Goal: Task Accomplishment & Management: Manage account settings

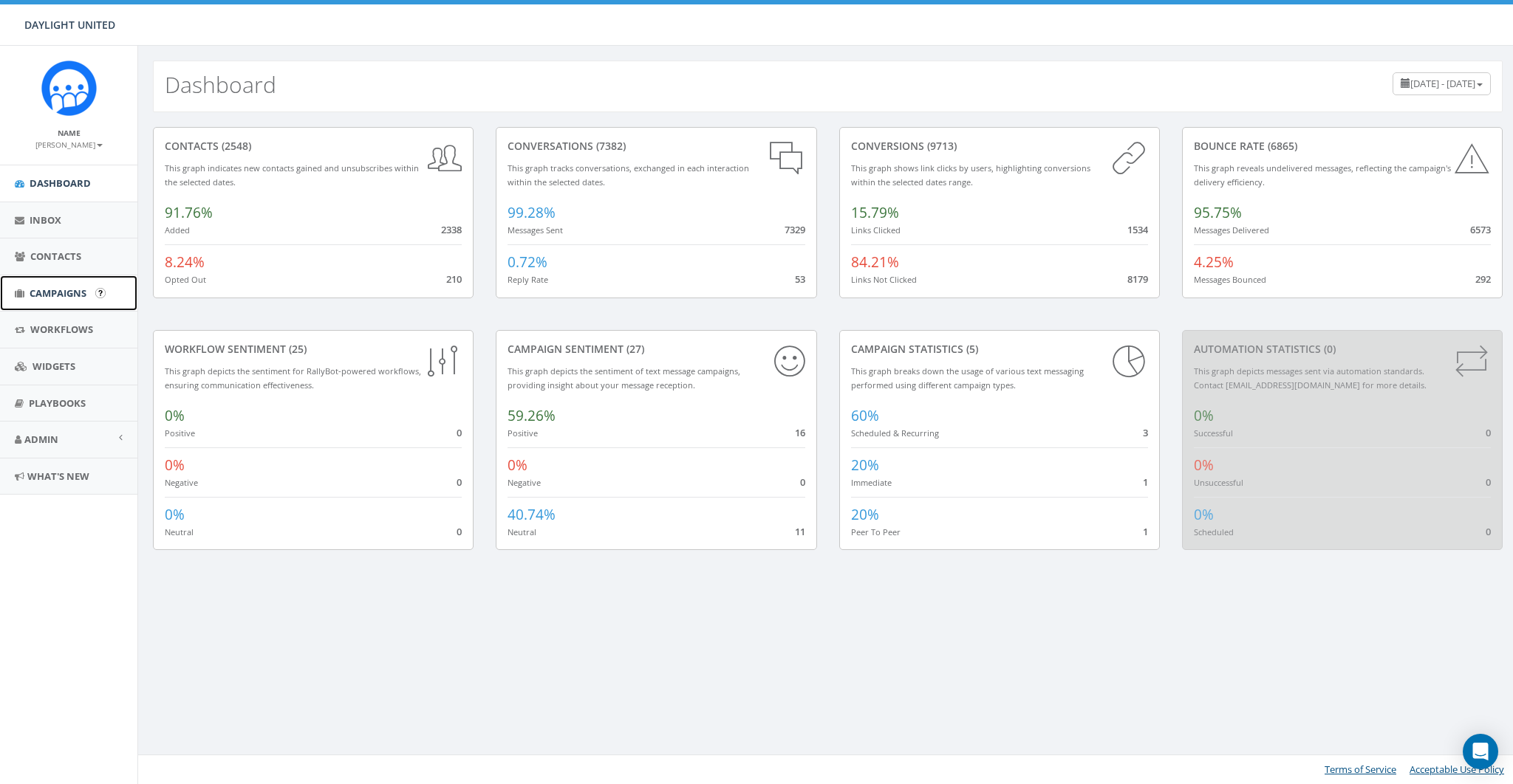
click at [51, 291] on span "Campaigns" at bounding box center [57, 292] width 57 height 13
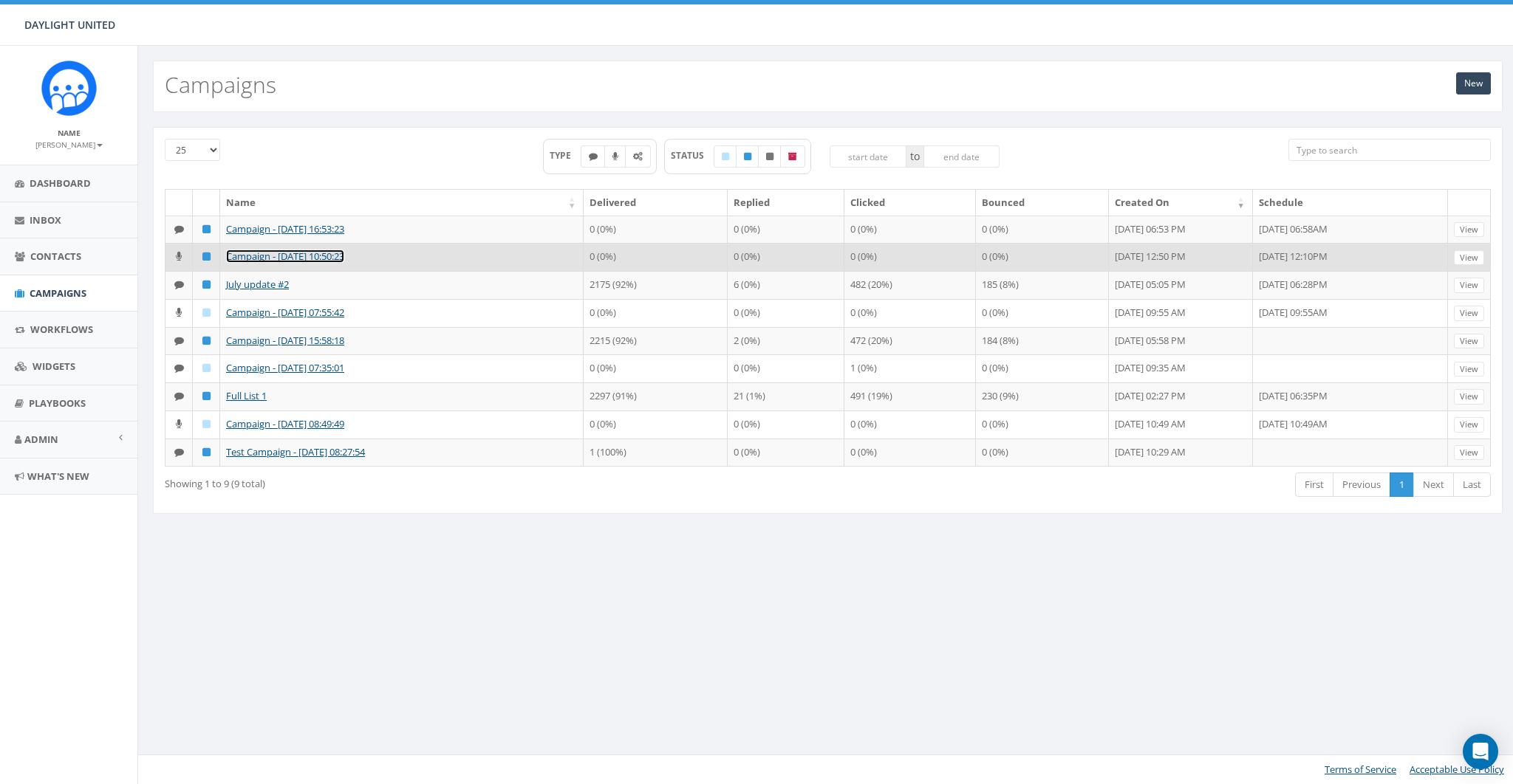
click at [305, 254] on link "Campaign - 07/29/2025, 10:50:23" at bounding box center [285, 256] width 118 height 13
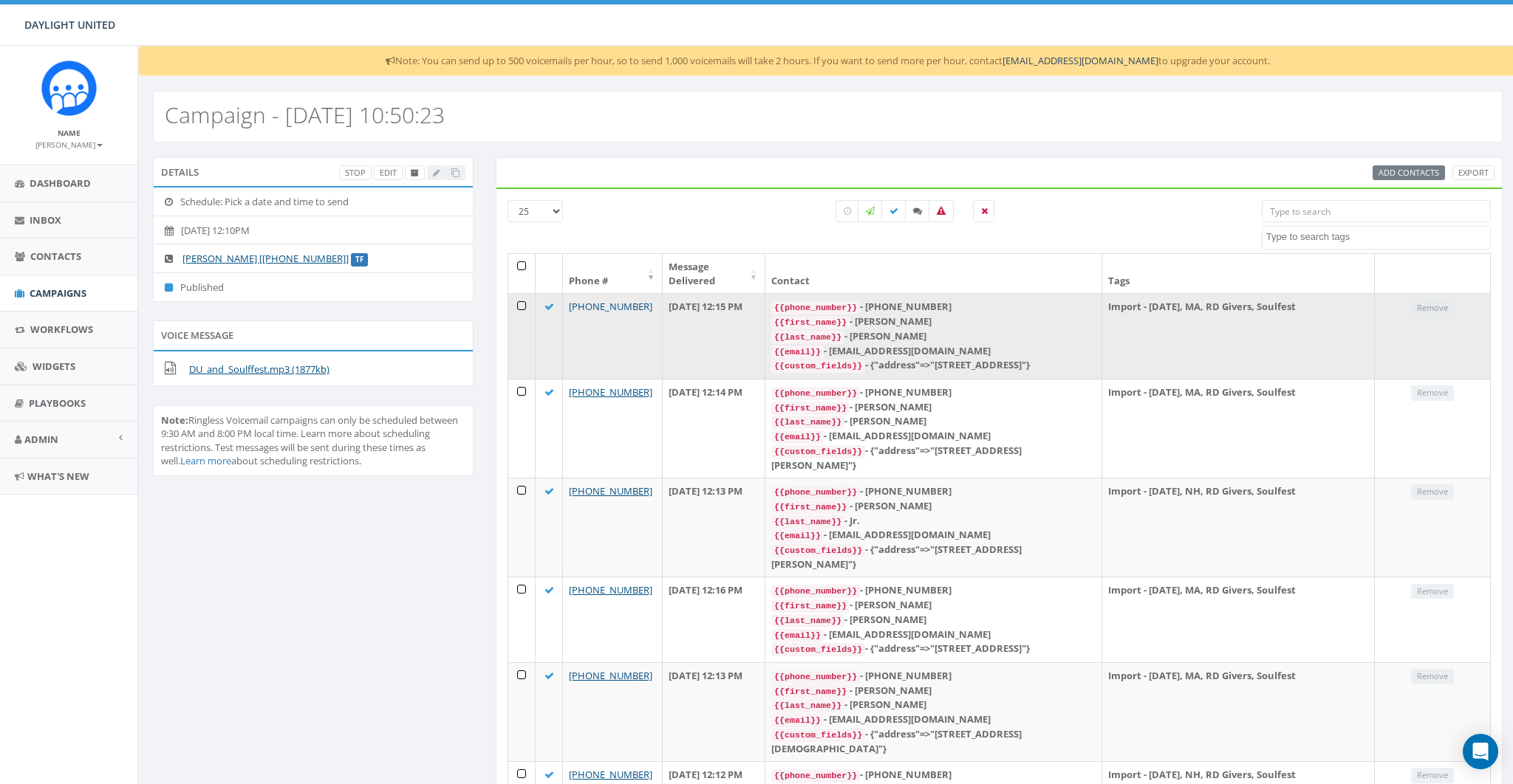
drag, startPoint x: 651, startPoint y: 292, endPoint x: 620, endPoint y: 293, distance: 31.0
click at [620, 293] on td "[PHONE_NUMBER]" at bounding box center [613, 336] width 100 height 86
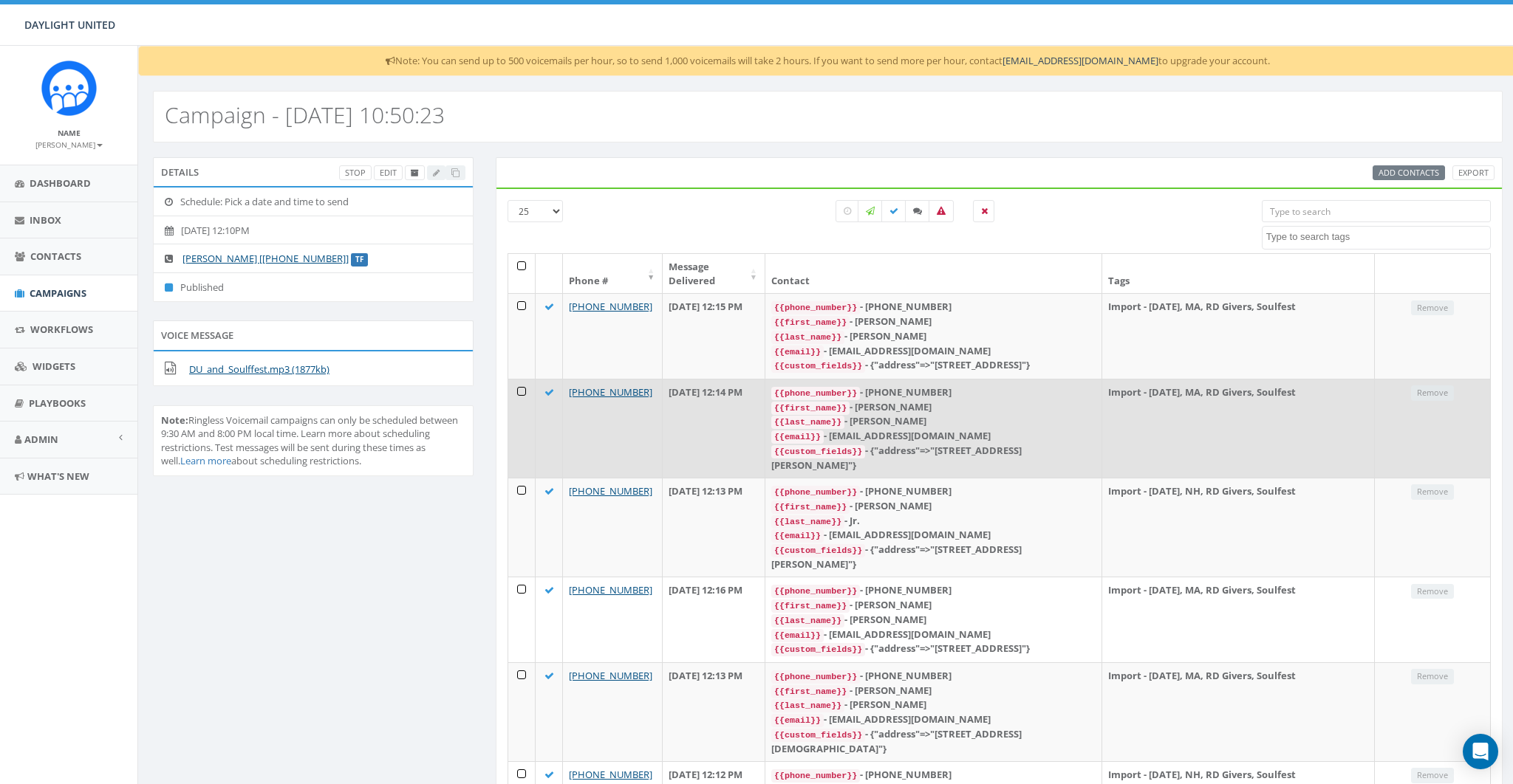
copy link "8298"
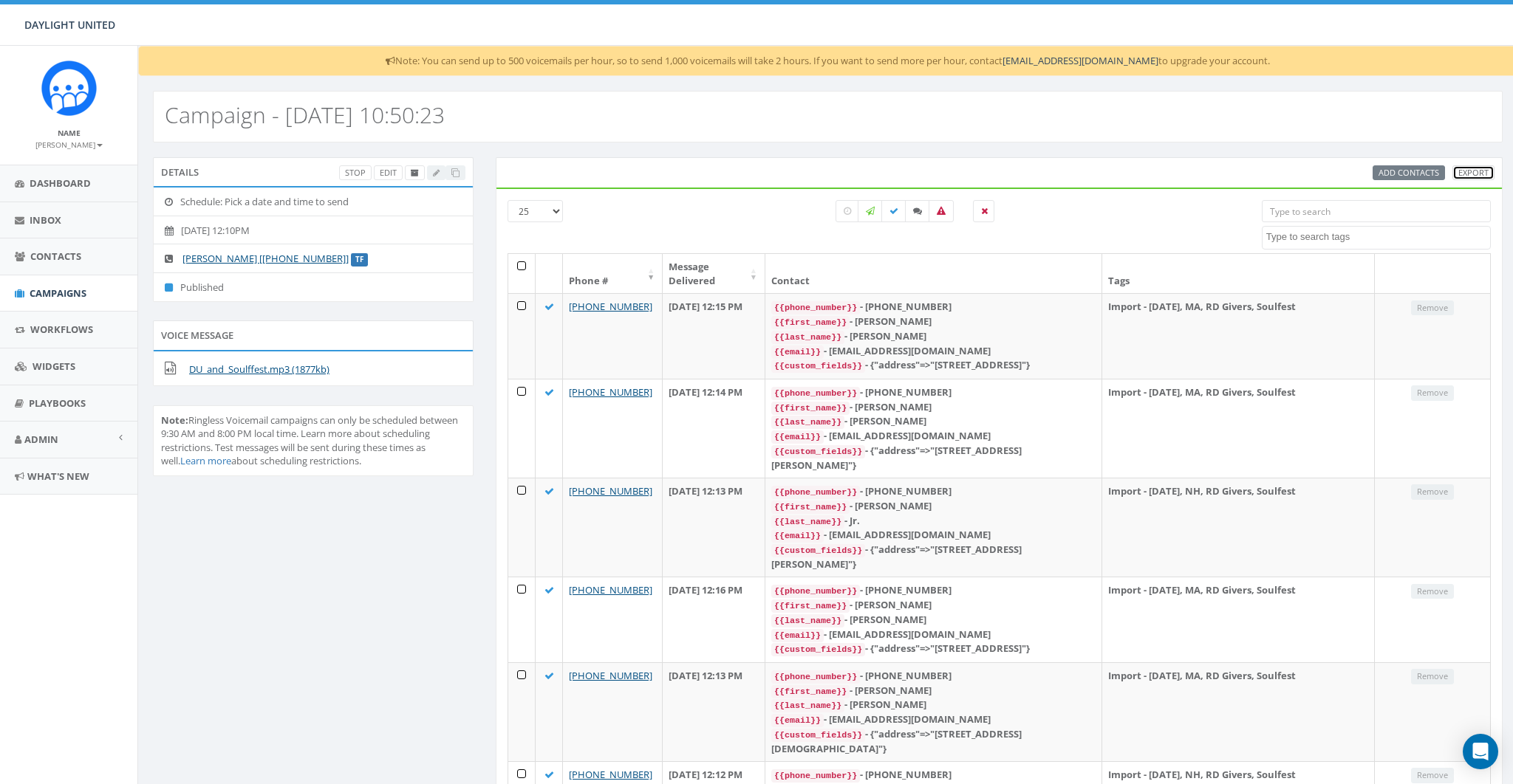
click at [1474, 169] on link "Export" at bounding box center [1474, 173] width 42 height 15
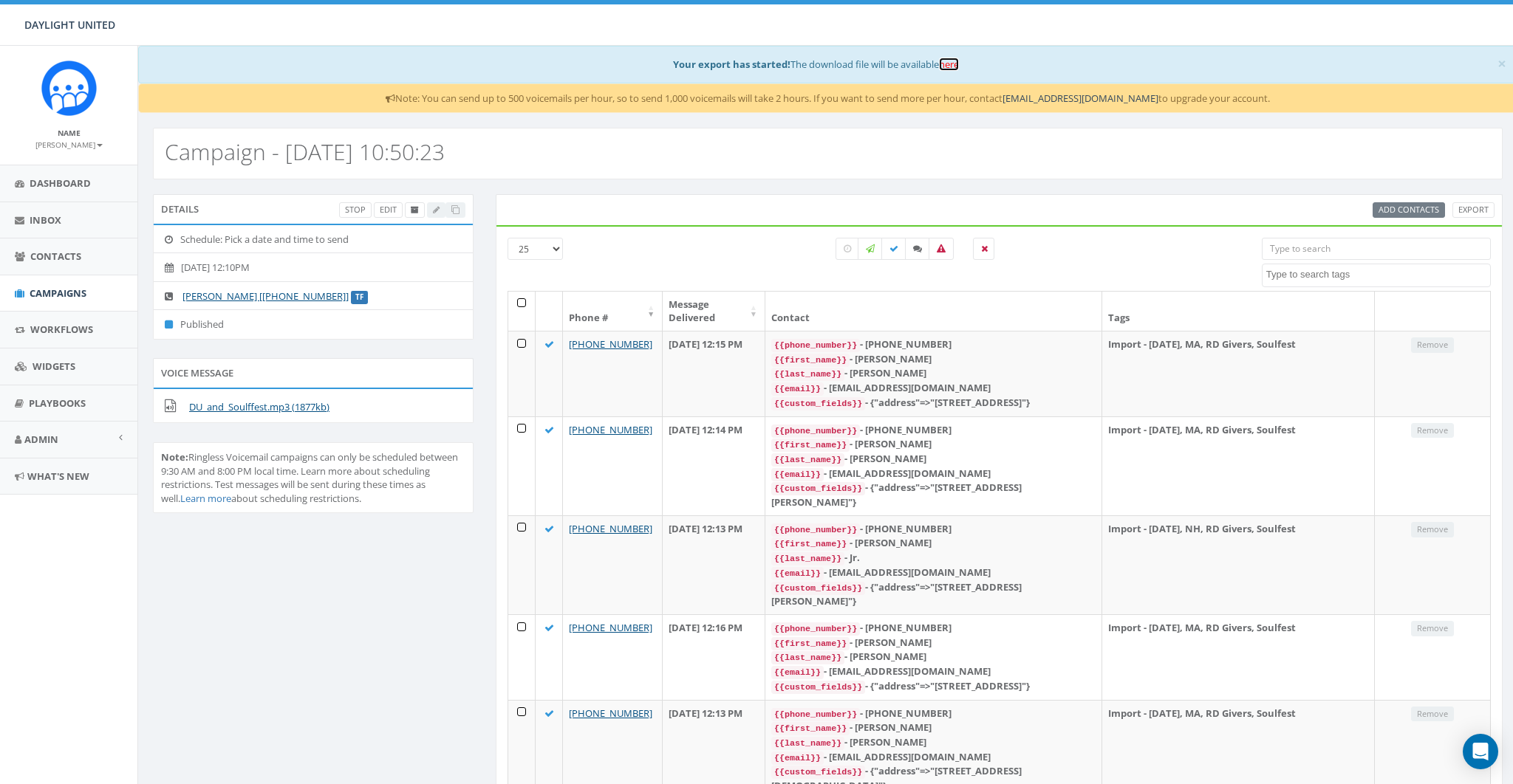
click at [957, 61] on link "here" at bounding box center [948, 63] width 20 height 13
click at [943, 247] on icon at bounding box center [941, 249] width 9 height 9
checkbox input "true"
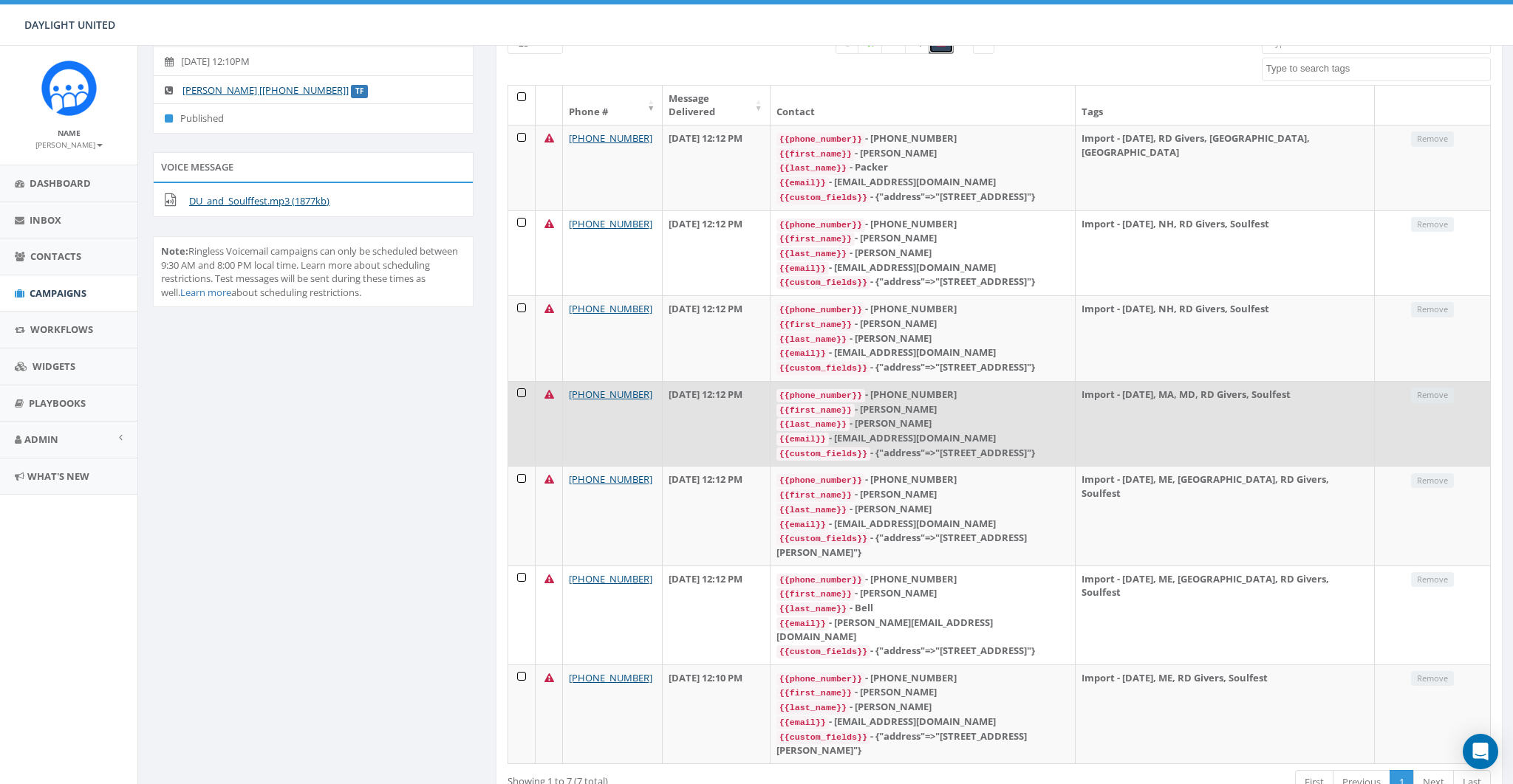
scroll to position [158, 0]
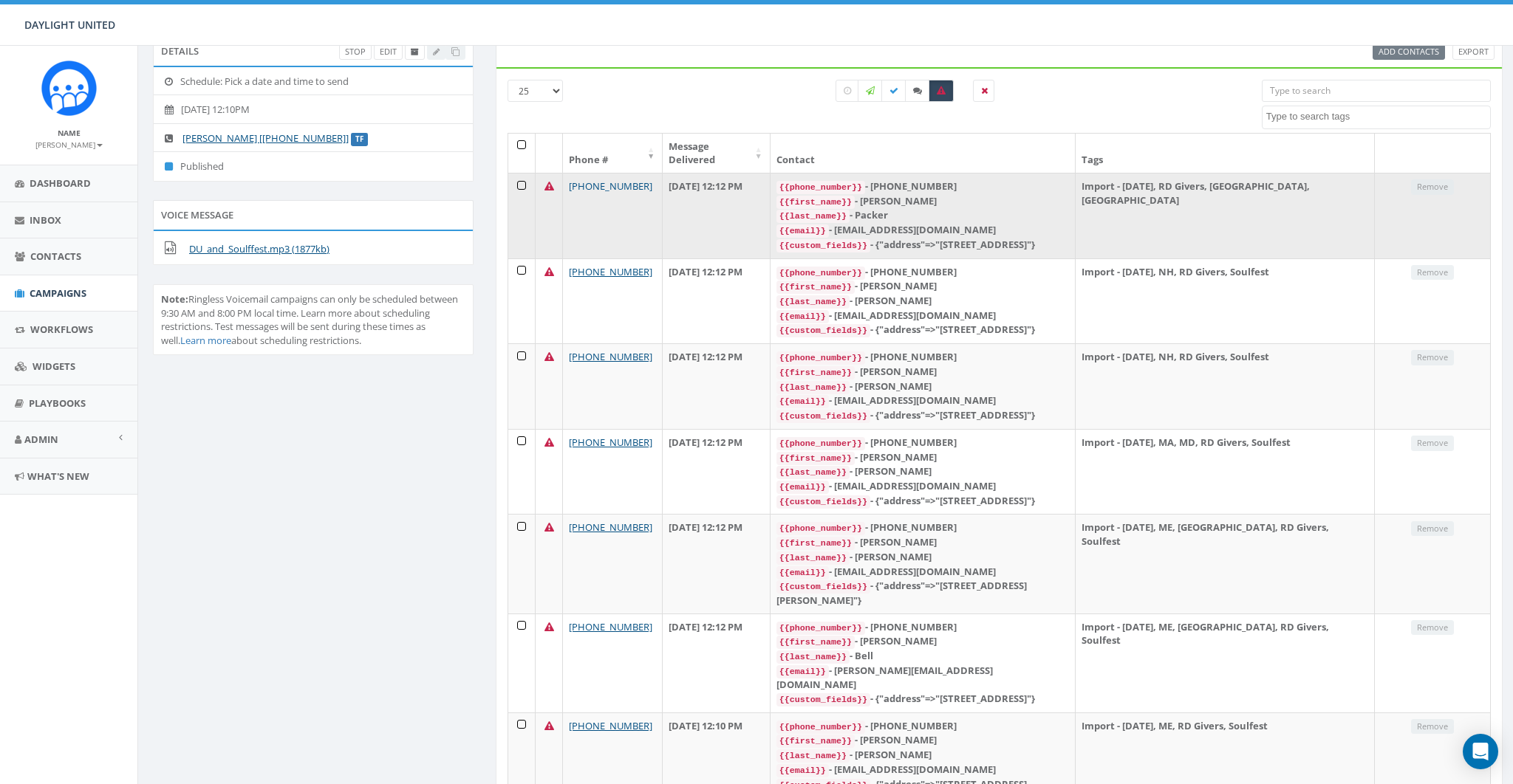
drag, startPoint x: 651, startPoint y: 172, endPoint x: 620, endPoint y: 174, distance: 31.1
click at [620, 174] on td "+1 817-219-0774" at bounding box center [613, 215] width 100 height 86
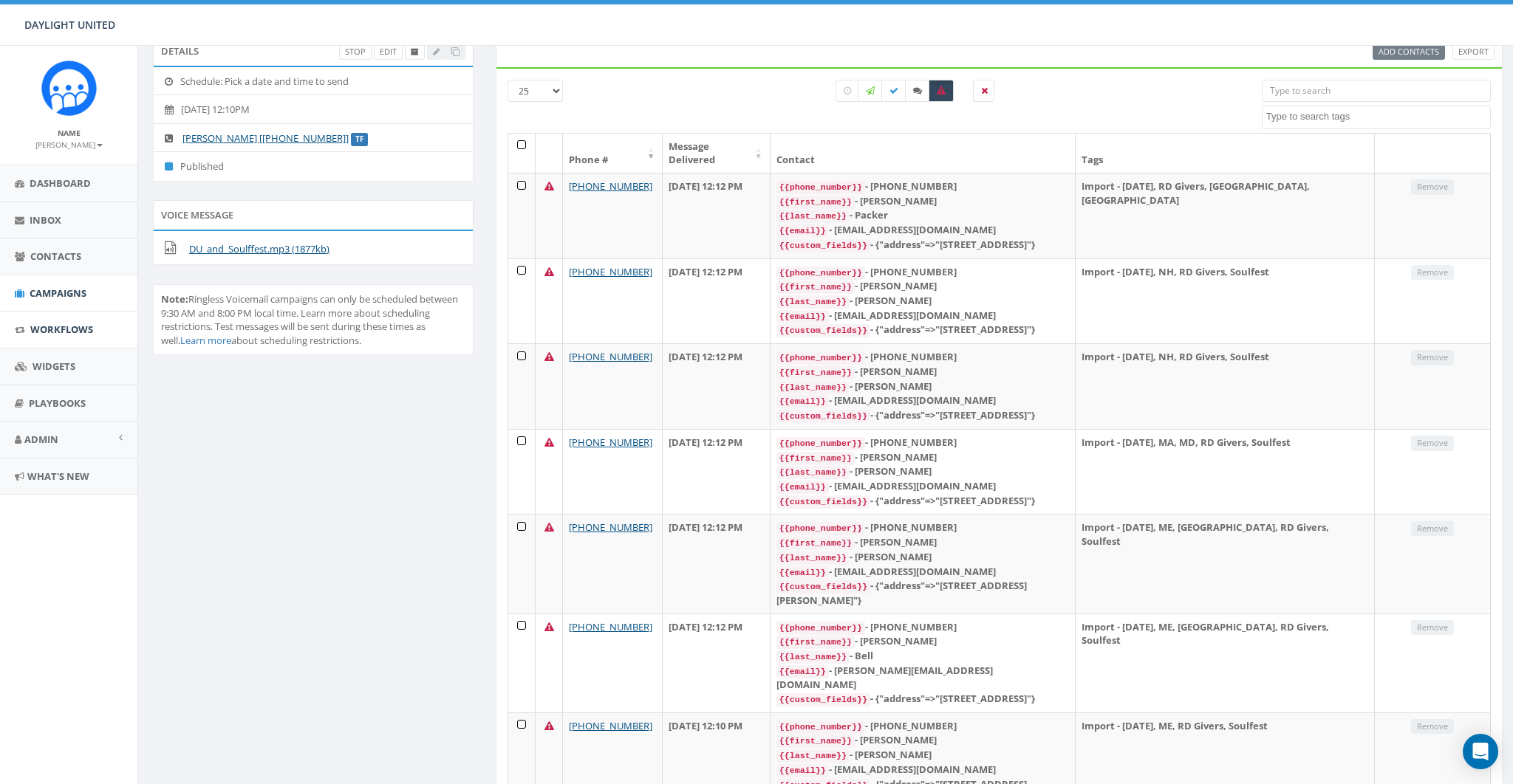
copy link "0774"
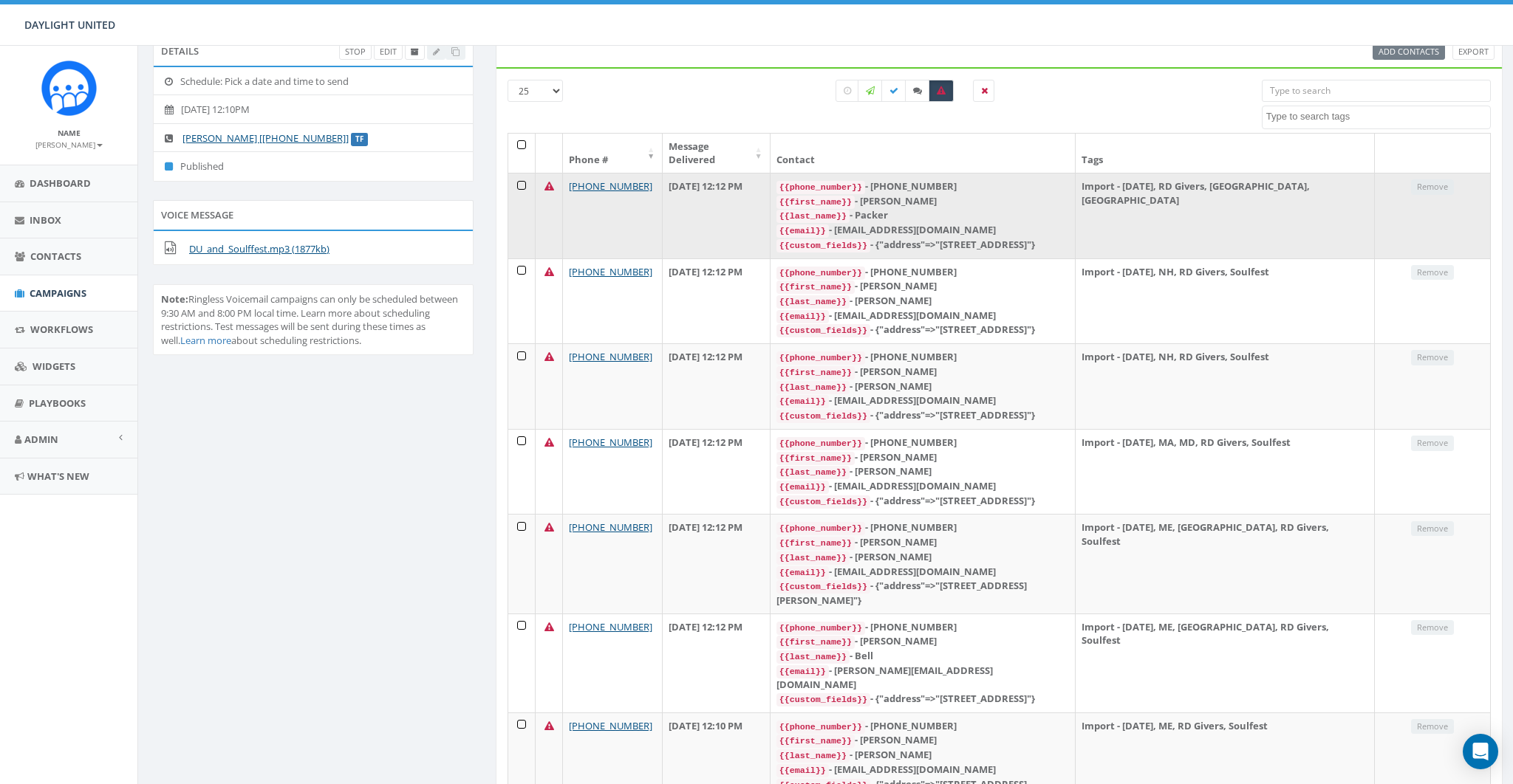
click at [548, 182] on icon at bounding box center [549, 186] width 9 height 9
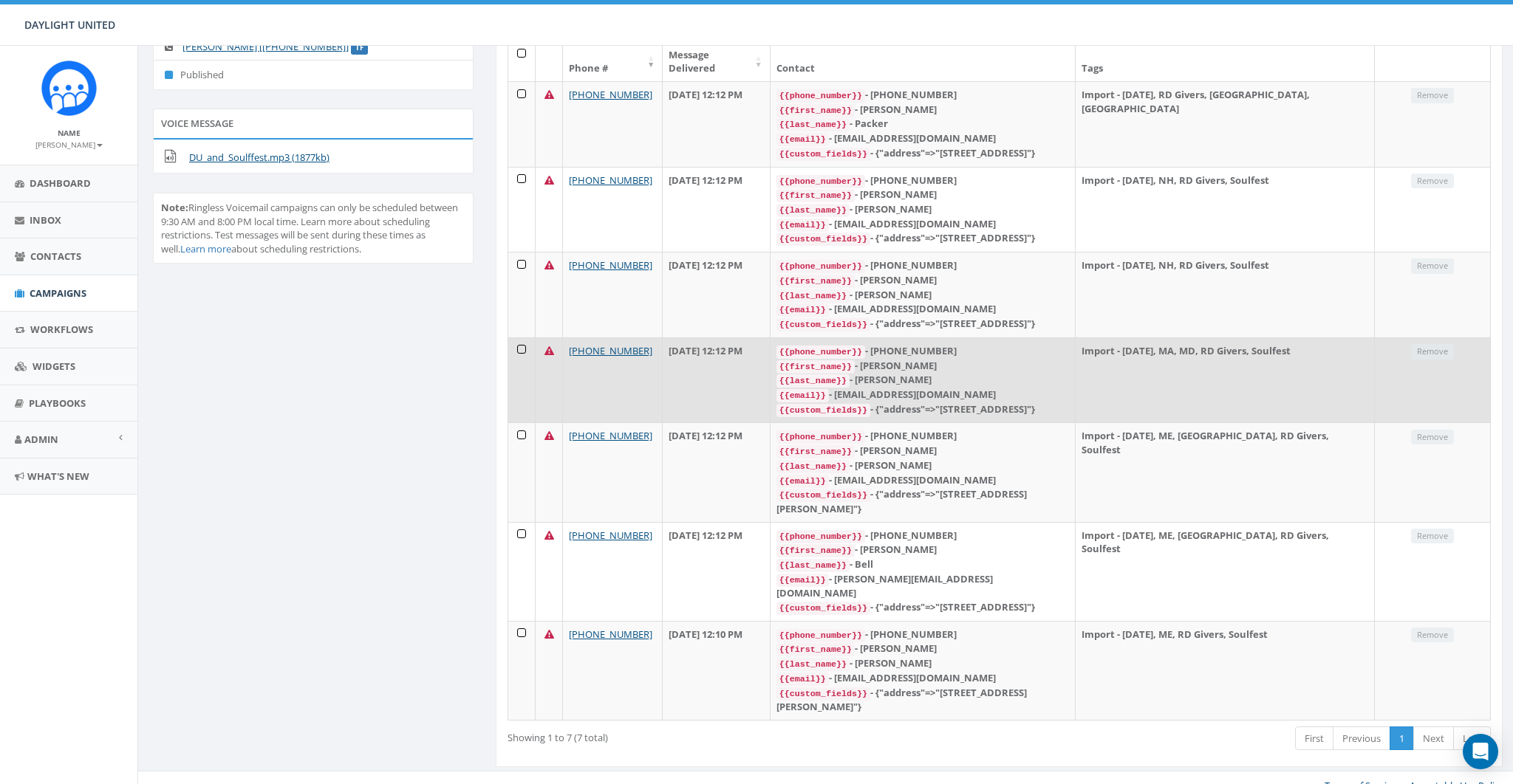
scroll to position [0, 0]
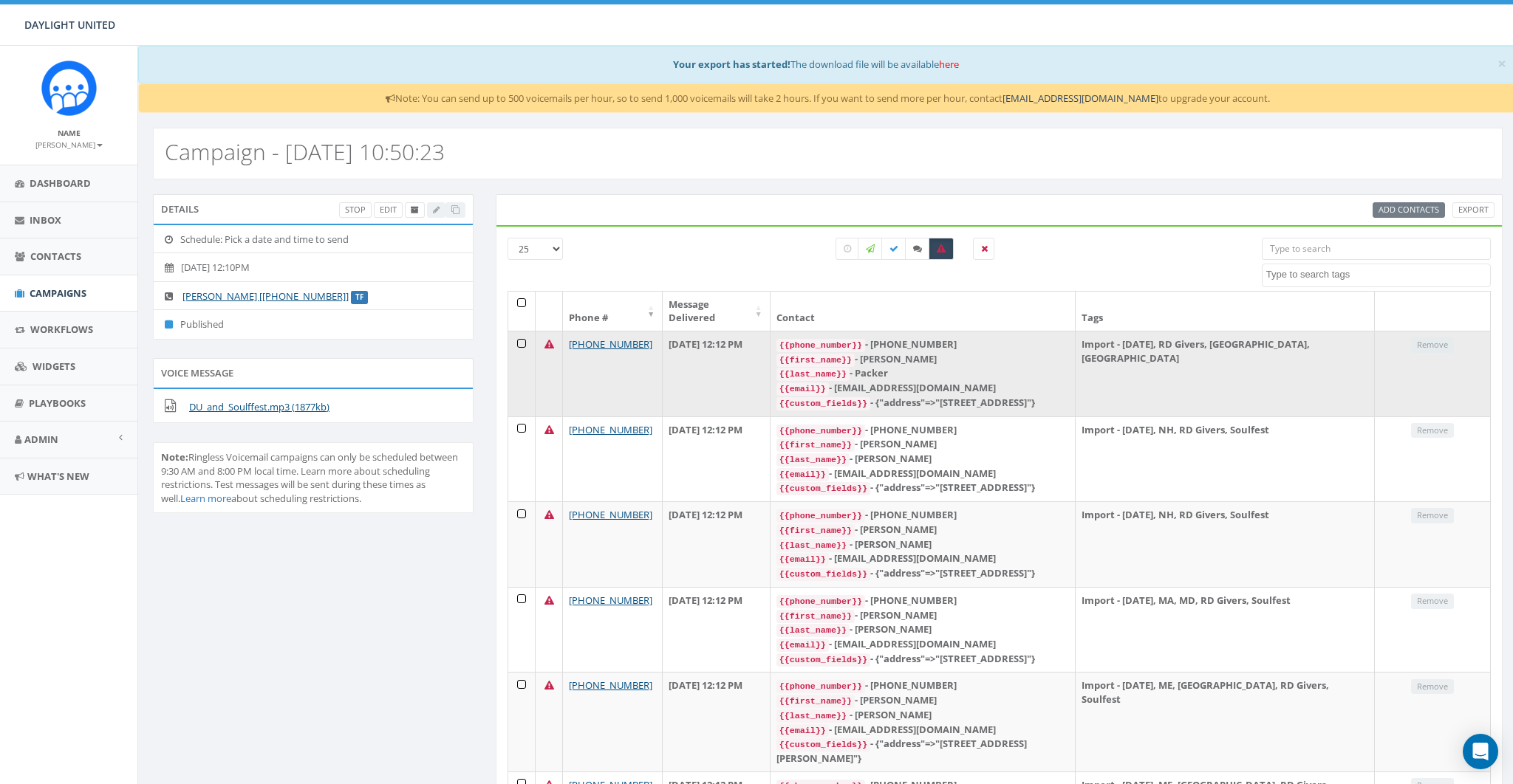
click at [925, 337] on div "{{phone_number}} - +18172190774" at bounding box center [923, 344] width 293 height 15
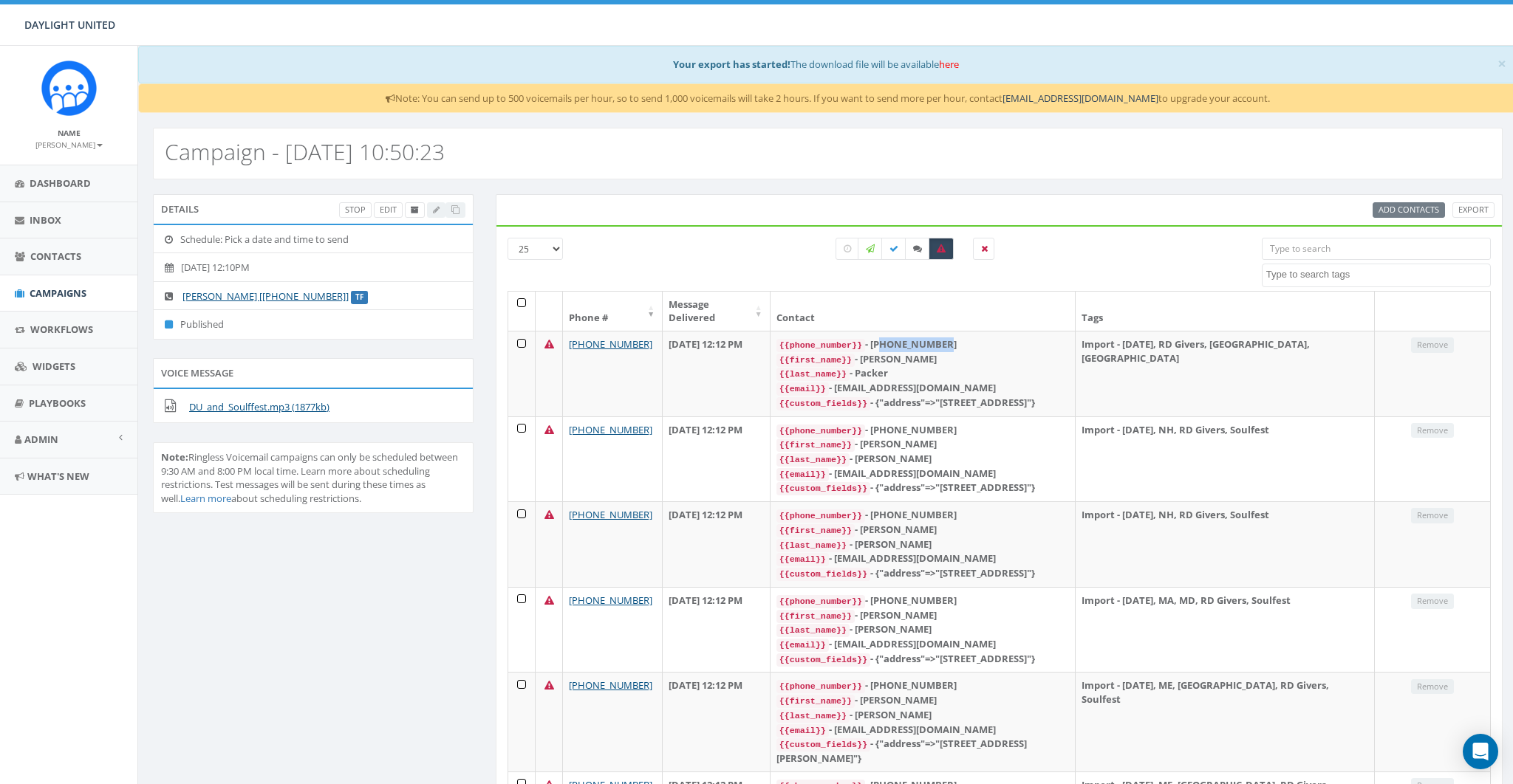
copy div "18172190774"
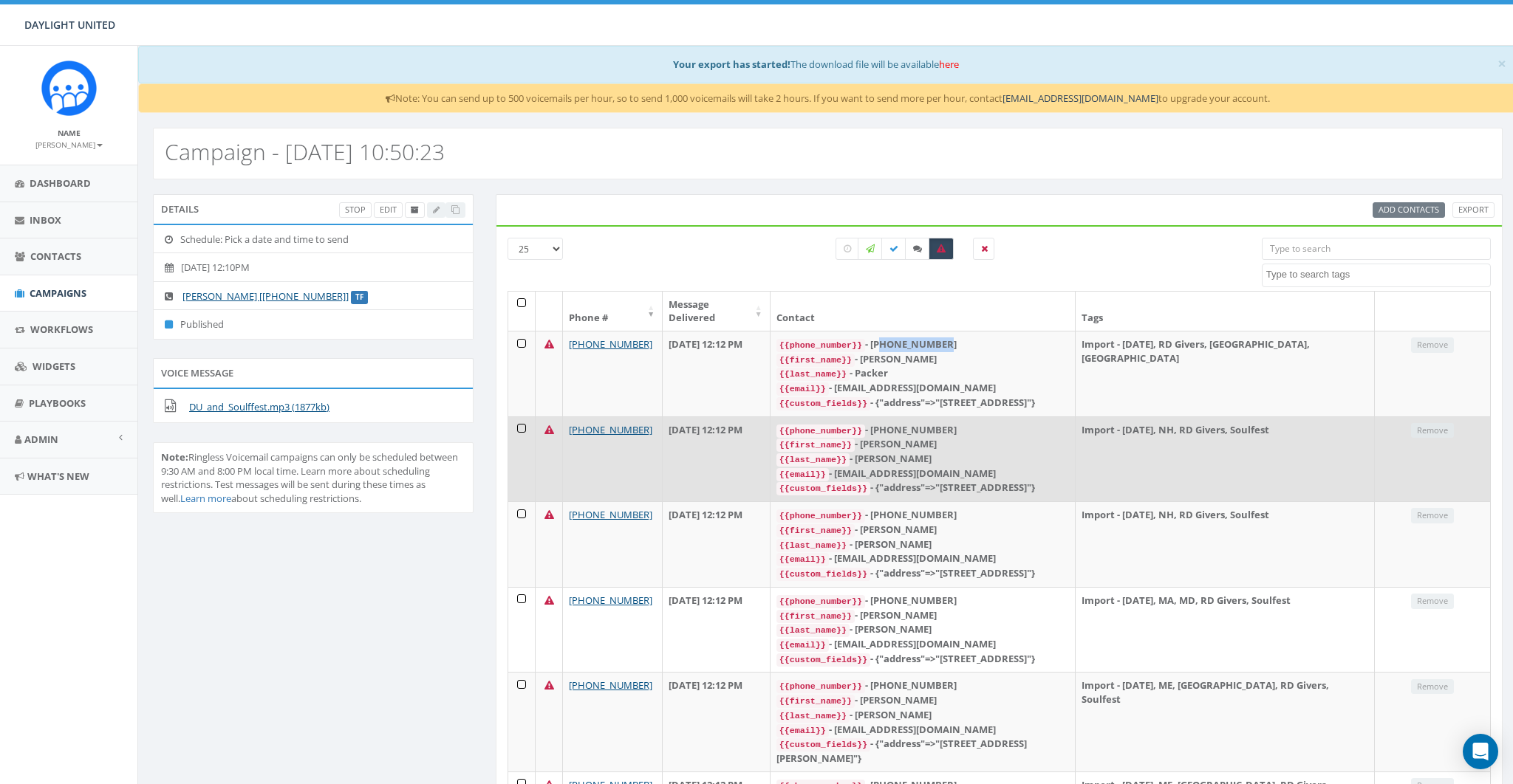
click at [942, 426] on div "{{phone_number}} - +17745217119" at bounding box center [923, 430] width 293 height 15
copy div "17745217119"
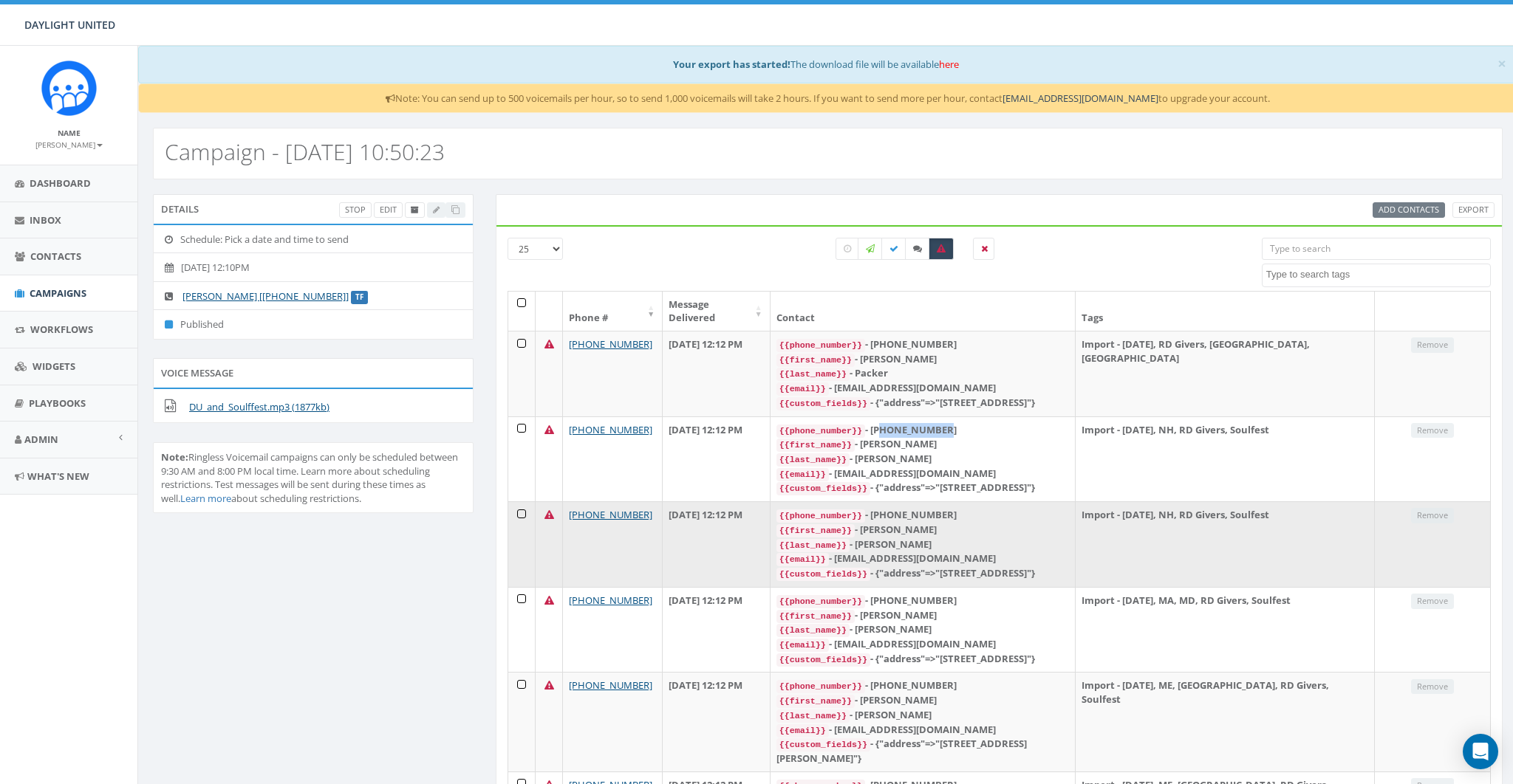
click at [930, 508] on div "{{phone_number}} - +16032191760" at bounding box center [923, 515] width 293 height 15
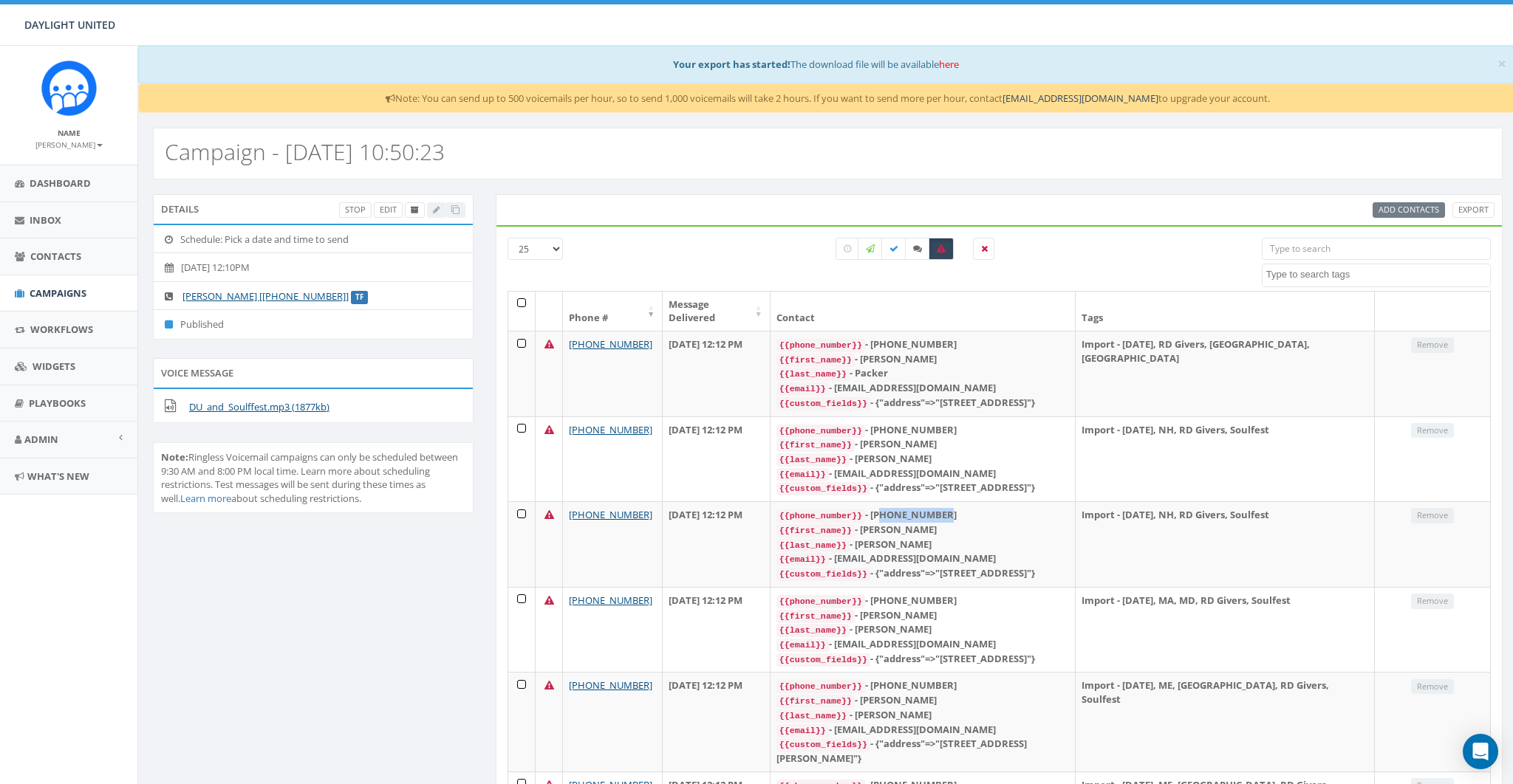
copy div "16032191760"
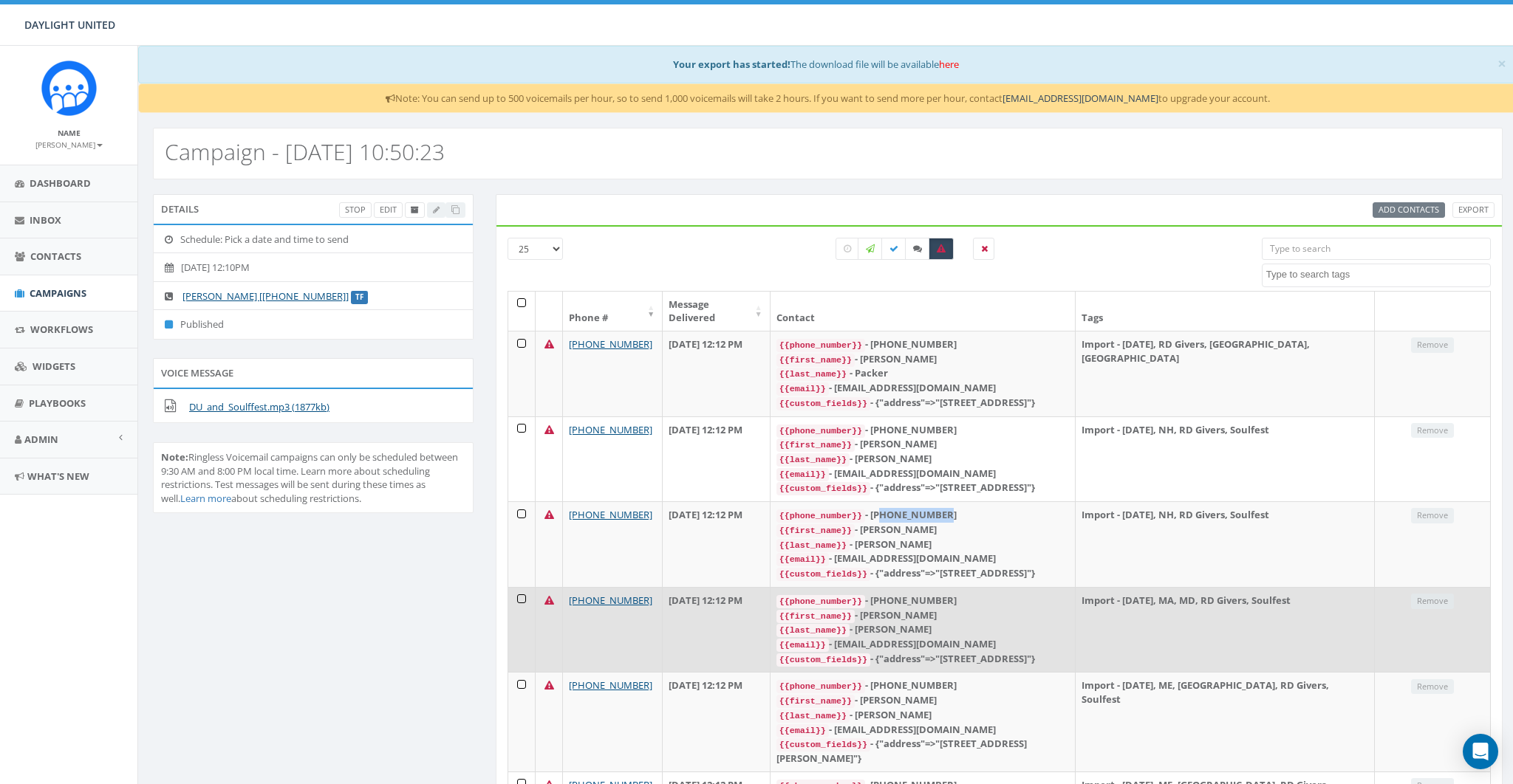
click at [931, 594] on div "{{phone_number}} - +14138850381" at bounding box center [923, 600] width 293 height 15
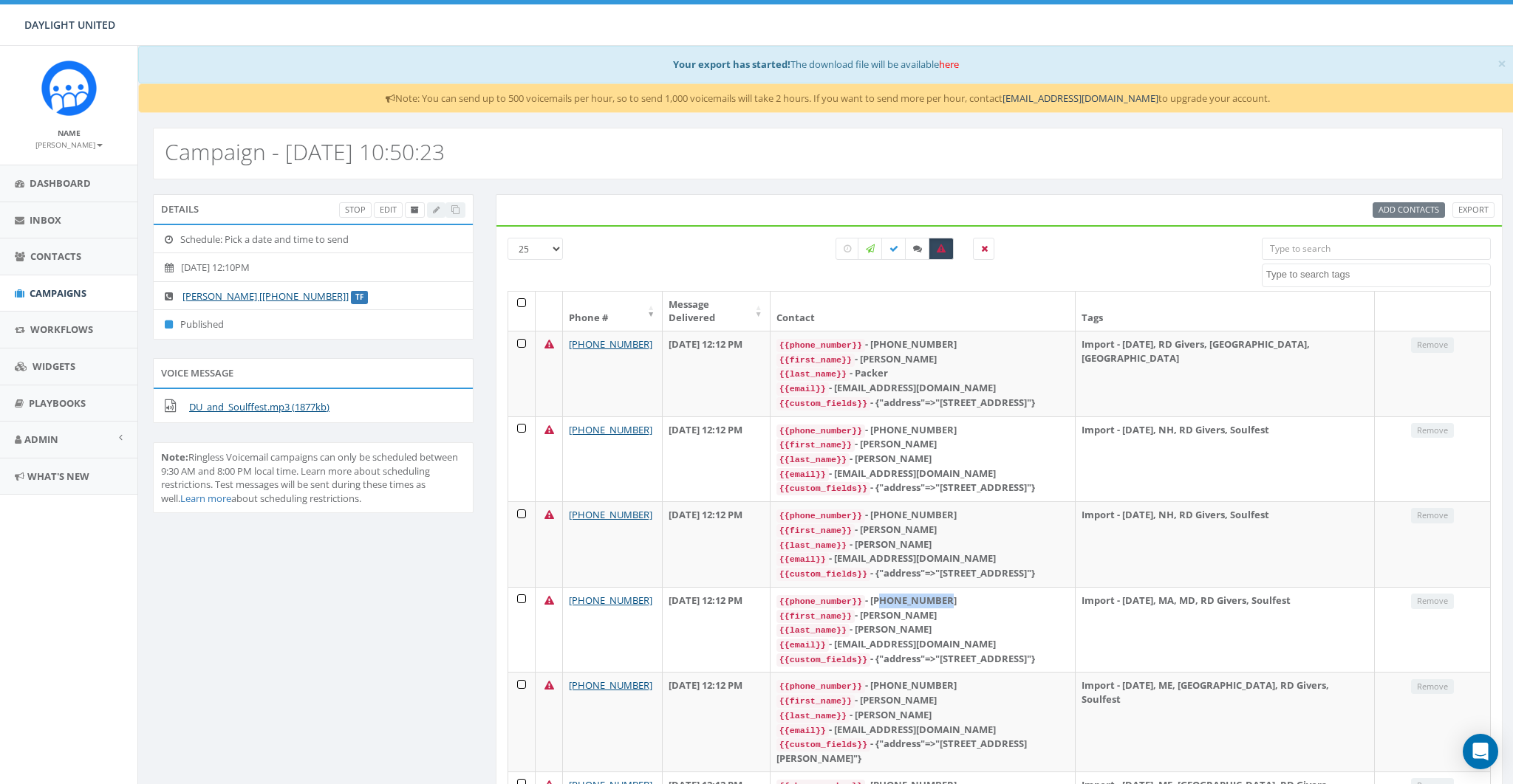
copy div "14138850381"
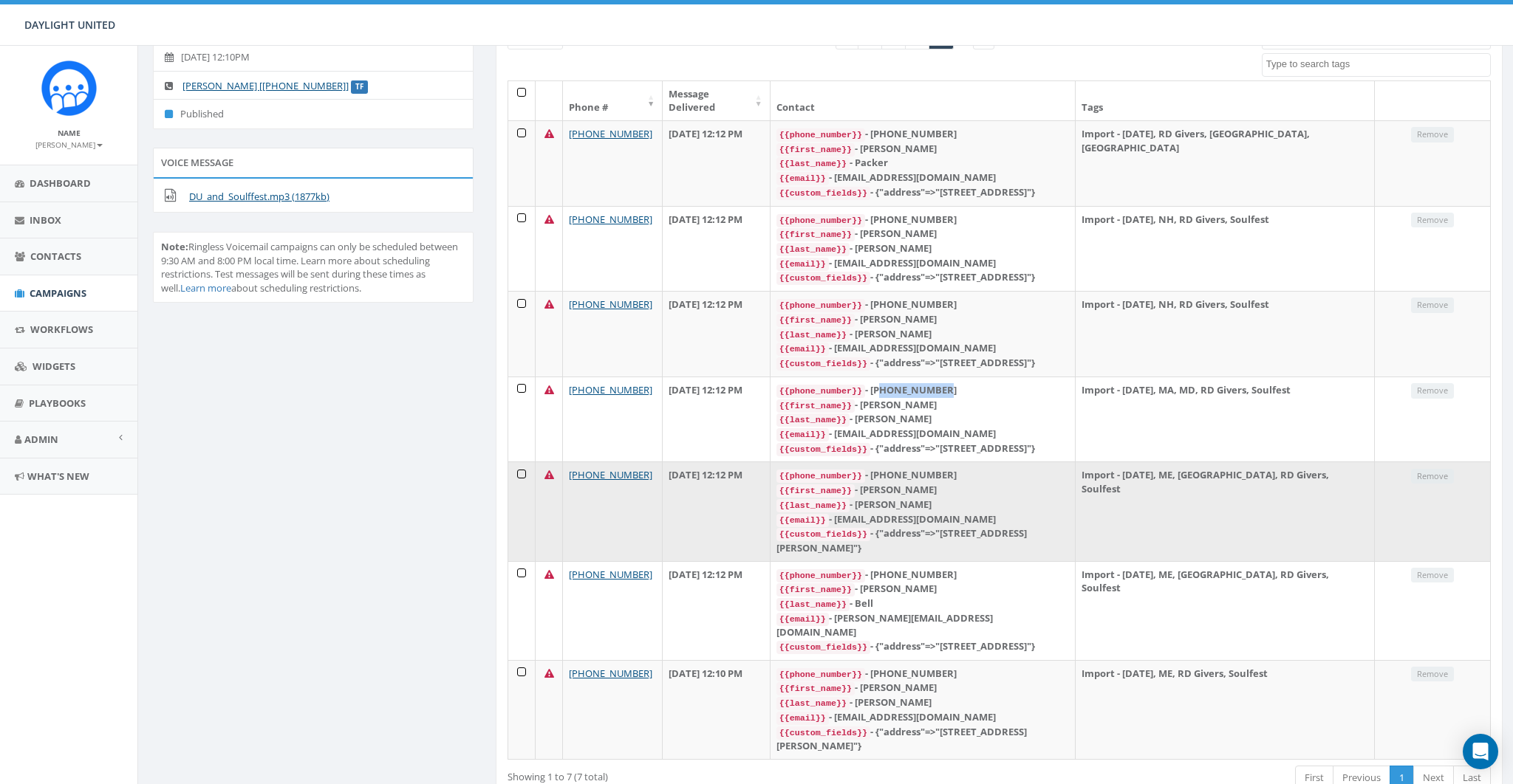
click at [921, 469] on div "{{phone_number}} - +13479572740" at bounding box center [923, 475] width 293 height 15
copy div "13479572740"
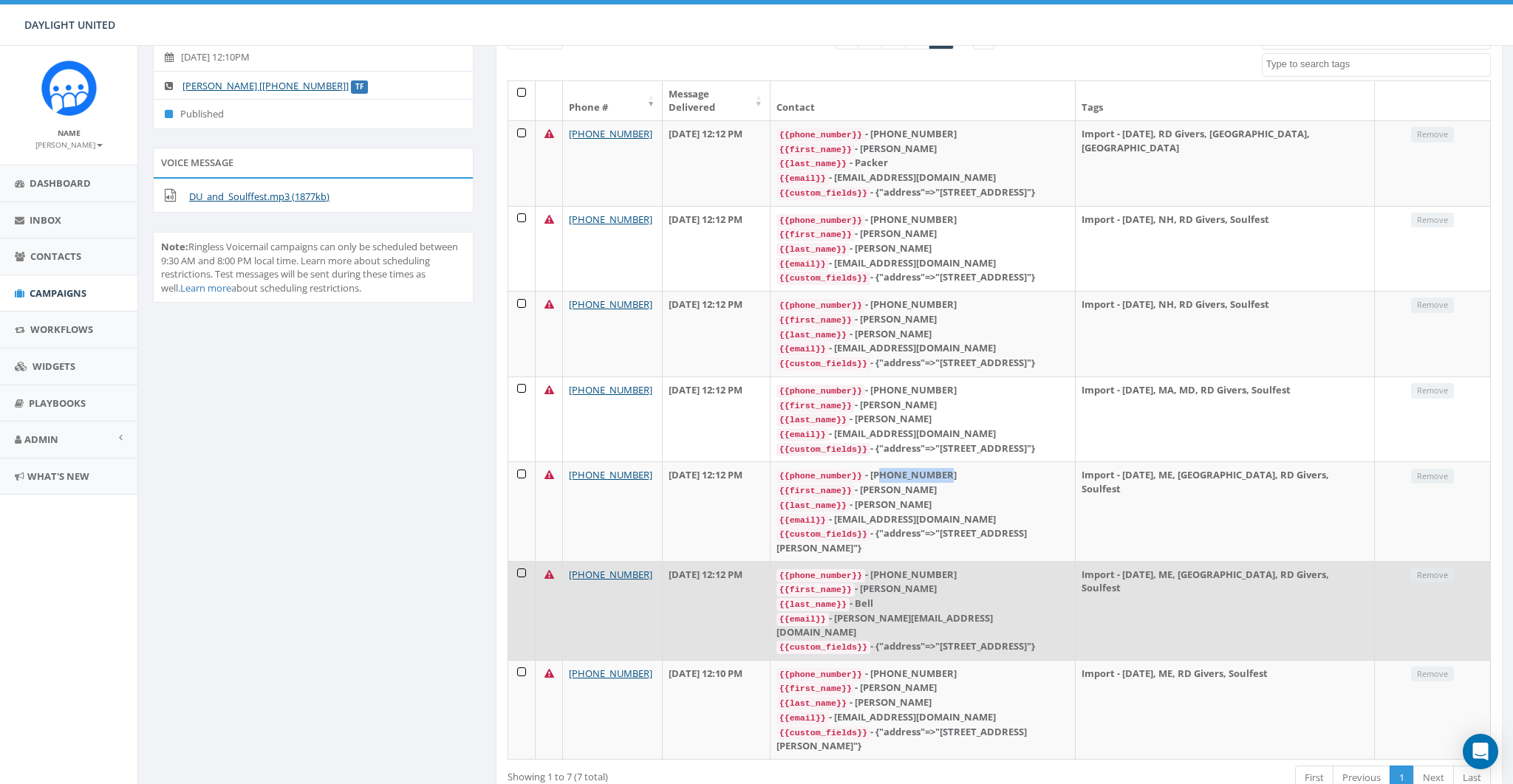
click at [922, 568] on div "{{phone_number}} - +13478585593" at bounding box center [923, 575] width 293 height 15
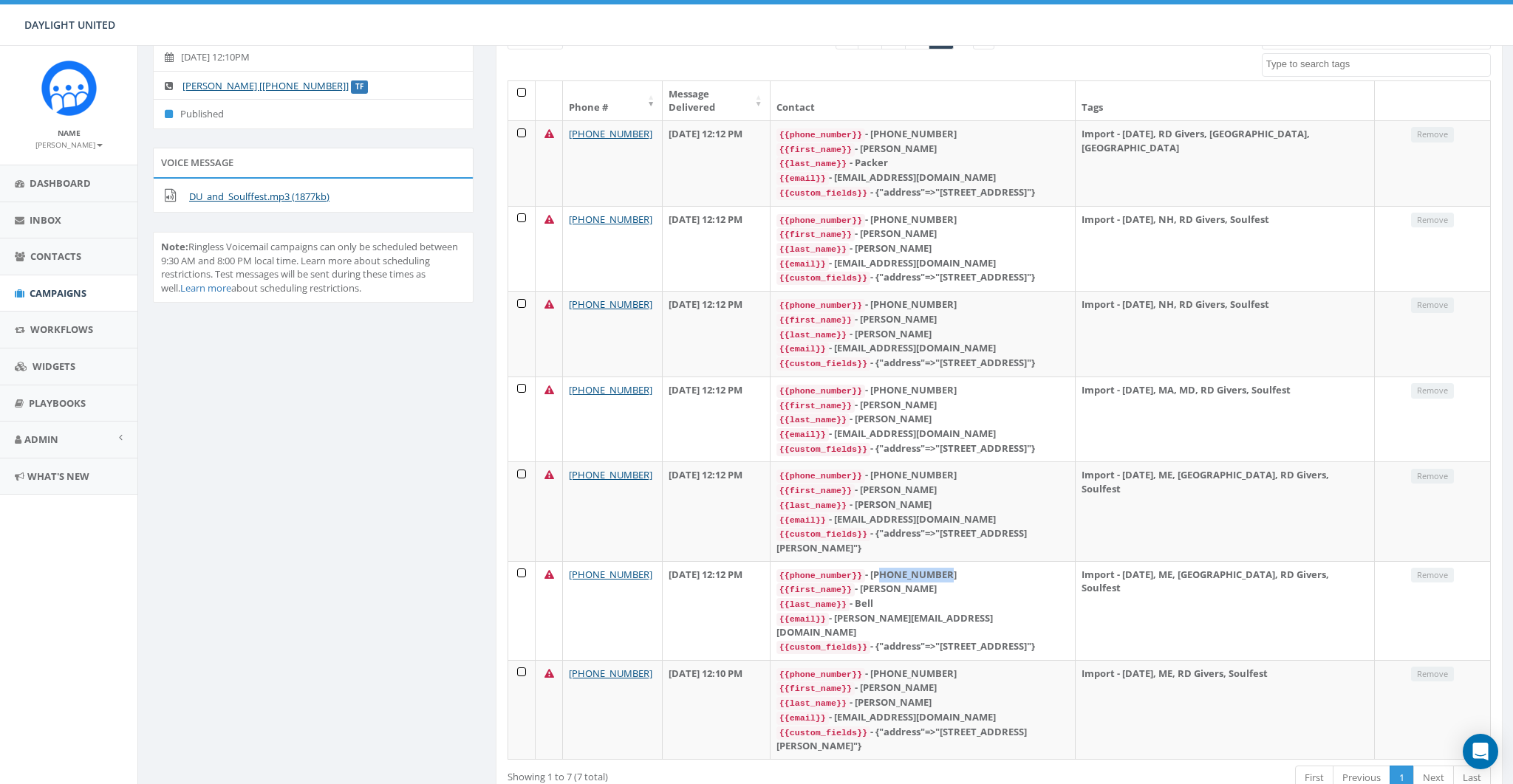
copy div "13478585593"
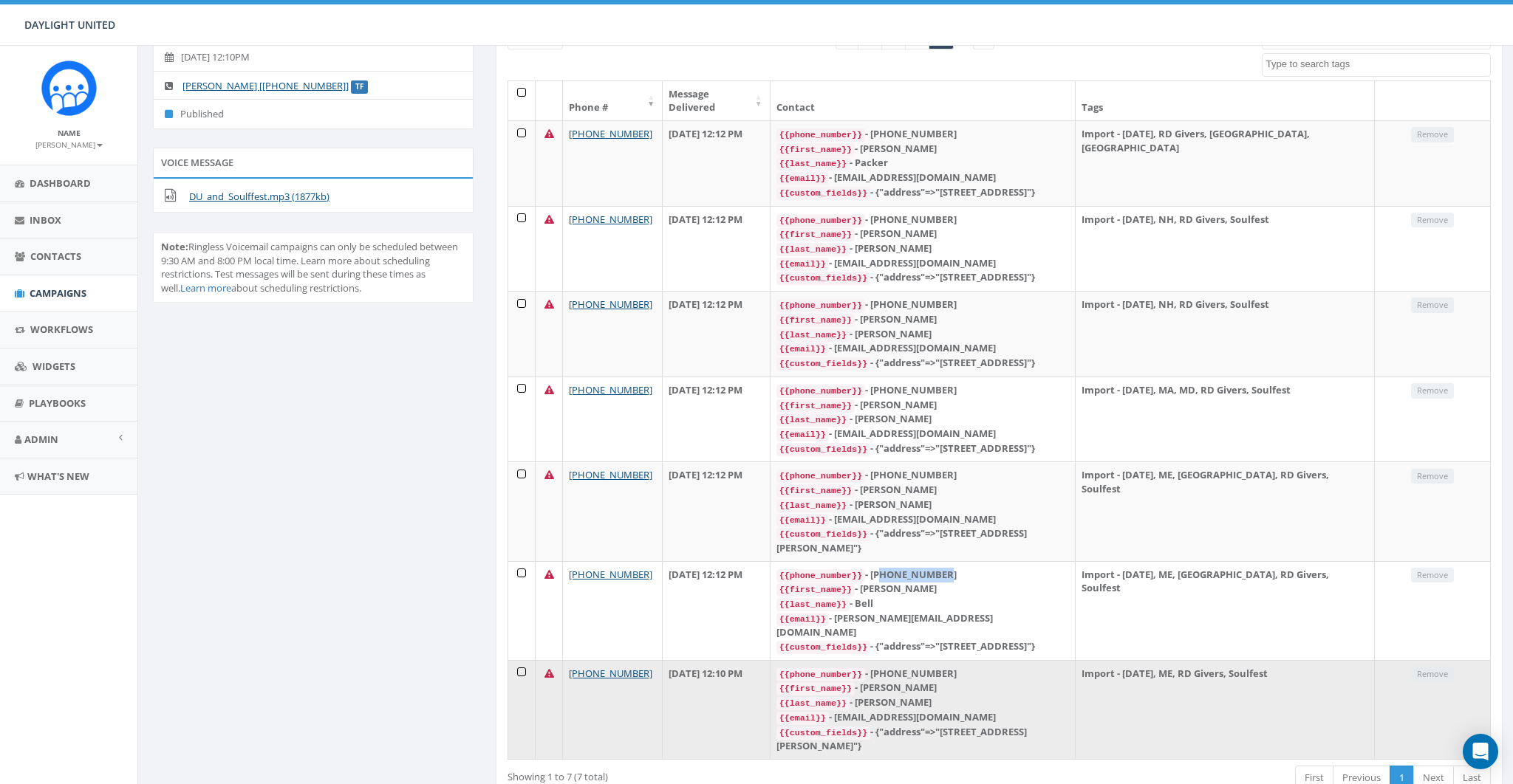
click at [933, 667] on div "{{phone_number}} - +12077511745" at bounding box center [923, 674] width 293 height 15
copy div "12077511745"
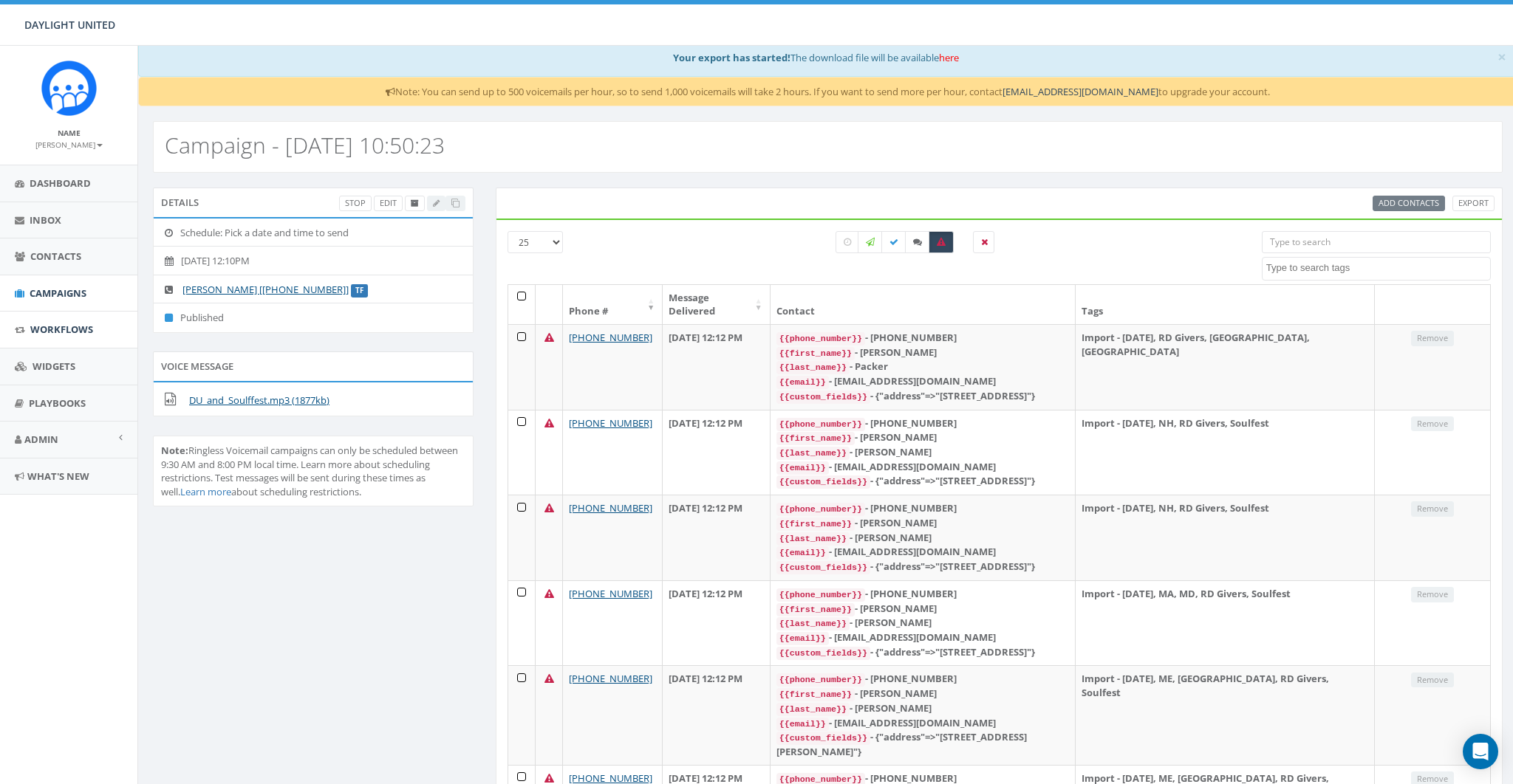
scroll to position [0, 0]
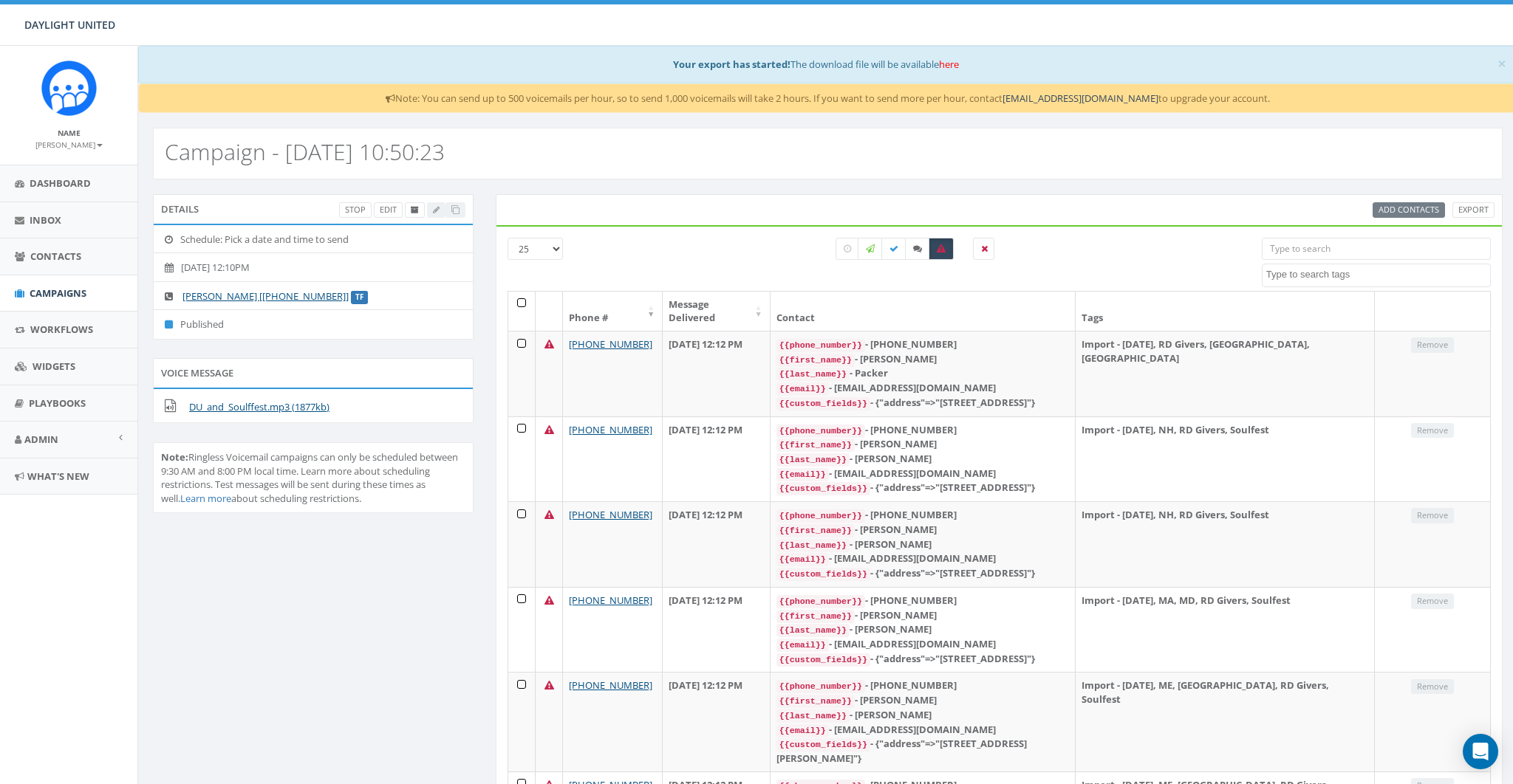
click at [236, 148] on h2 "Campaign - 07/29/2025, 10:50:23" at bounding box center [305, 152] width 280 height 24
copy h2 "Campaign - 07/29/2025, 10:50:23"
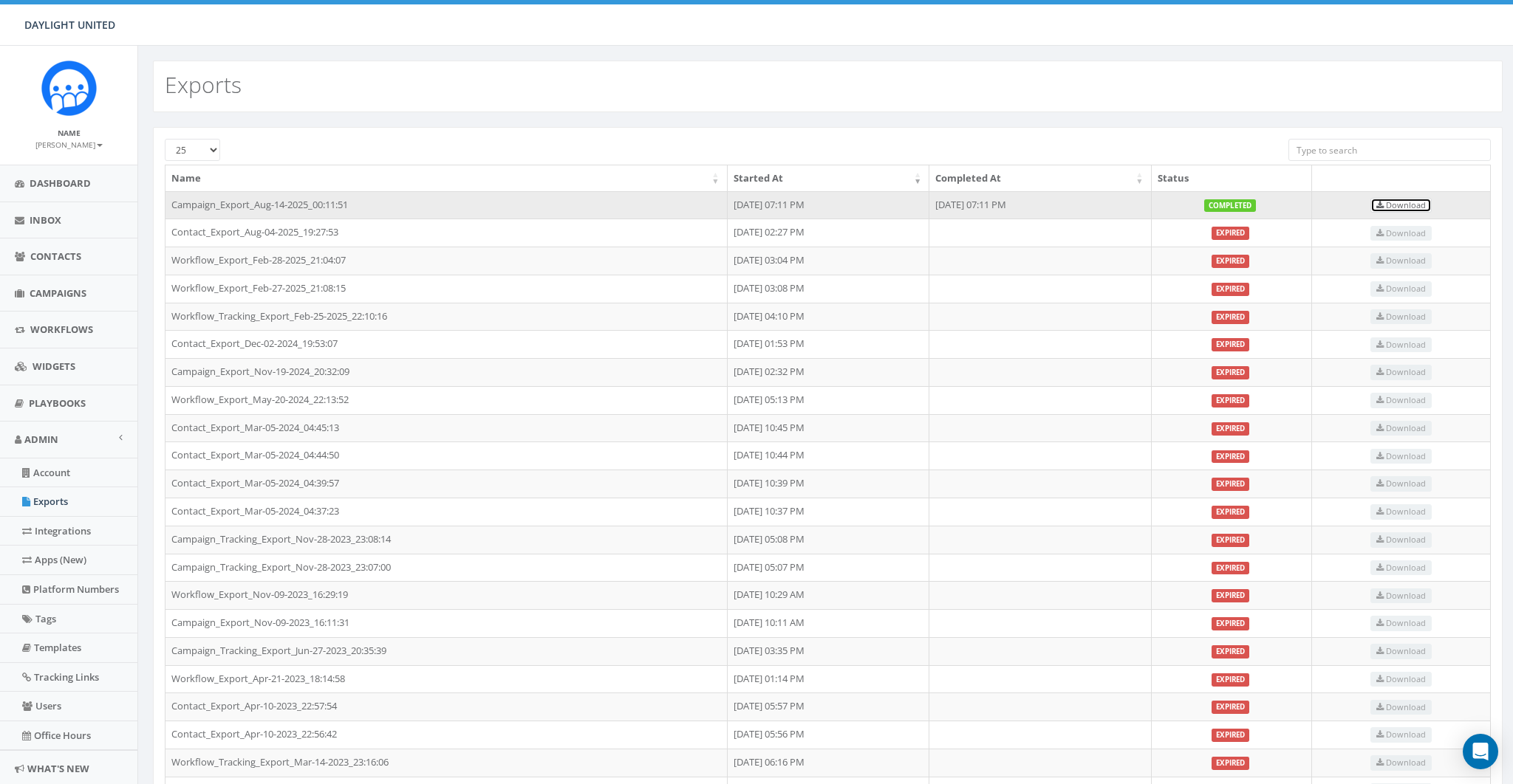
click at [1407, 199] on span "Download" at bounding box center [1401, 204] width 50 height 11
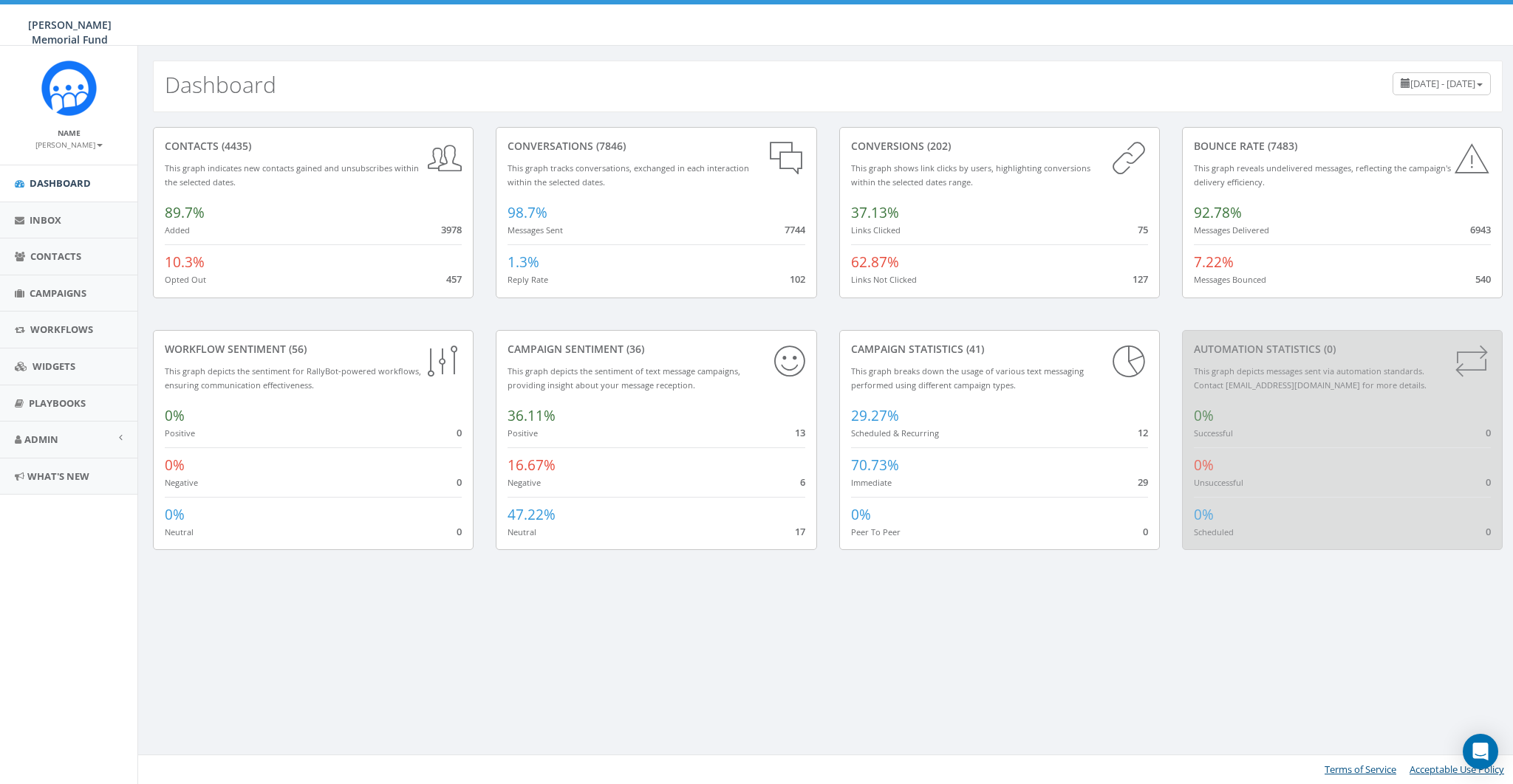
click at [78, 146] on small "[PERSON_NAME]" at bounding box center [69, 145] width 67 height 10
click at [59, 182] on link "Sign Out" at bounding box center [74, 186] width 117 height 19
click at [45, 253] on span "Contacts" at bounding box center [55, 256] width 51 height 13
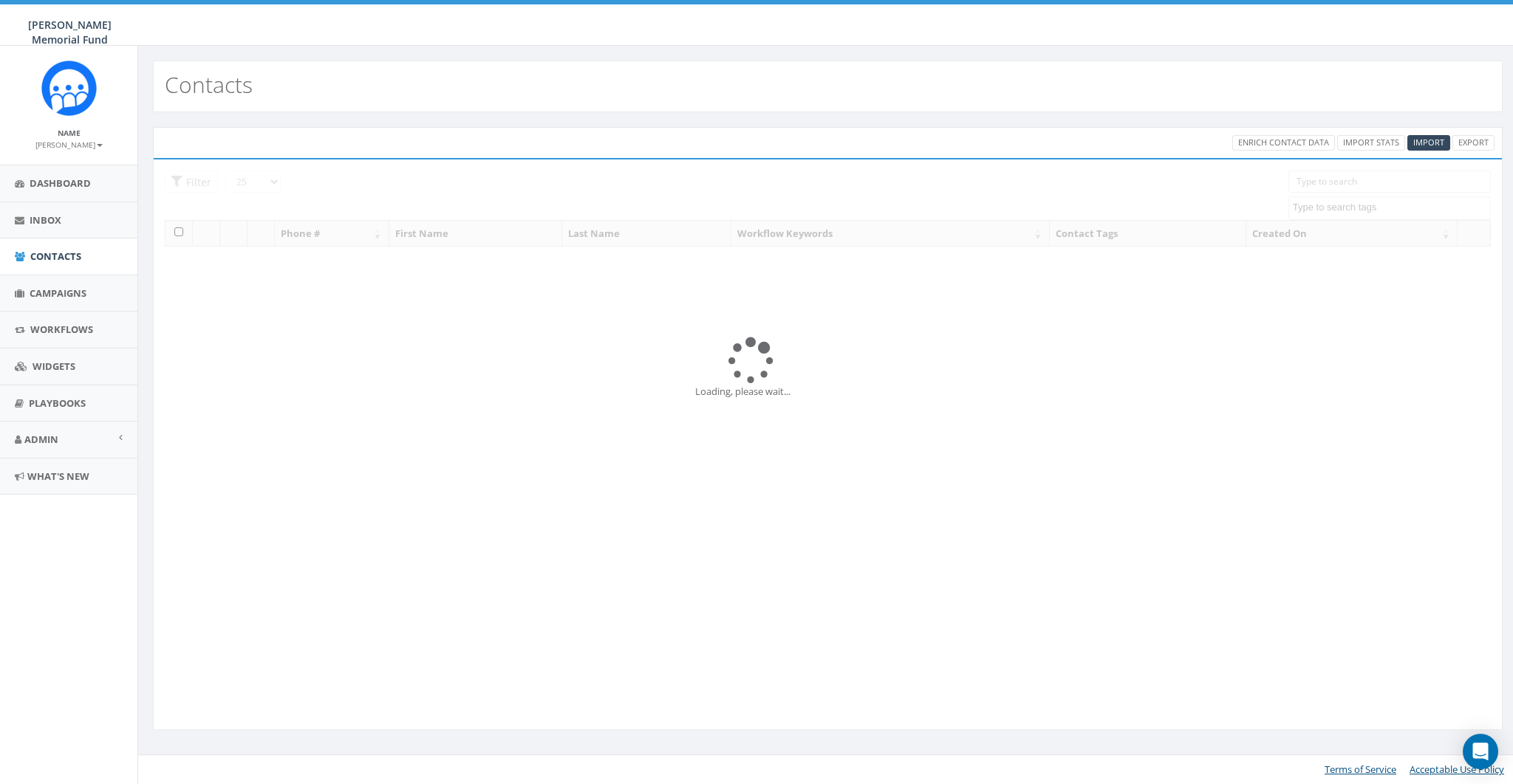
select select
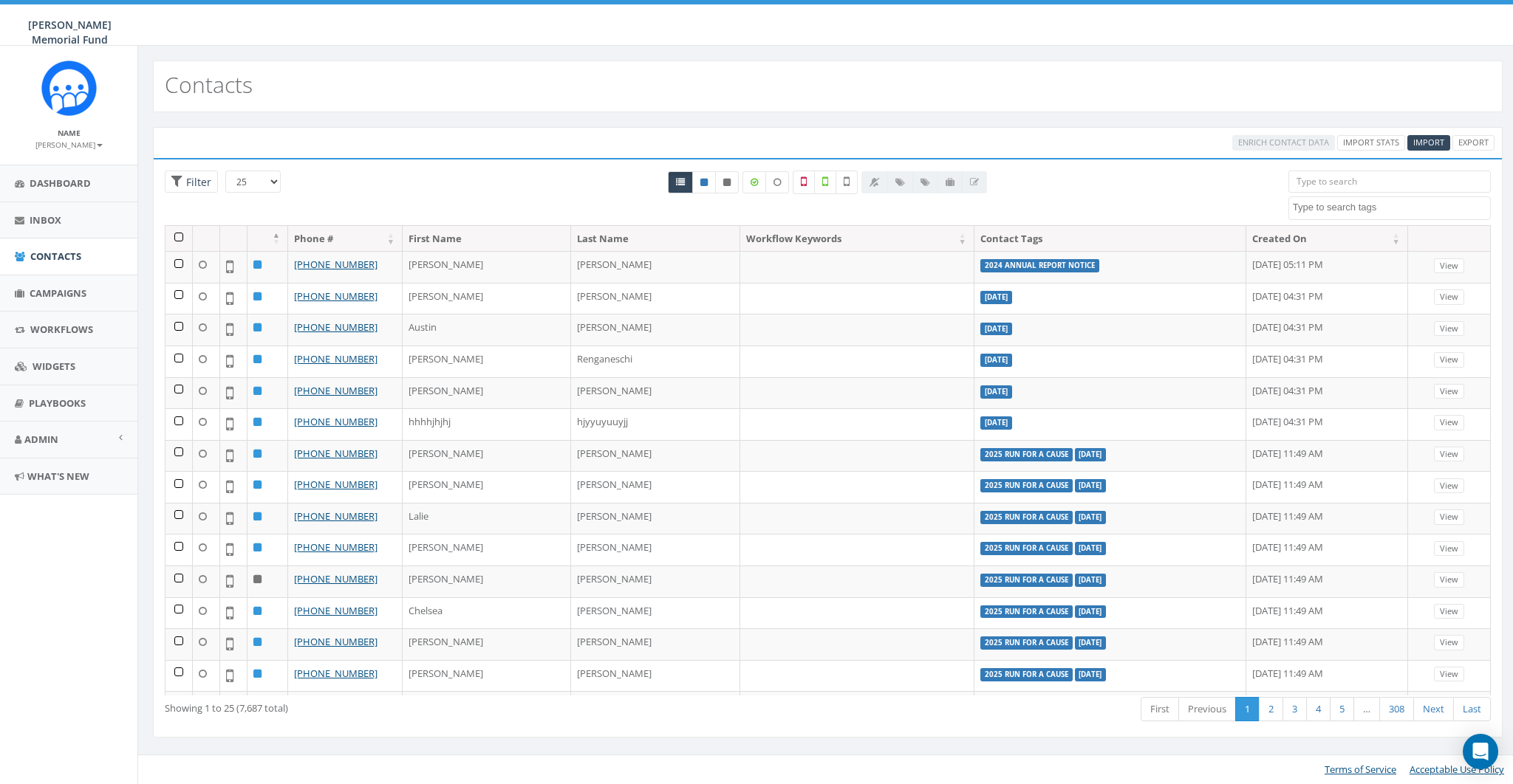
click at [1344, 205] on textarea "Search" at bounding box center [1392, 207] width 197 height 13
type textarea "l"
type textarea "cla"
select select "classy"
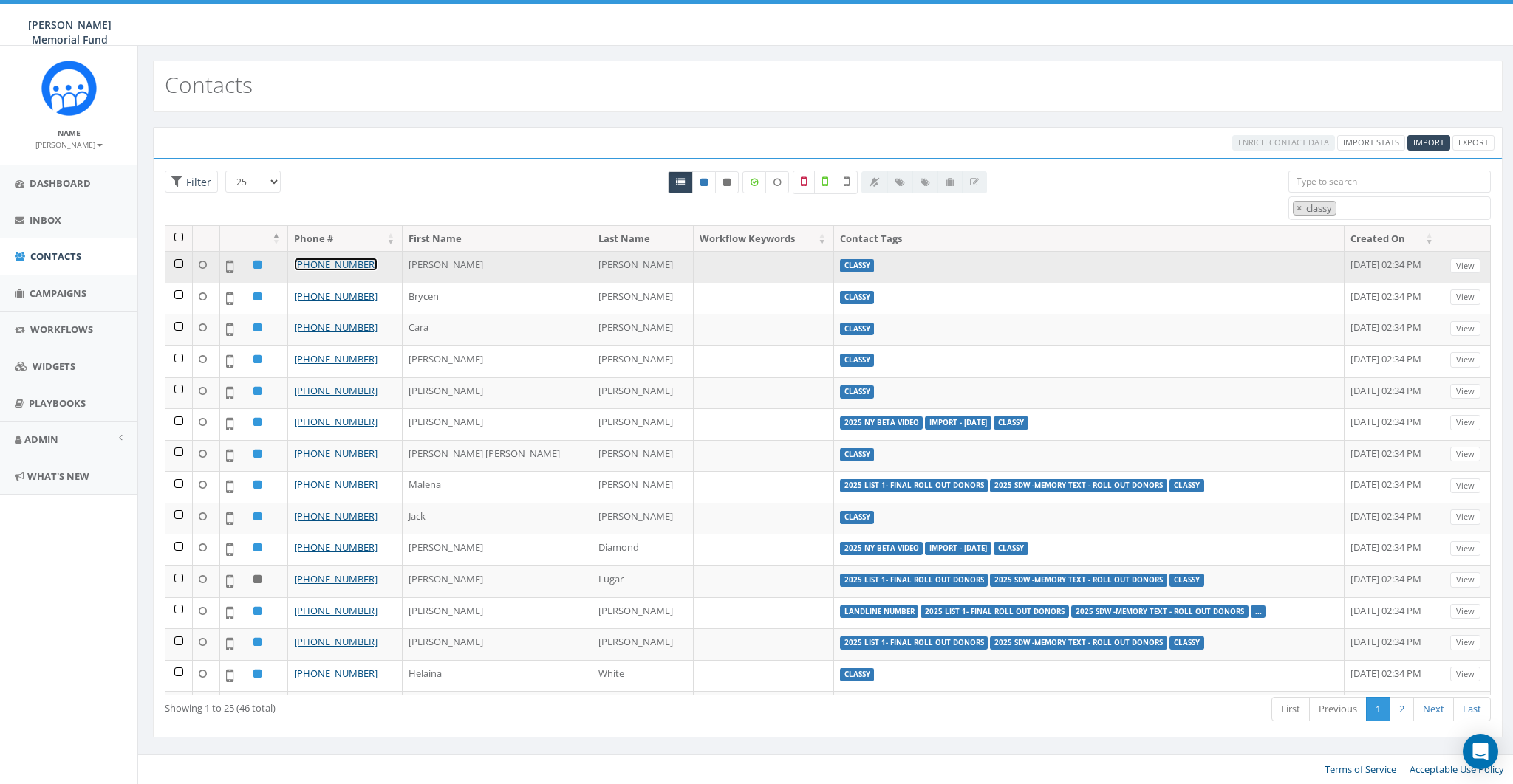
click at [325, 260] on link "+1 515-619-2756" at bounding box center [336, 263] width 83 height 13
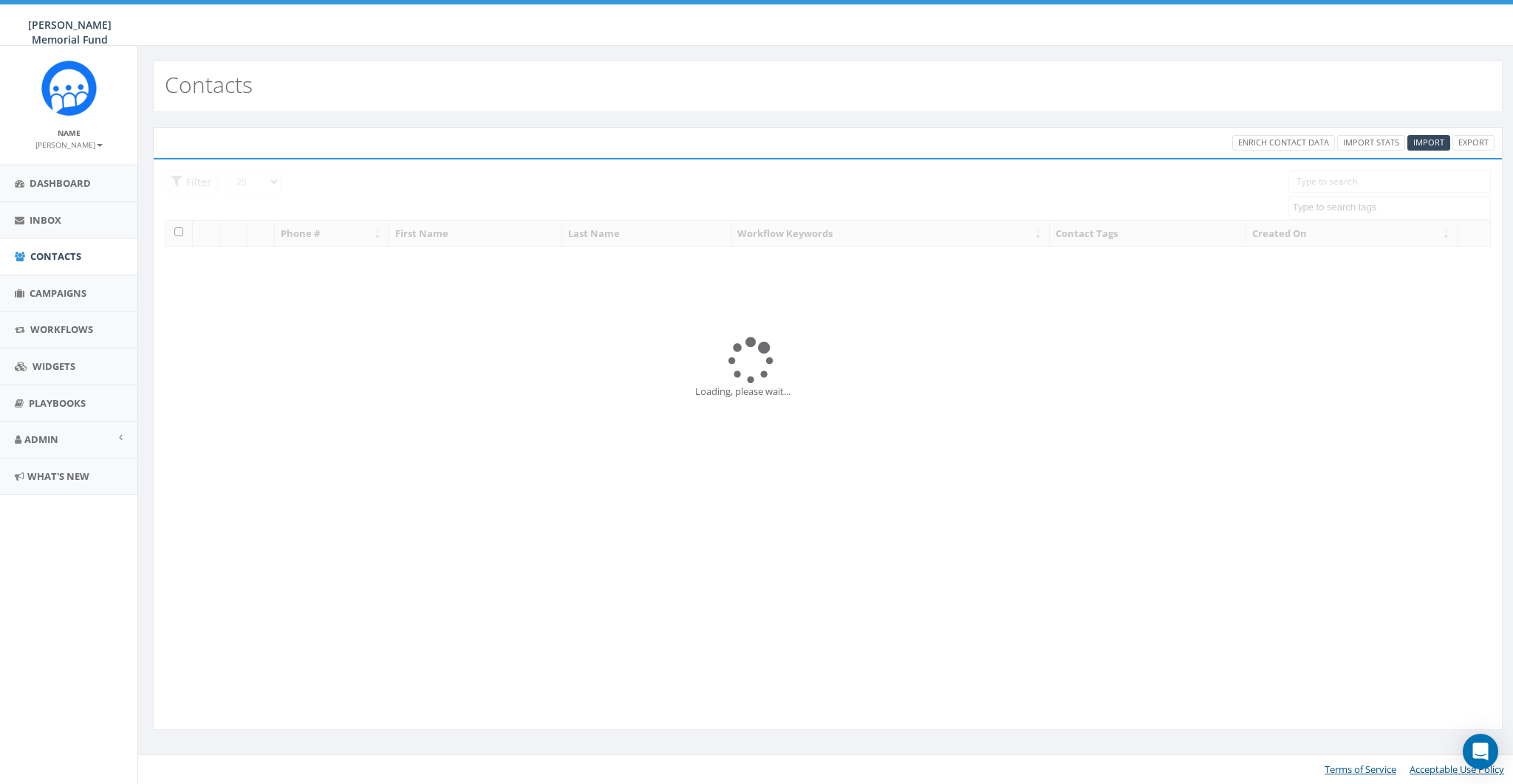
select select "classy"
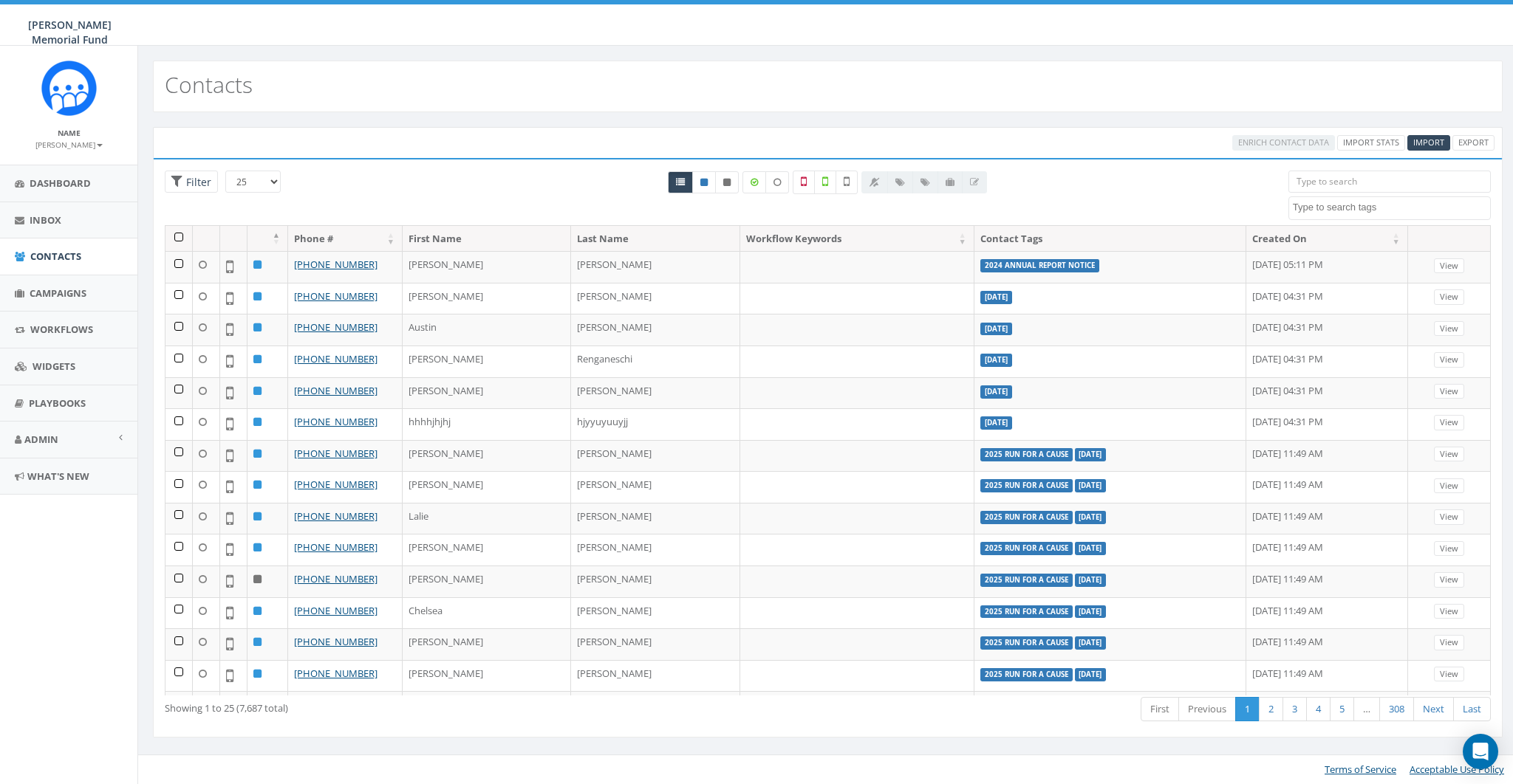
click at [1342, 211] on textarea "Search" at bounding box center [1392, 207] width 197 height 13
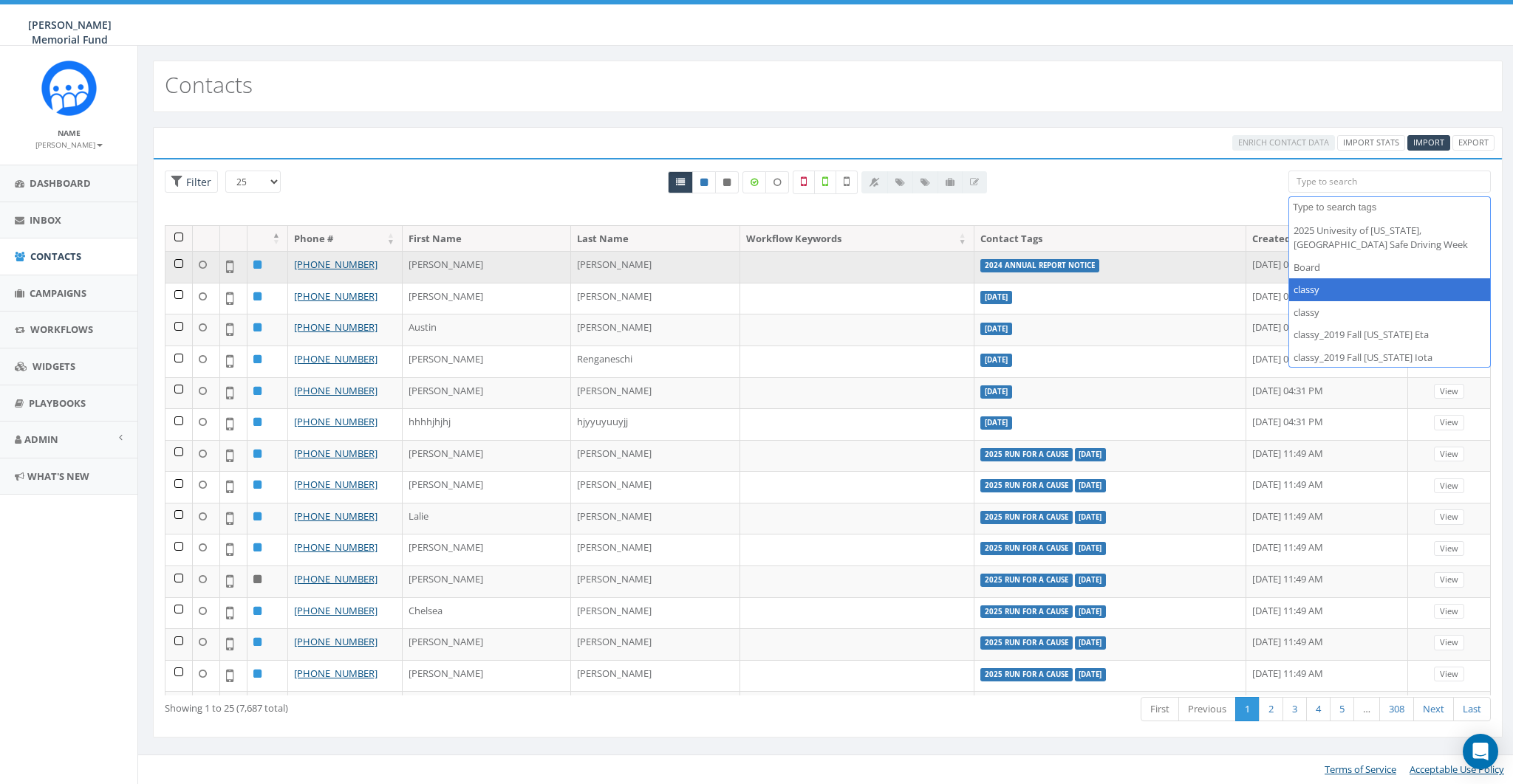
select select
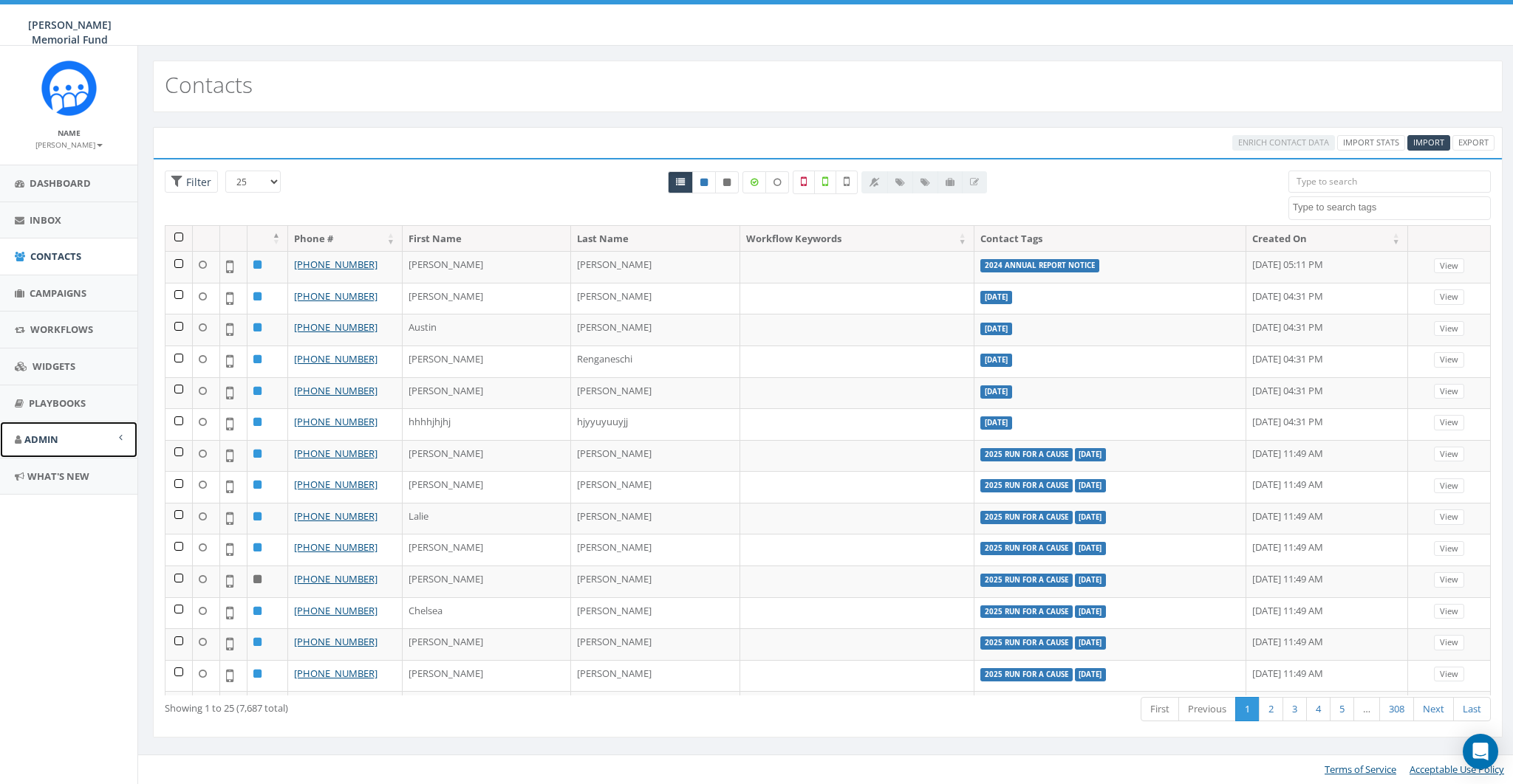
click at [51, 441] on span "Admin" at bounding box center [41, 439] width 34 height 13
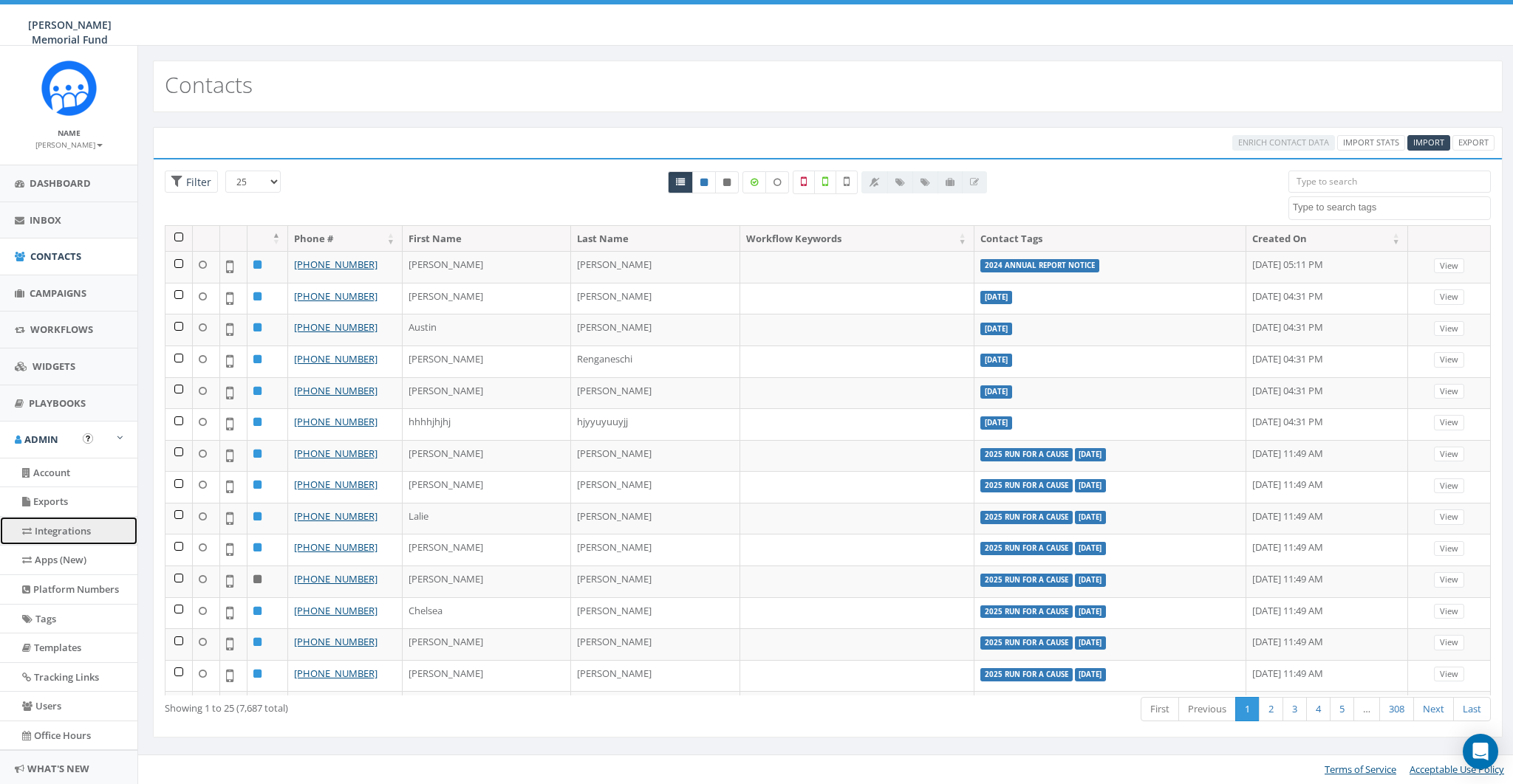
click at [64, 526] on link "Integrations" at bounding box center [69, 532] width 137 height 29
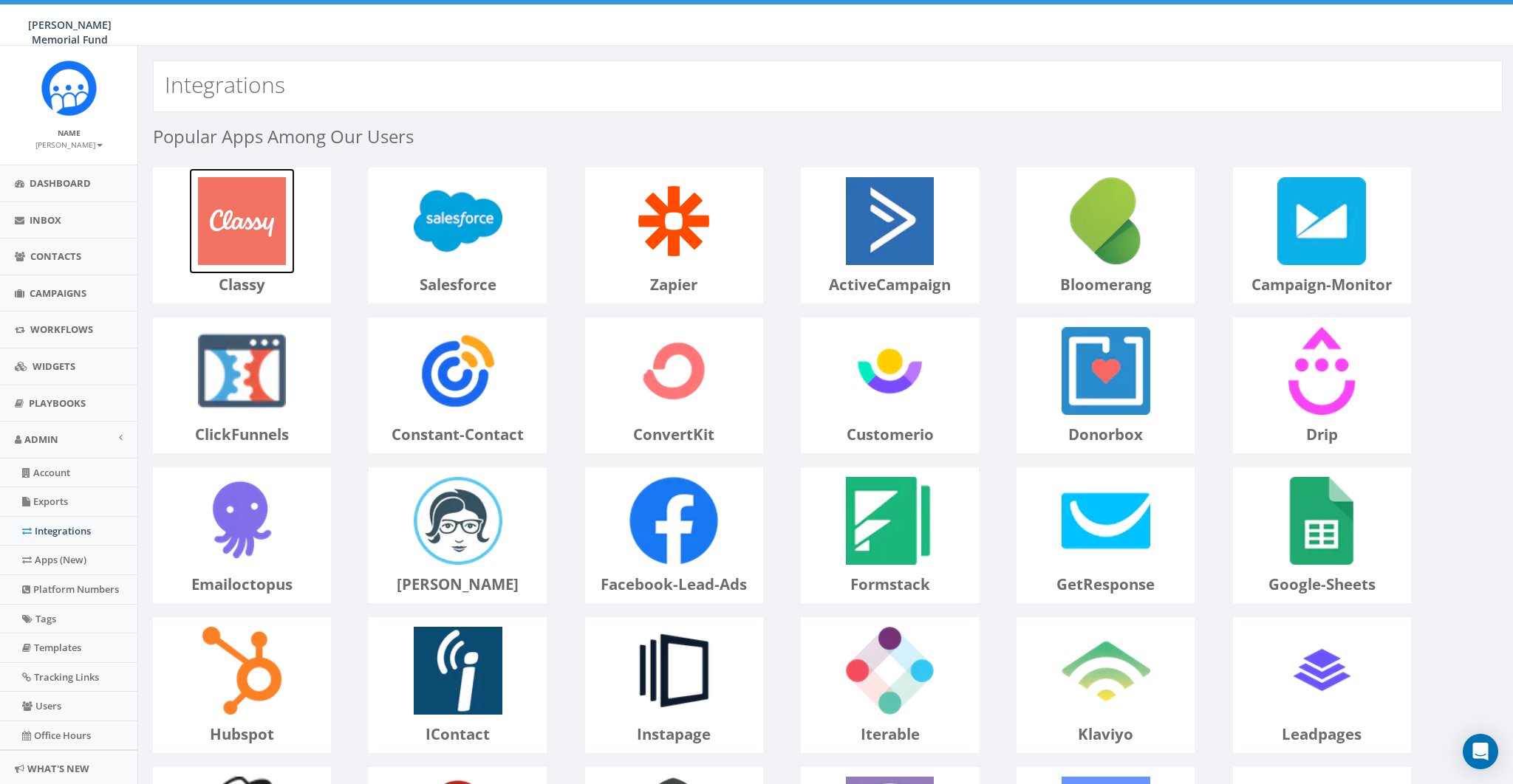
click at [276, 225] on img at bounding box center [241, 220] width 106 height 106
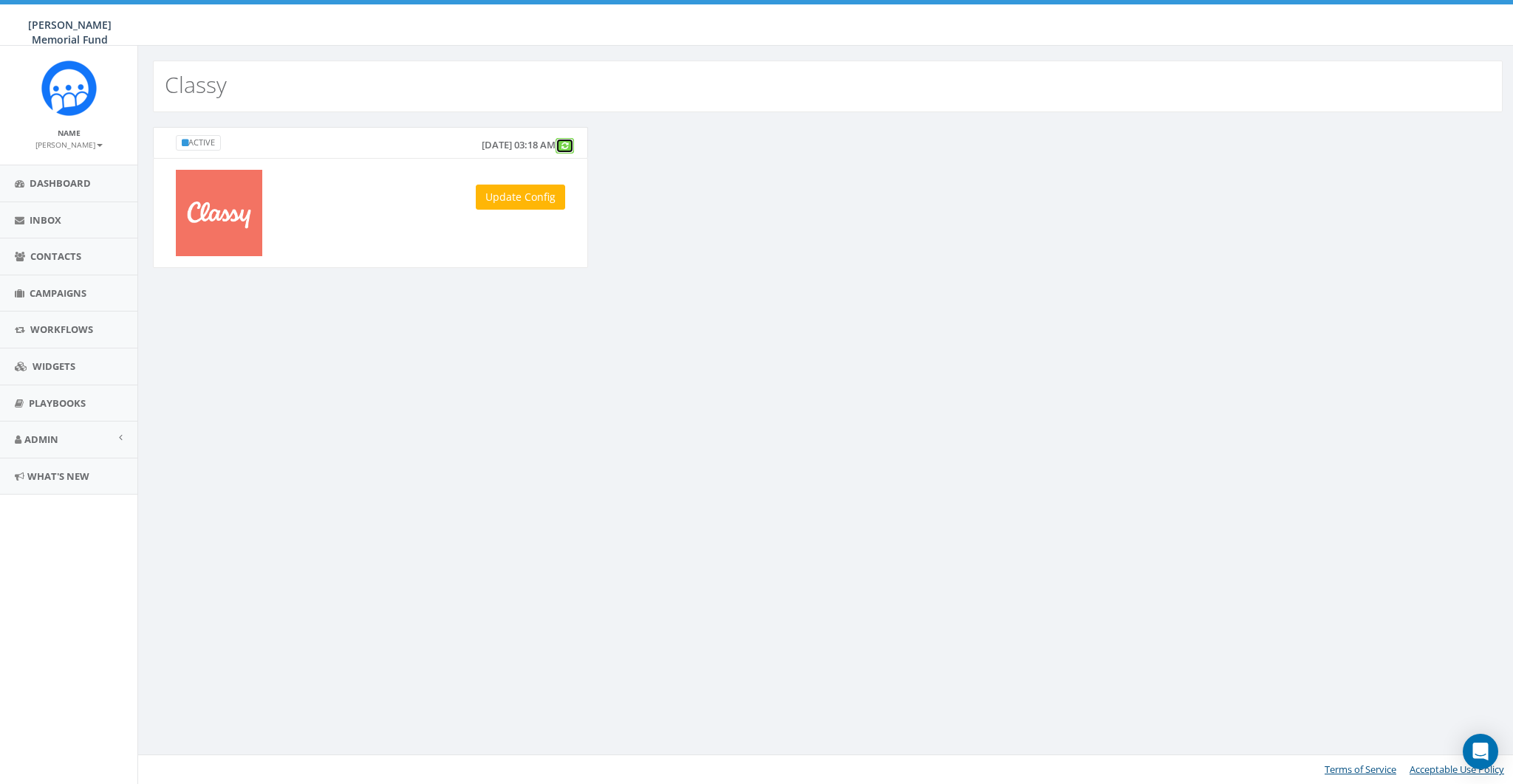
click at [561, 146] on link at bounding box center [565, 146] width 19 height 15
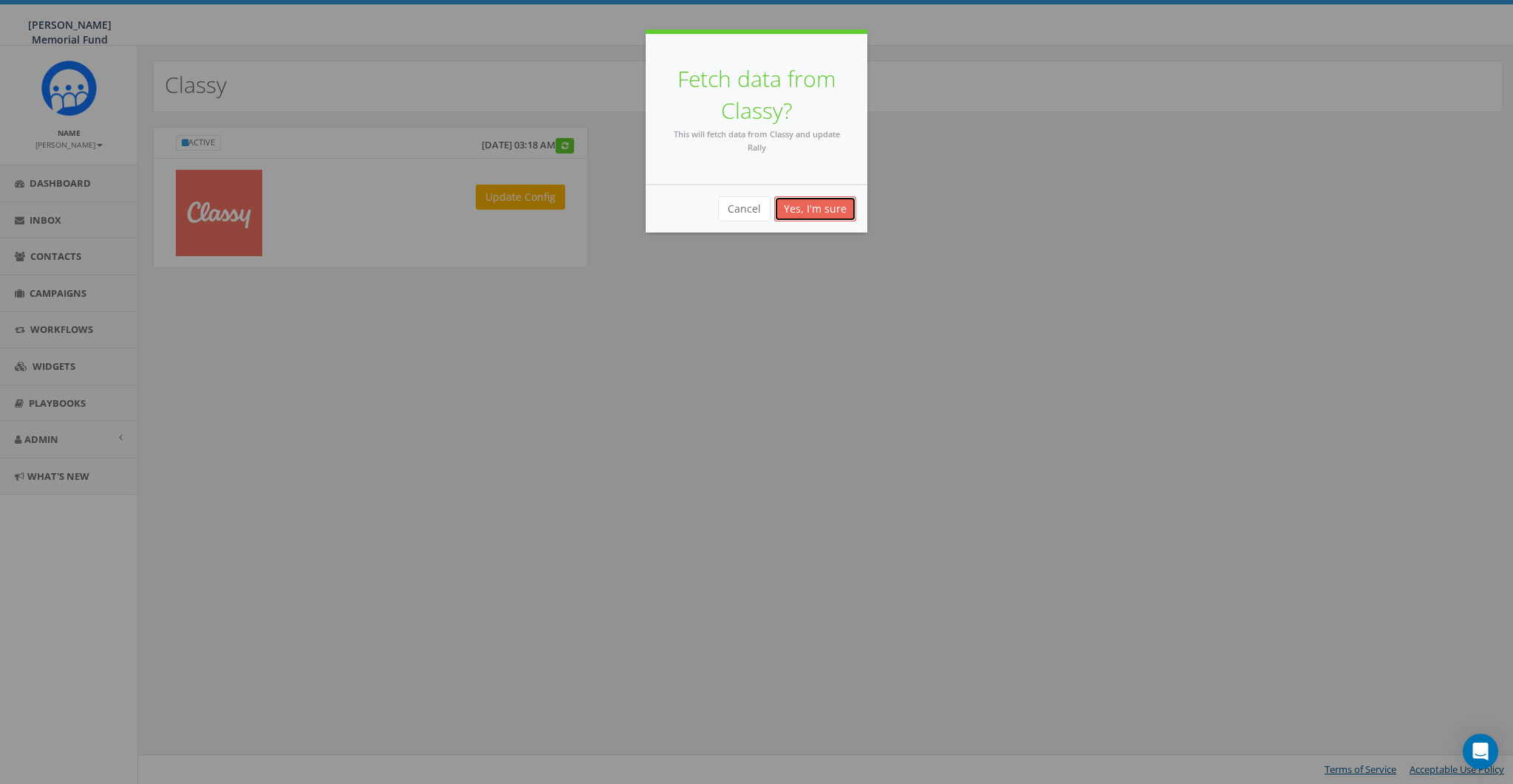
click at [796, 213] on button "Yes, I'm sure" at bounding box center [815, 208] width 82 height 25
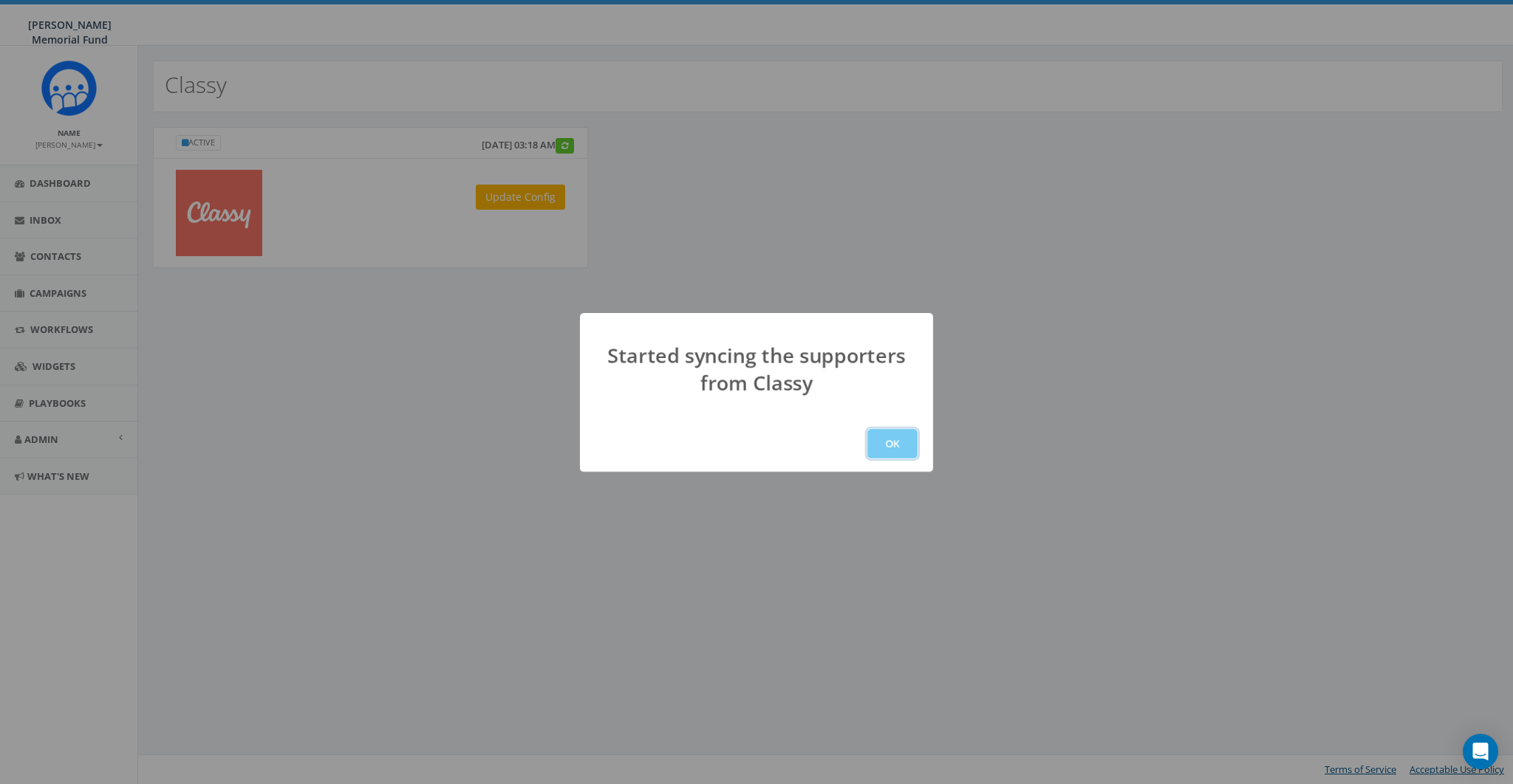
click at [893, 440] on button "OK" at bounding box center [893, 443] width 51 height 29
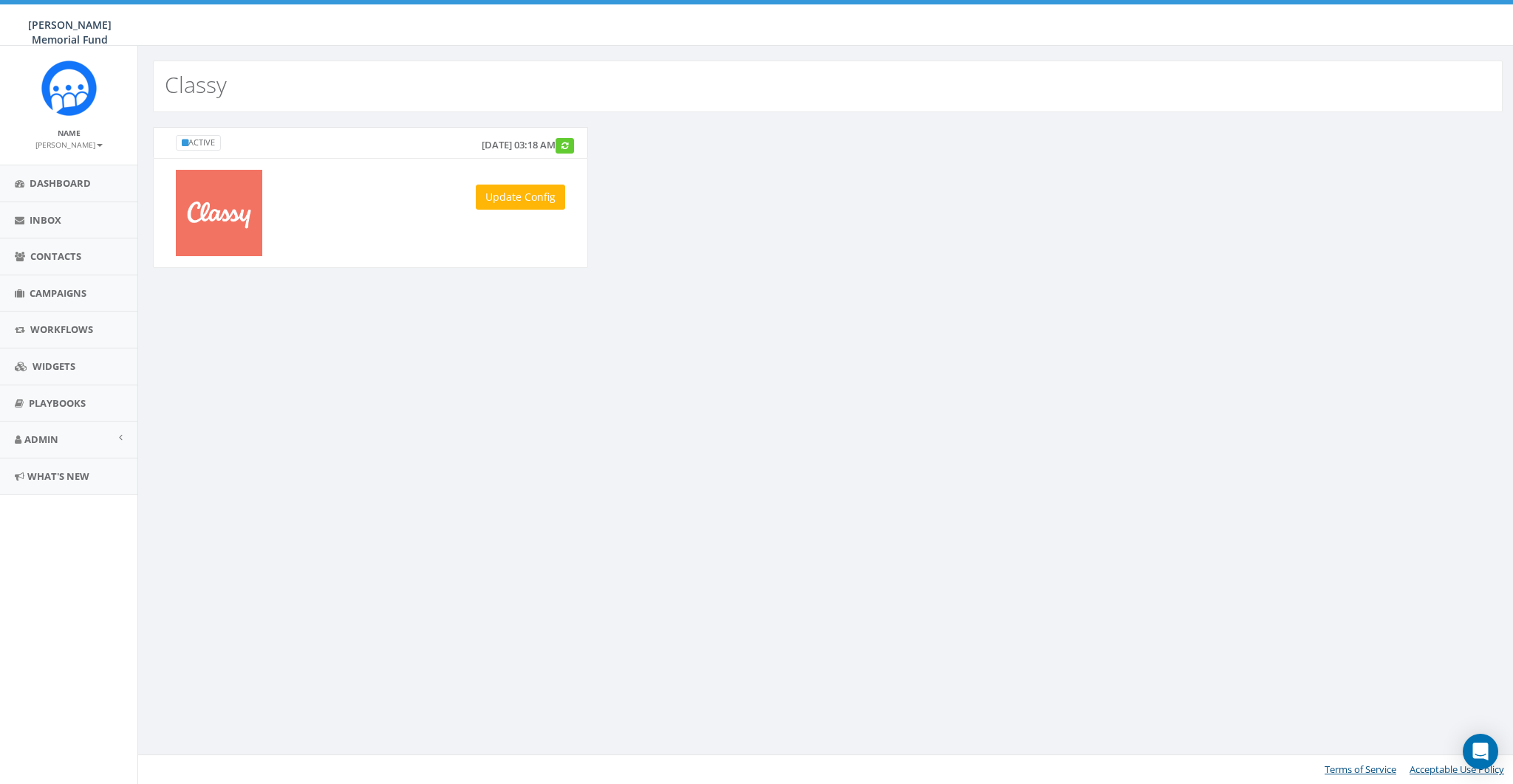
click at [665, 403] on div "Classy Active July 26, 2025 03:18 AM Update Config Terms of Service Acceptable …" at bounding box center [827, 414] width 1380 height 739
click at [61, 186] on span "Dashboard" at bounding box center [59, 183] width 61 height 13
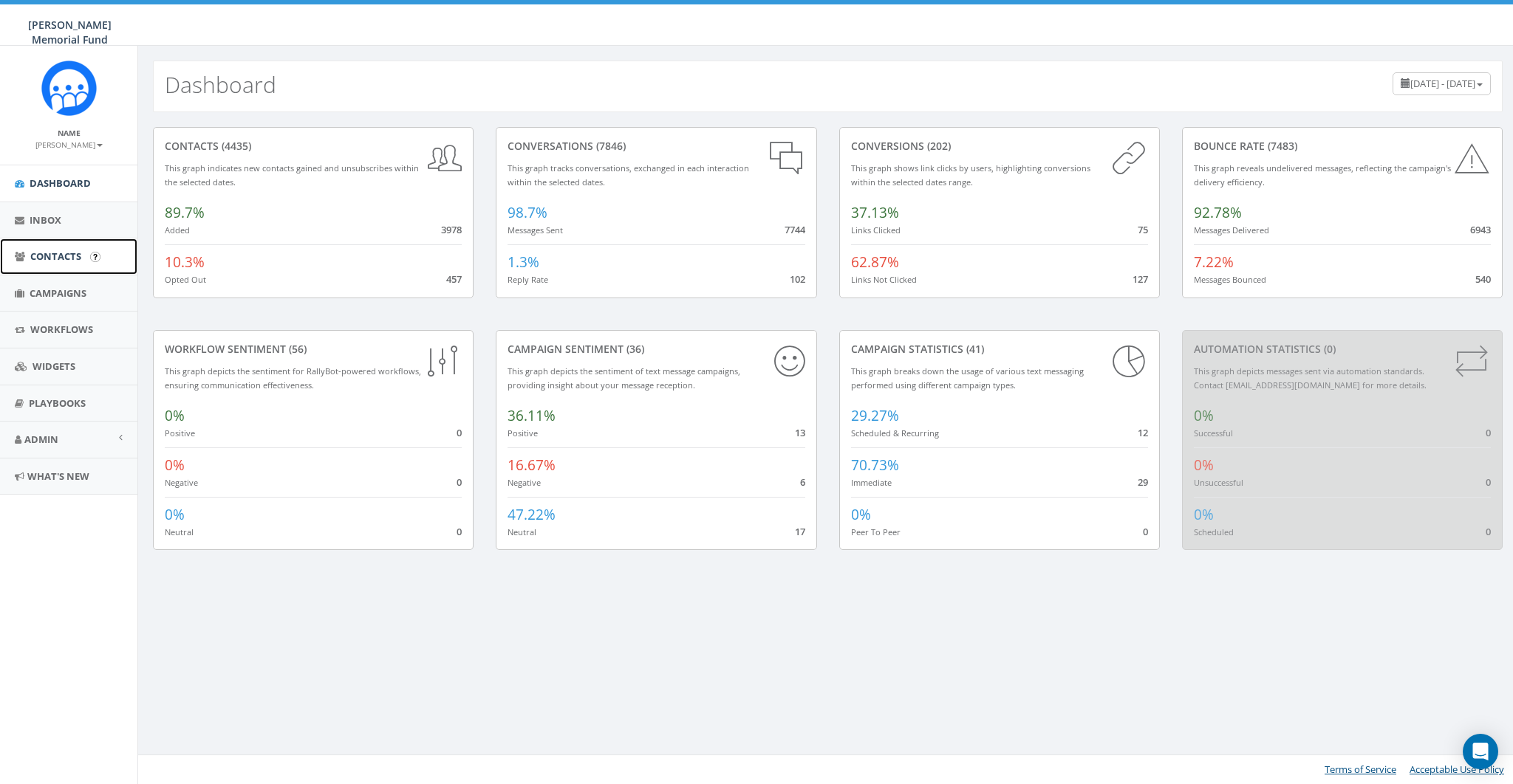
click at [48, 252] on span "Contacts" at bounding box center [55, 256] width 51 height 13
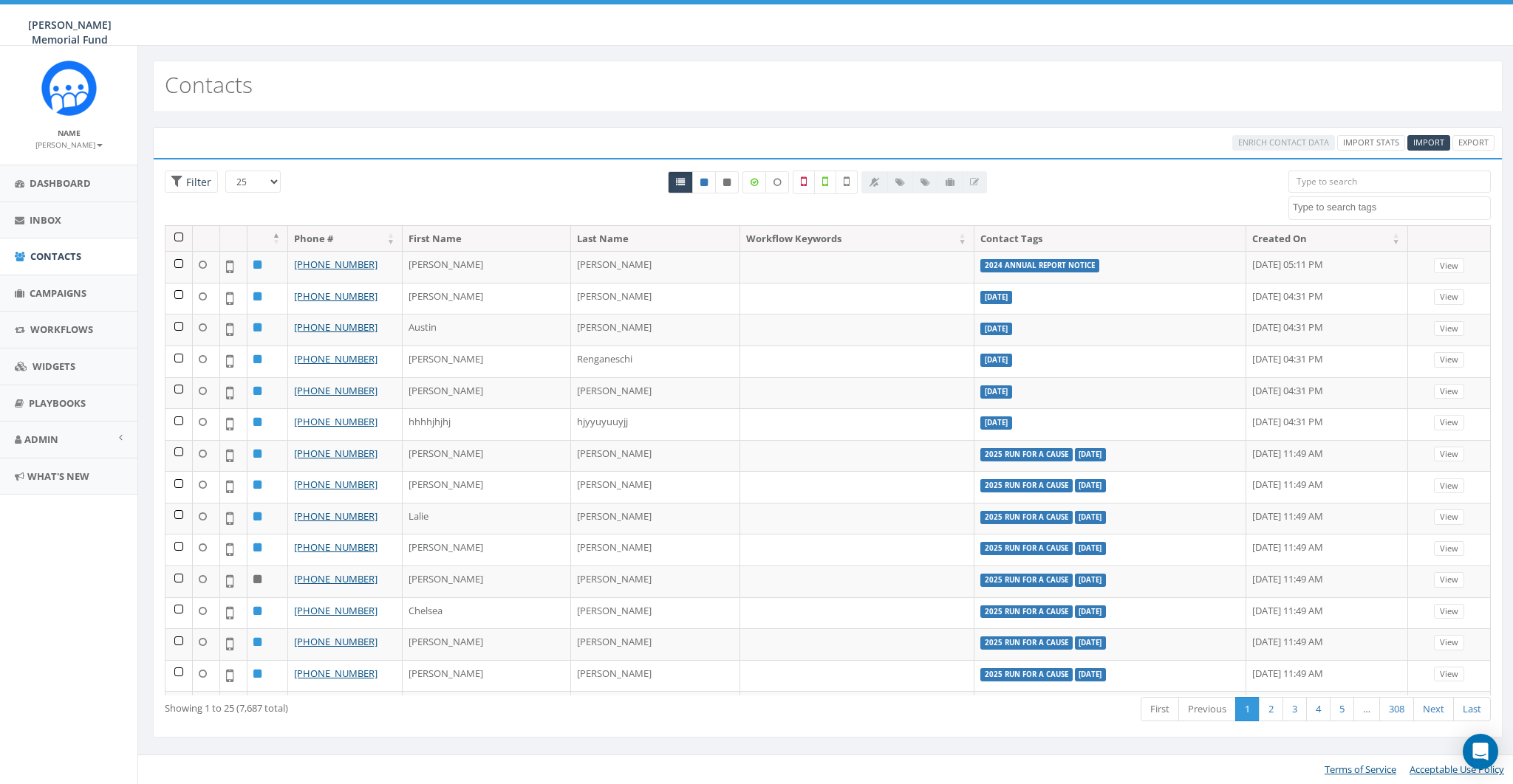
click at [1371, 209] on textarea "Search" at bounding box center [1392, 207] width 197 height 13
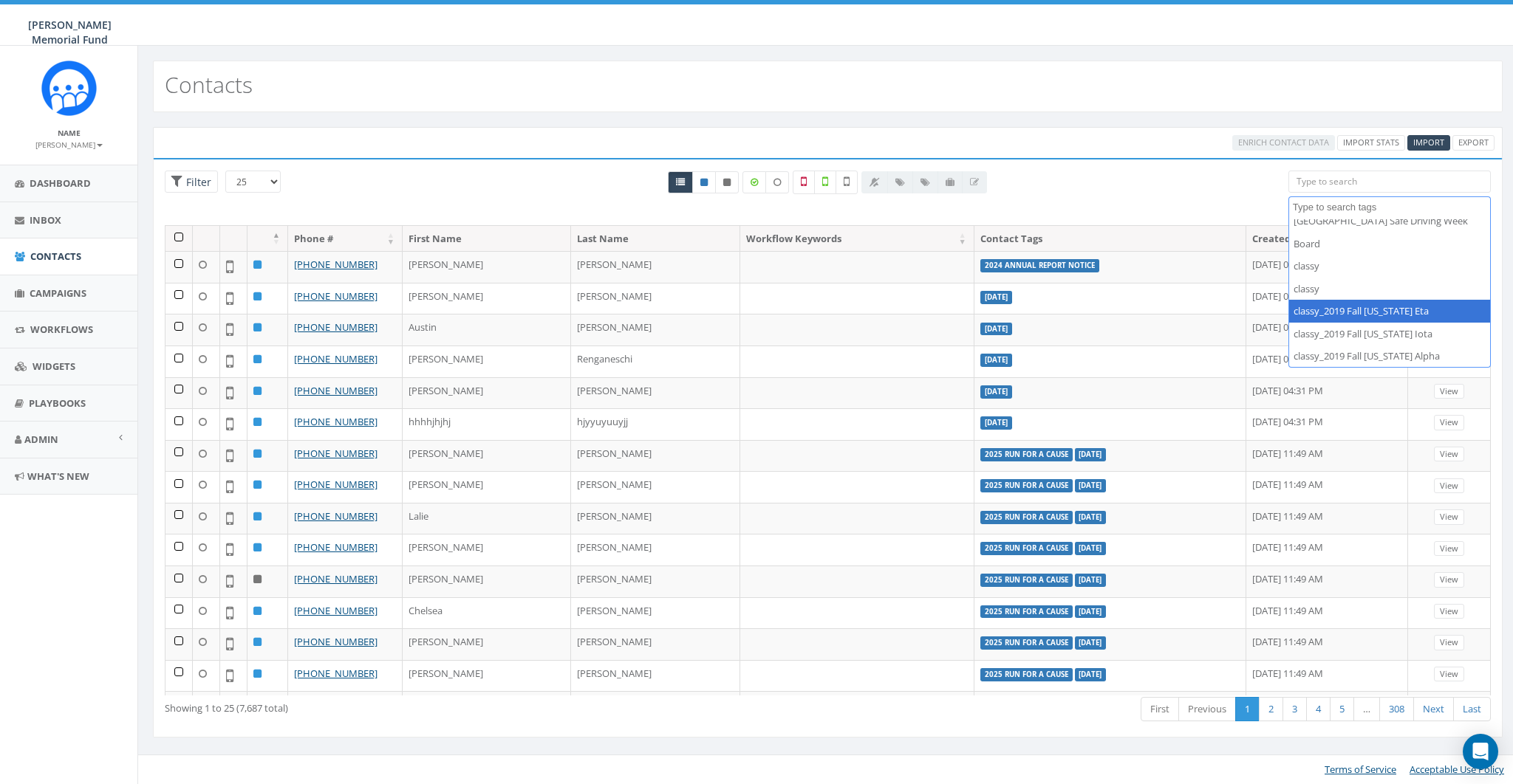
select select "classy_2019 Fall Illinois Eta"
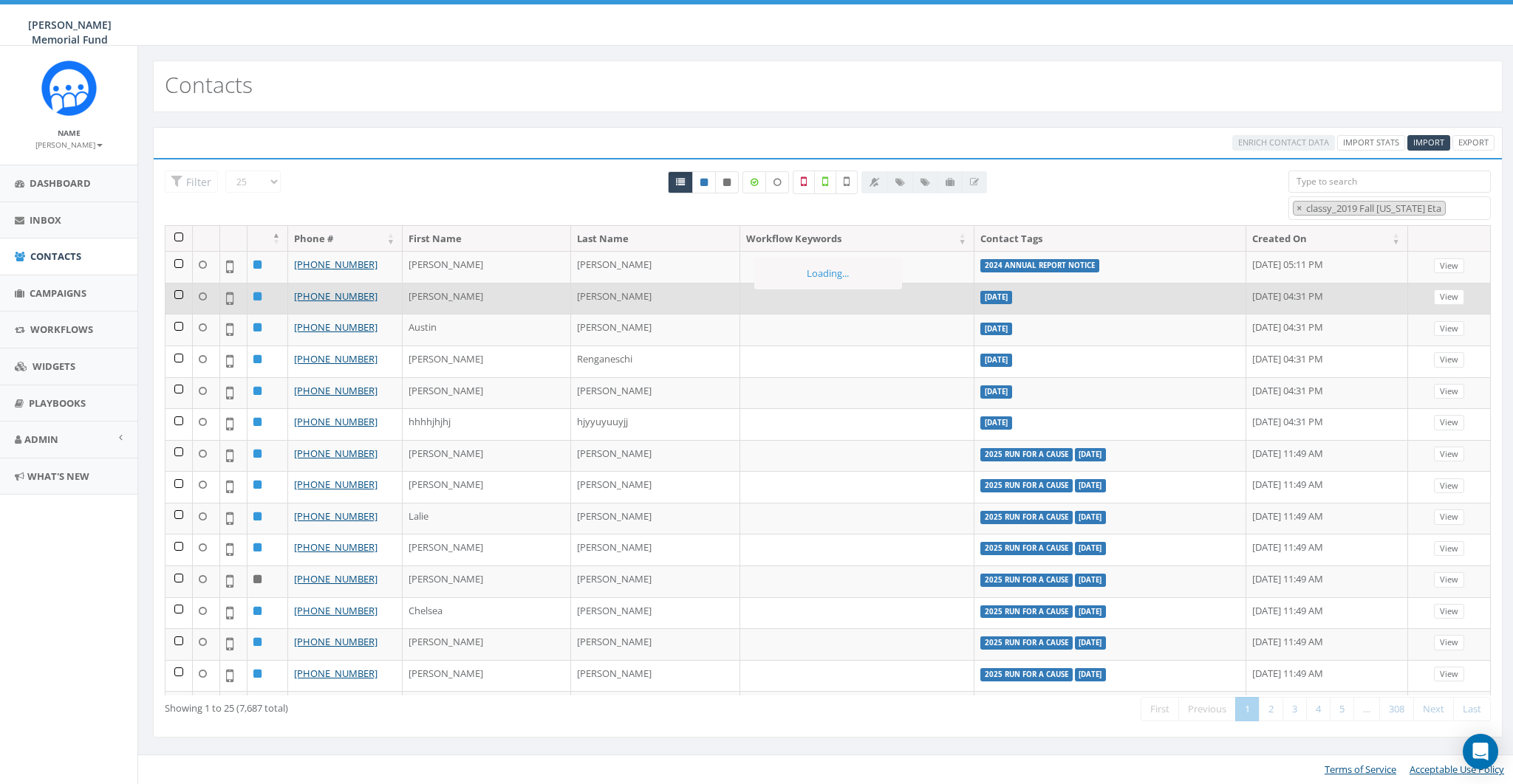
scroll to position [527, 0]
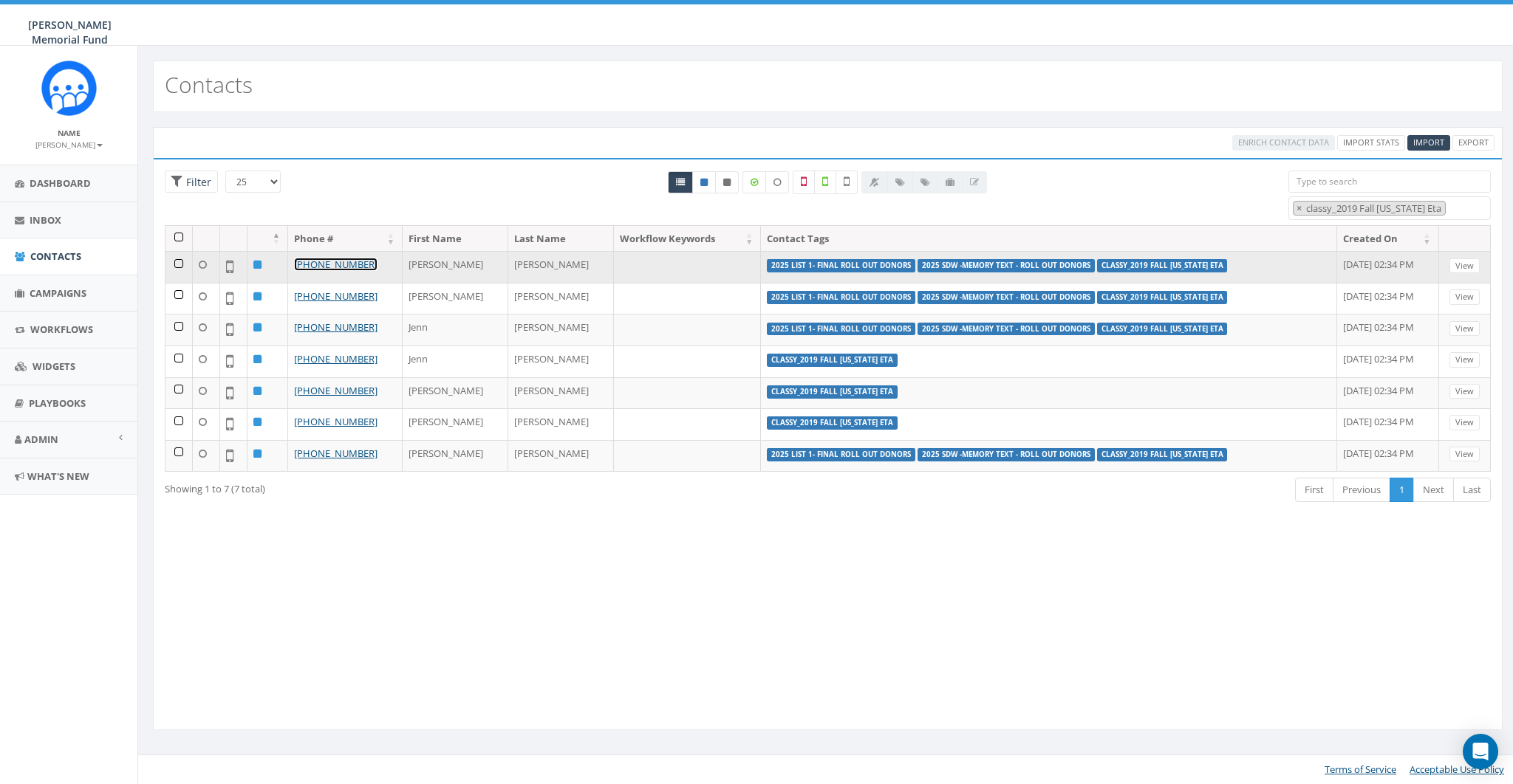
click at [319, 265] on link "+1 217-491-4131" at bounding box center [336, 263] width 83 height 13
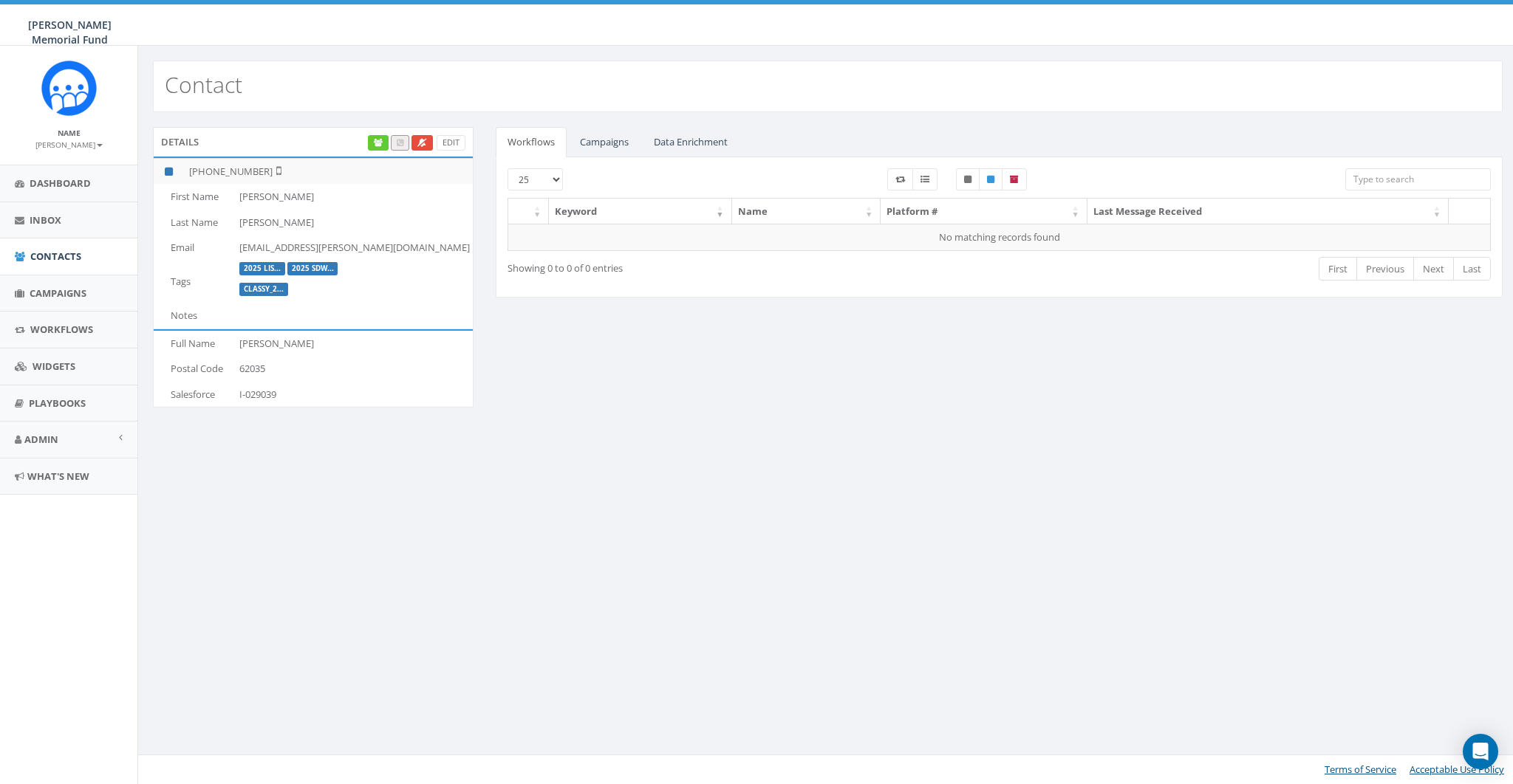
click at [581, 443] on div "Contact Details Edit +1 217-491-4131 First Name Amy Last Name Cronin Email amyd…" at bounding box center [827, 414] width 1380 height 739
click at [45, 444] on span "Admin" at bounding box center [41, 439] width 34 height 13
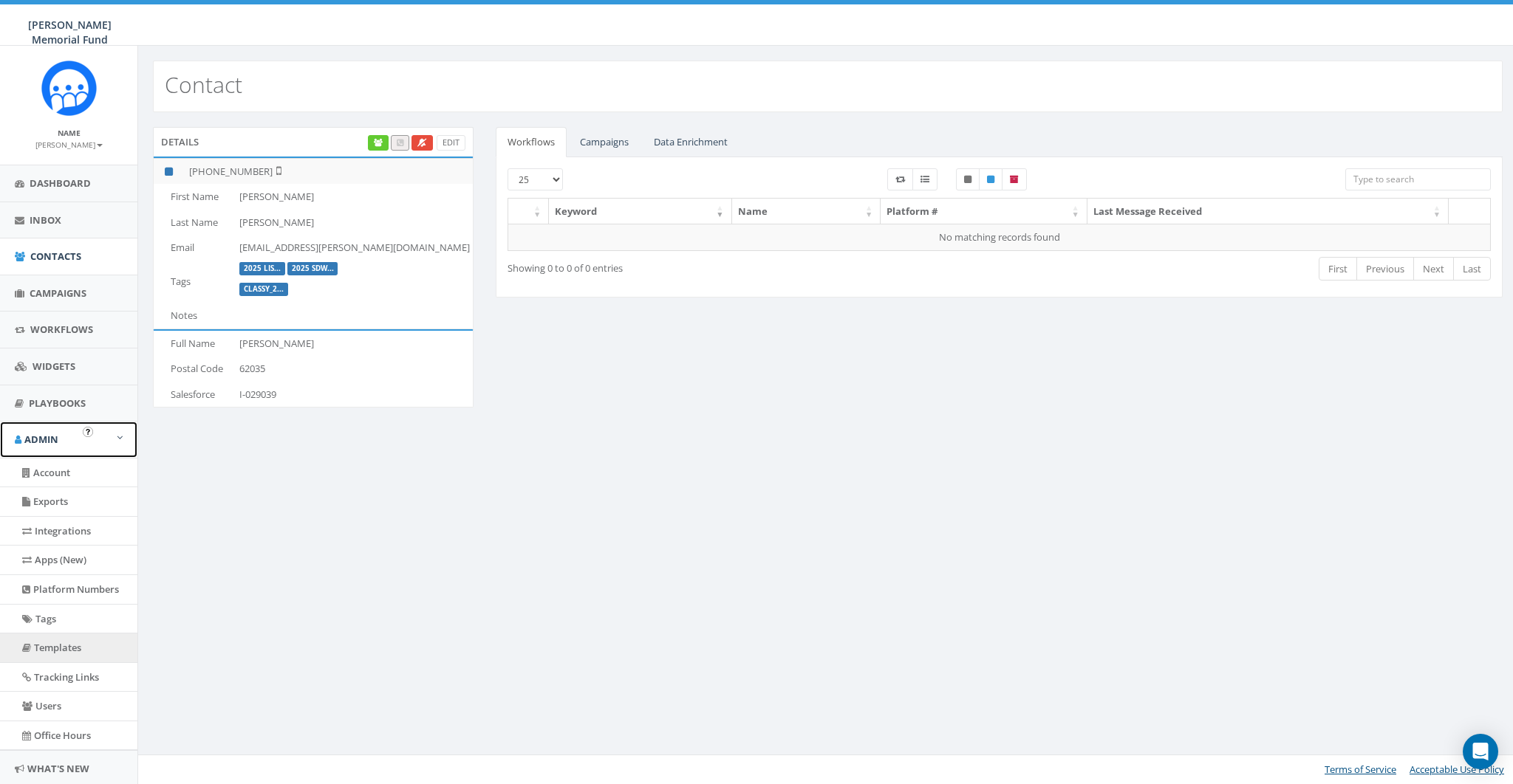
scroll to position [41, 0]
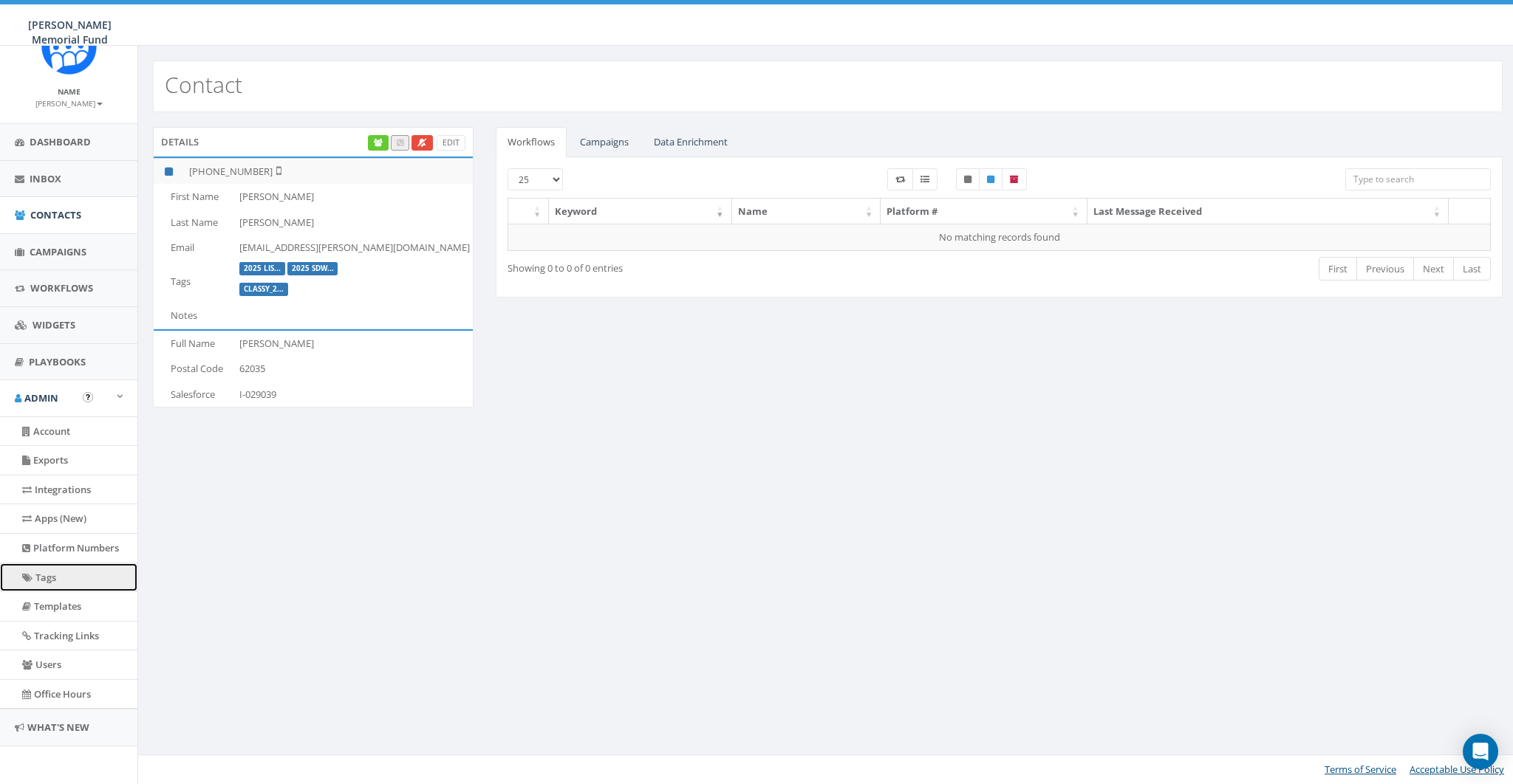
click at [56, 582] on link "Tags" at bounding box center [69, 578] width 137 height 29
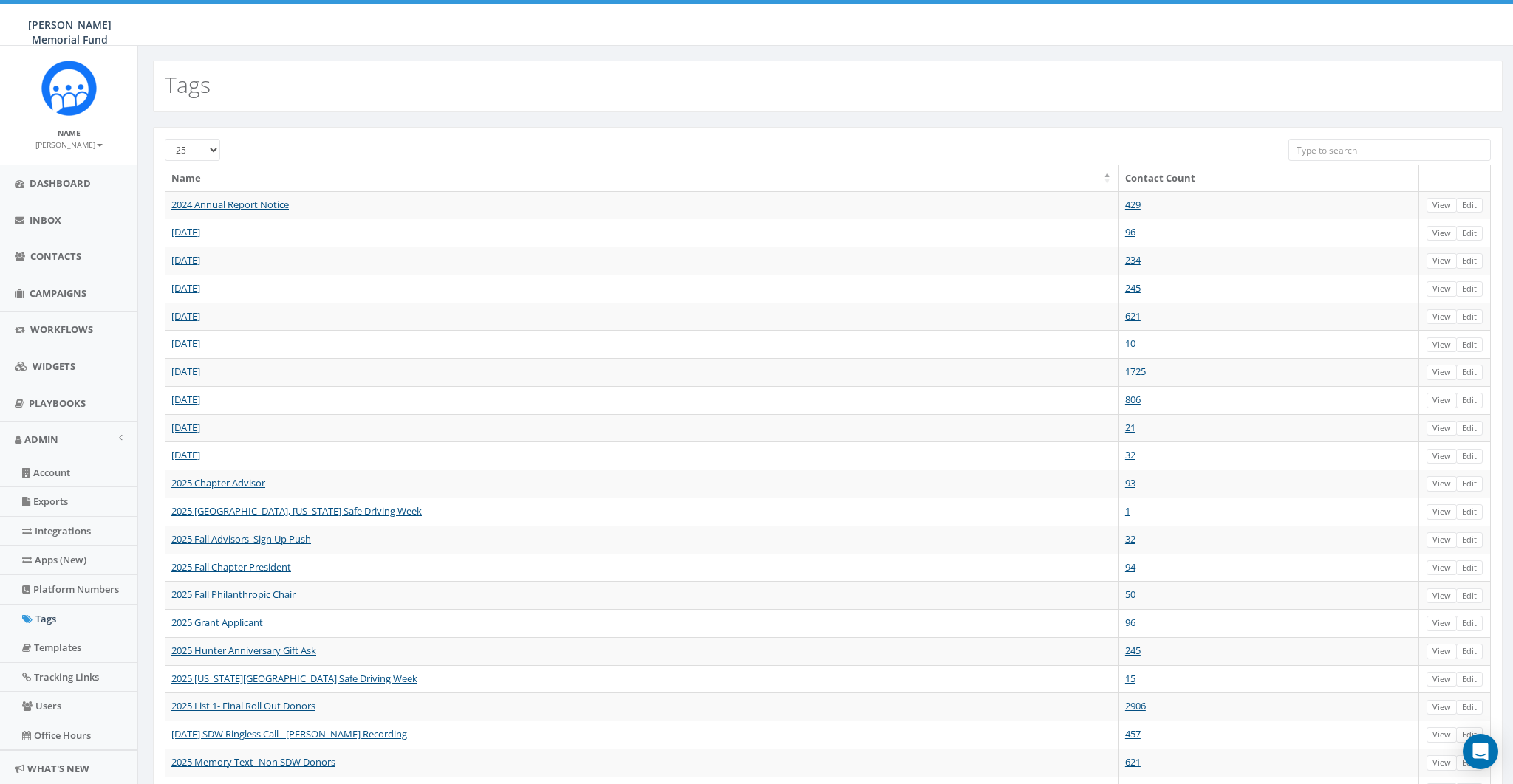
click at [1353, 146] on input "search" at bounding box center [1390, 150] width 203 height 22
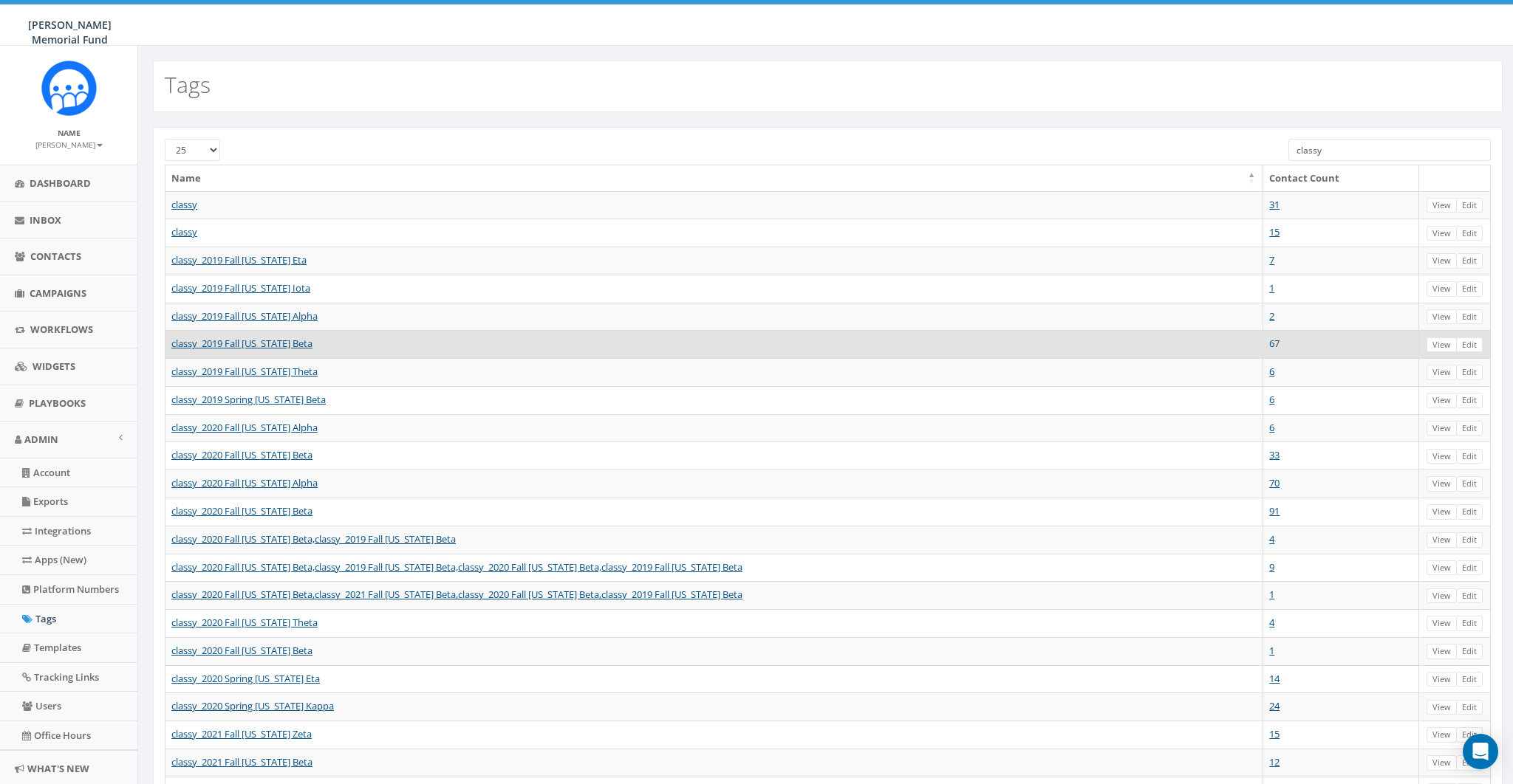
type input "classy"
click at [1271, 338] on link "67" at bounding box center [1274, 343] width 10 height 13
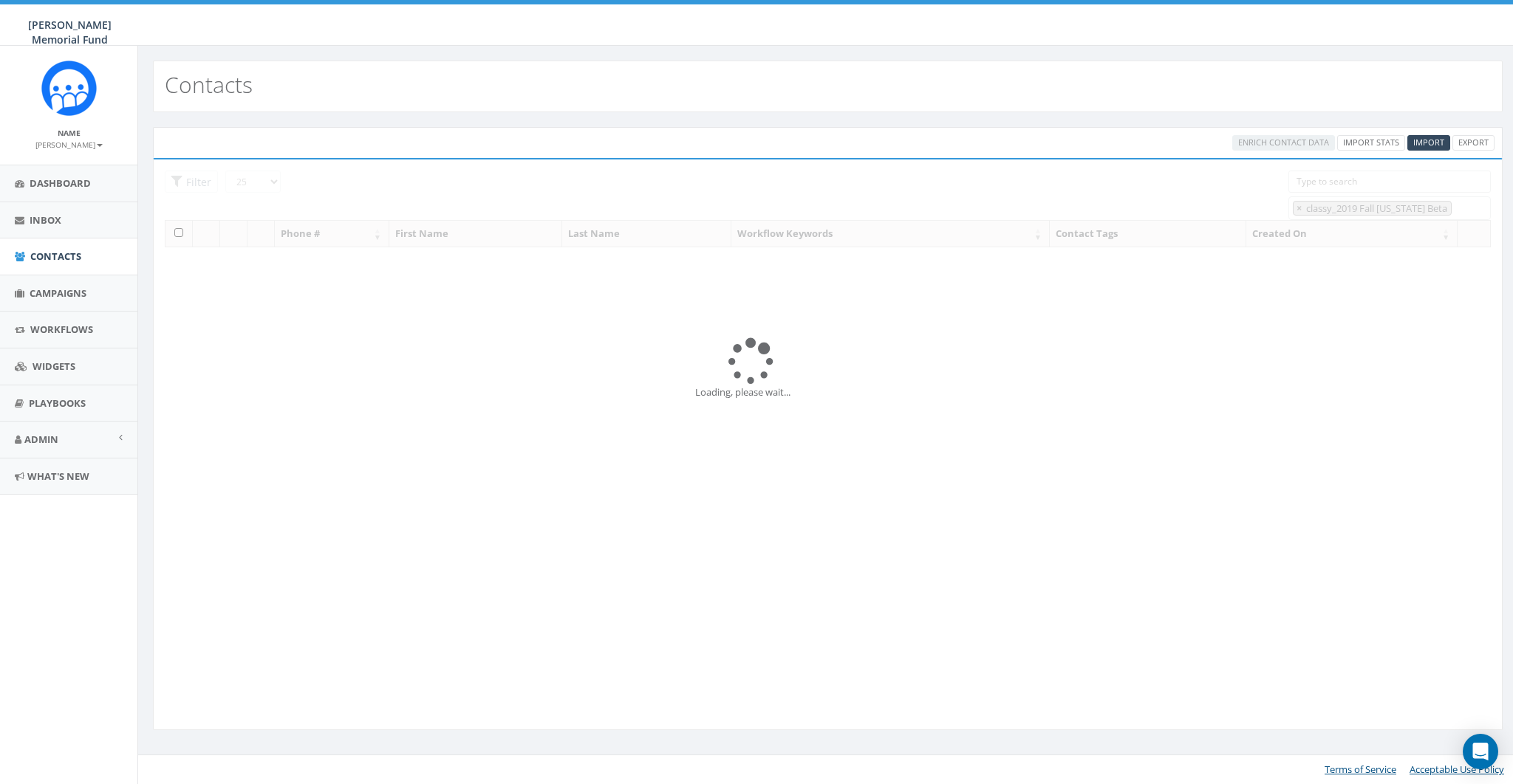
select select "classy_2019 Fall New York Beta"
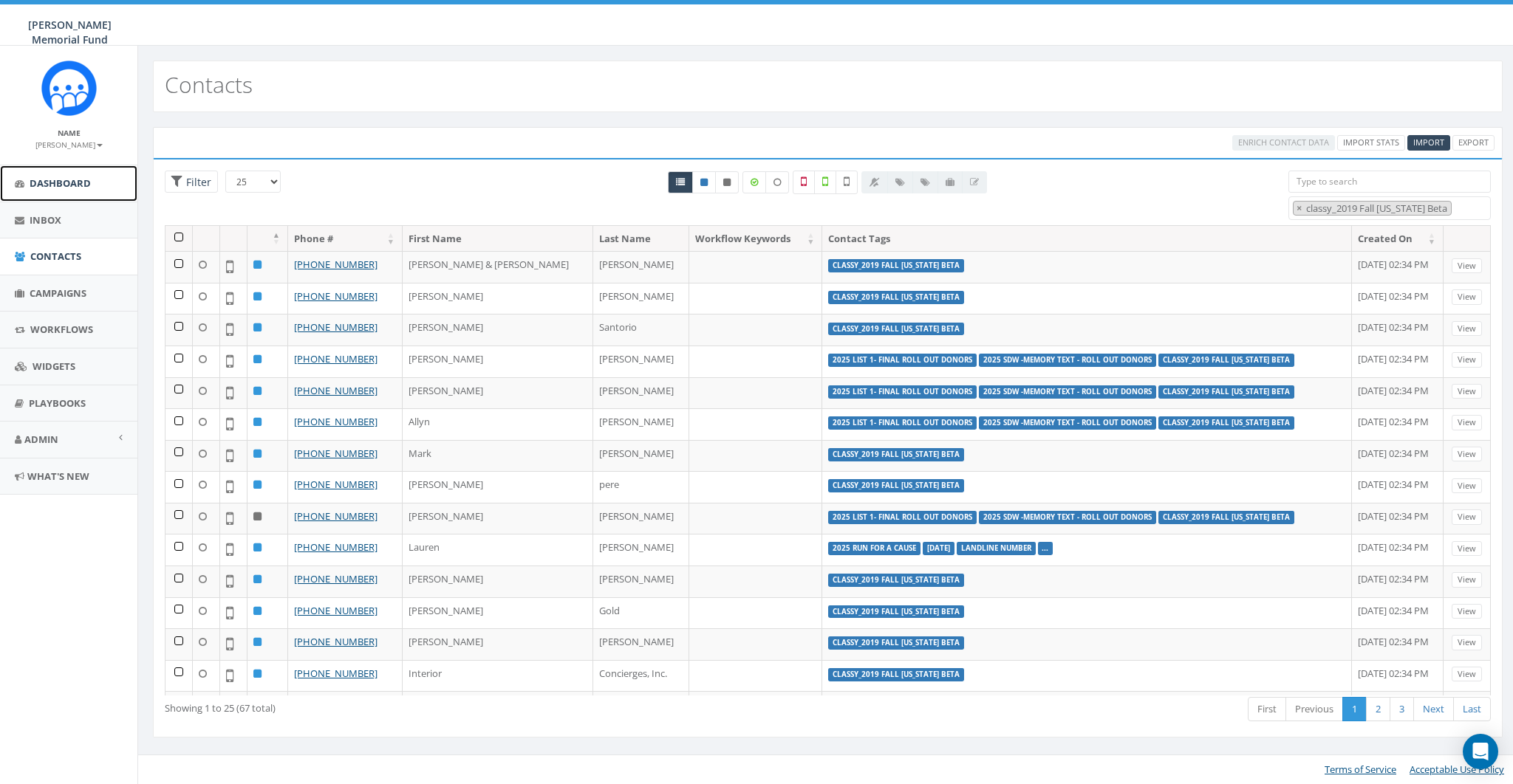
click at [56, 192] on link "Dashboard" at bounding box center [69, 184] width 137 height 36
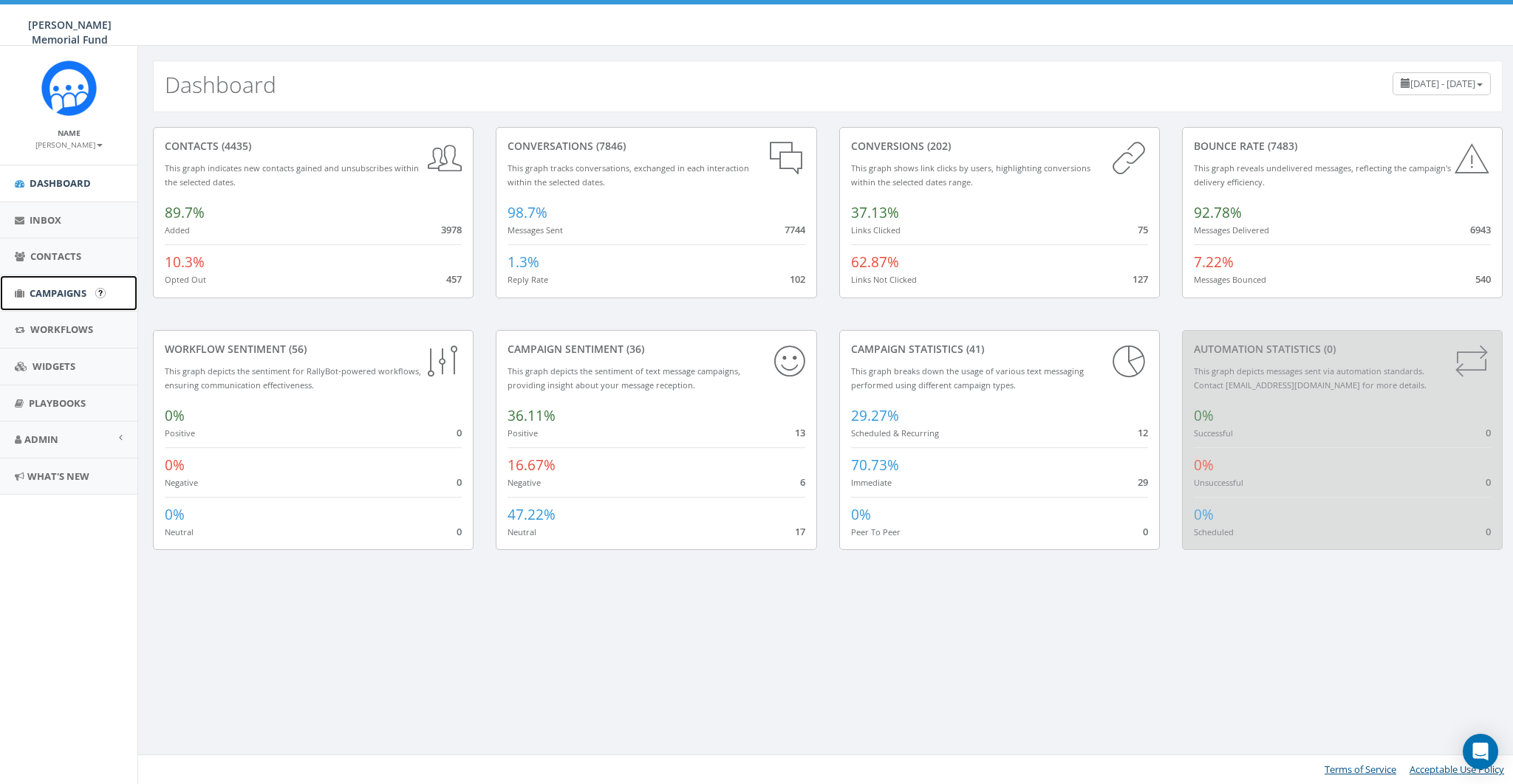
click at [61, 289] on span "Campaigns" at bounding box center [57, 292] width 57 height 13
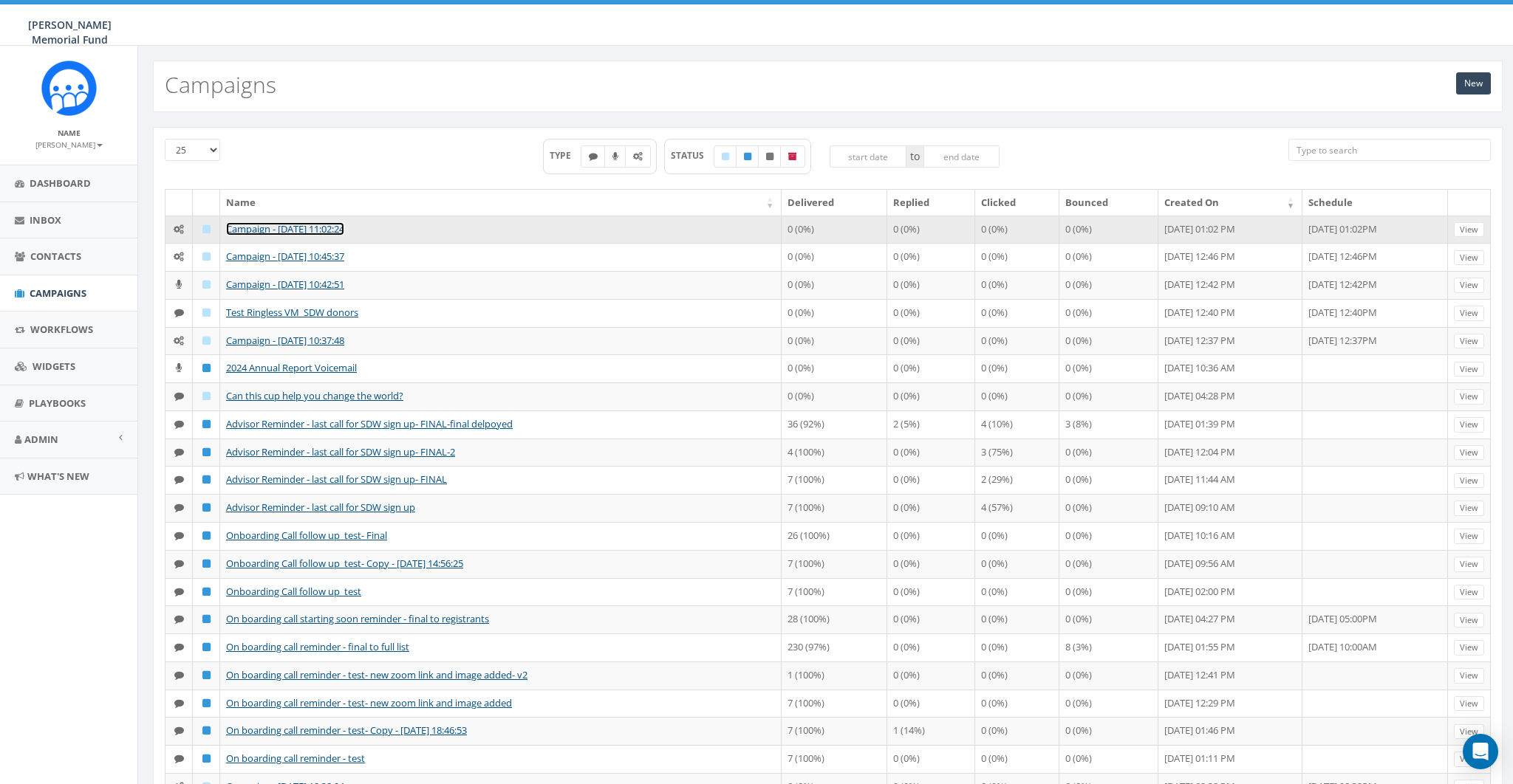
click at [322, 226] on link "Campaign - [DATE] 11:02:24" at bounding box center [285, 228] width 118 height 13
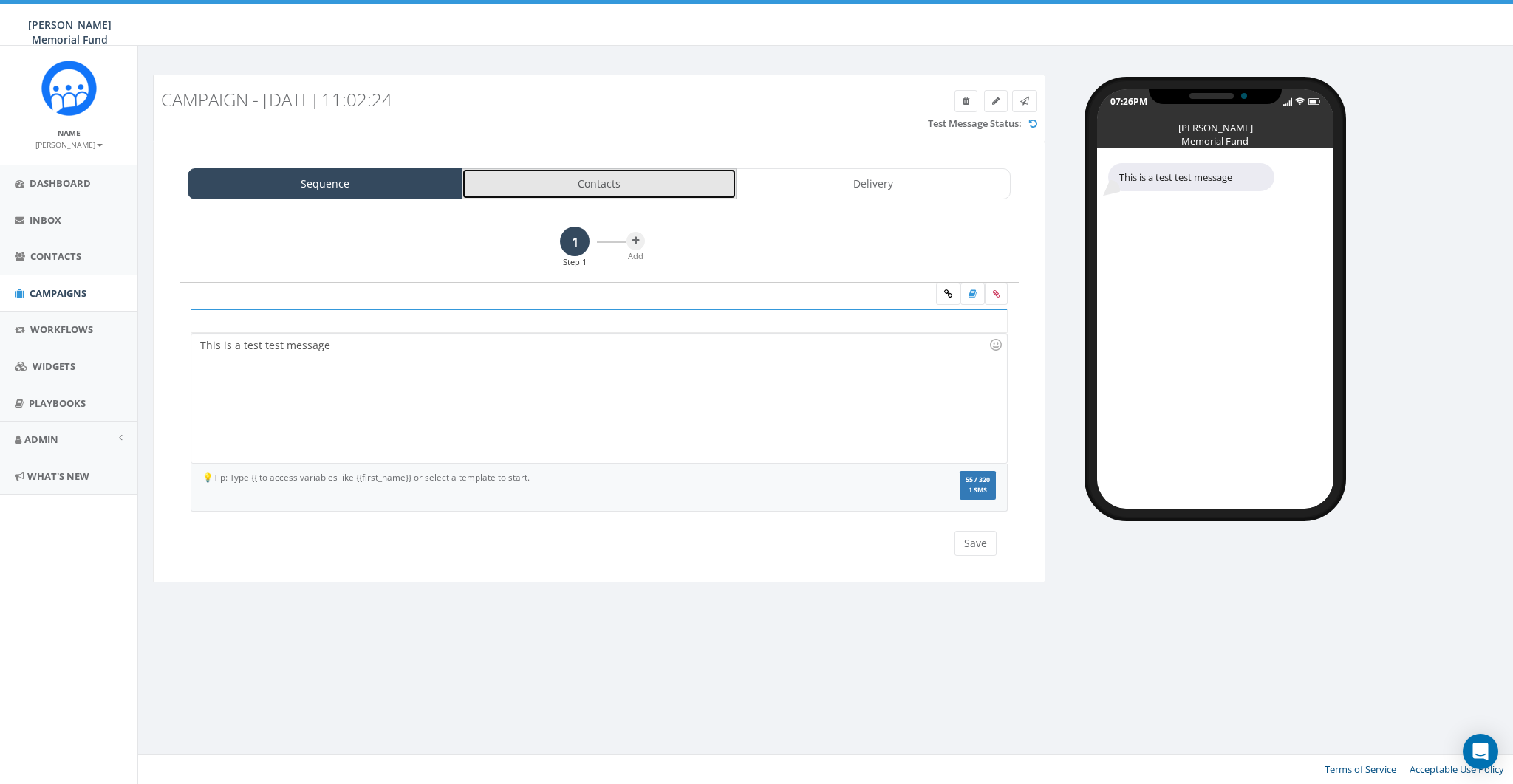
click at [677, 190] on link "Contacts" at bounding box center [599, 184] width 275 height 31
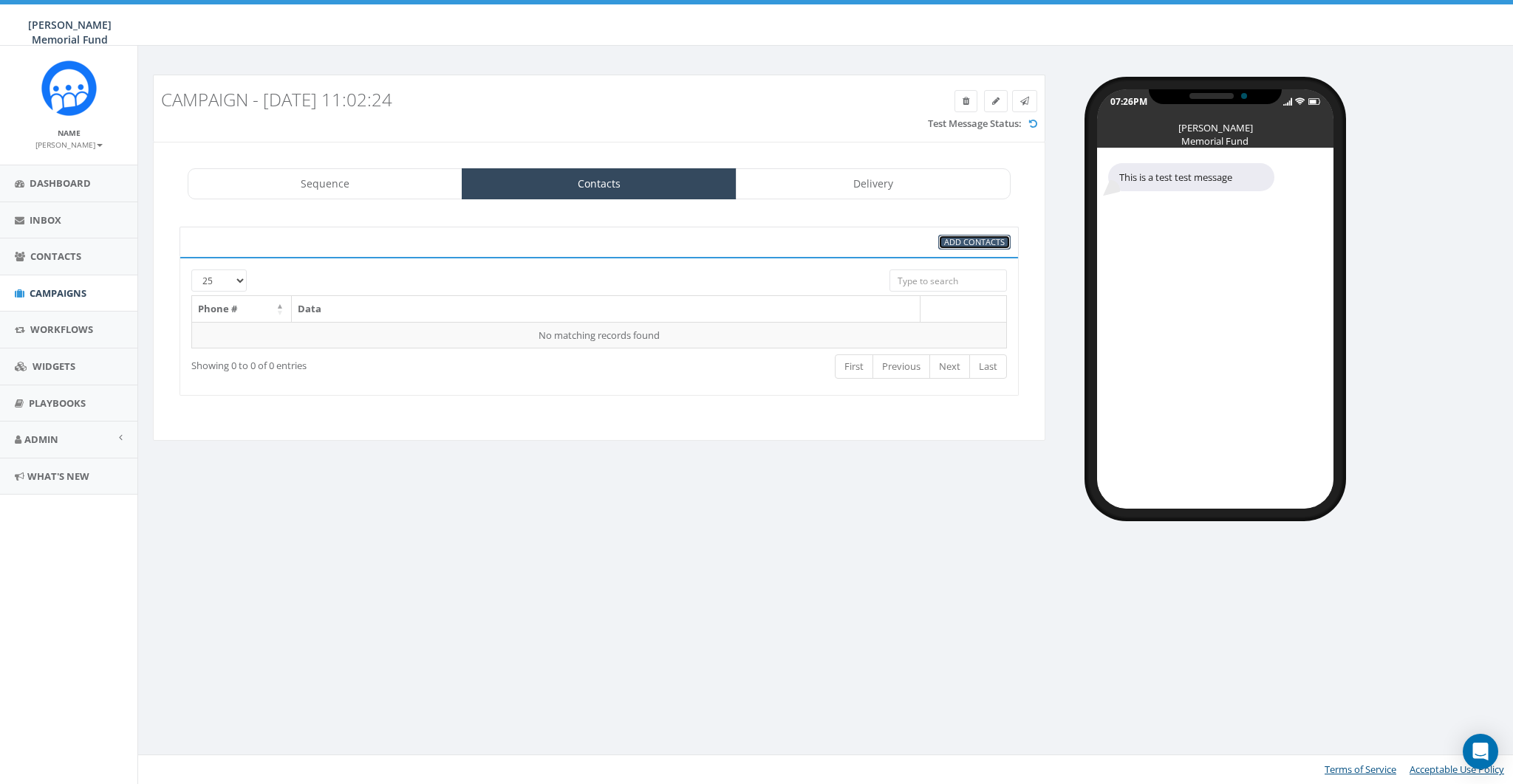
click at [982, 241] on span "Add Contacts" at bounding box center [974, 242] width 61 height 11
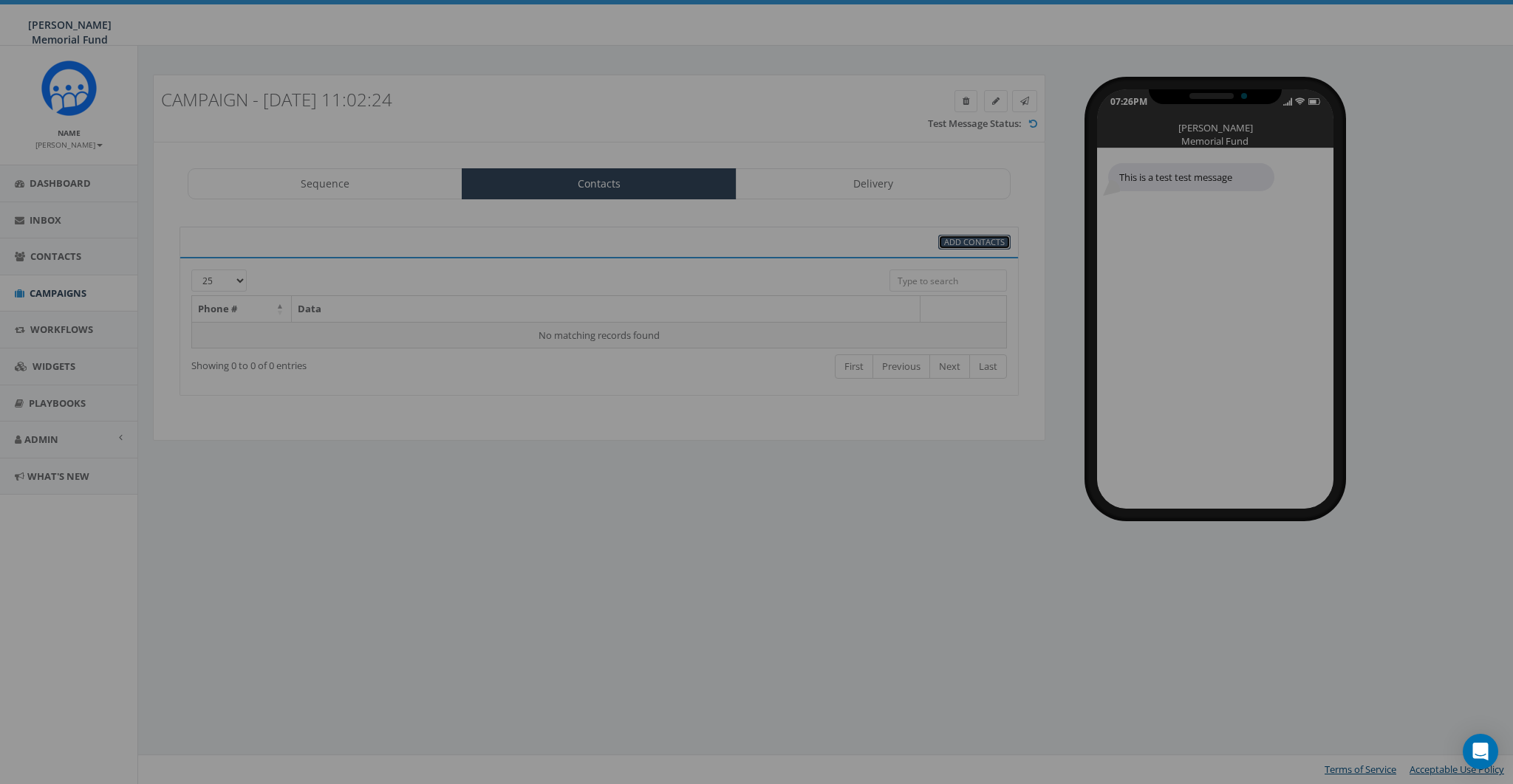
select select
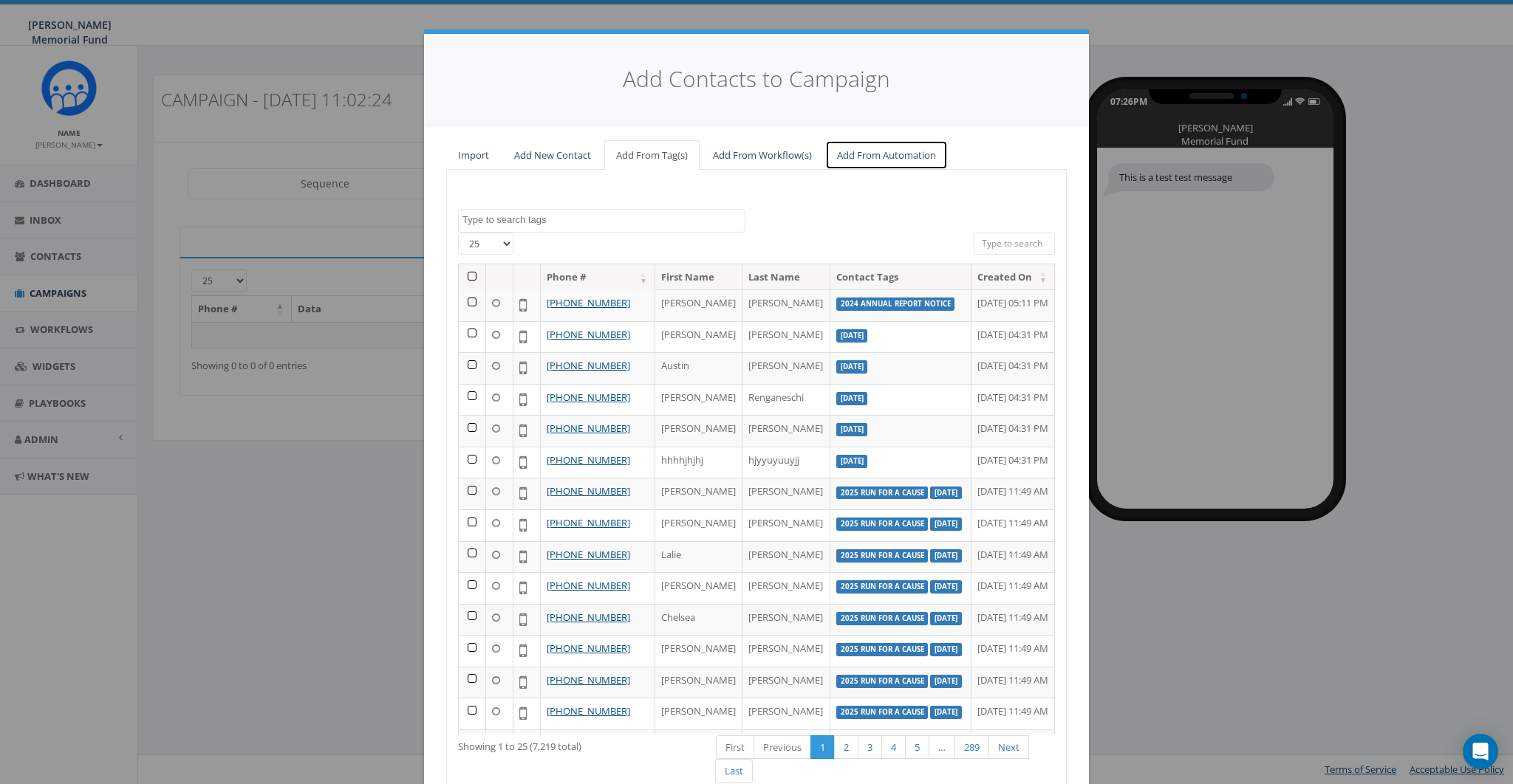
click at [882, 168] on link "Add From Automation" at bounding box center [887, 155] width 123 height 30
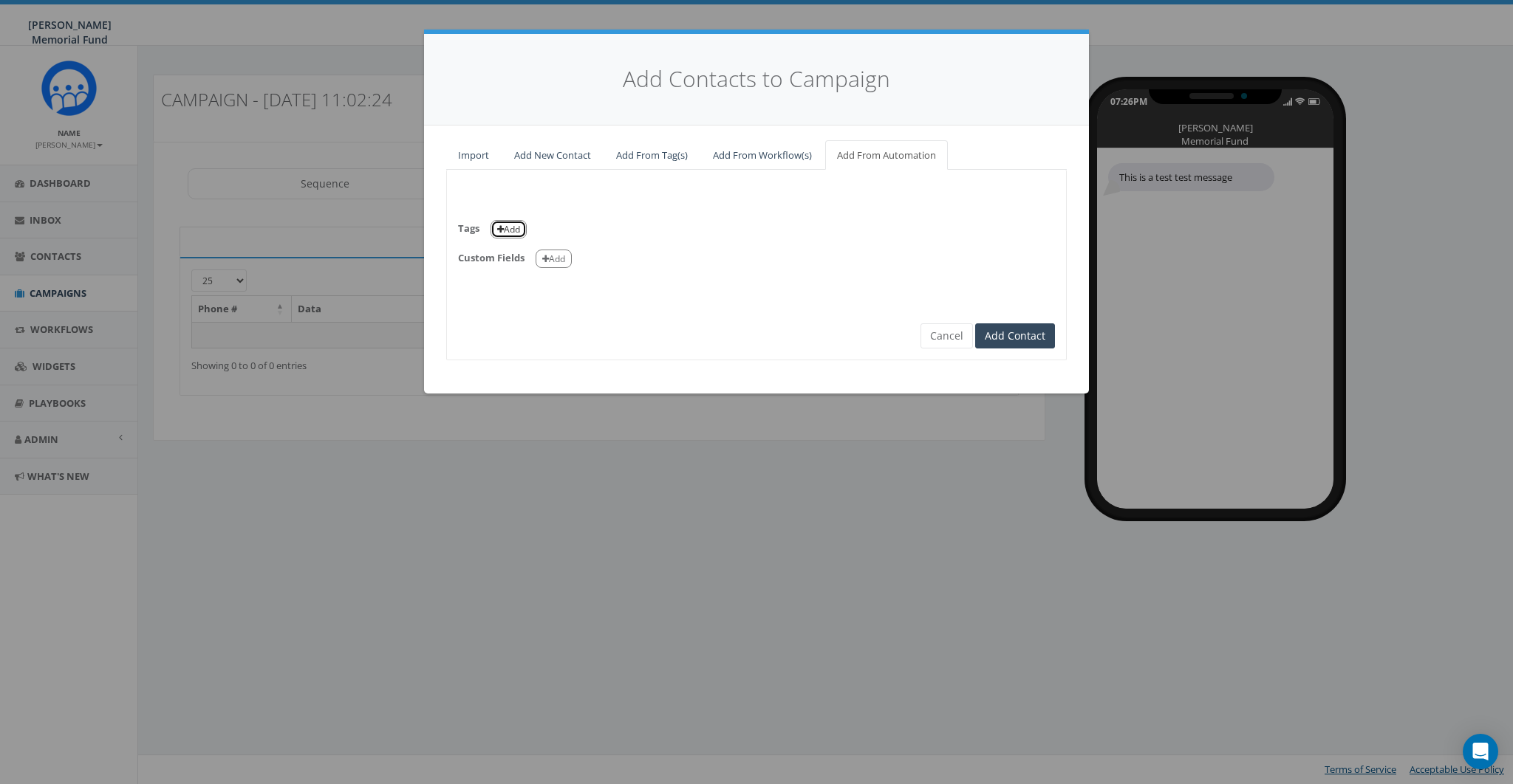
click at [511, 231] on button "Add" at bounding box center [509, 230] width 36 height 19
select select
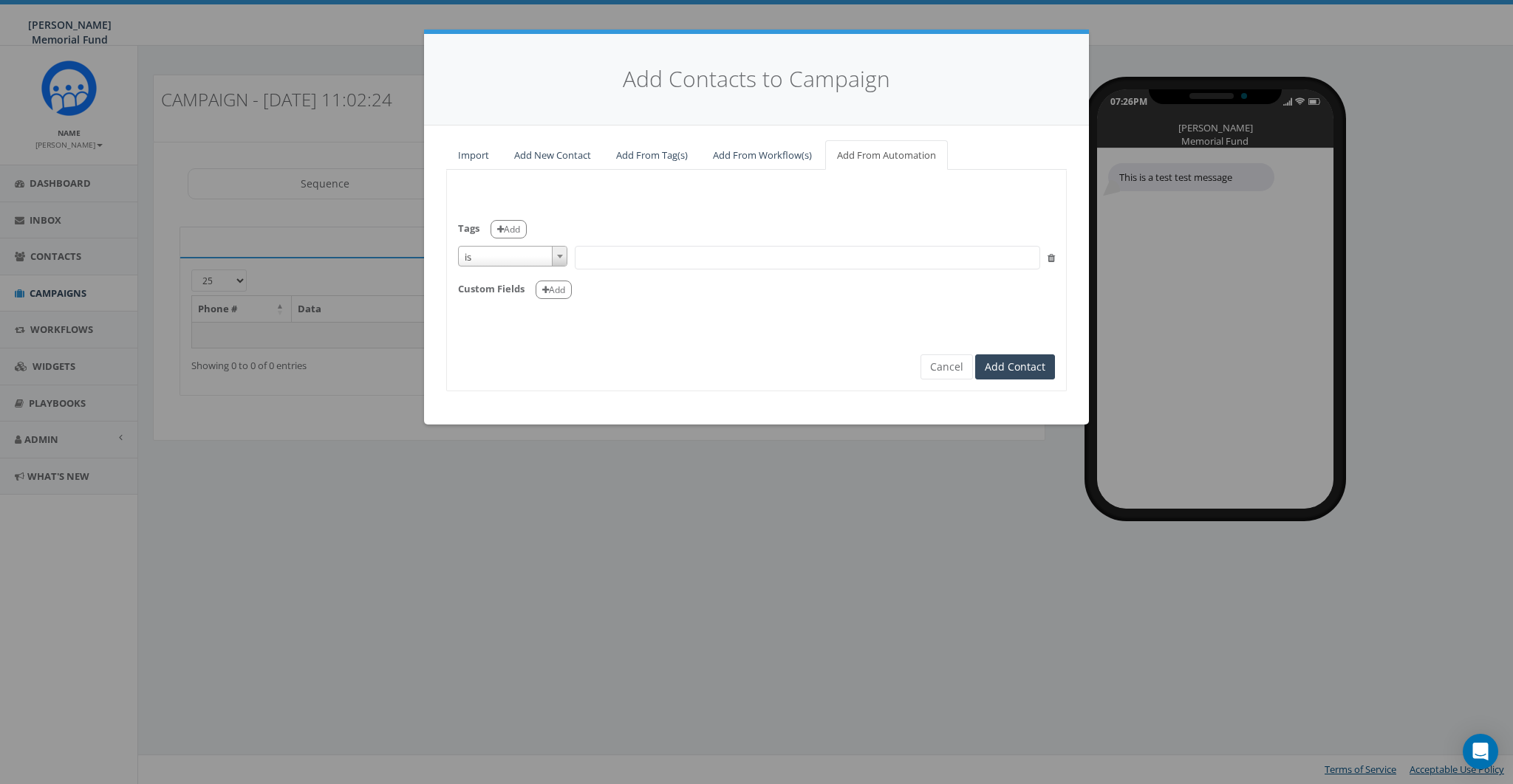
click at [504, 254] on span "is" at bounding box center [513, 257] width 108 height 21
select select "contains"
click at [630, 256] on span at bounding box center [808, 258] width 465 height 24
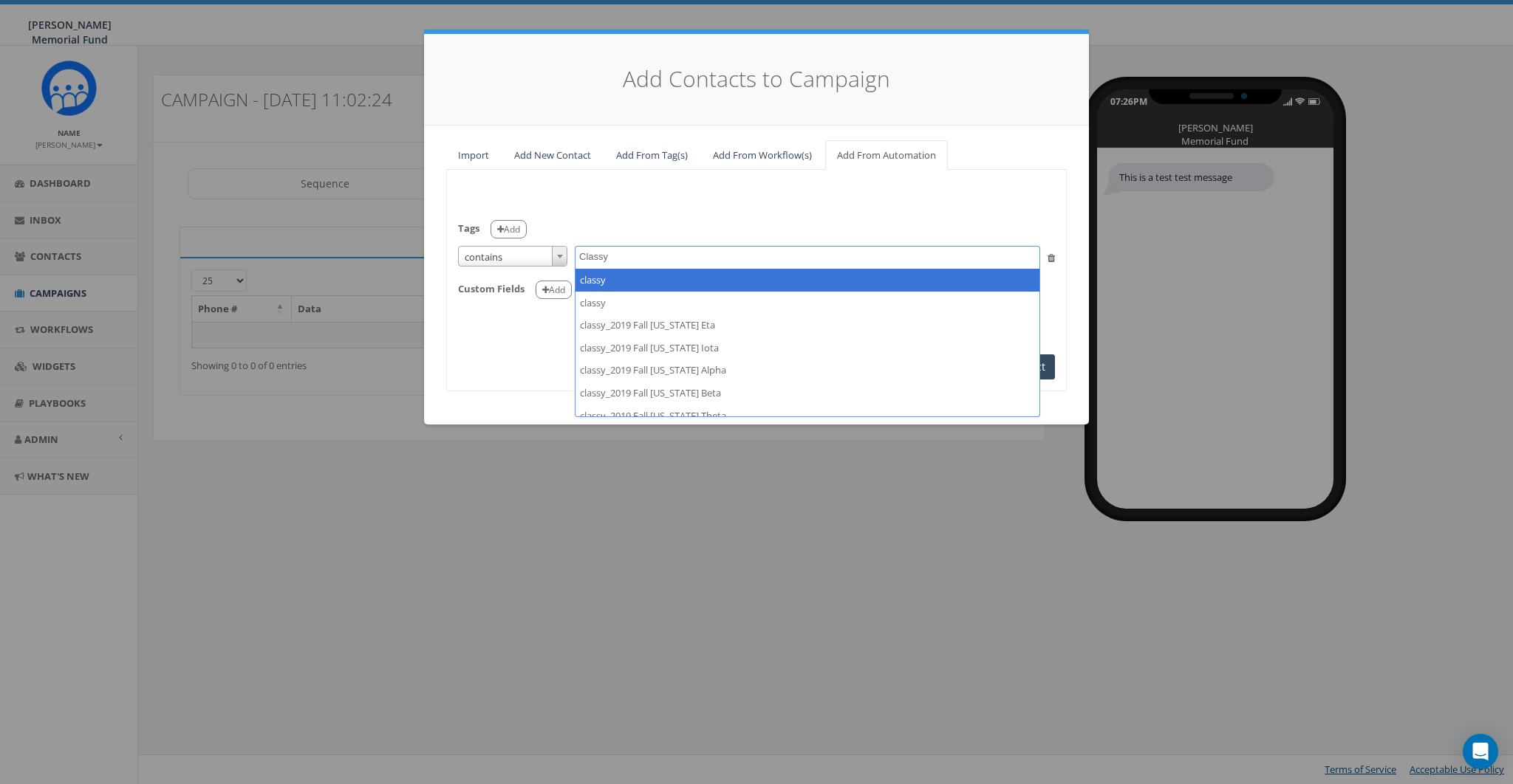
type textarea "Classy"
select select "classy"
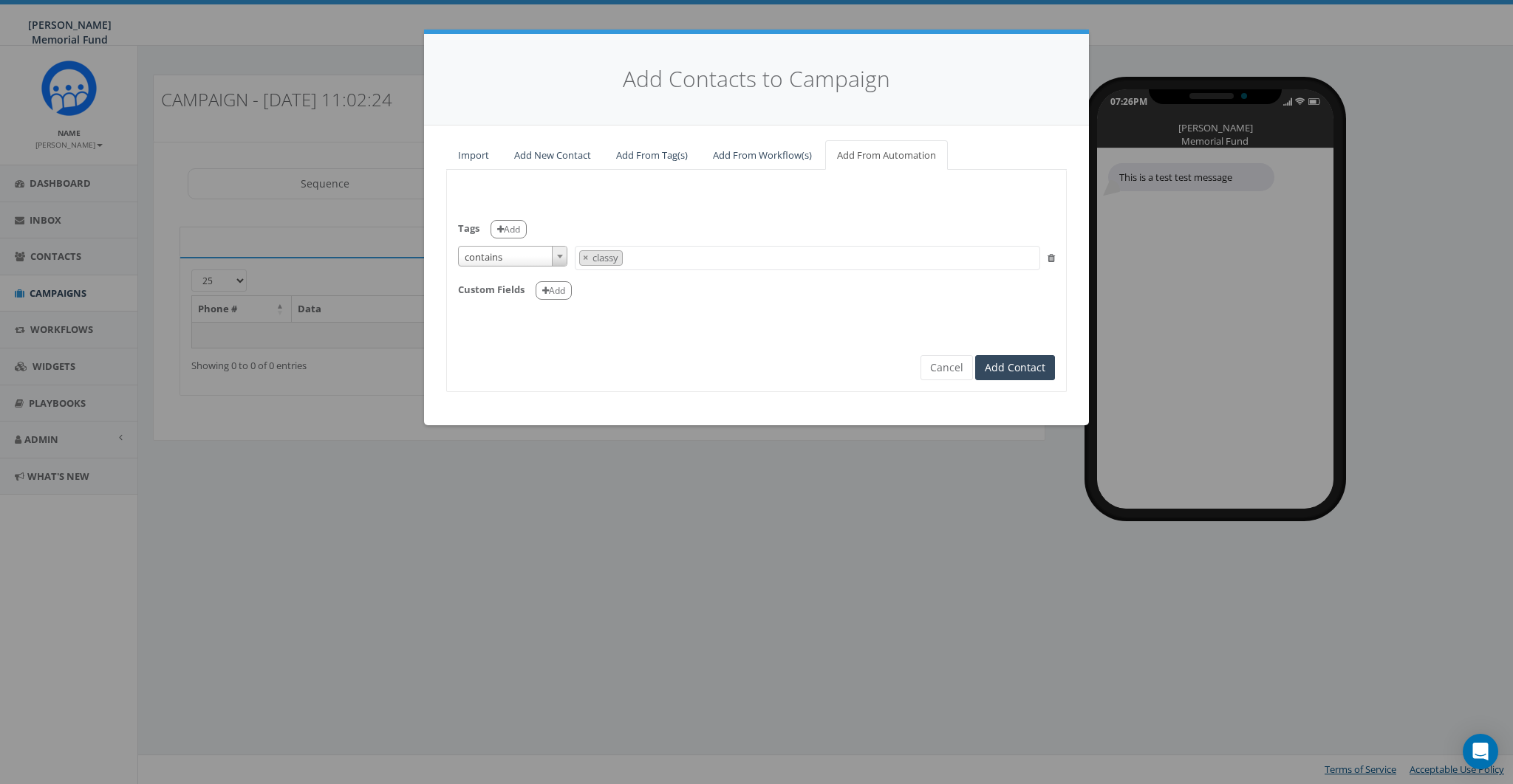
click at [634, 312] on div "Tags Add is is not contains is not empty is empty contains 2024 Annual Report N…" at bounding box center [757, 254] width 620 height 146
click at [561, 290] on button "Add" at bounding box center [554, 291] width 36 height 19
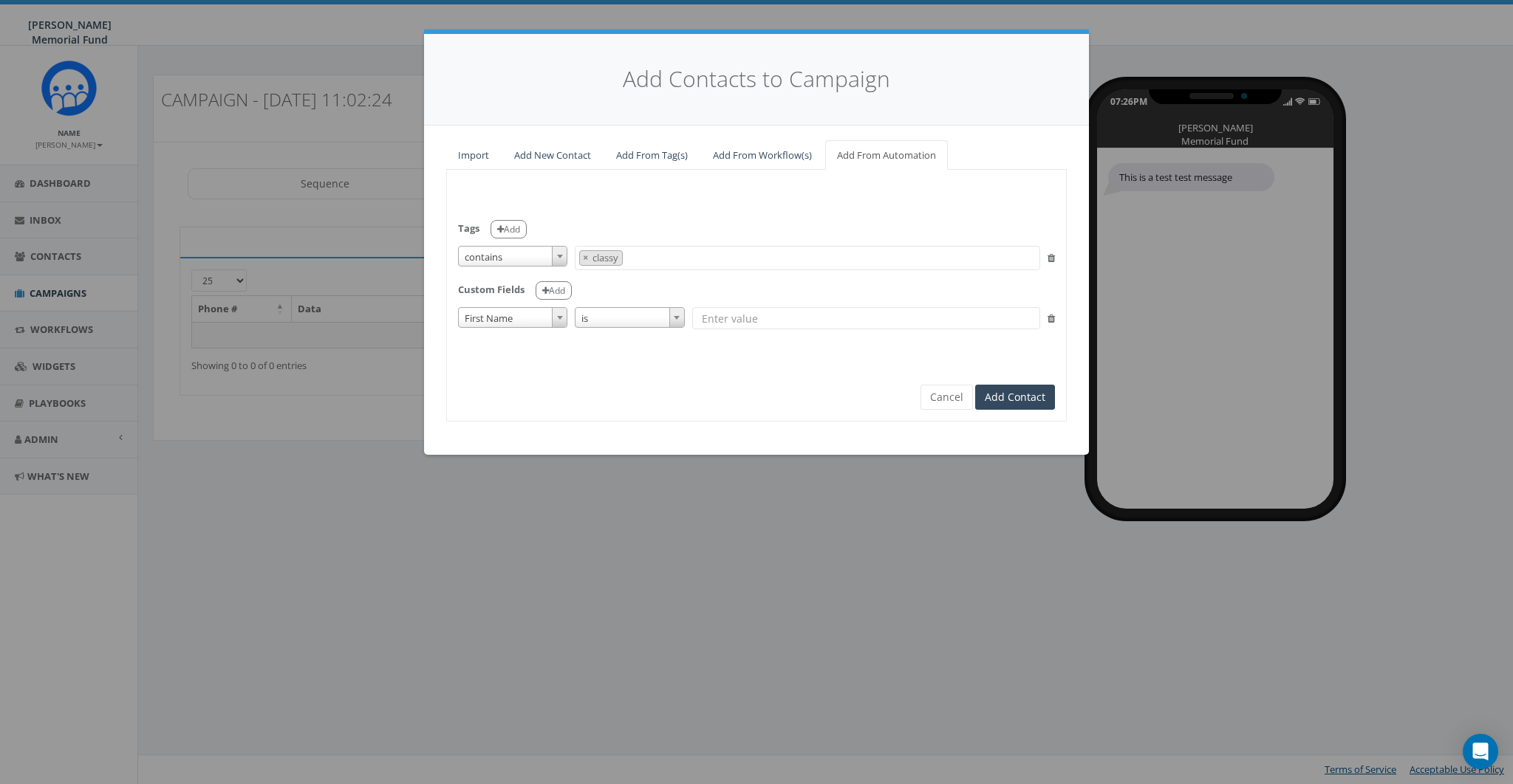
click at [540, 315] on span "First Name" at bounding box center [513, 318] width 108 height 21
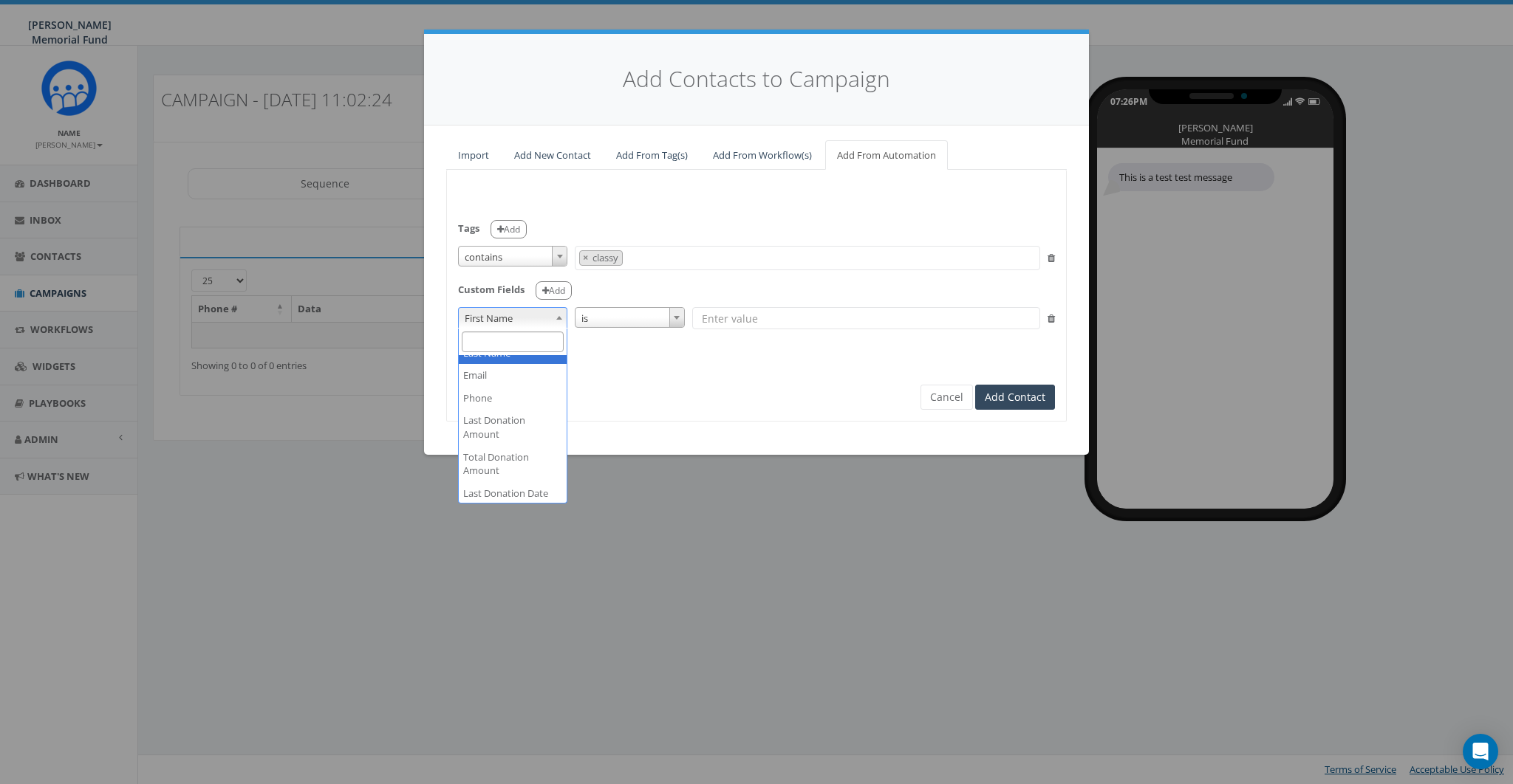
scroll to position [38, 0]
select select "Last Donation Amount"
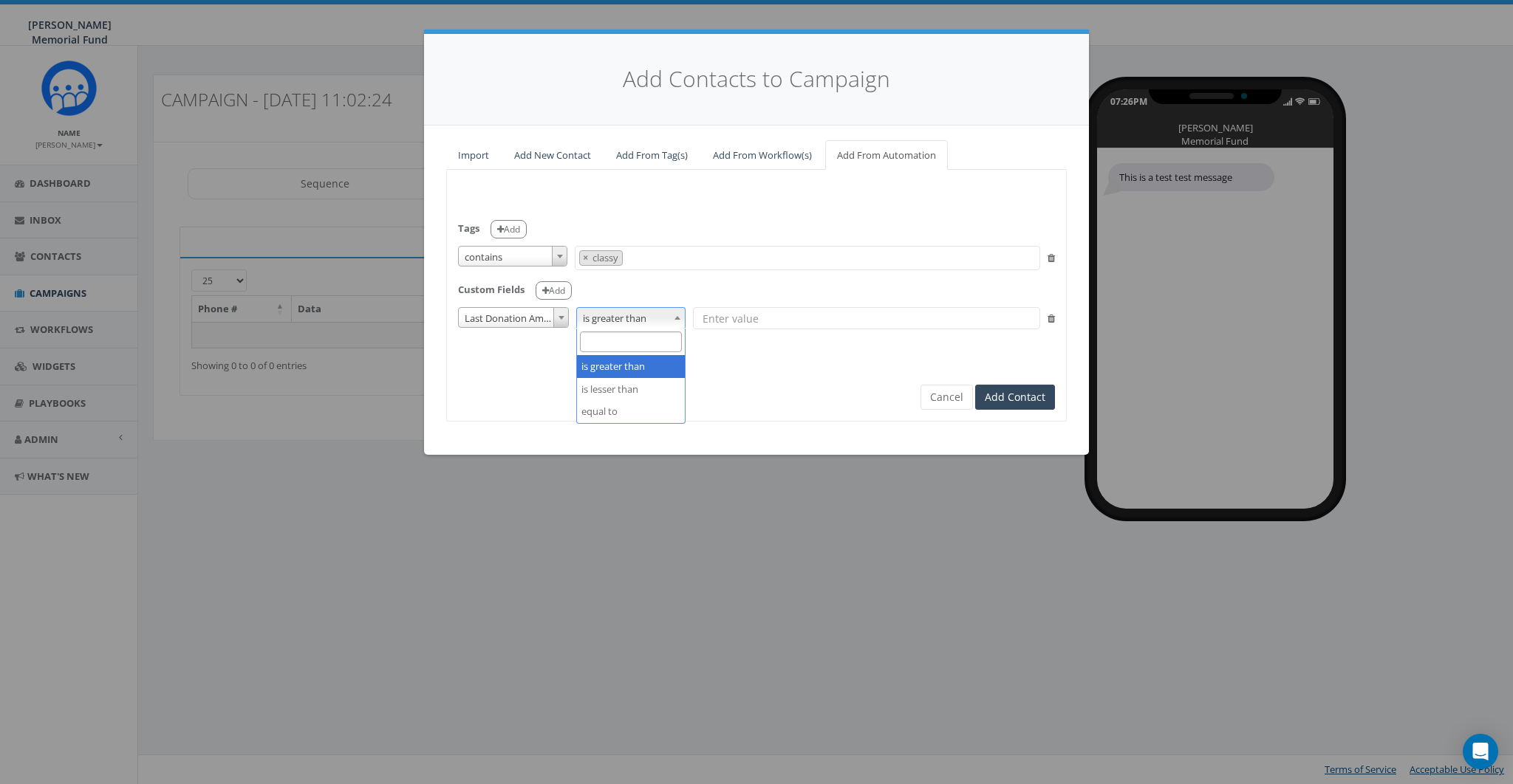
click at [642, 317] on span "is greater than" at bounding box center [631, 318] width 108 height 21
click at [704, 322] on input "text" at bounding box center [867, 318] width 348 height 22
click at [1047, 317] on div "First Name Last Name Email Phone Last Donation Amount Total Donation Amount Las…" at bounding box center [757, 318] width 597 height 22
click at [1050, 317] on icon at bounding box center [1051, 318] width 8 height 9
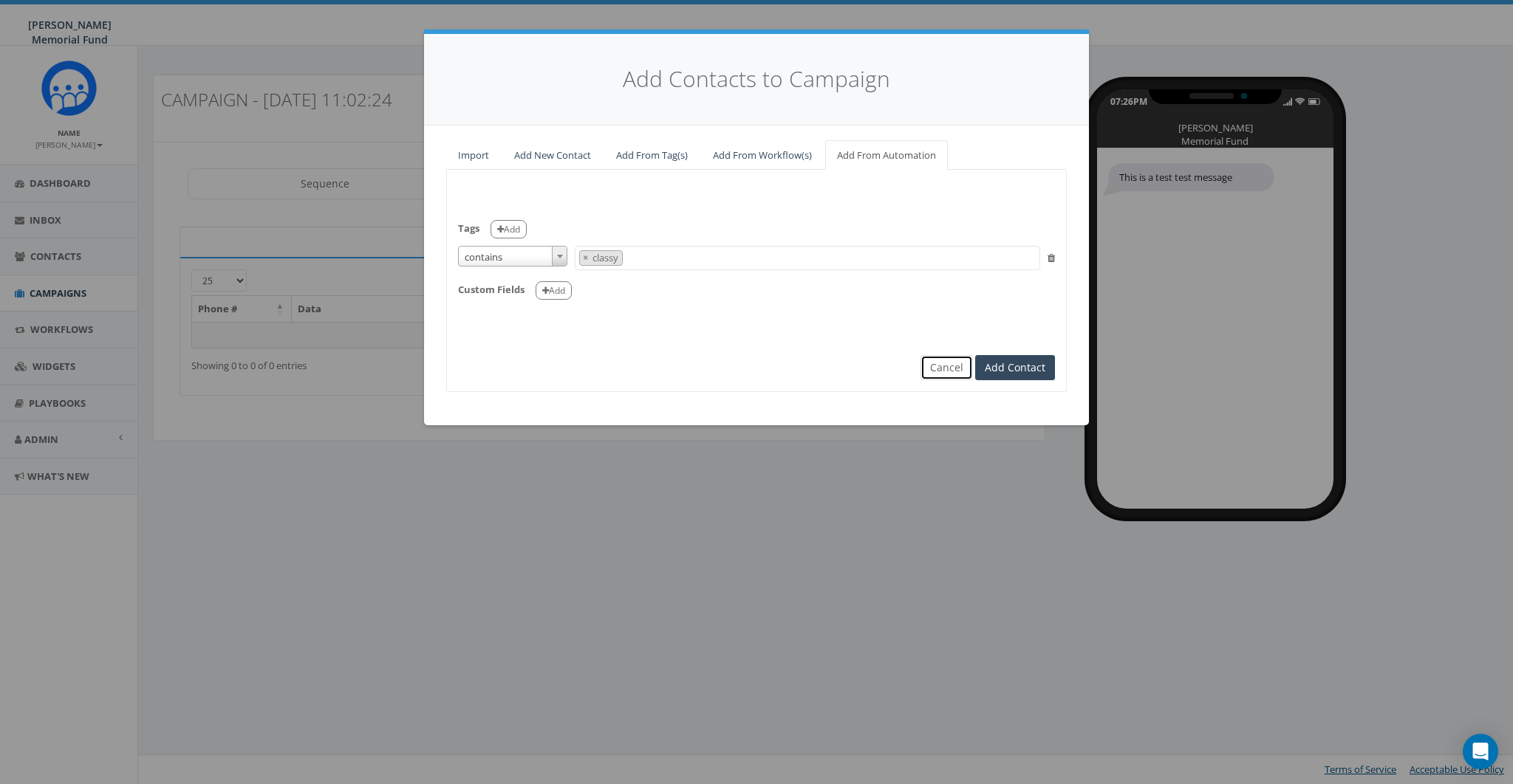
click at [958, 365] on button "Cancel" at bounding box center [947, 367] width 52 height 25
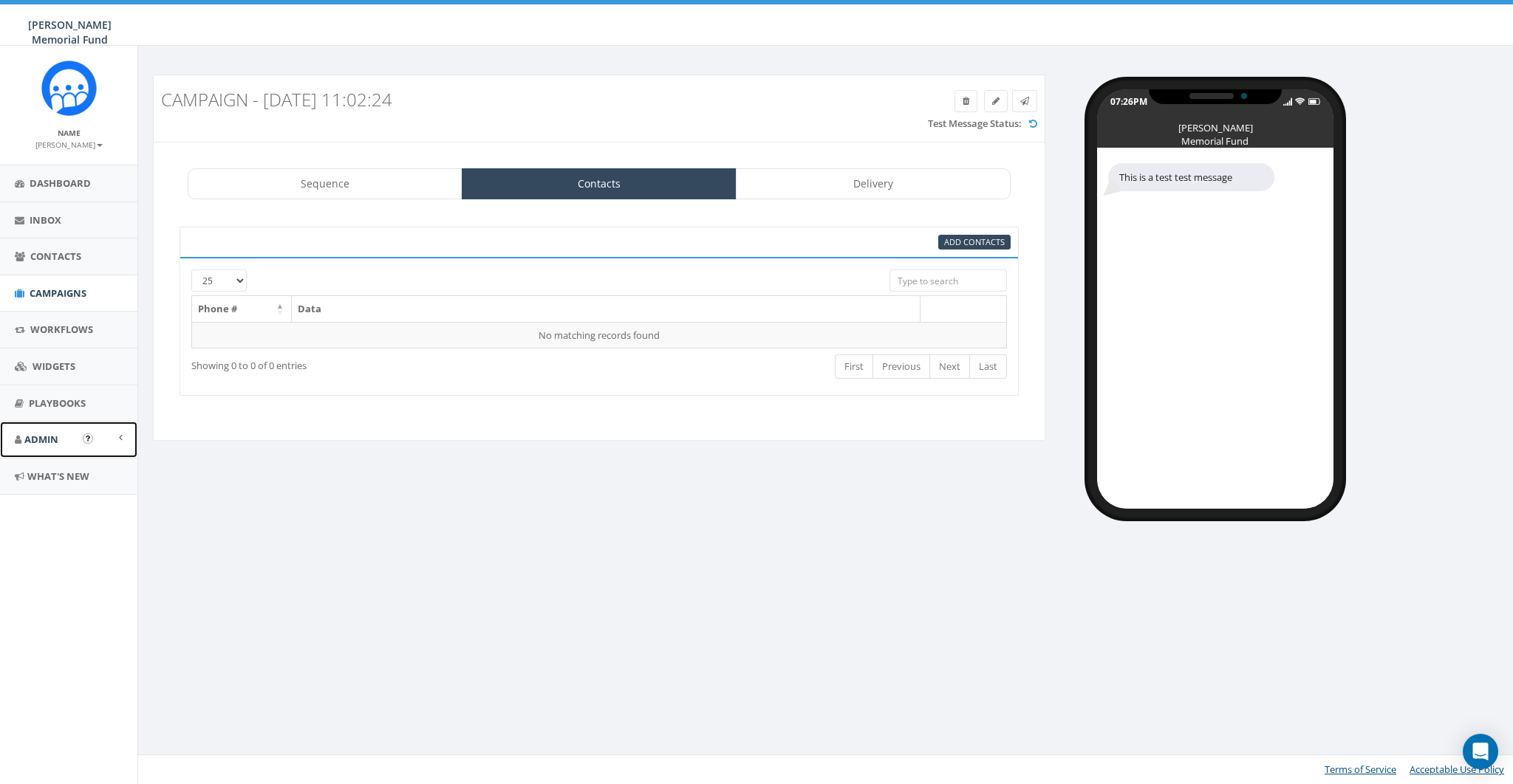
click at [47, 425] on link "Admin" at bounding box center [69, 440] width 137 height 36
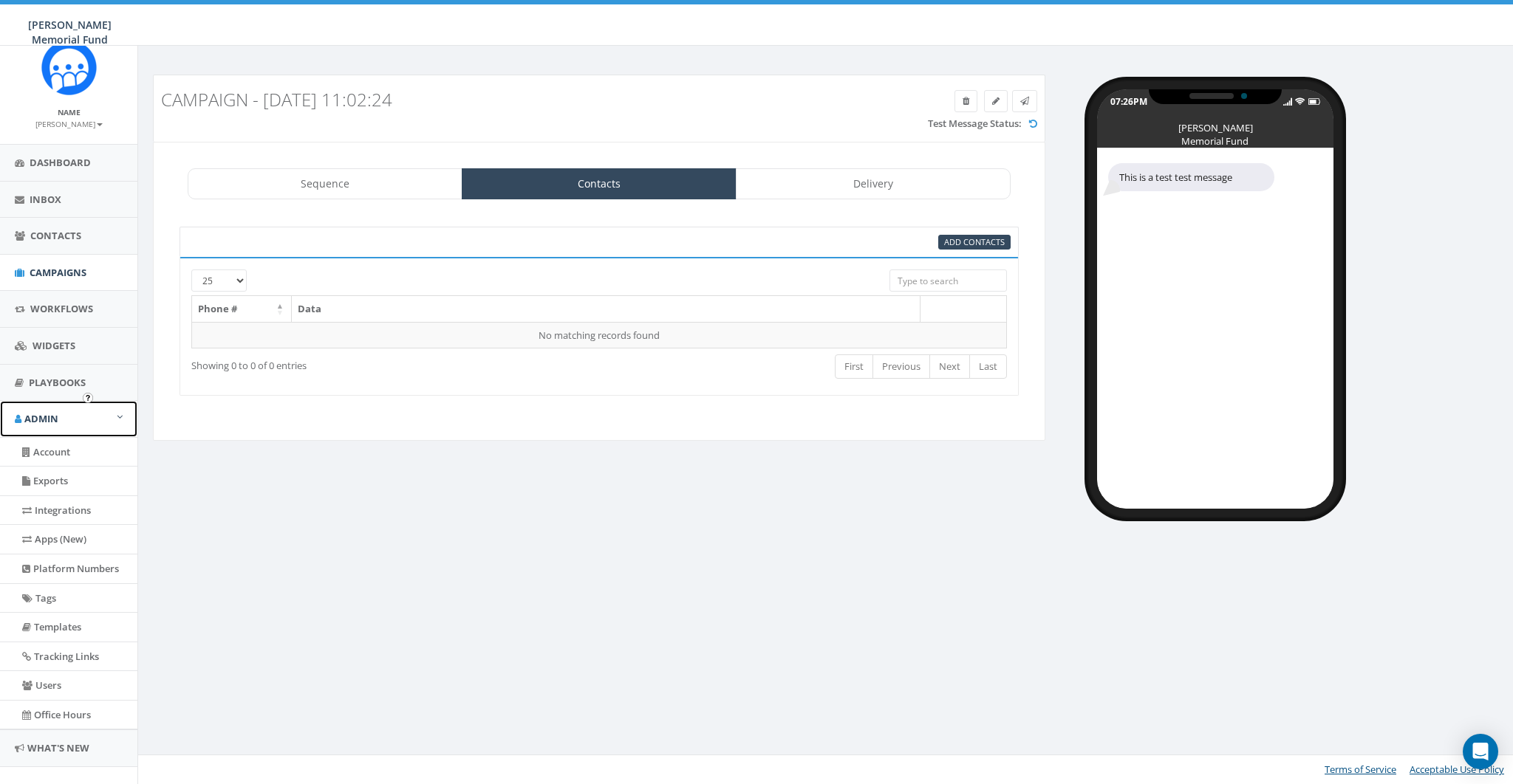
scroll to position [41, 0]
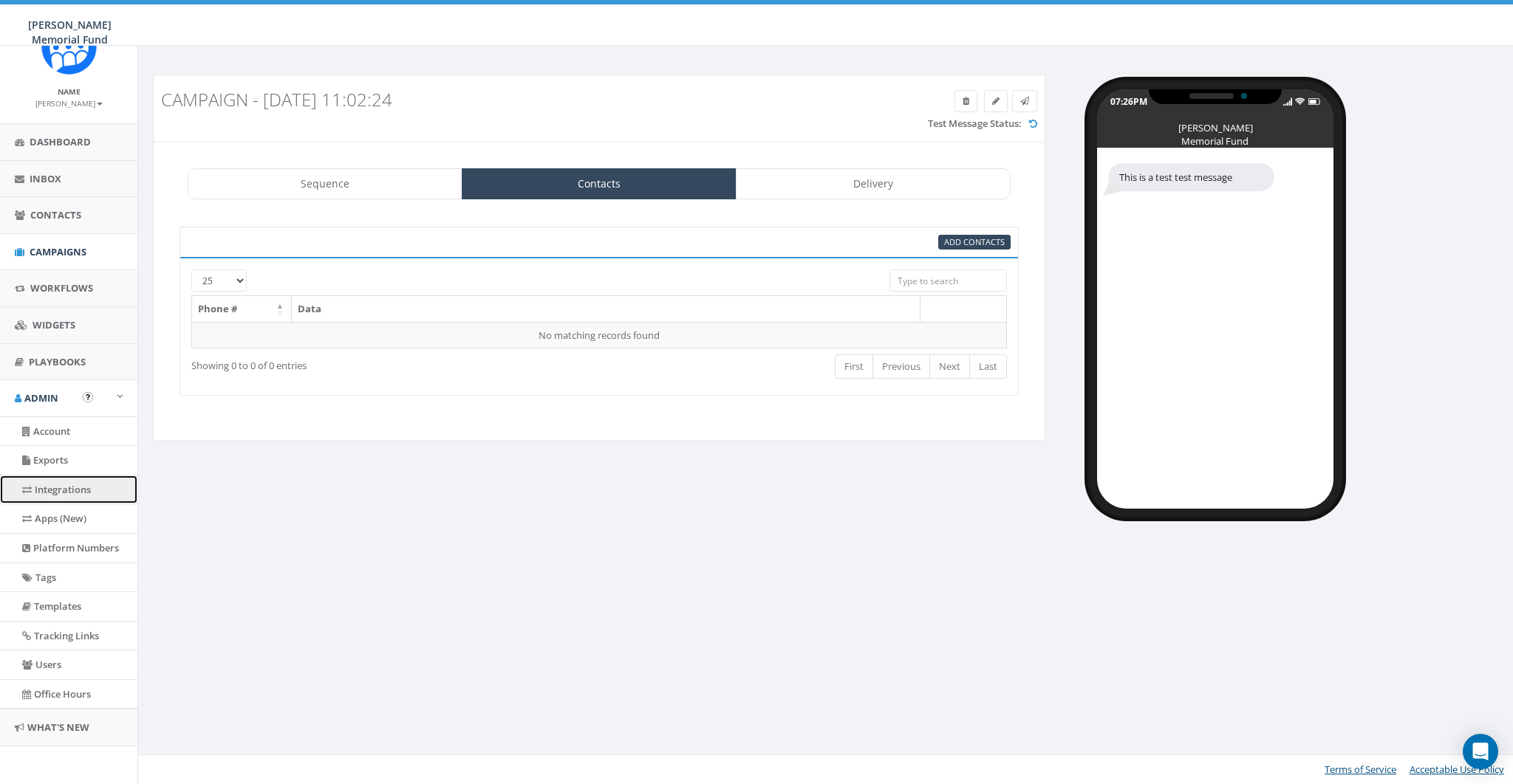
click at [58, 486] on link "Integrations" at bounding box center [69, 490] width 137 height 29
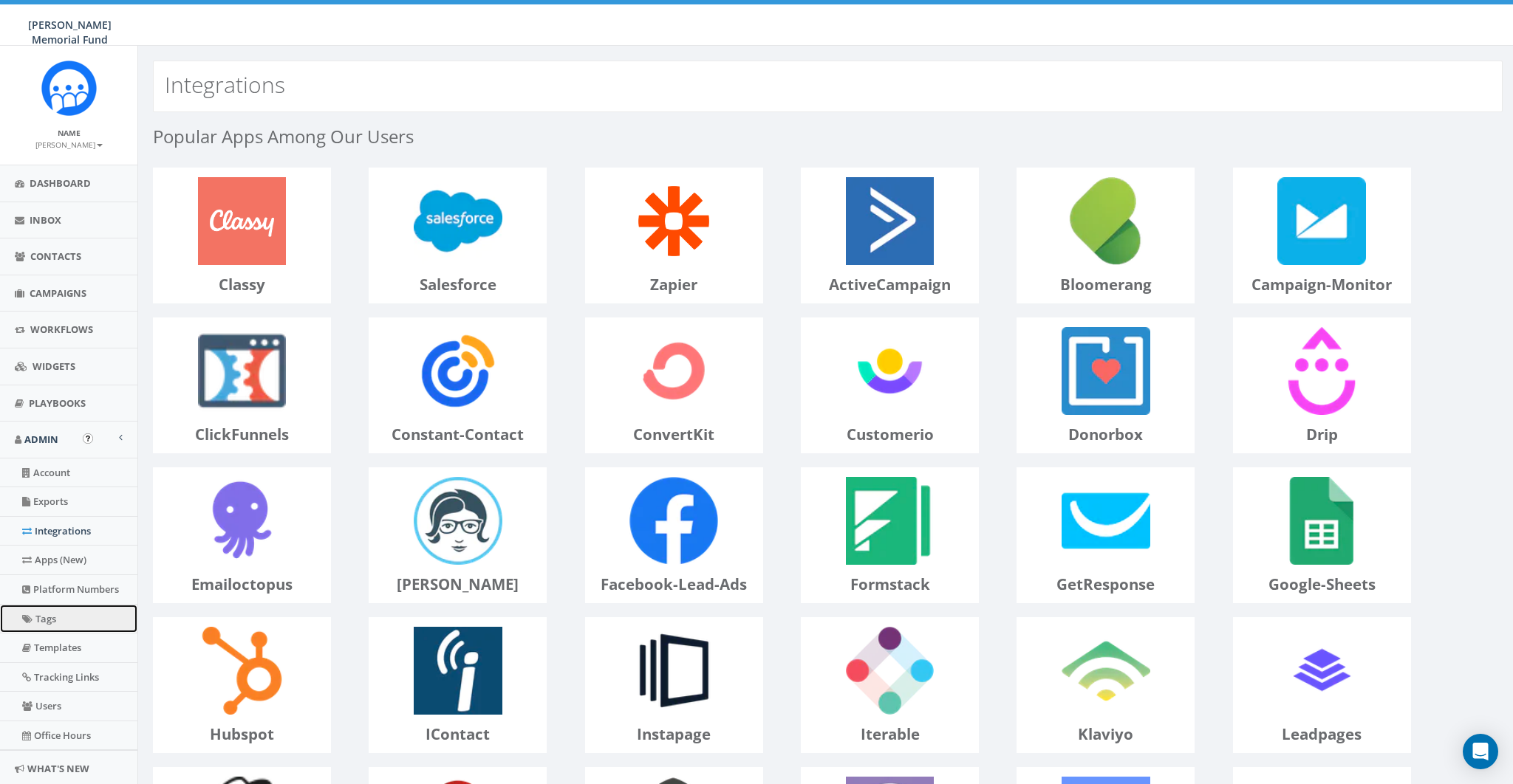
click at [56, 614] on link "Tags" at bounding box center [69, 619] width 137 height 29
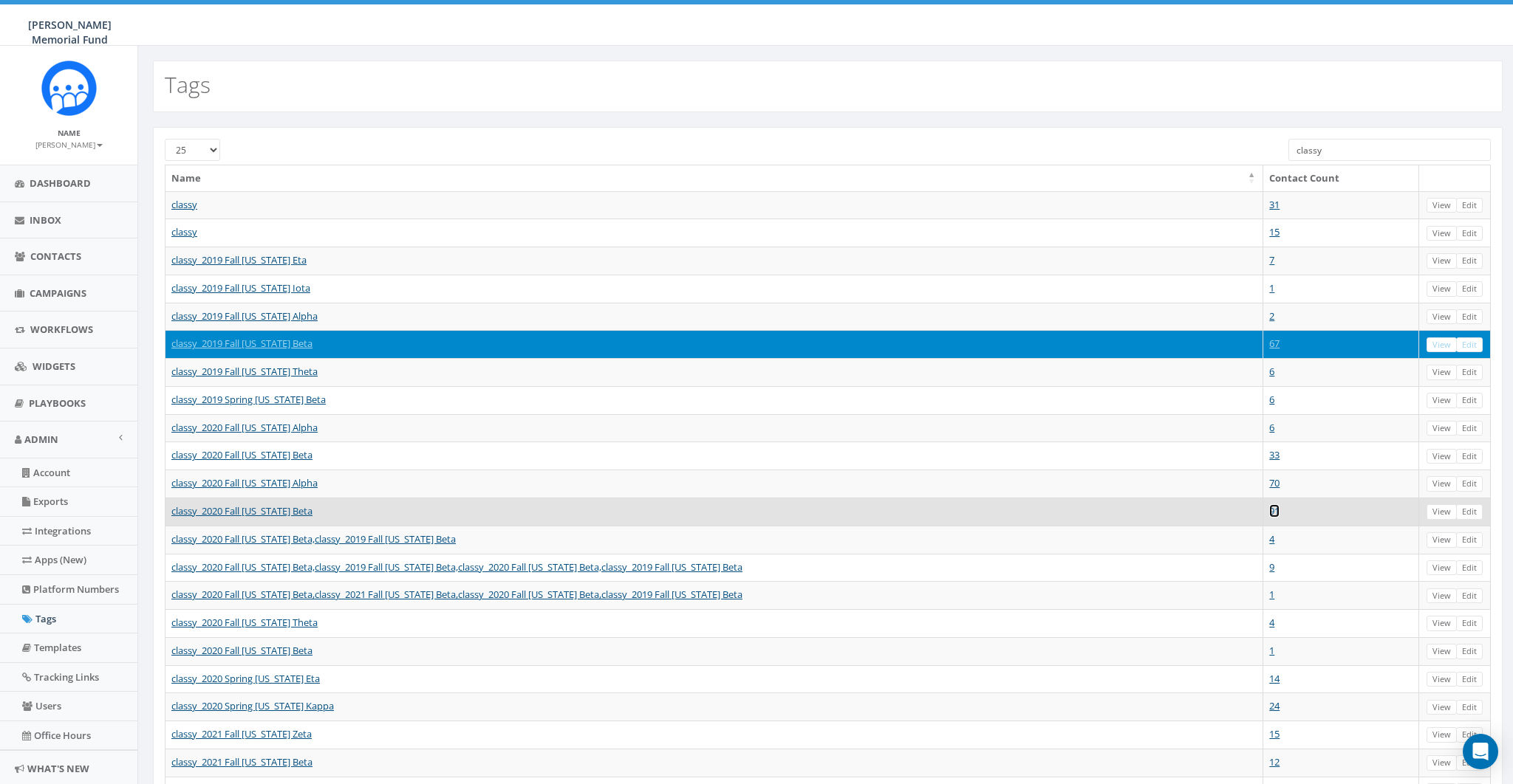
click at [1274, 505] on link "91" at bounding box center [1274, 510] width 10 height 13
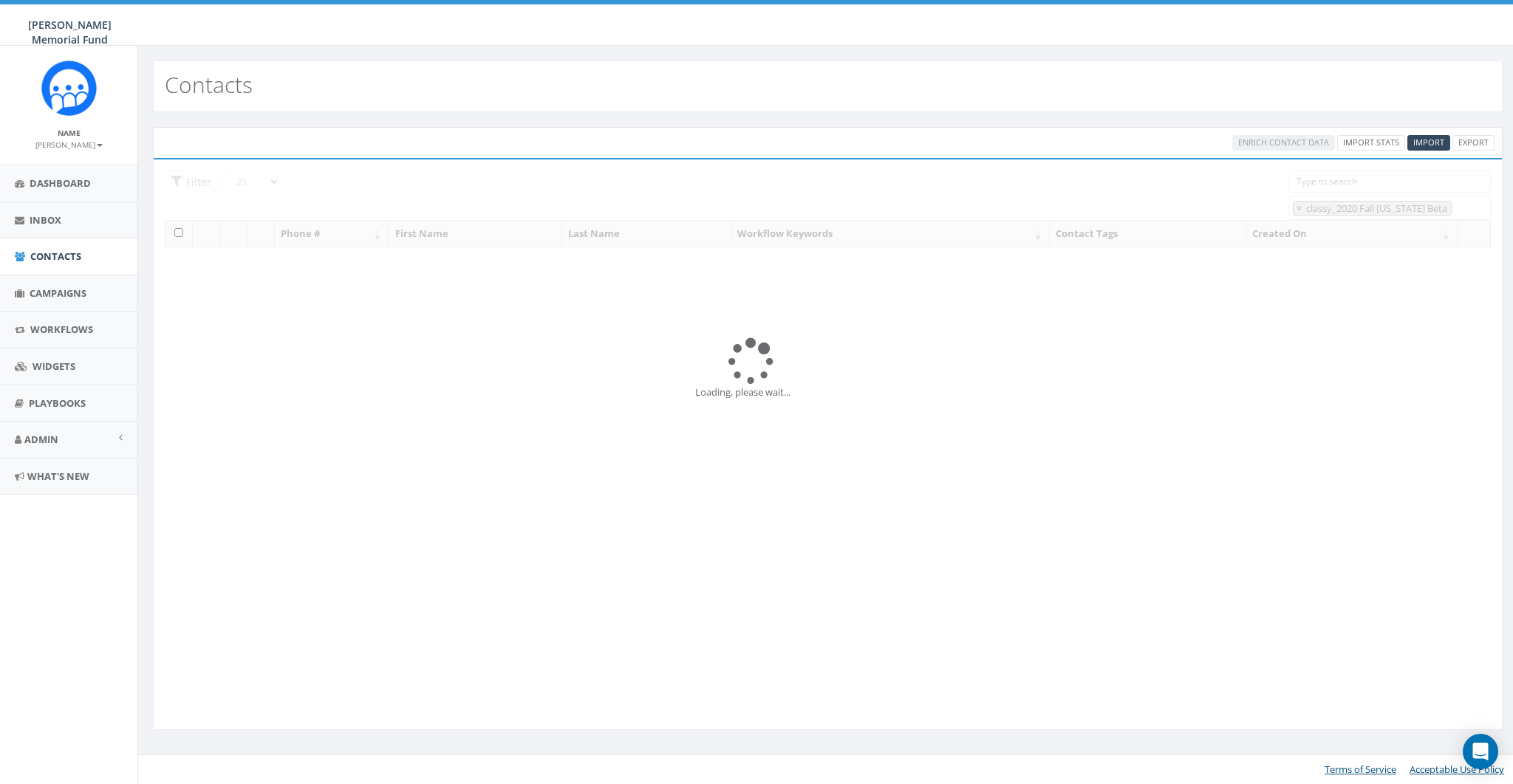
select select "classy_2020 Fall New York Beta"
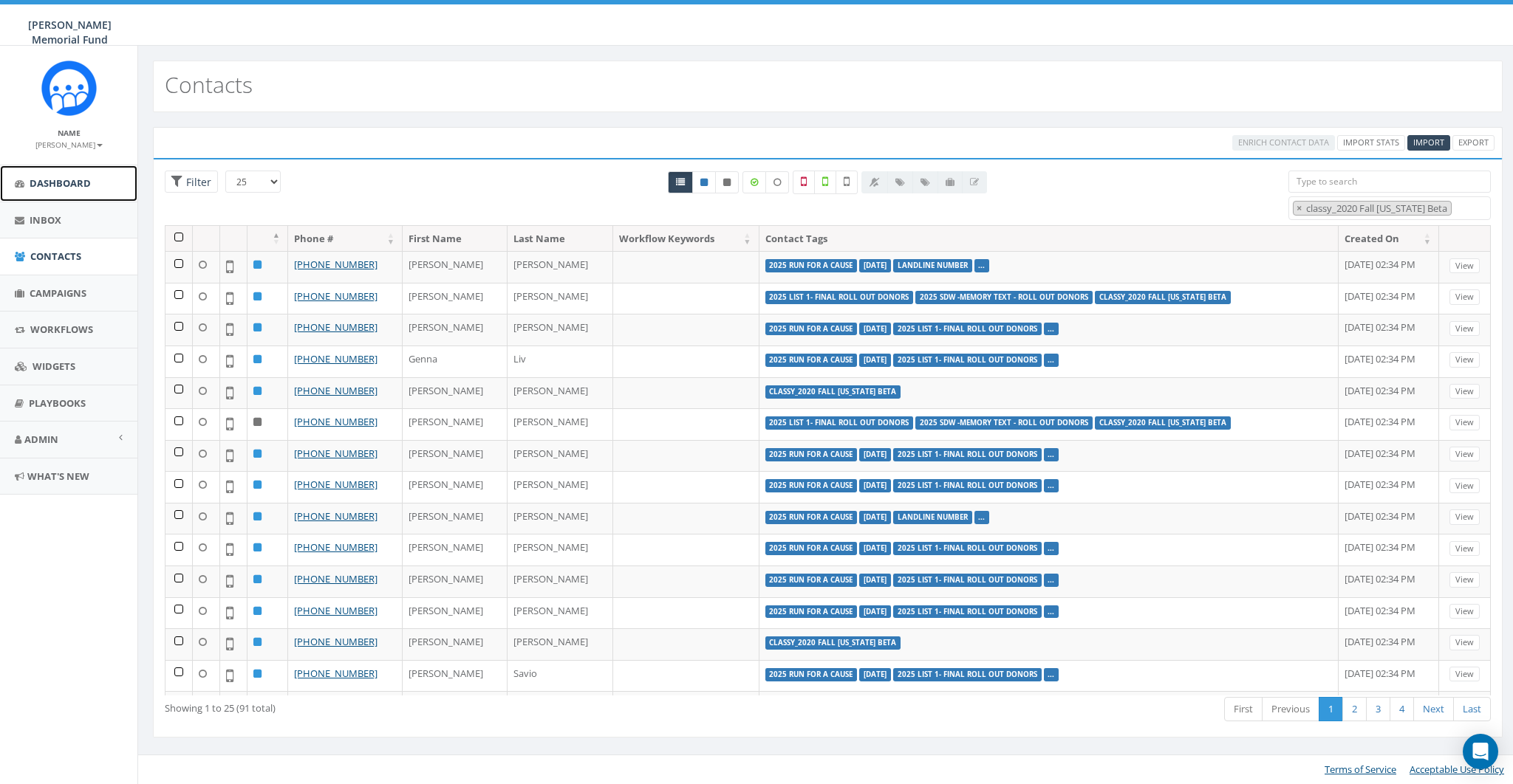
click at [58, 181] on span "Dashboard" at bounding box center [59, 183] width 61 height 13
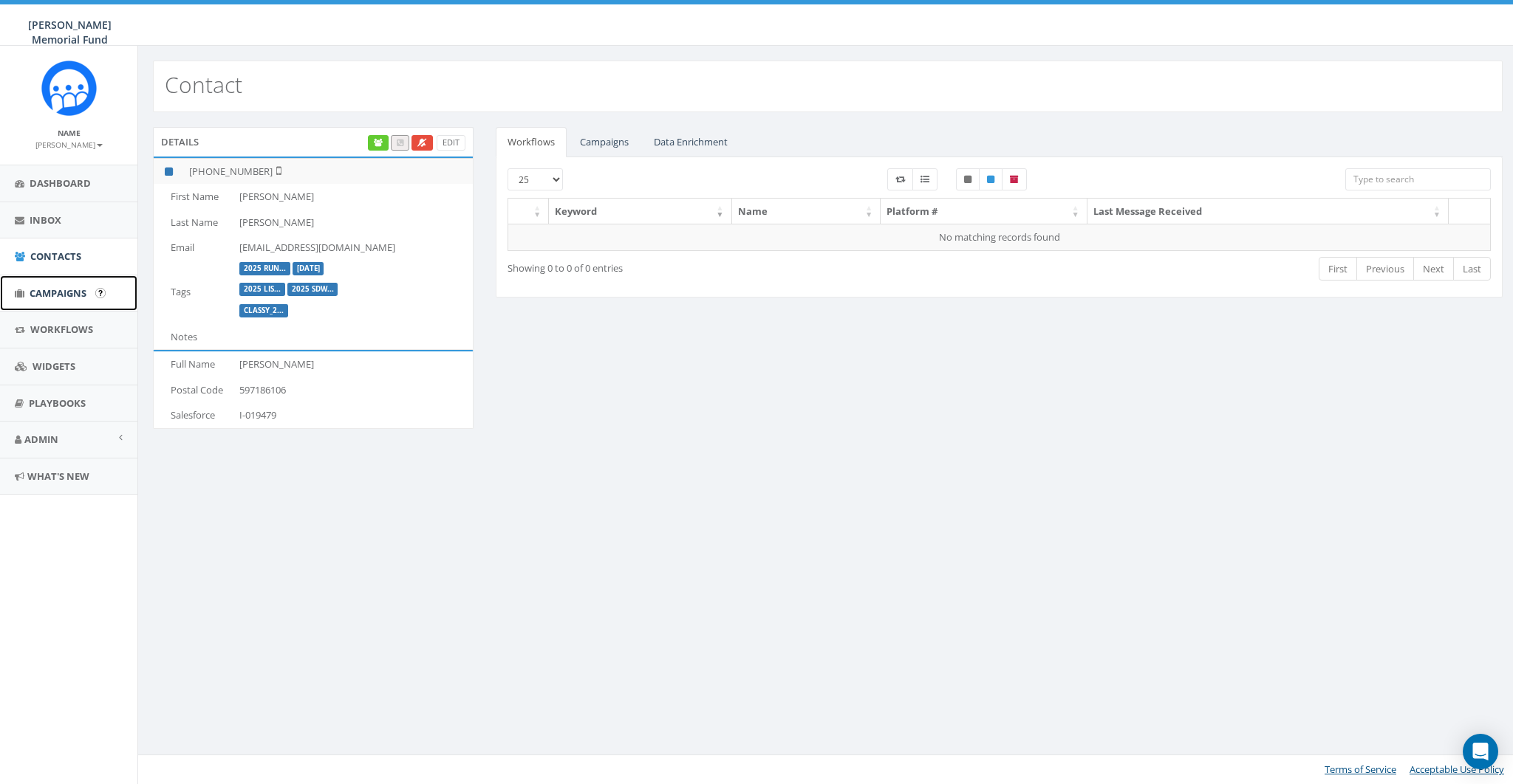
click at [47, 287] on span "Campaigns" at bounding box center [57, 292] width 57 height 13
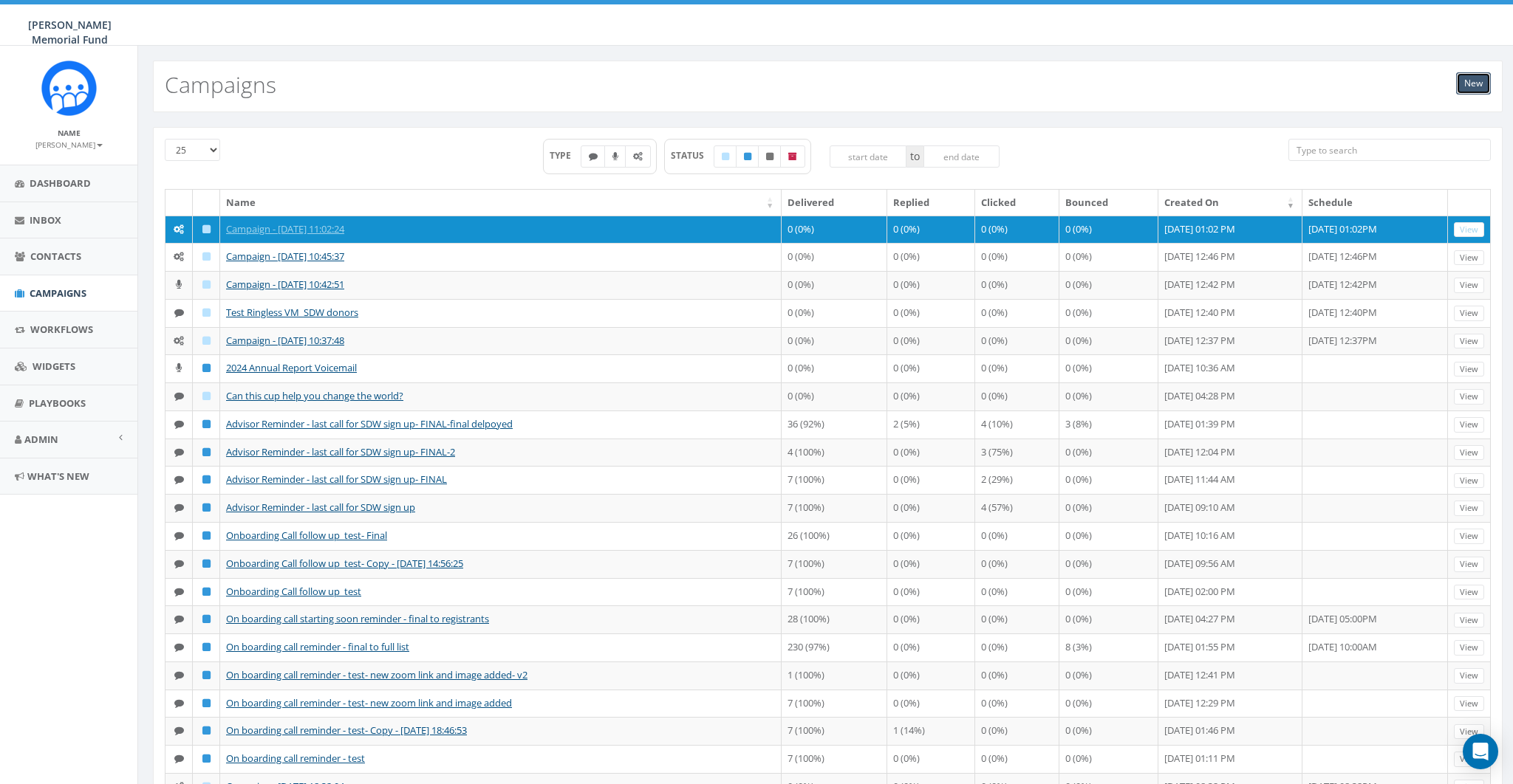
click at [1482, 86] on link "New" at bounding box center [1474, 83] width 34 height 22
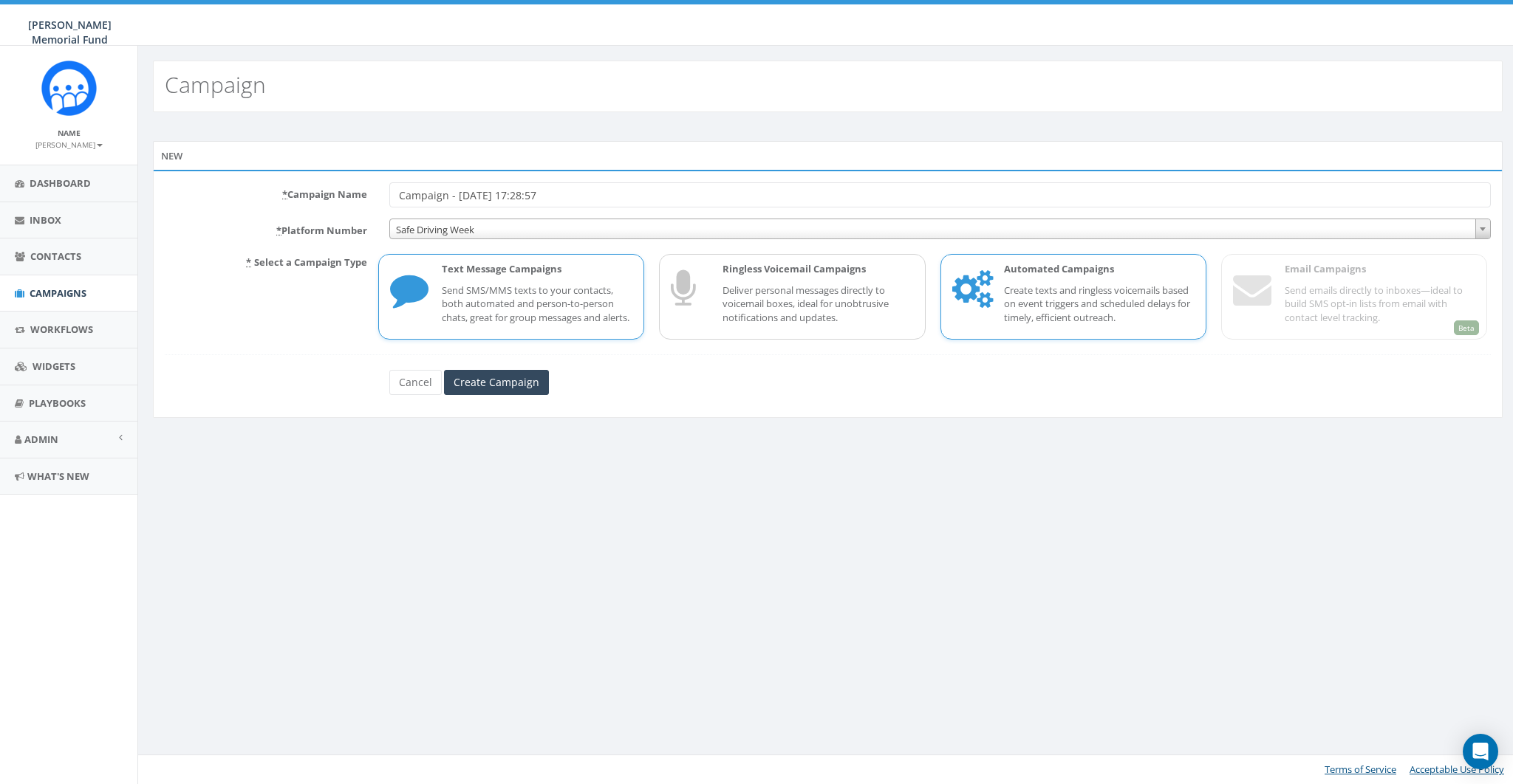
click at [1126, 289] on p "Create texts and ringless voicemails based on event triggers and scheduled dela…" at bounding box center [1099, 305] width 191 height 41
click at [400, 395] on link "Cancel" at bounding box center [415, 382] width 52 height 25
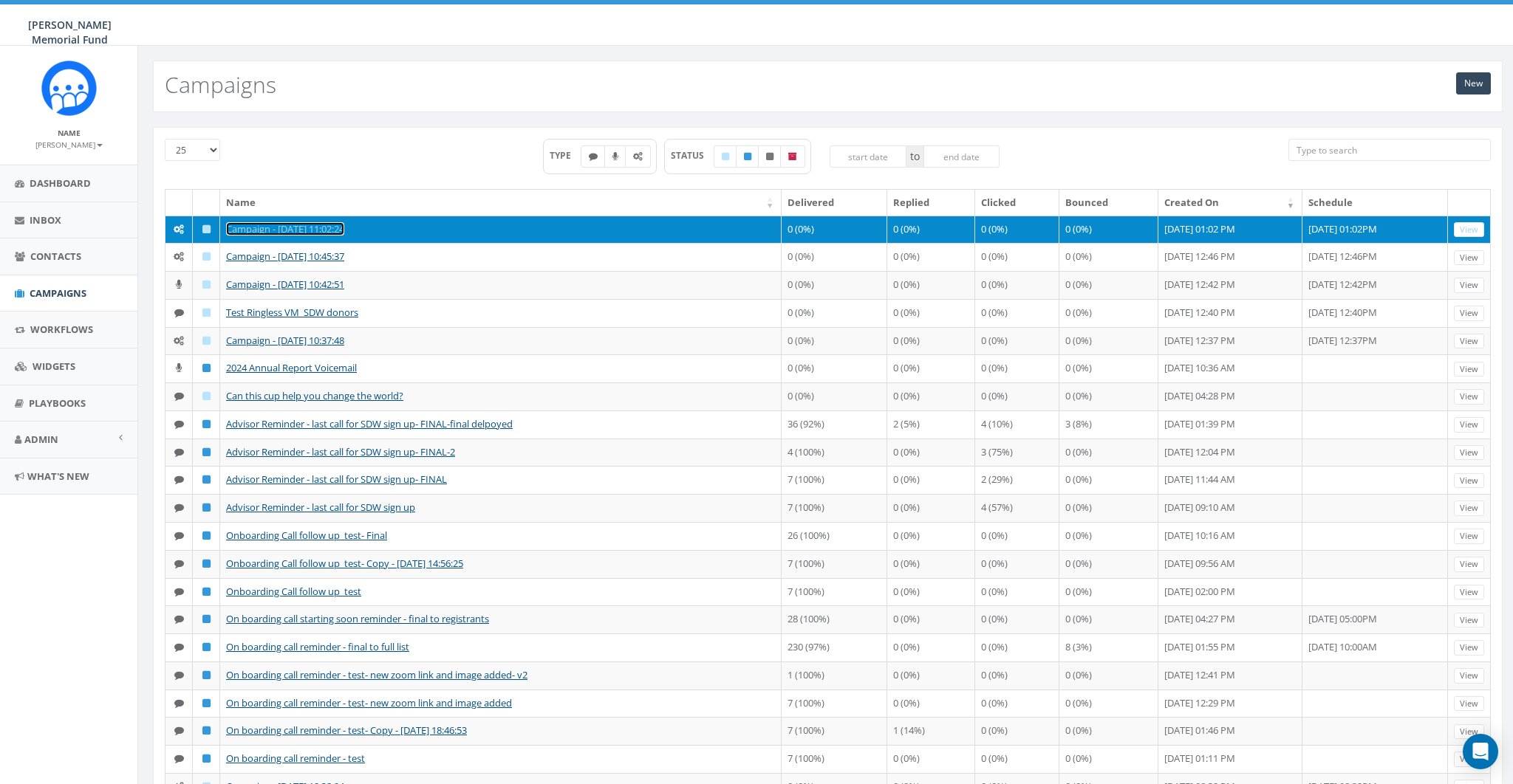
click at [268, 222] on link "Campaign - [DATE] 11:02:24" at bounding box center [285, 228] width 118 height 13
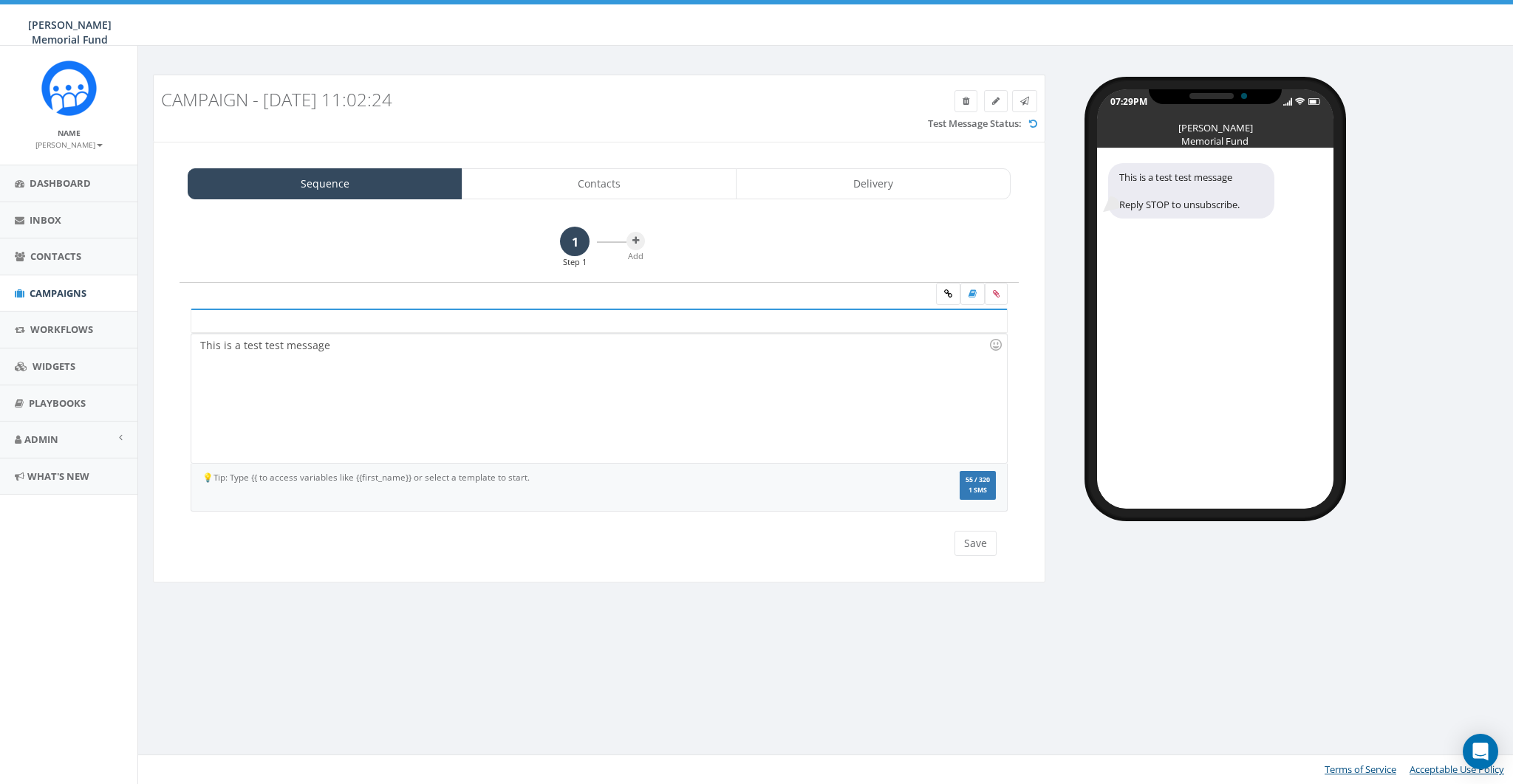
click at [464, 353] on div "This is a test test message" at bounding box center [599, 398] width 815 height 130
click at [633, 242] on icon at bounding box center [636, 241] width 7 height 9
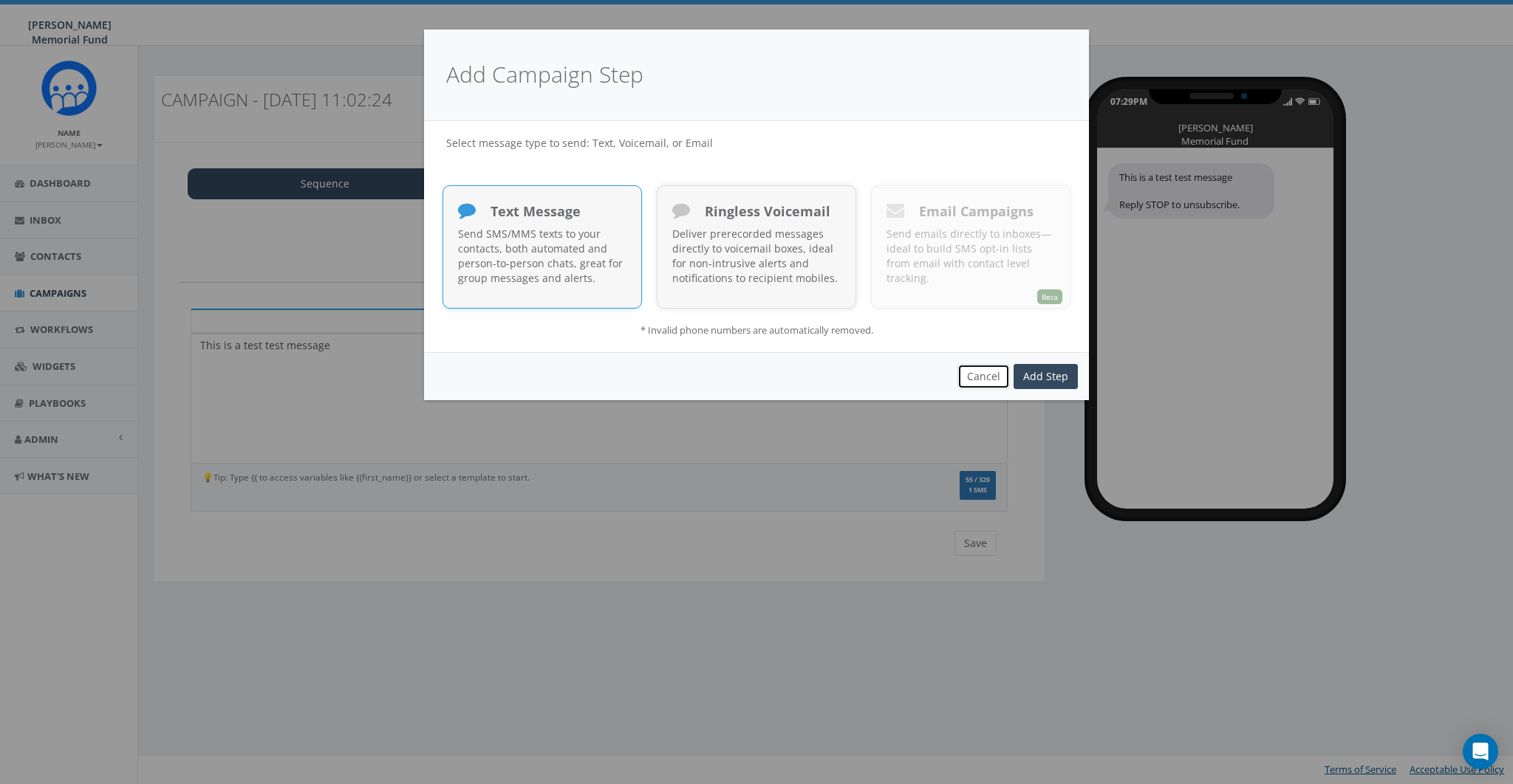
click at [965, 368] on button "Cancel" at bounding box center [983, 376] width 52 height 25
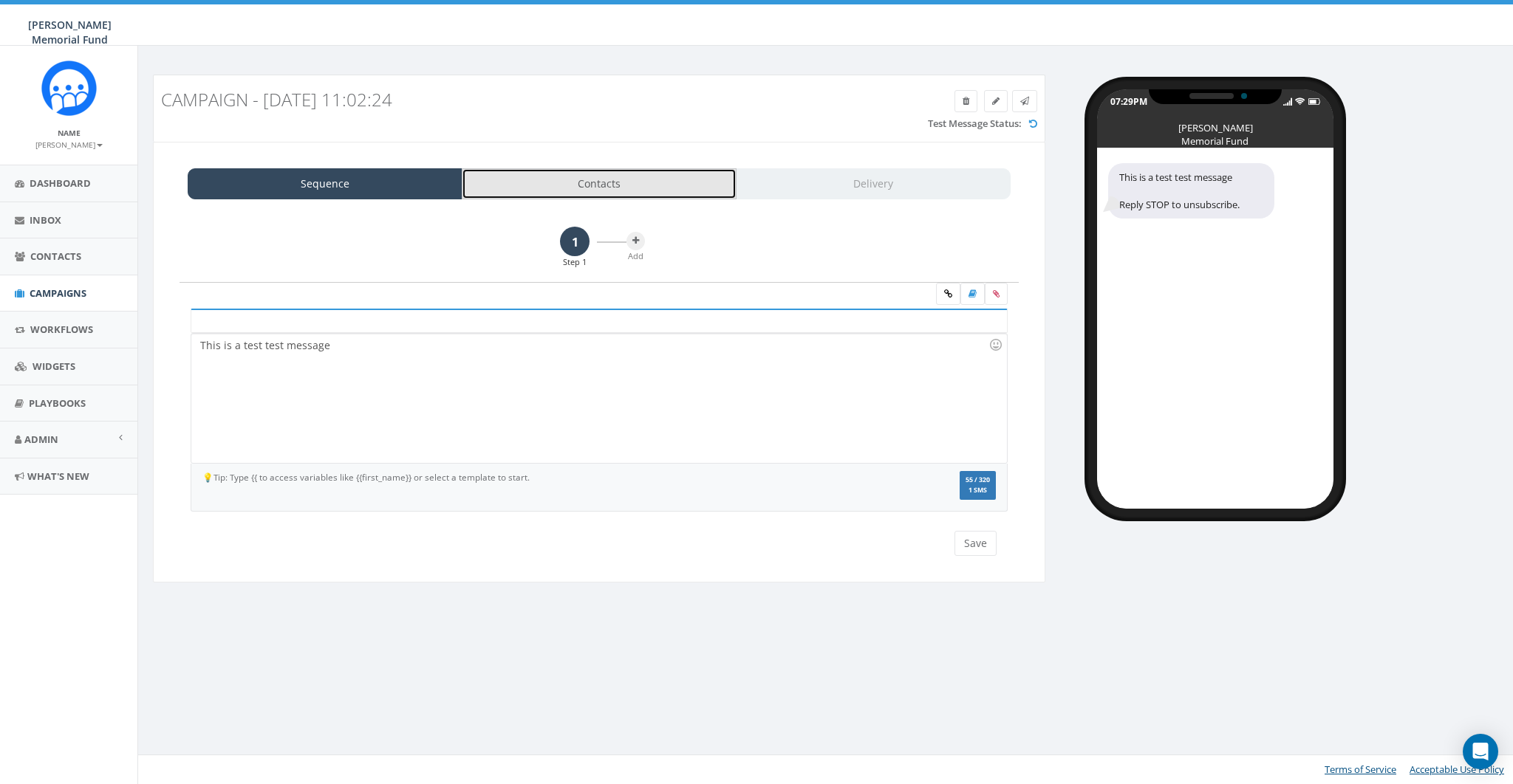
click at [565, 181] on link "Contacts" at bounding box center [599, 184] width 275 height 31
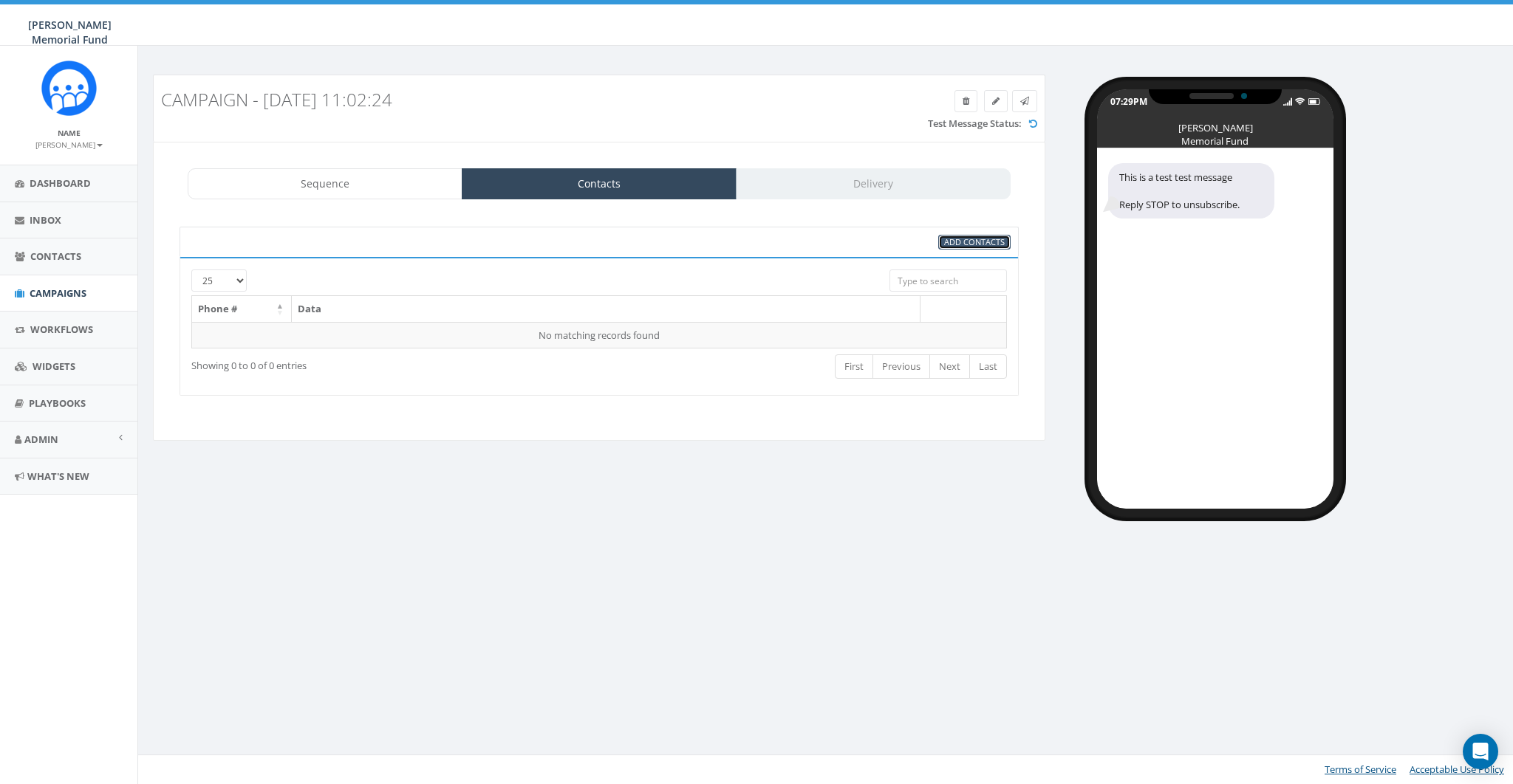
click at [966, 237] on span "Add Contacts" at bounding box center [974, 242] width 61 height 11
select select
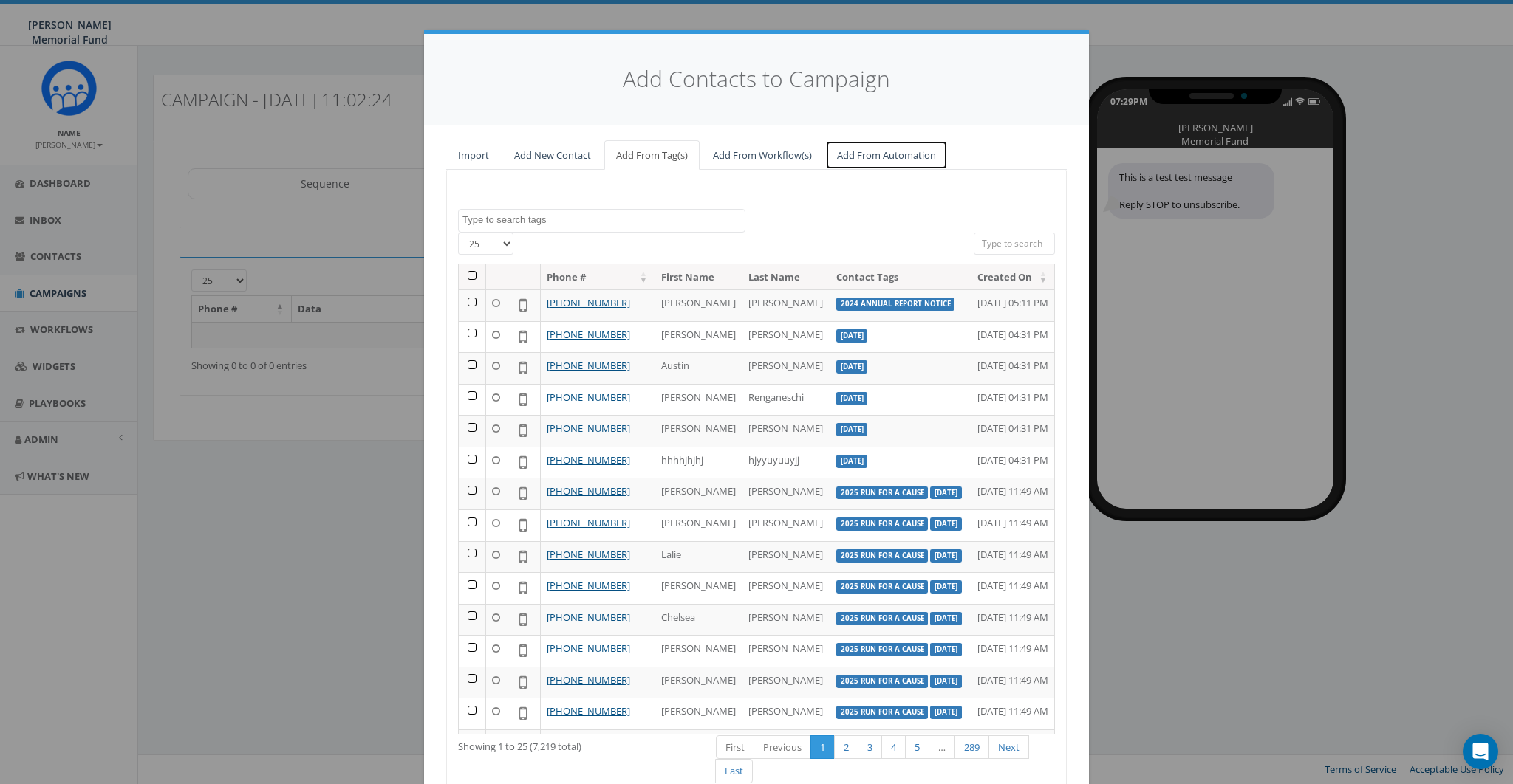
click at [865, 155] on link "Add From Automation" at bounding box center [887, 155] width 123 height 30
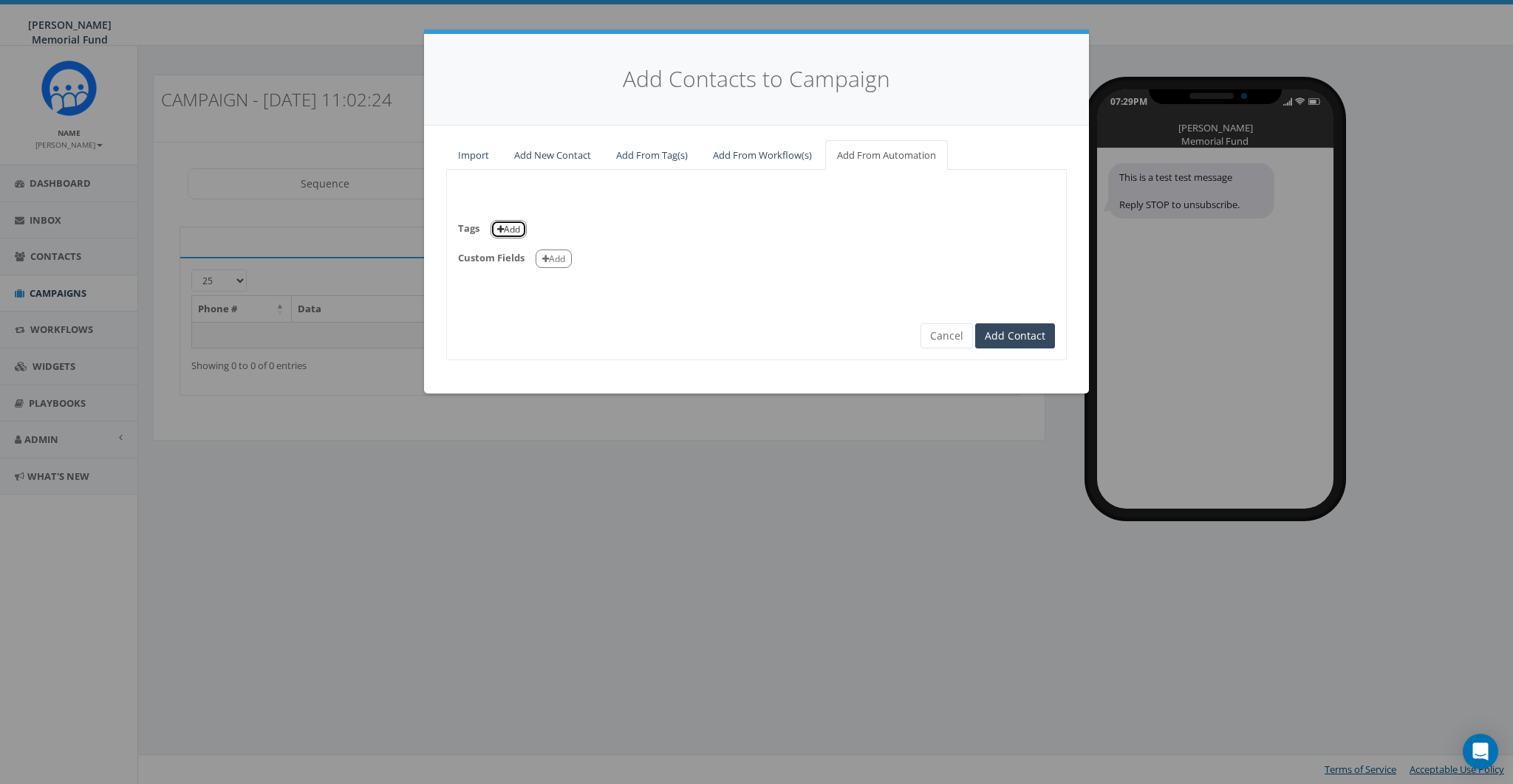
click at [513, 232] on button "Add" at bounding box center [509, 230] width 36 height 19
select select
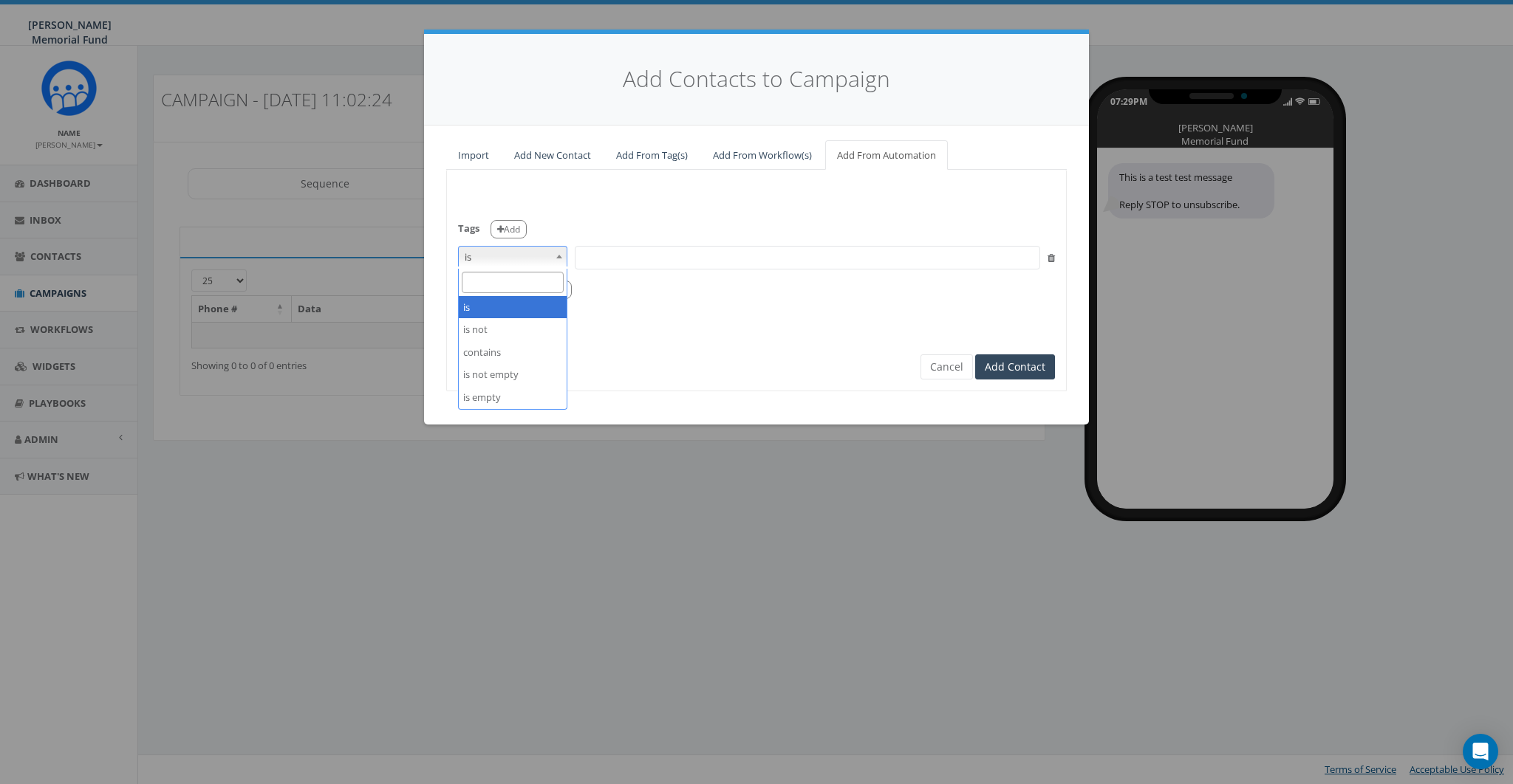
click at [500, 255] on span "is" at bounding box center [513, 257] width 108 height 21
select select "contains"
click at [629, 254] on span at bounding box center [808, 258] width 465 height 24
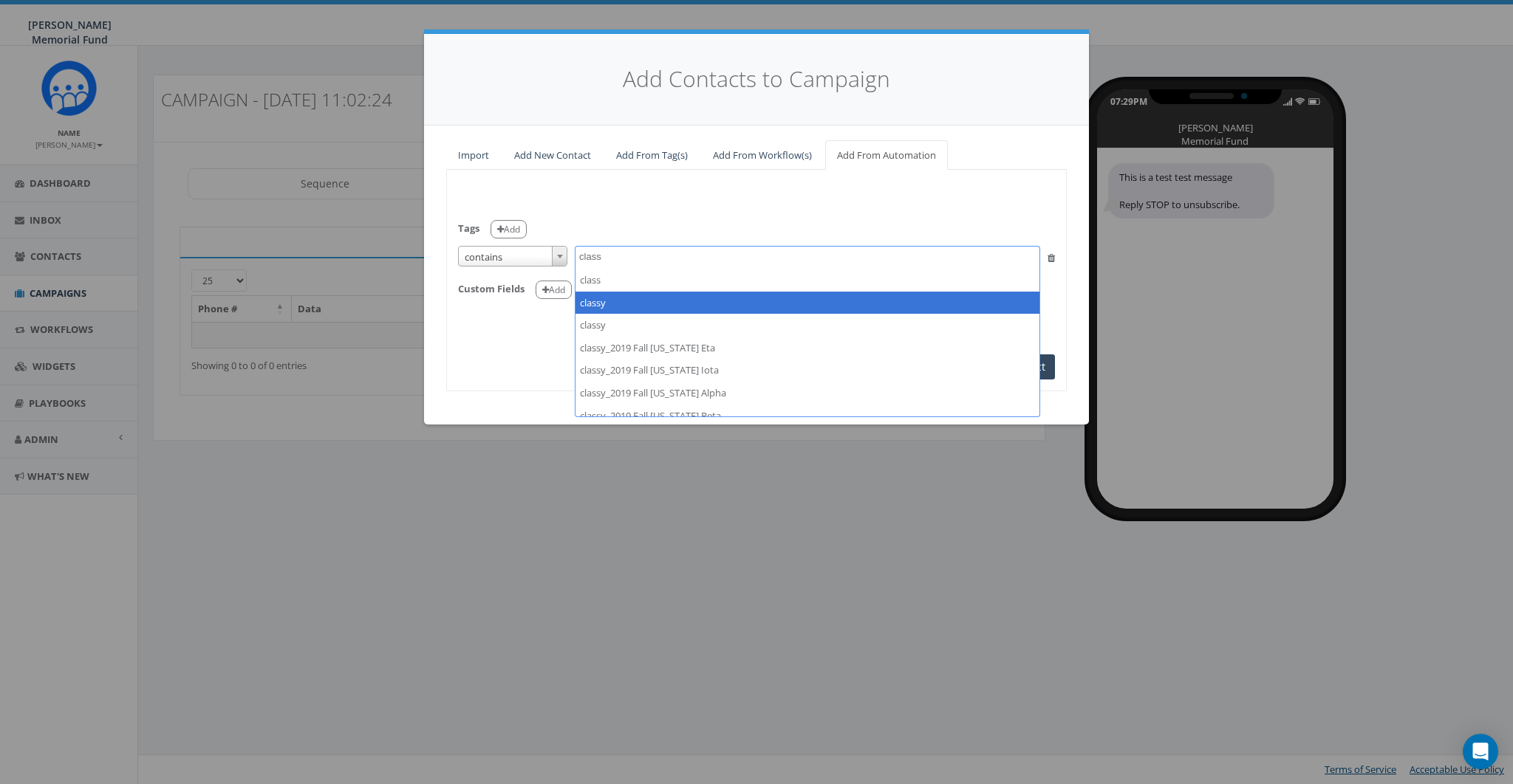
type textarea "class"
select select "classy"
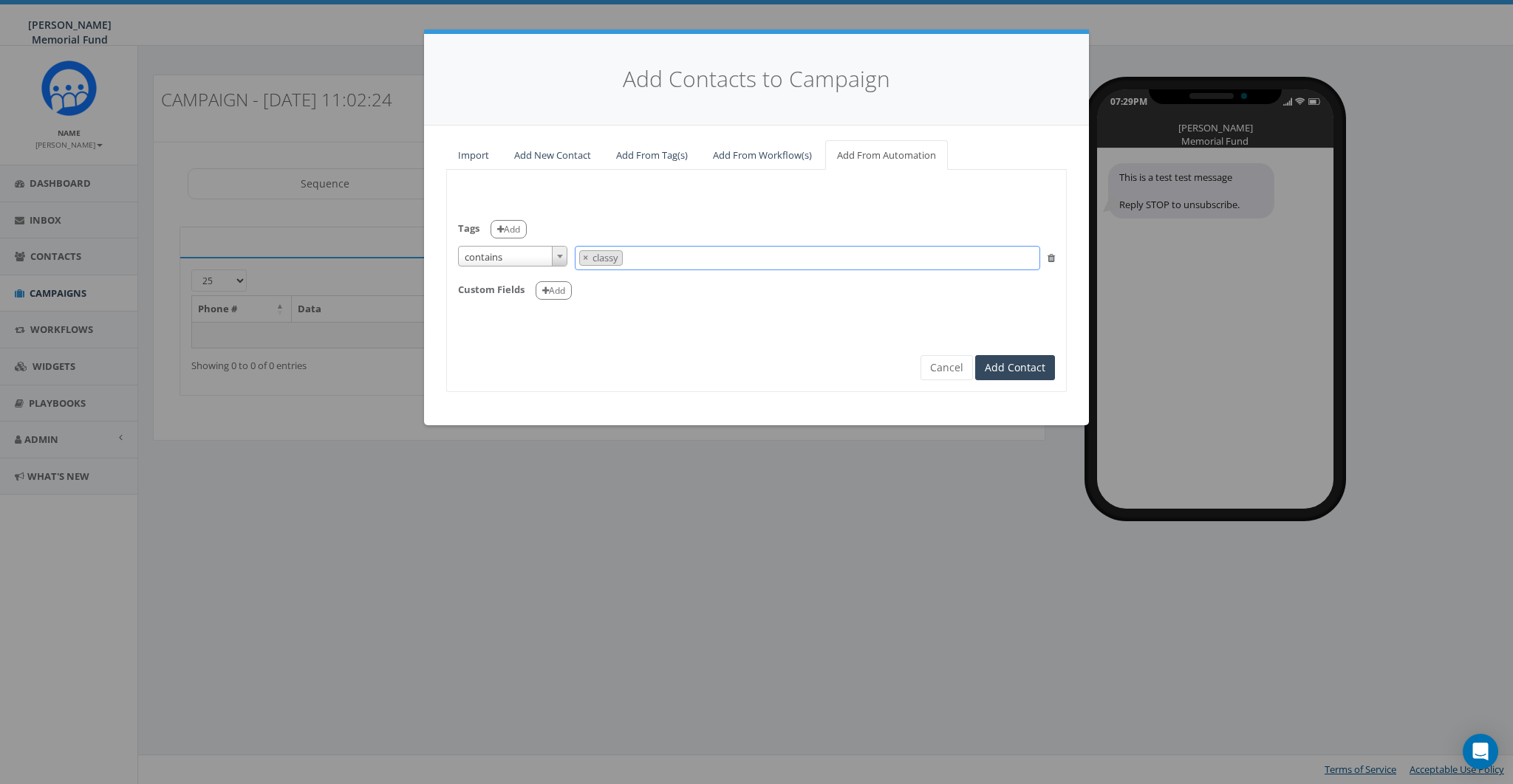
click at [711, 251] on span "× classy" at bounding box center [808, 258] width 465 height 24
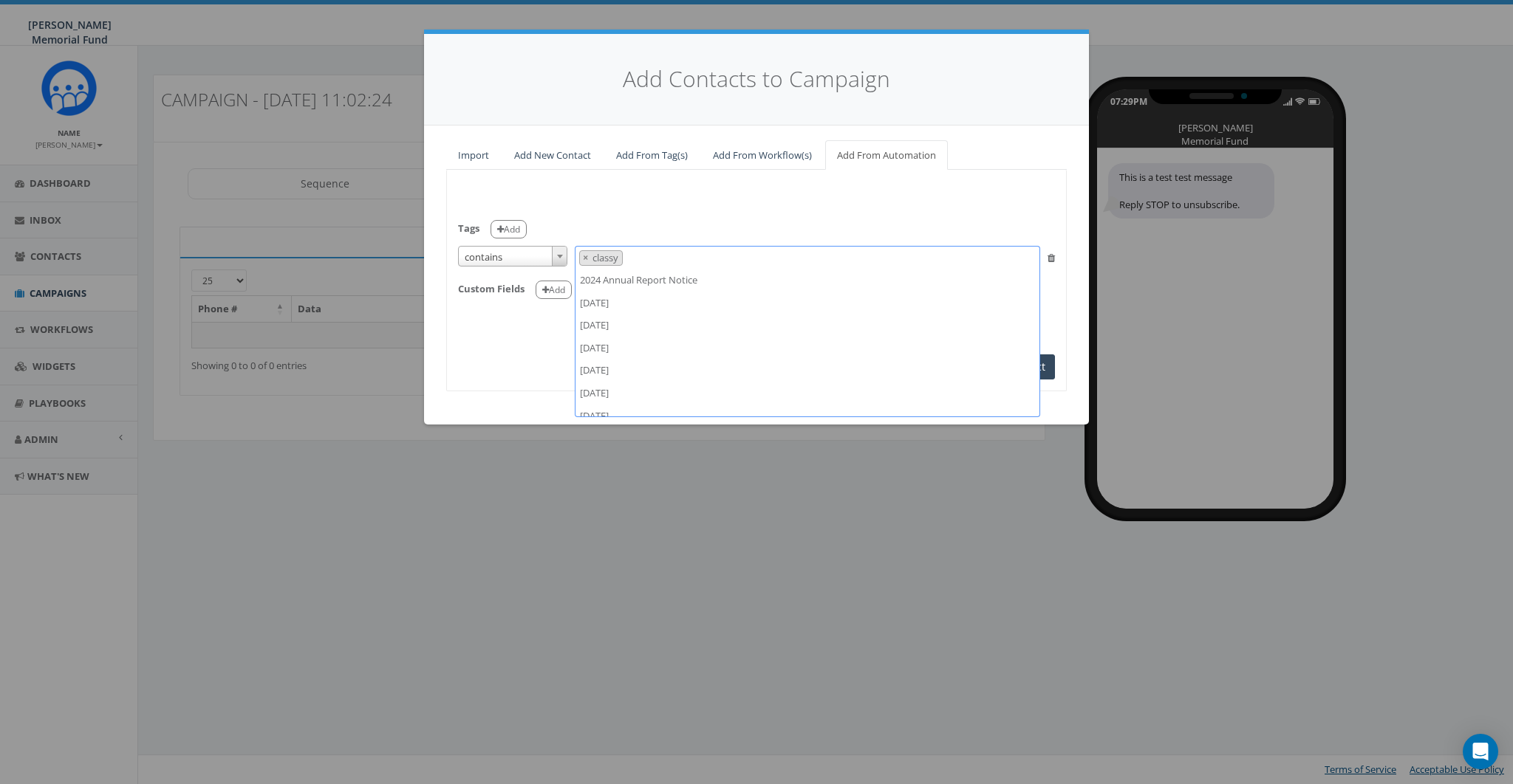
scroll to position [835, 0]
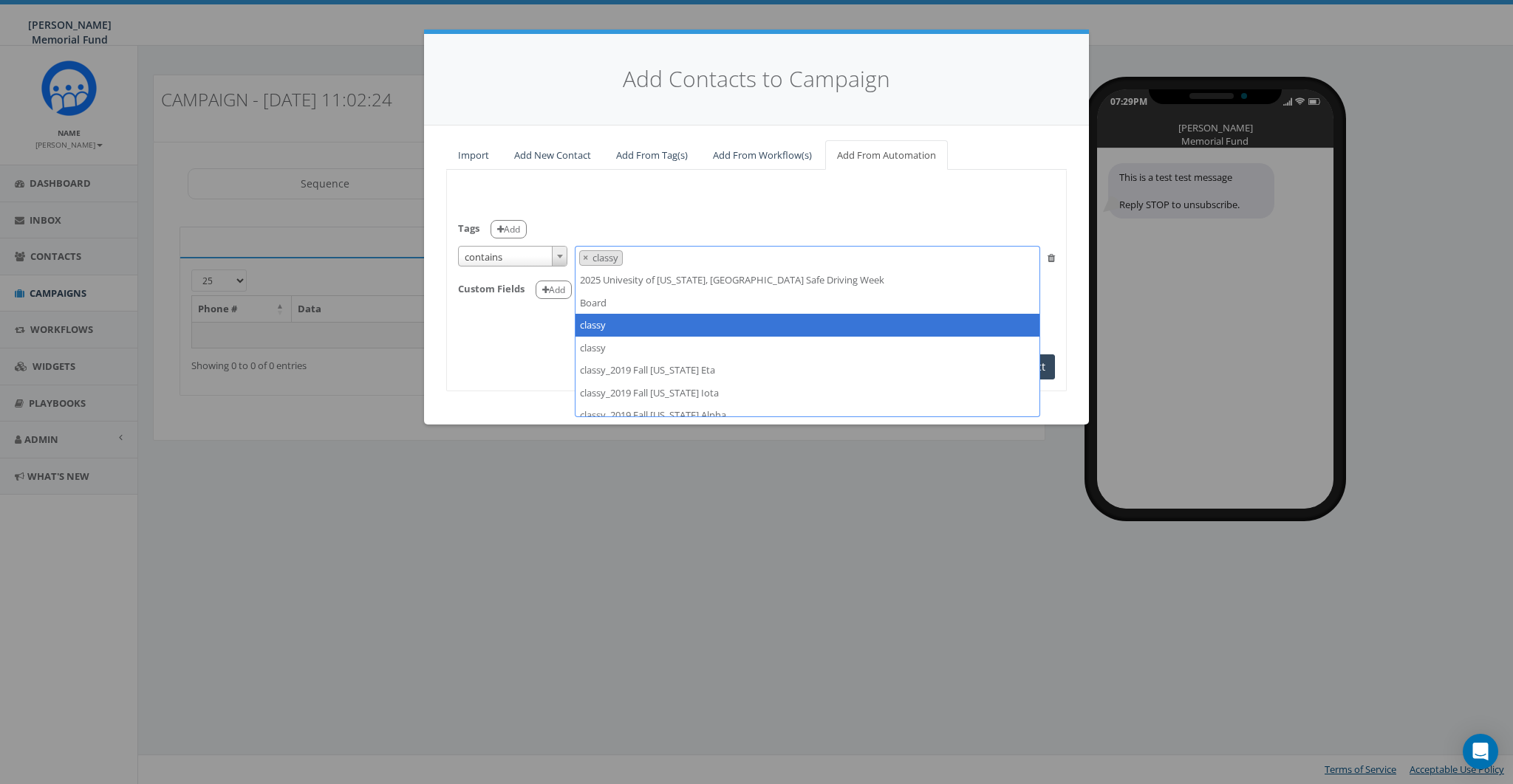
select select
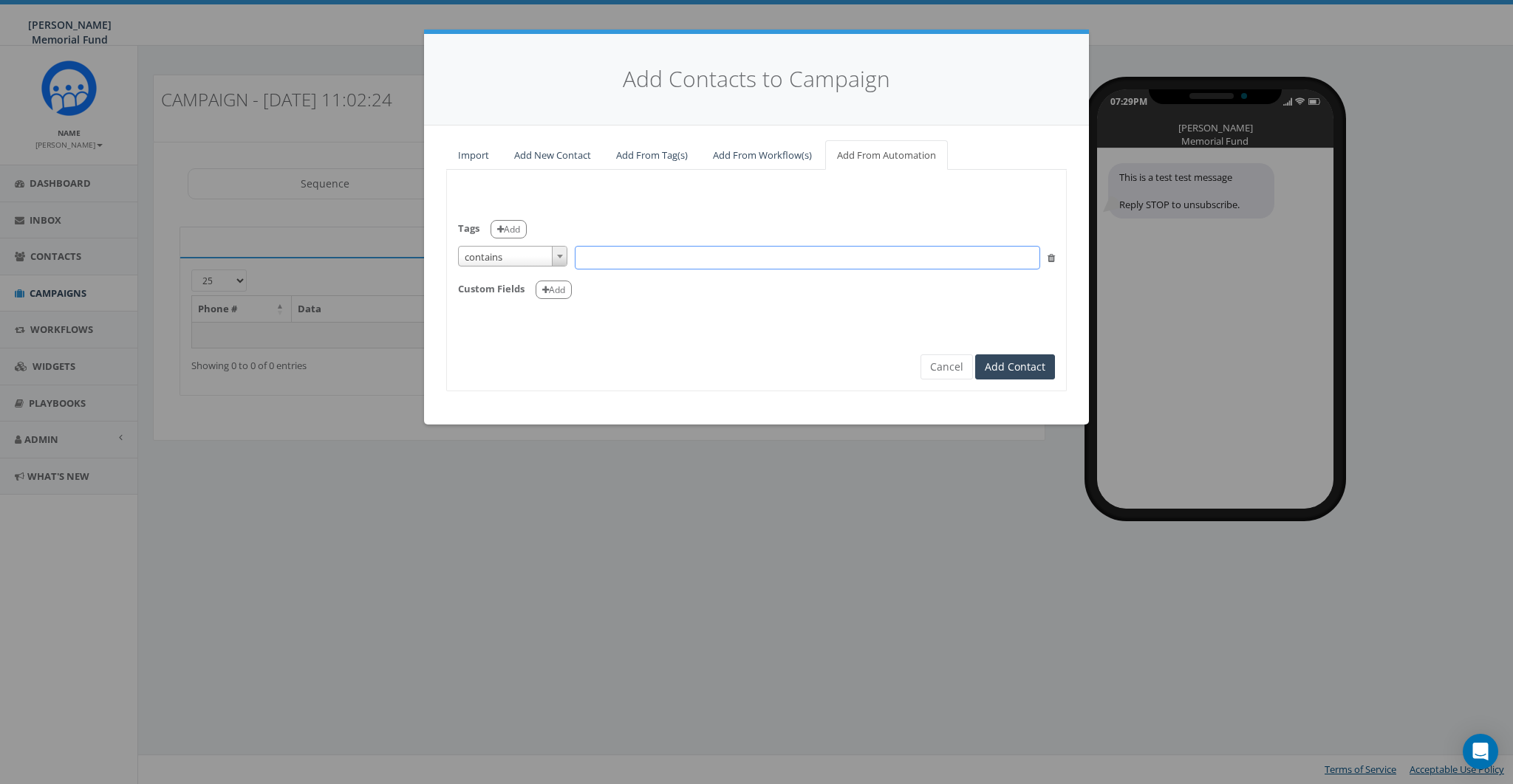
click at [629, 254] on span at bounding box center [808, 258] width 465 height 24
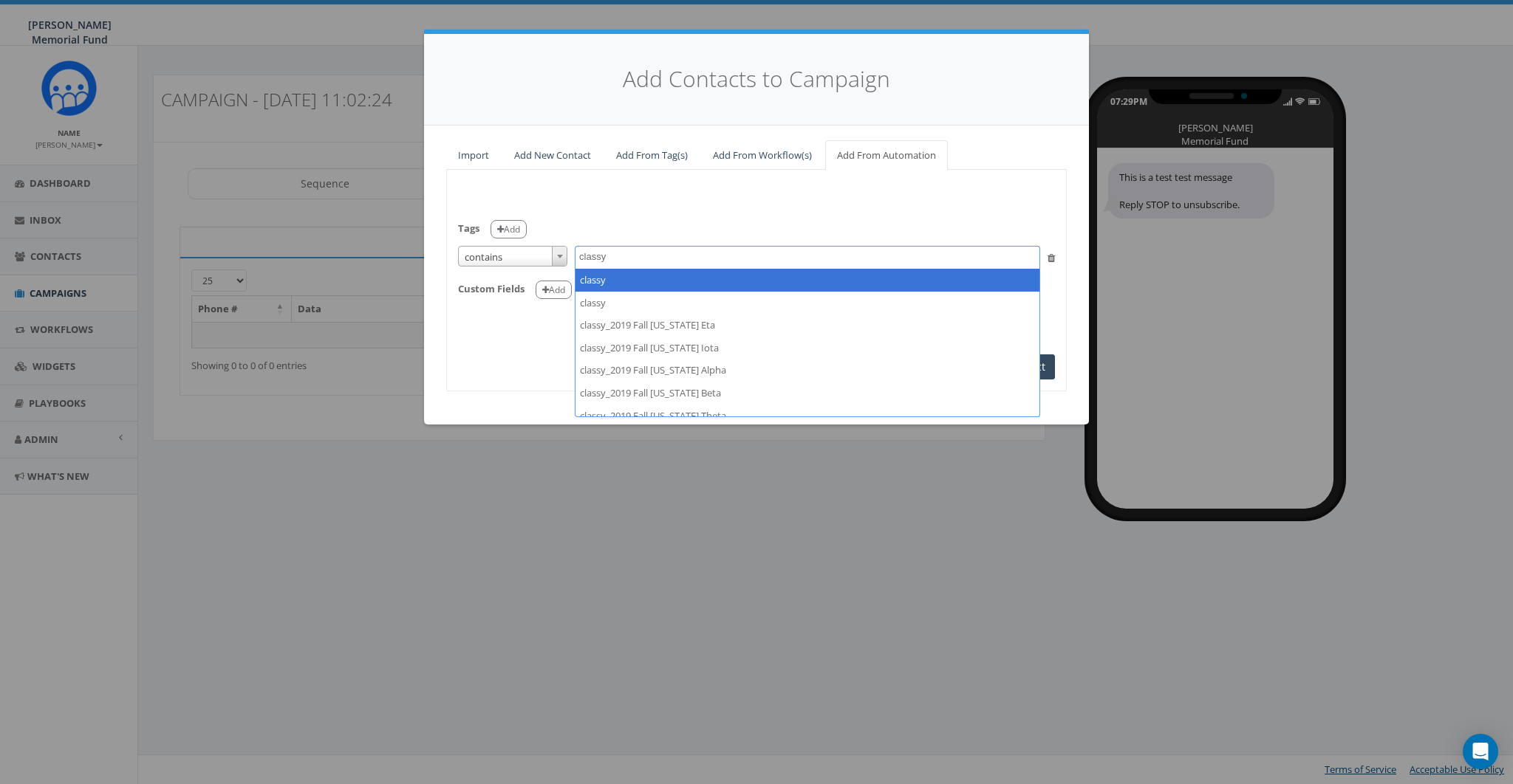
type textarea "classy"
select select "classy"
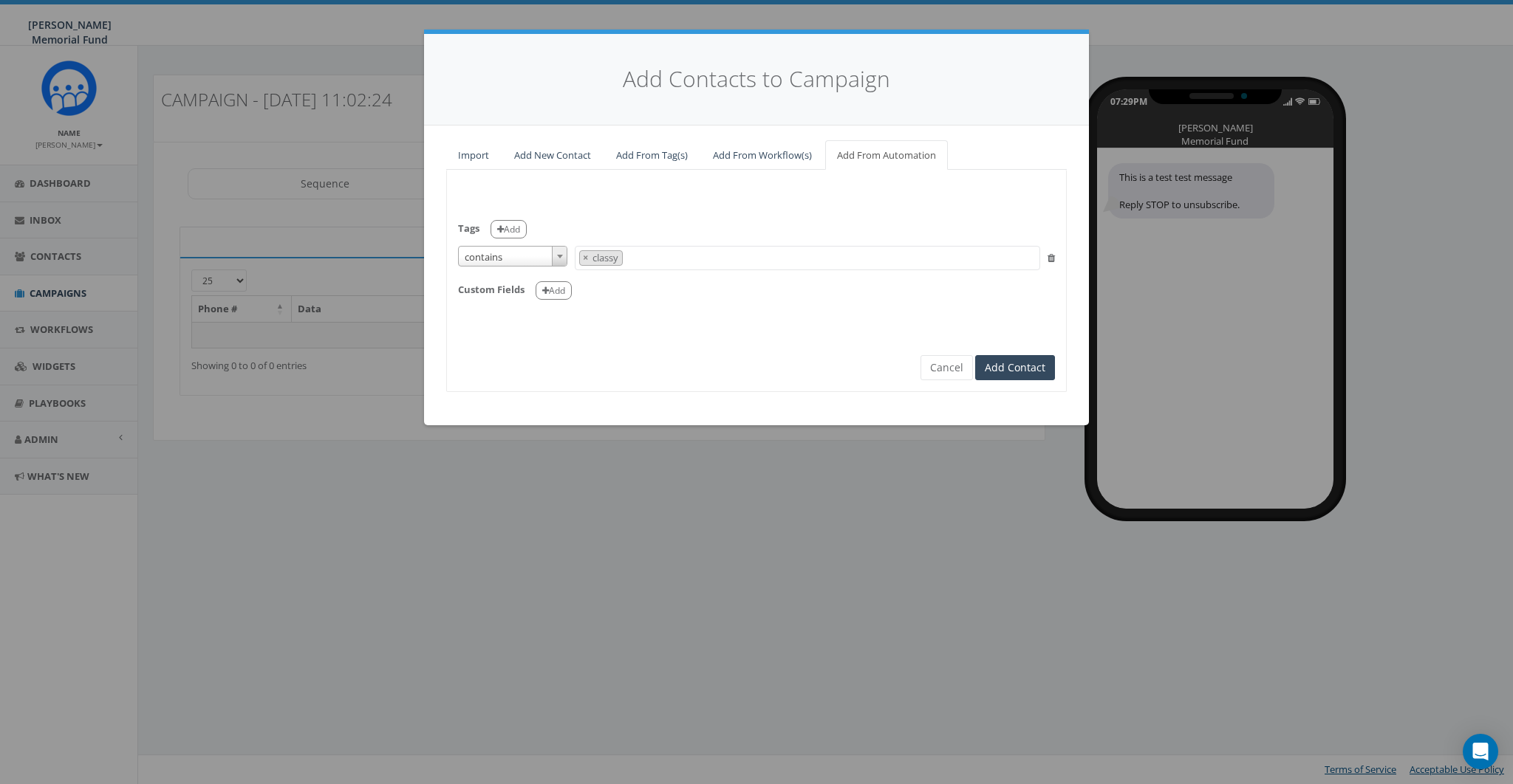
click at [652, 338] on form "Tags Add is is not contains is not empty is empty contains 2024 Annual Report N…" at bounding box center [757, 268] width 597 height 173
click at [555, 285] on button "Add" at bounding box center [554, 291] width 36 height 19
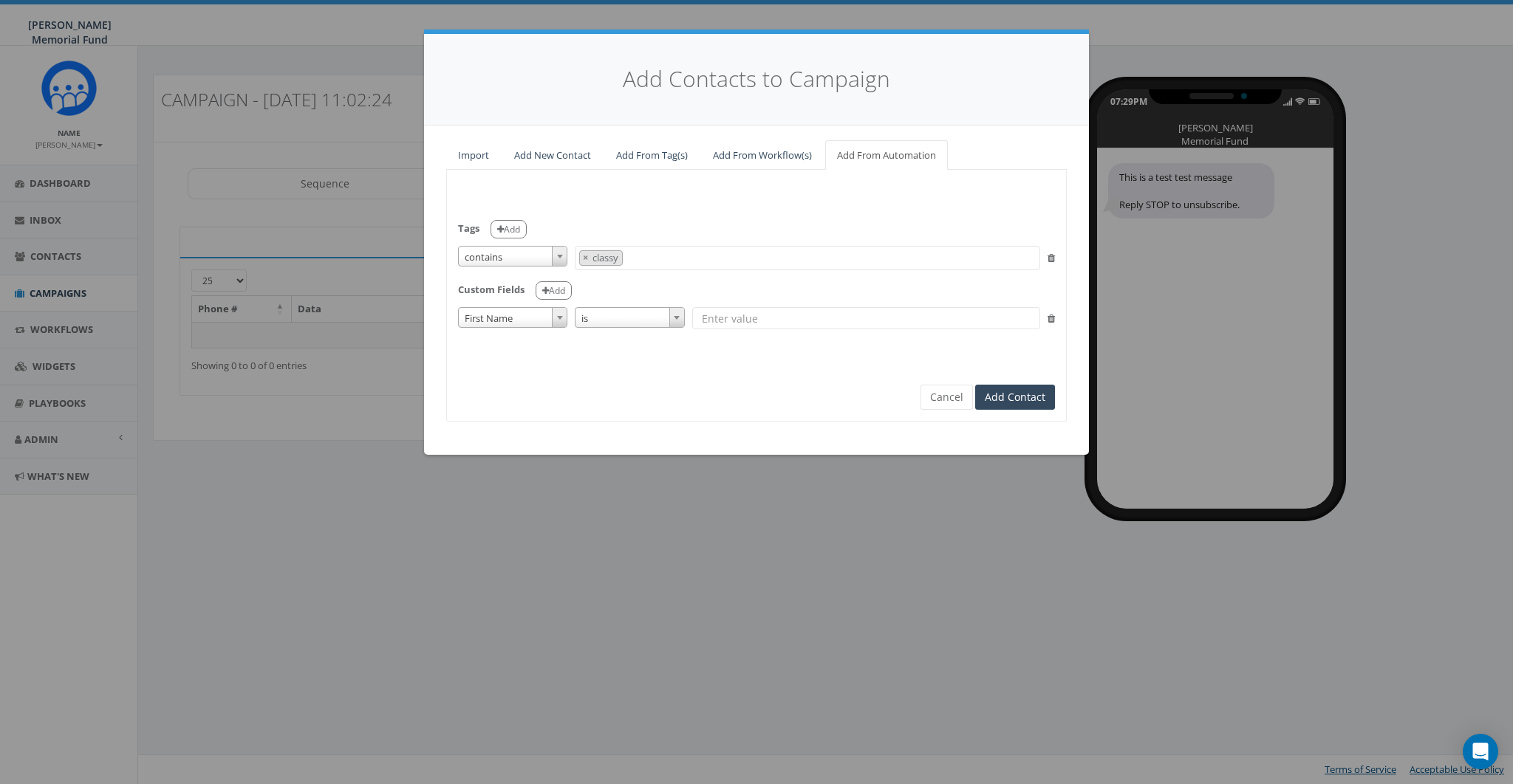
click at [520, 318] on span "First Name" at bounding box center [513, 318] width 108 height 21
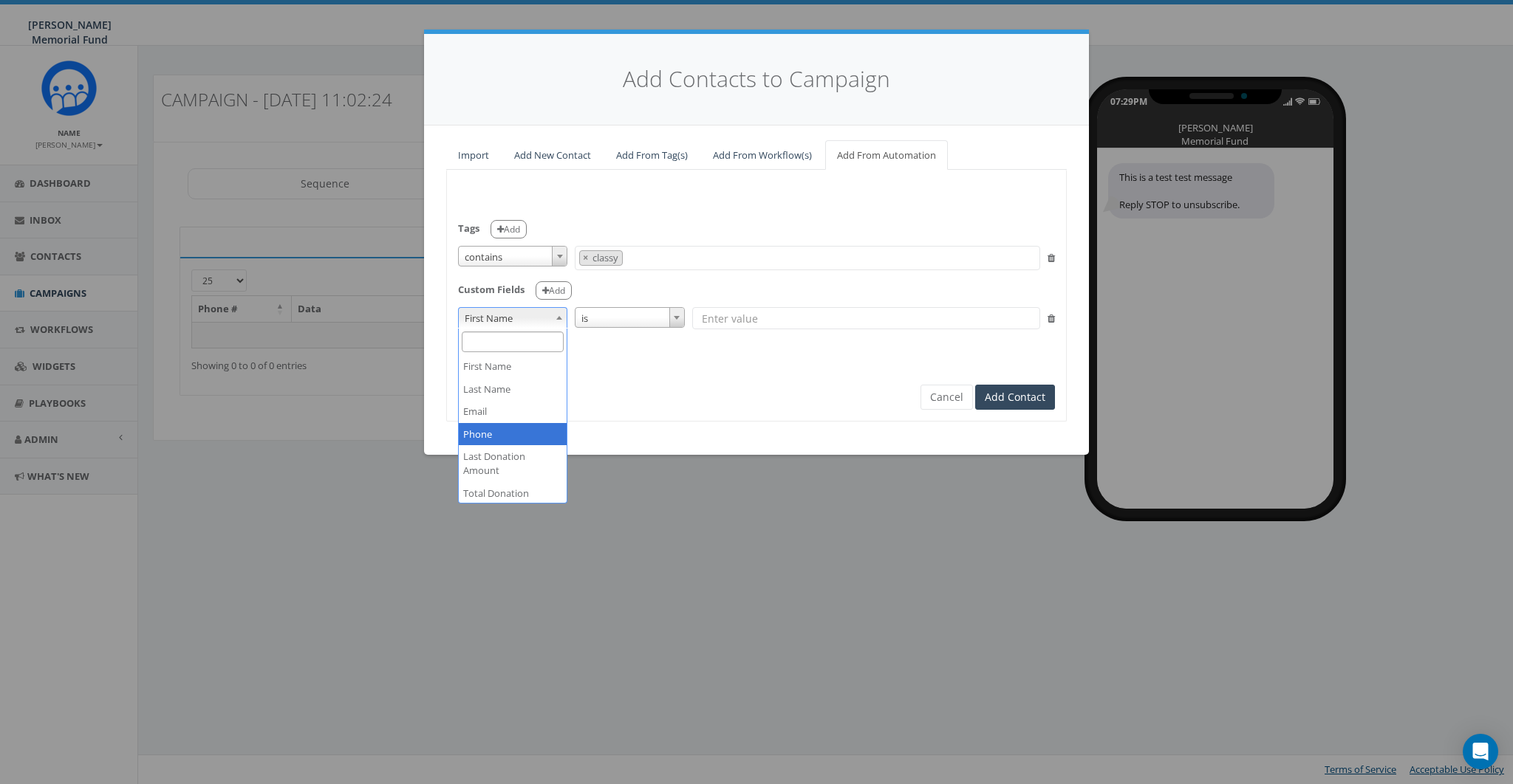
scroll to position [23, 0]
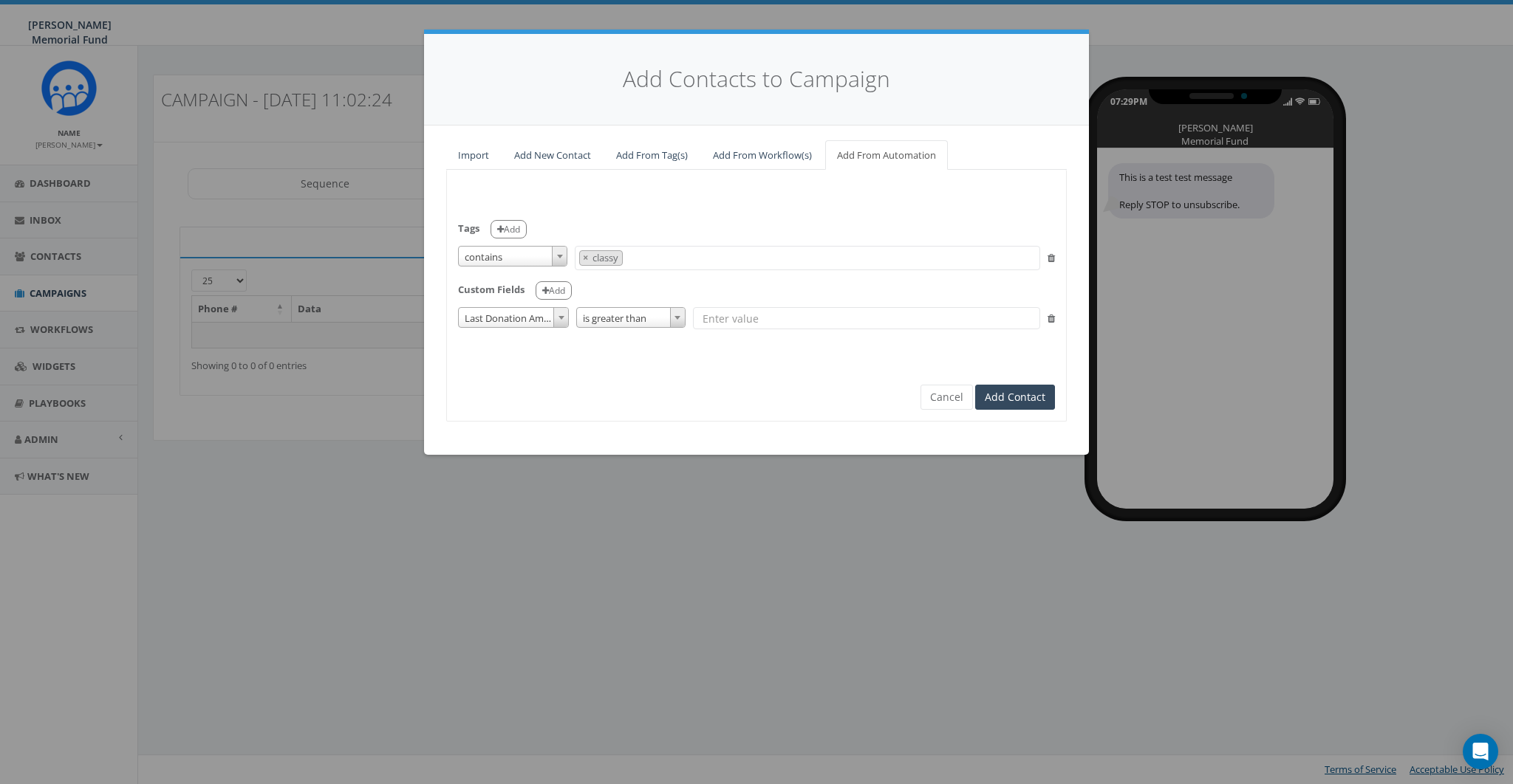
click at [651, 314] on span "is greater than" at bounding box center [631, 318] width 108 height 21
click at [753, 317] on input "text" at bounding box center [867, 318] width 348 height 22
click at [494, 318] on span "Last Donation Amount" at bounding box center [513, 318] width 109 height 21
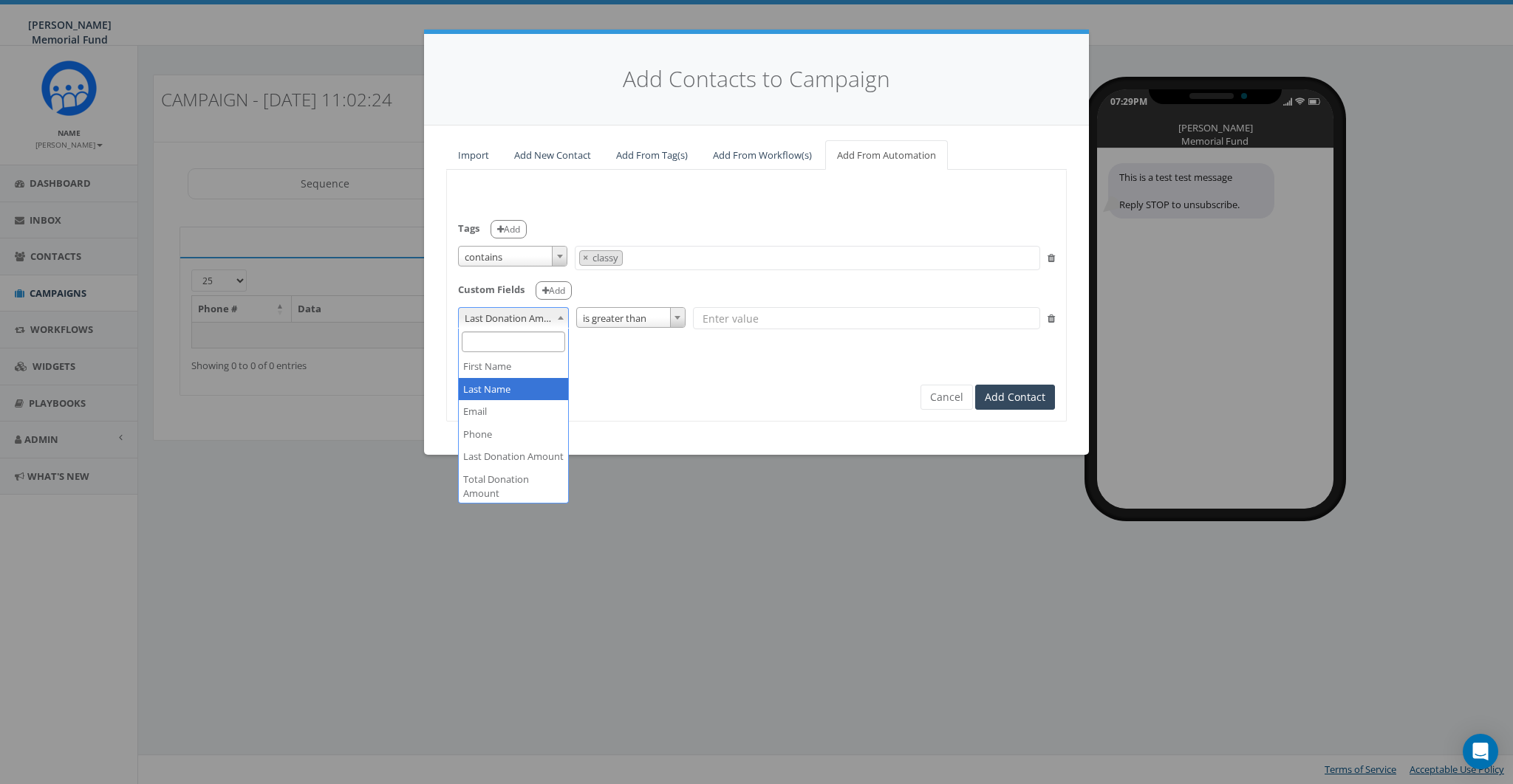
scroll to position [24, 0]
select select "Total Donation Amount"
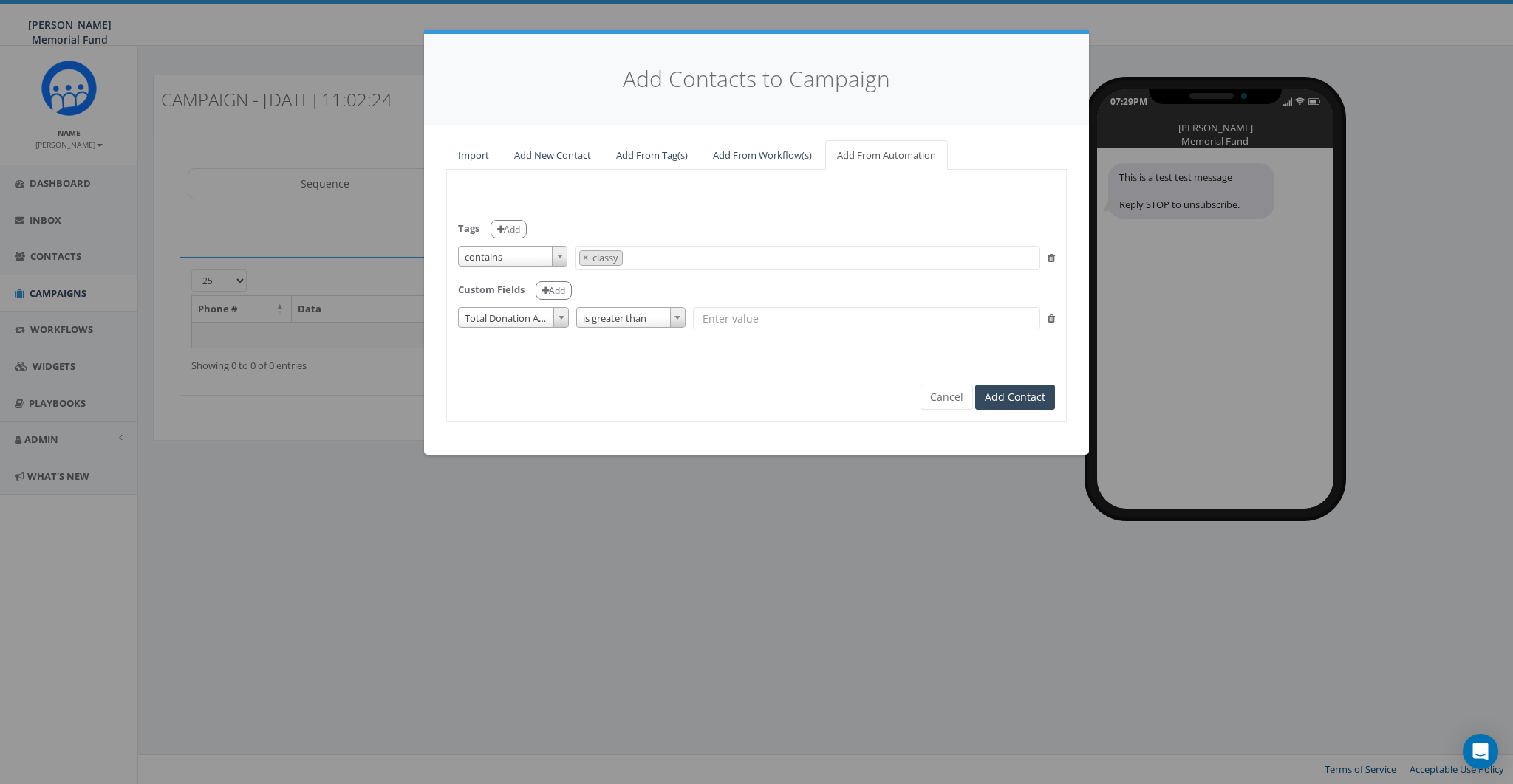
click at [626, 311] on span "is greater than" at bounding box center [631, 318] width 108 height 21
click at [1008, 396] on button "Add Contact" at bounding box center [1015, 397] width 80 height 25
click at [1051, 317] on icon at bounding box center [1051, 318] width 8 height 9
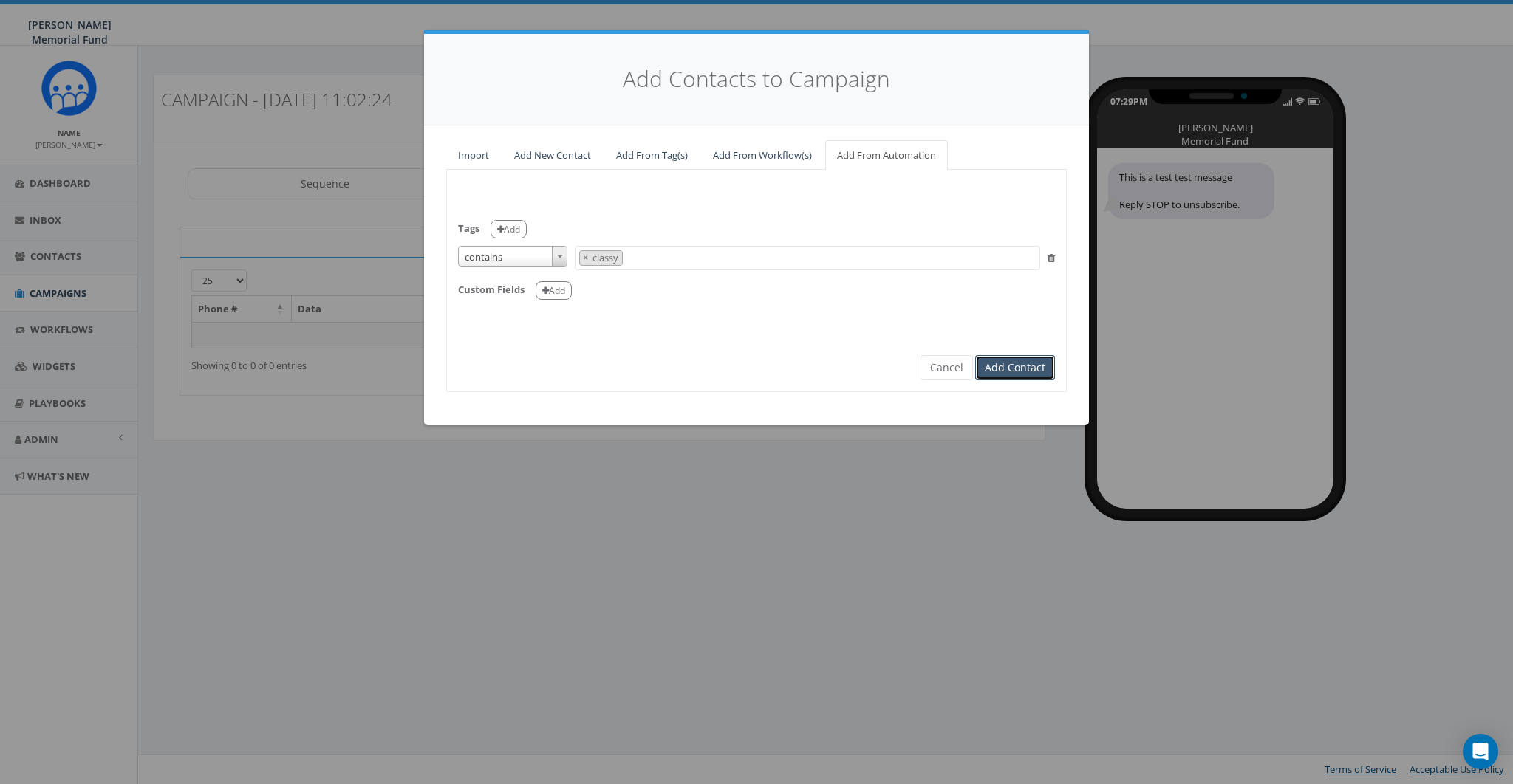
click at [1020, 364] on button "Add Contact" at bounding box center [1015, 367] width 80 height 25
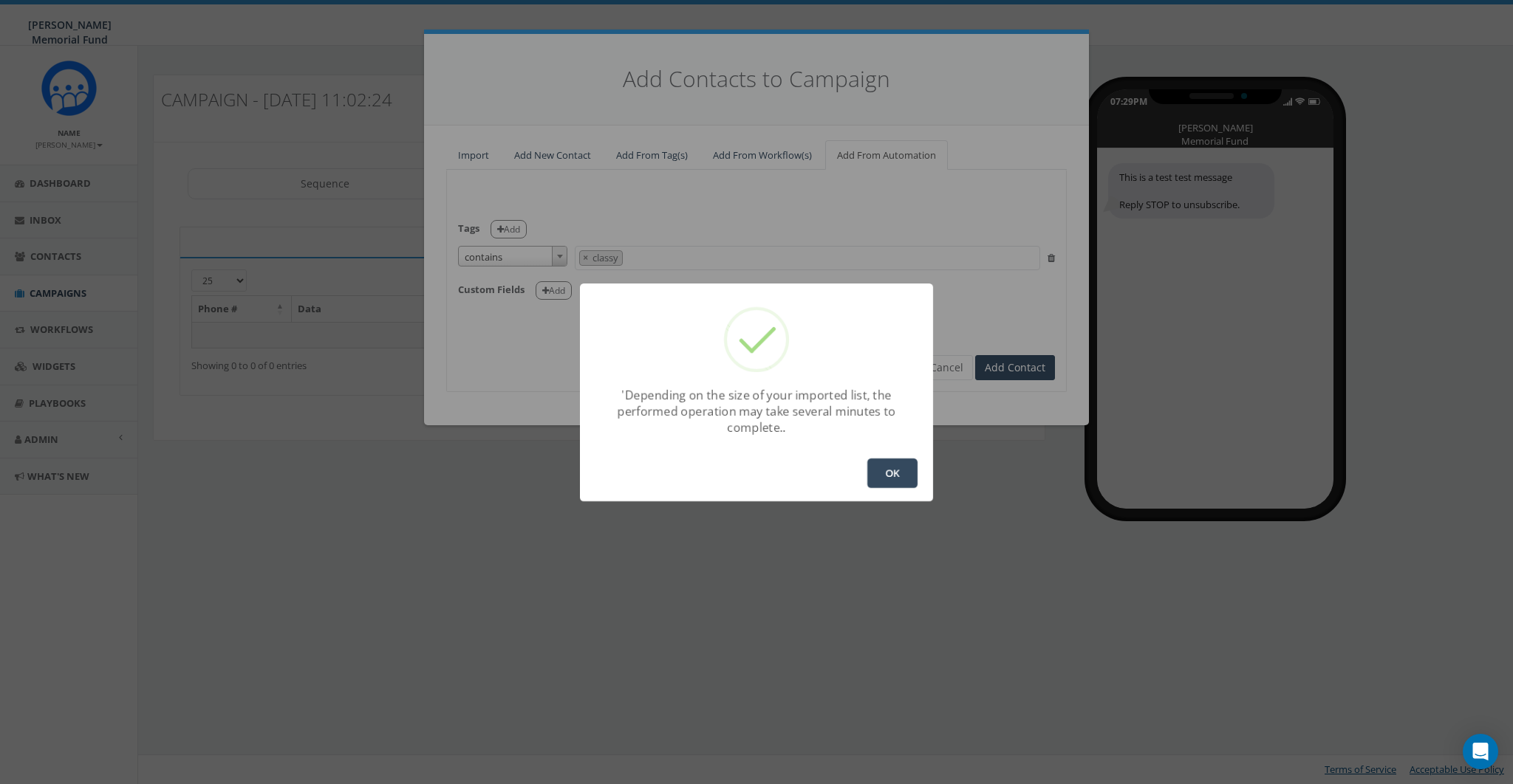
click at [880, 467] on button "OK" at bounding box center [893, 473] width 51 height 29
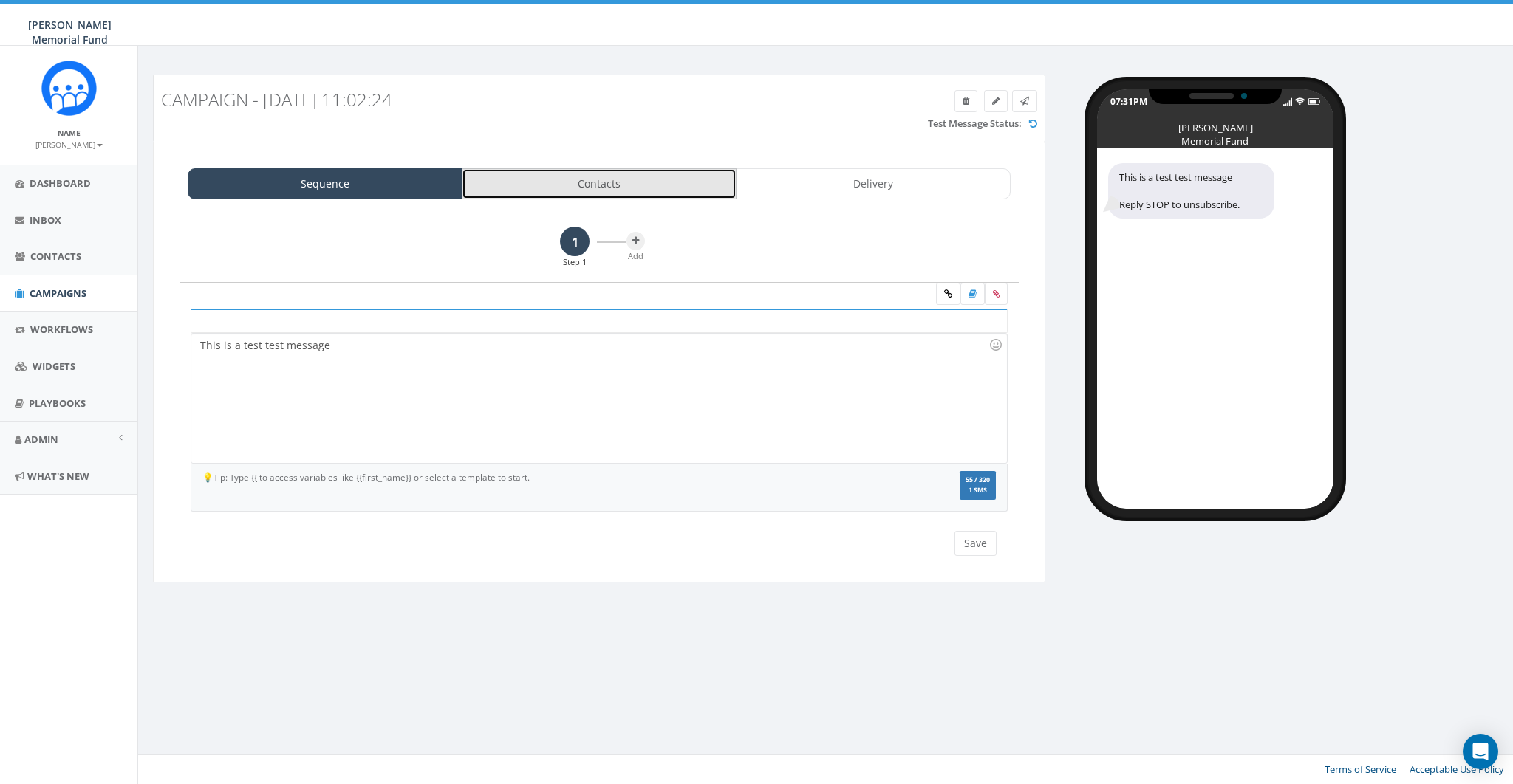
click at [624, 183] on link "Contacts" at bounding box center [599, 184] width 275 height 31
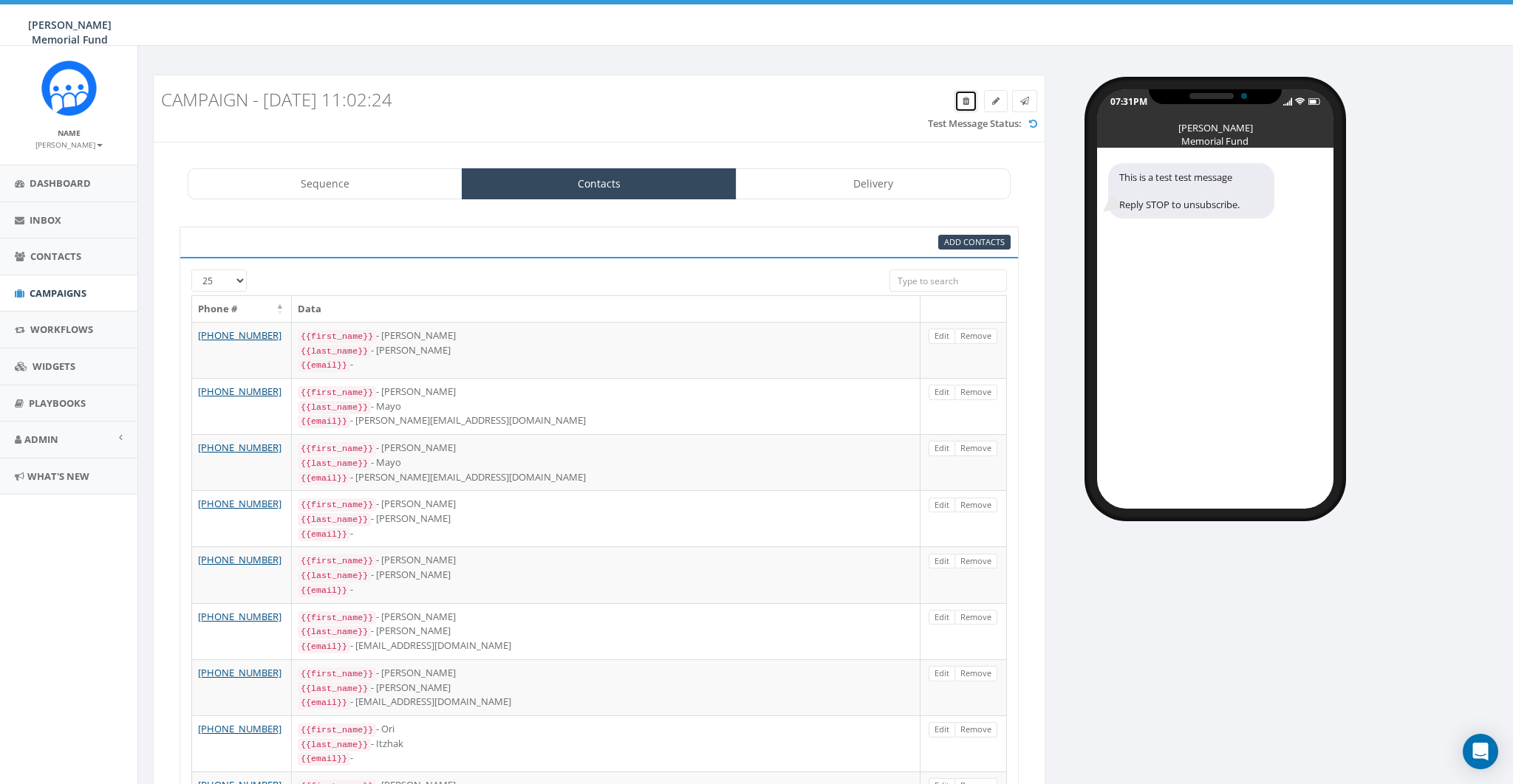
click at [960, 100] on link at bounding box center [965, 101] width 23 height 22
click at [47, 295] on span "Campaigns" at bounding box center [57, 292] width 57 height 13
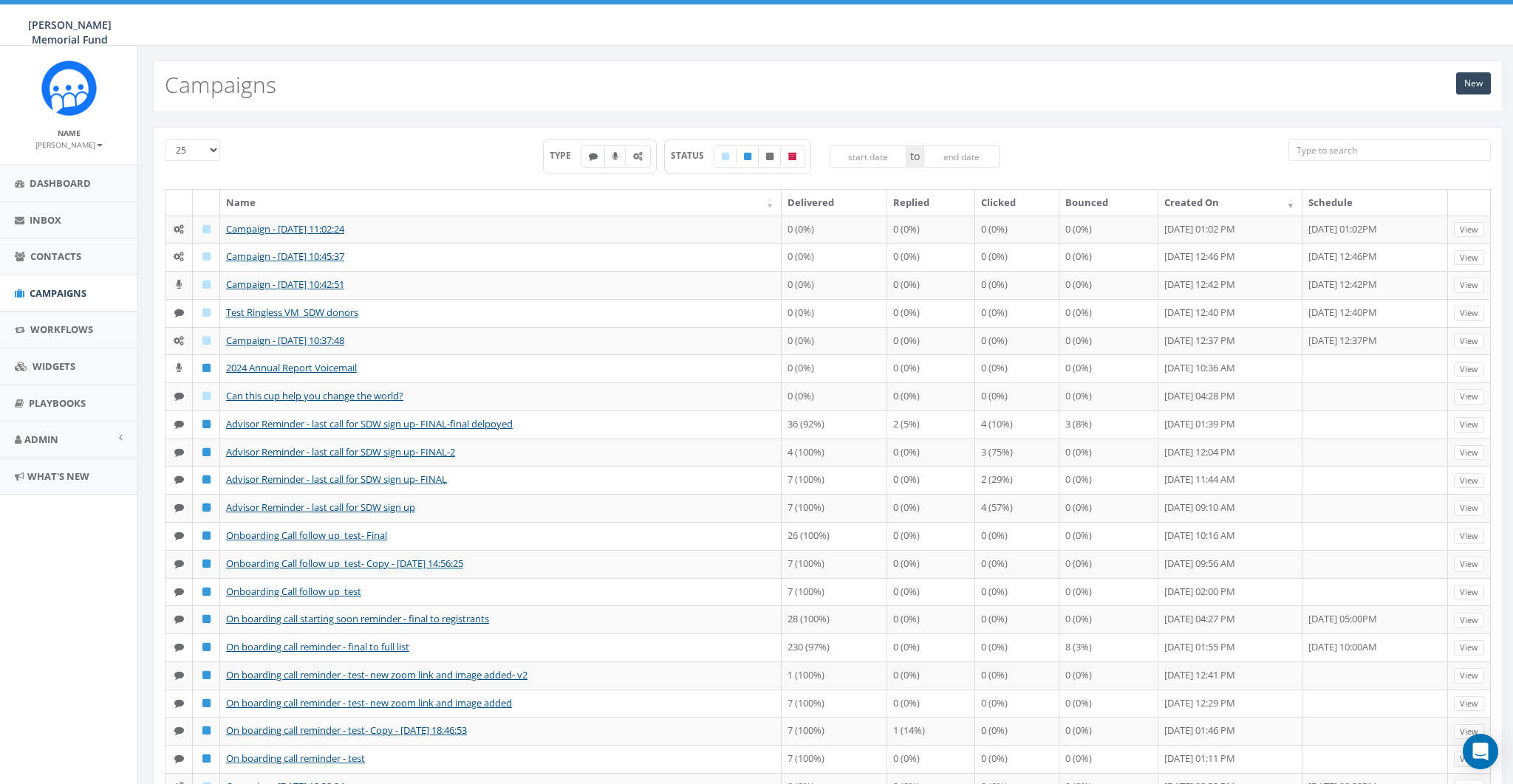
click at [539, 131] on div "25 50 100 TYPE STATUS to Name Delivered Replied Clicked Bounced Created On Sche…" at bounding box center [827, 543] width 1350 height 833
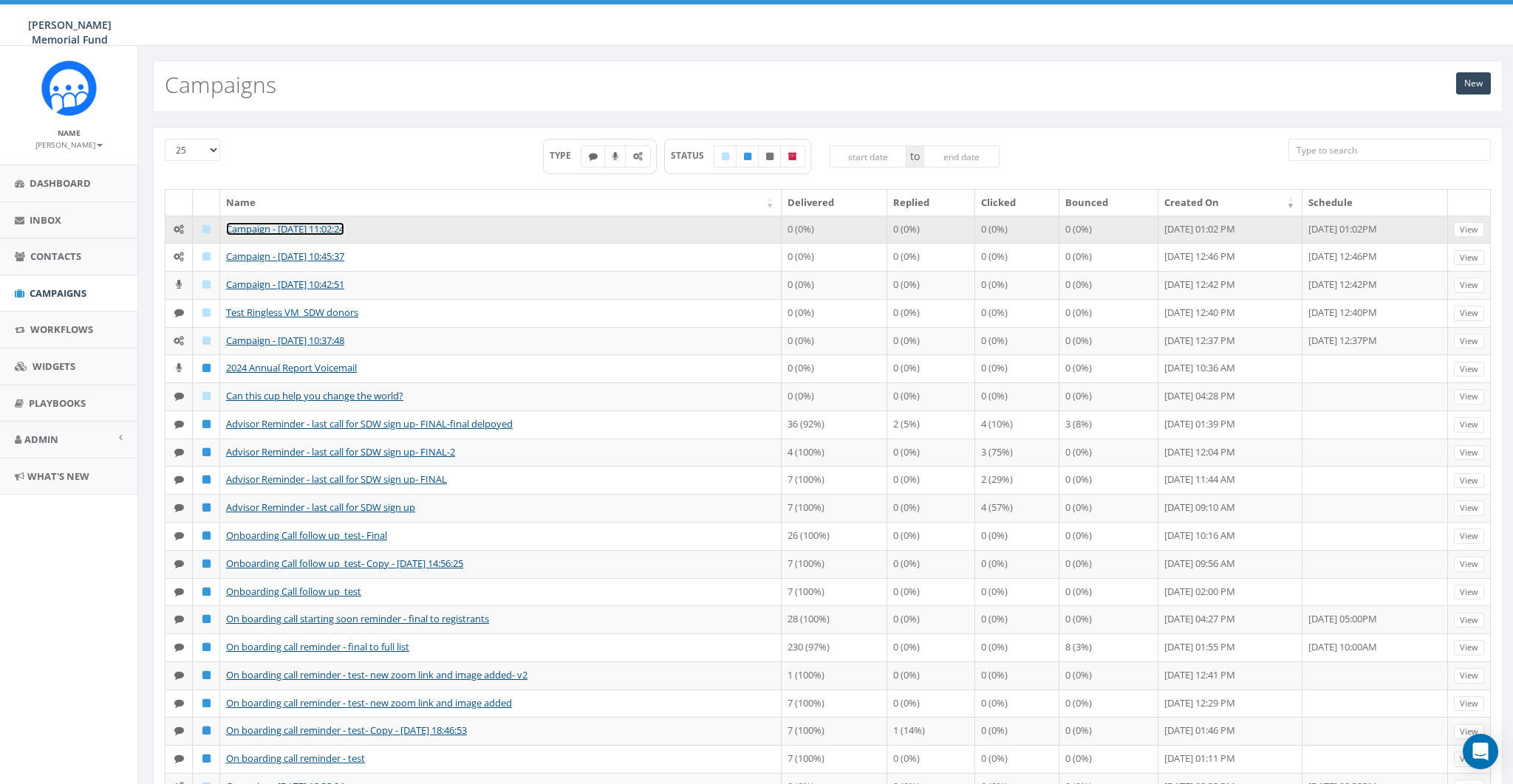
click at [279, 226] on link "Campaign - [DATE] 11:02:24" at bounding box center [285, 228] width 118 height 13
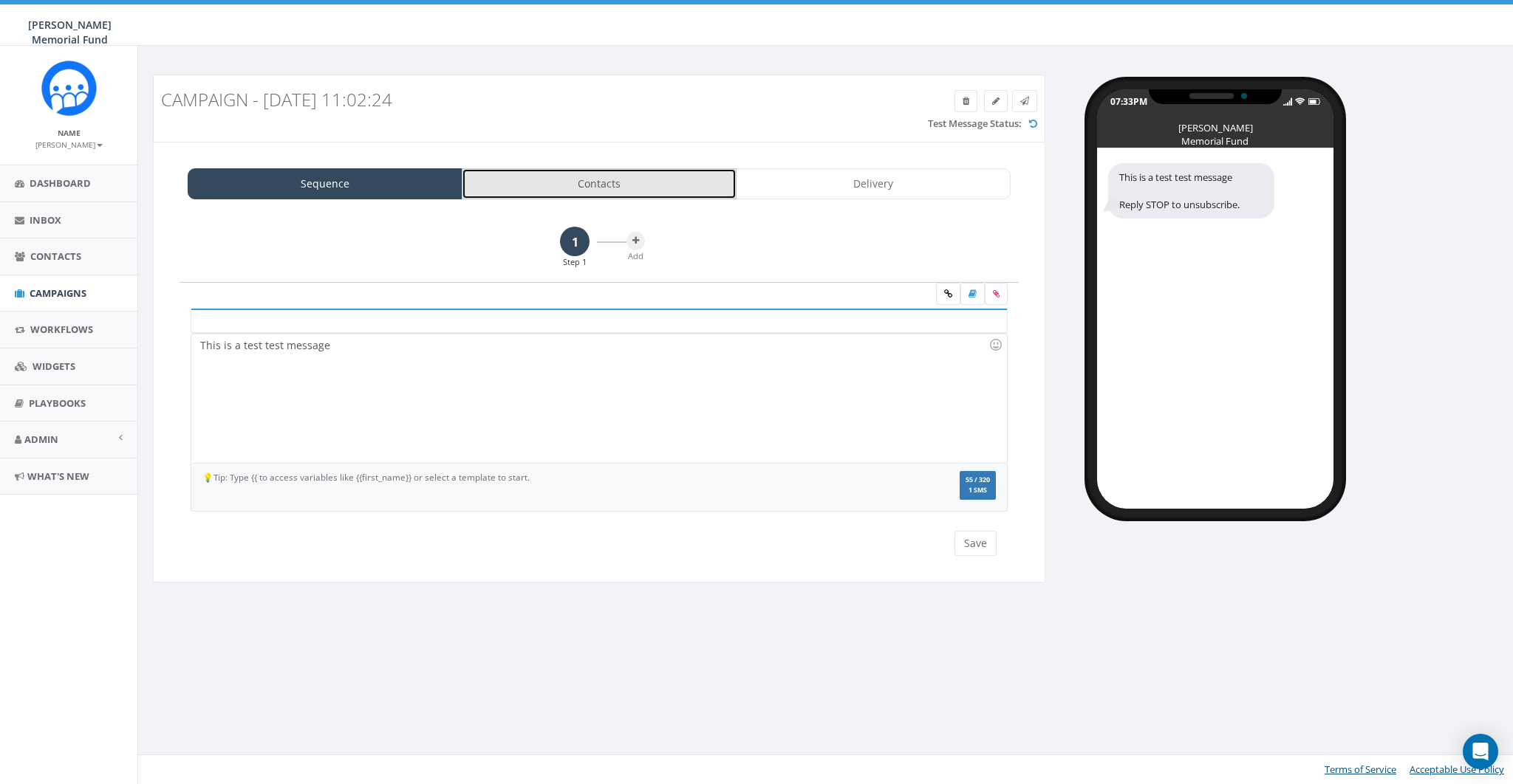
click at [612, 195] on link "Contacts" at bounding box center [599, 184] width 275 height 31
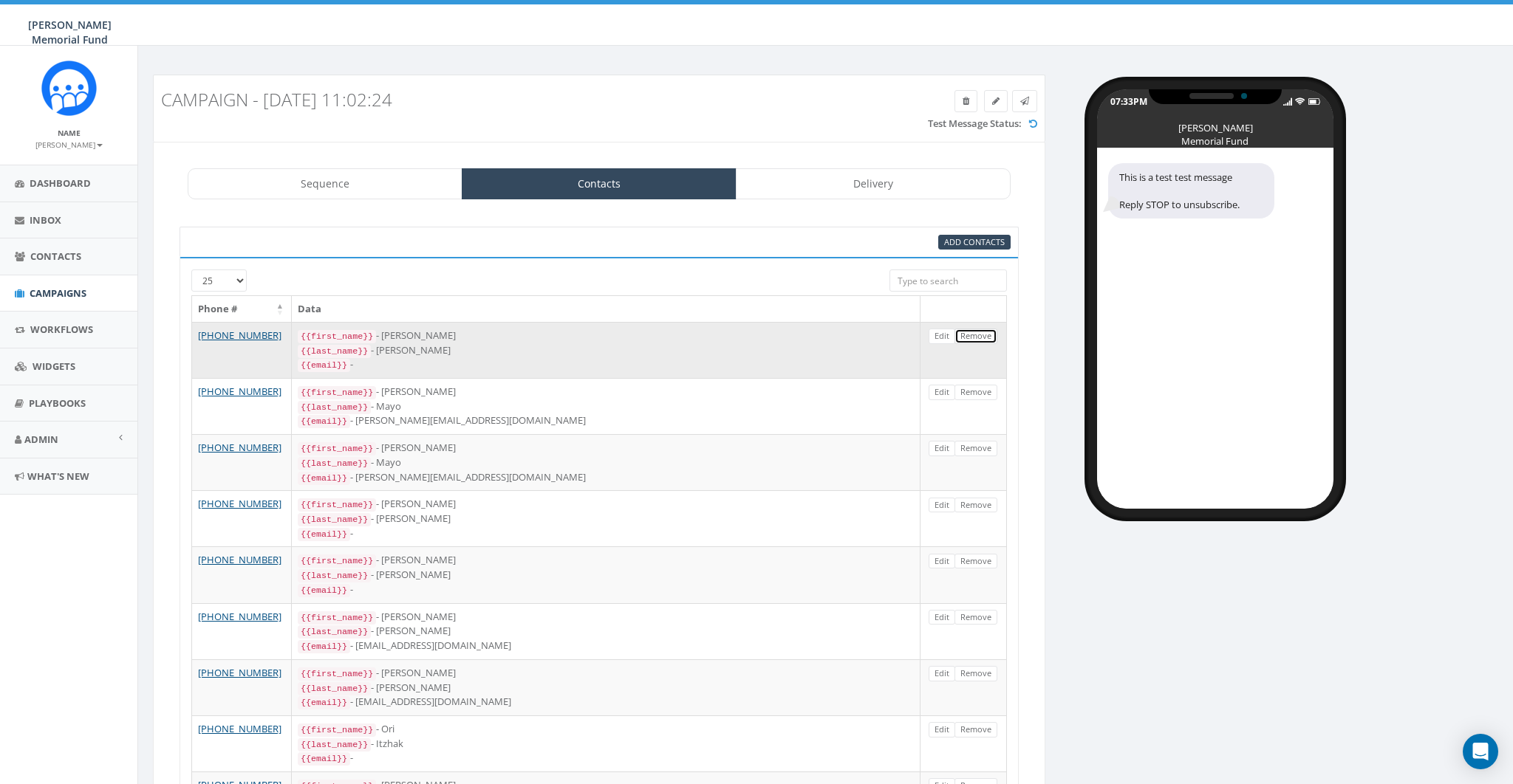
click at [976, 333] on link "Remove" at bounding box center [976, 336] width 43 height 15
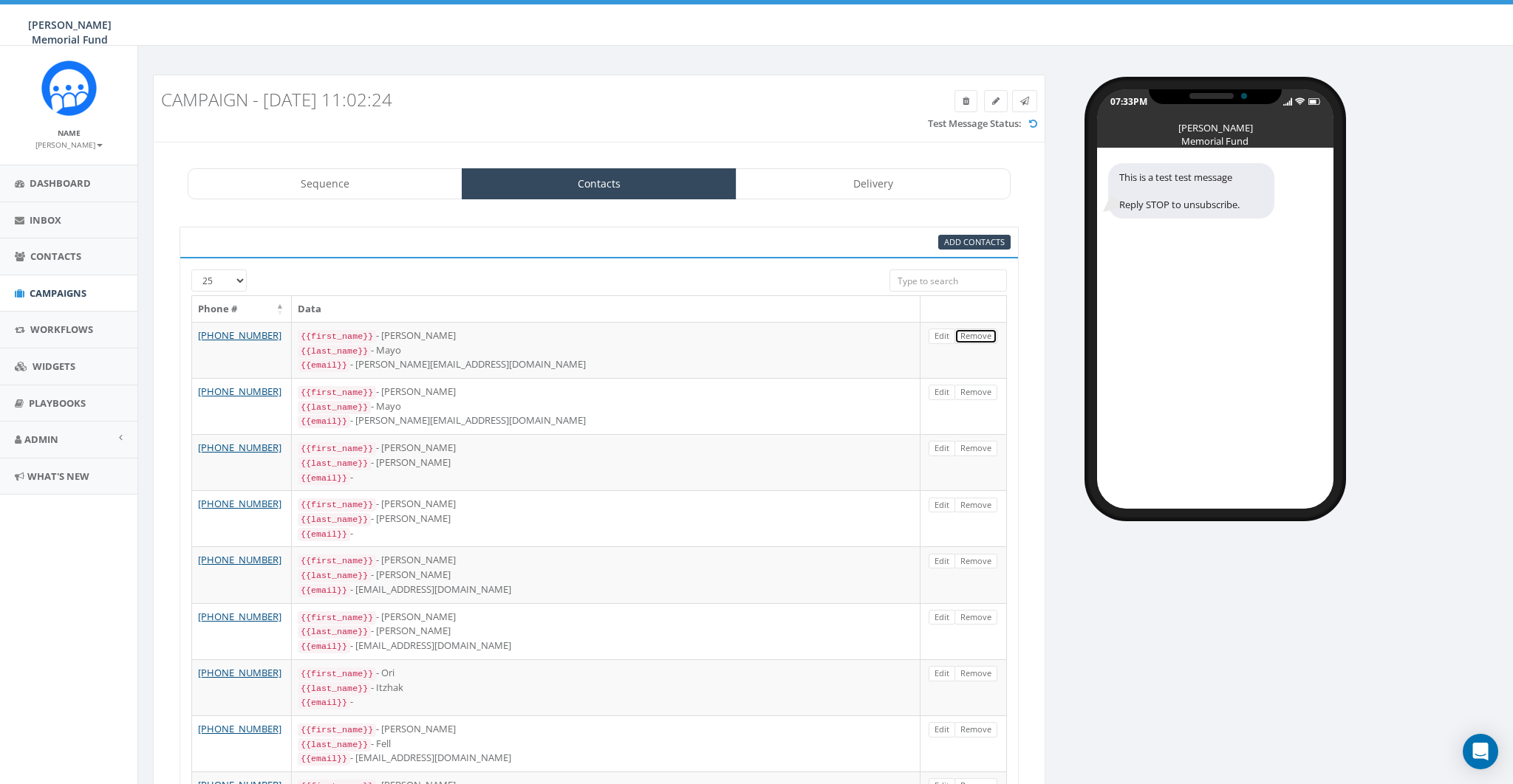
click at [976, 333] on link "Remove" at bounding box center [976, 336] width 43 height 15
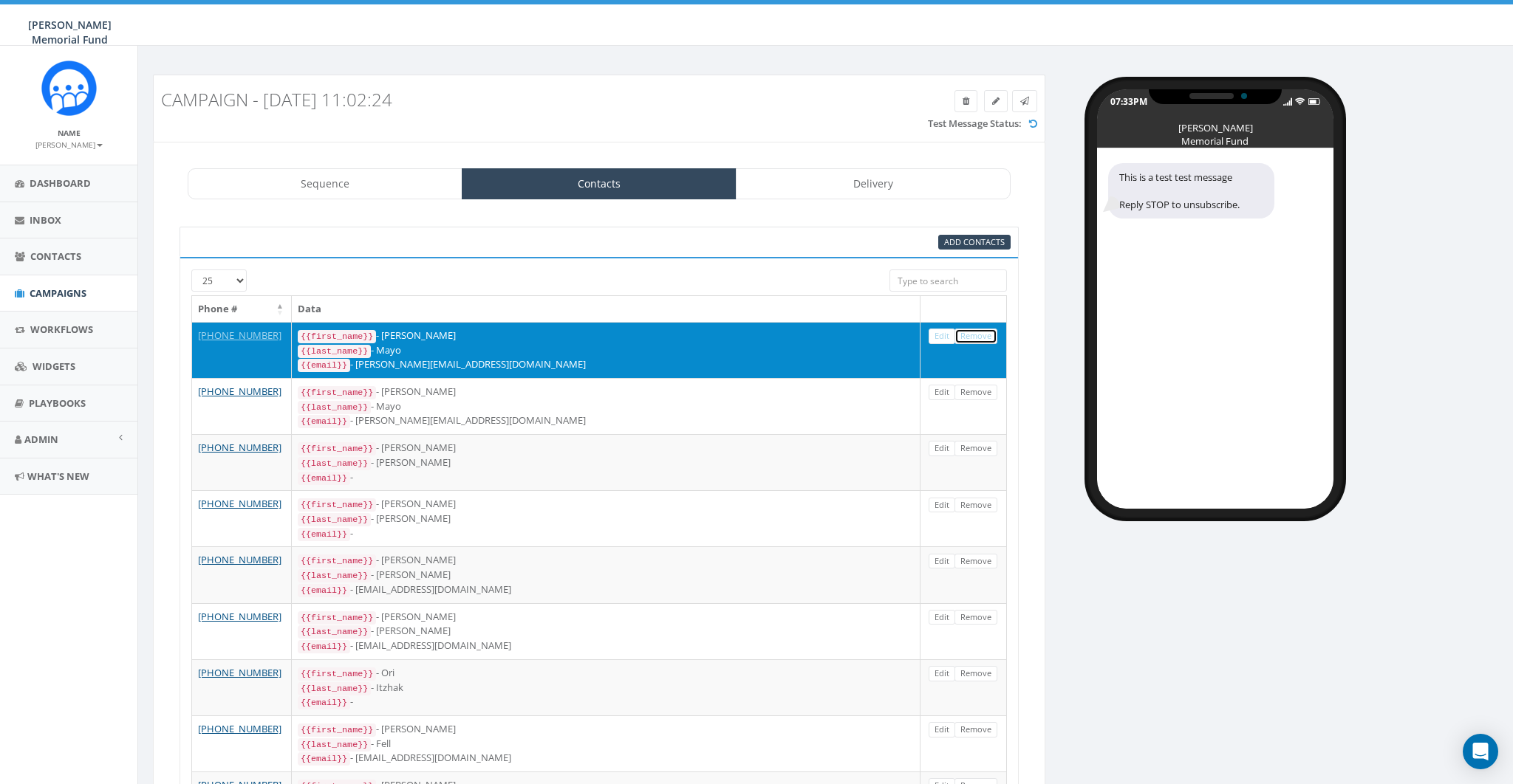
click at [978, 336] on link "Remove" at bounding box center [976, 336] width 43 height 15
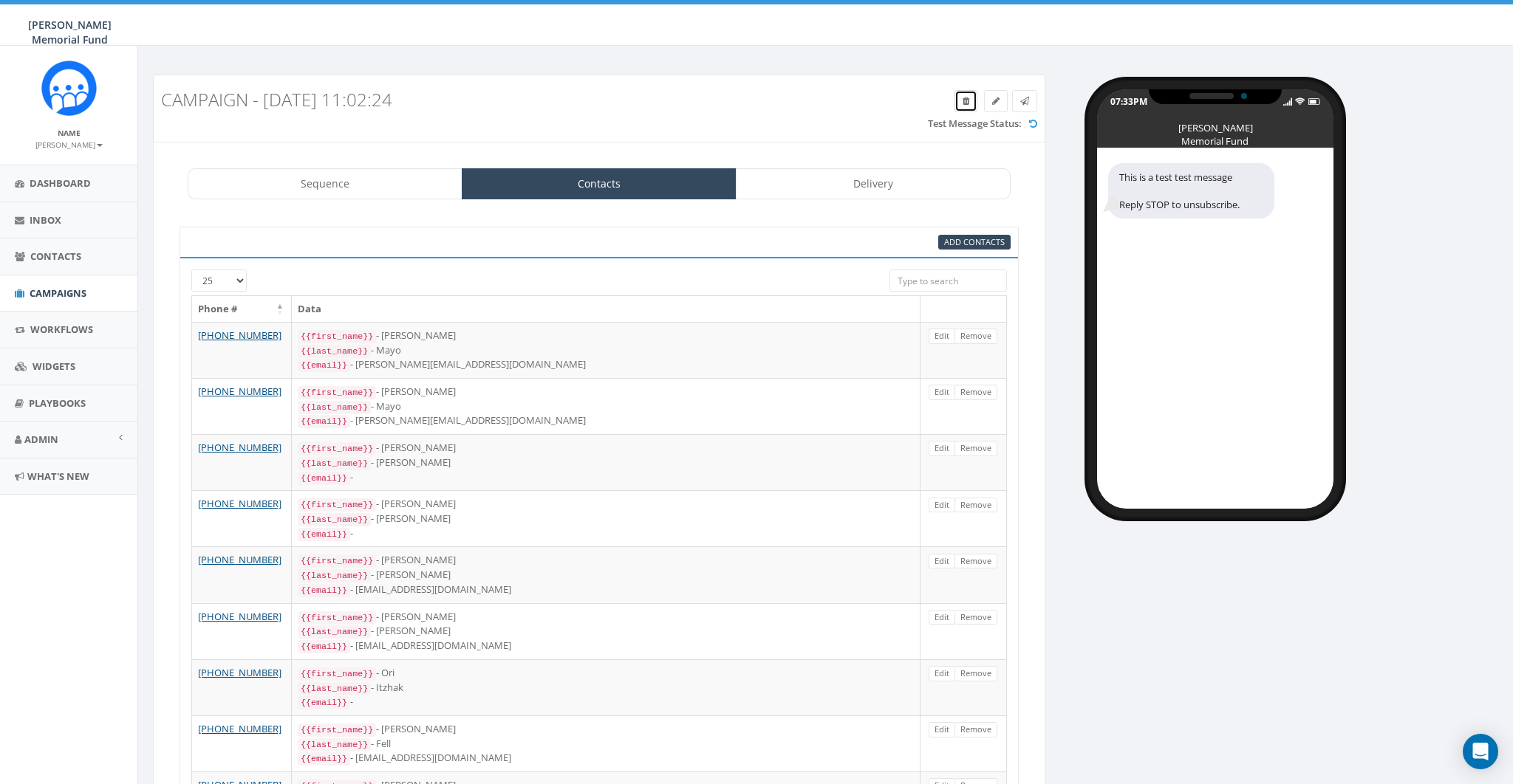
click at [963, 97] on icon at bounding box center [966, 101] width 7 height 9
click at [45, 290] on span "Campaigns" at bounding box center [57, 292] width 57 height 13
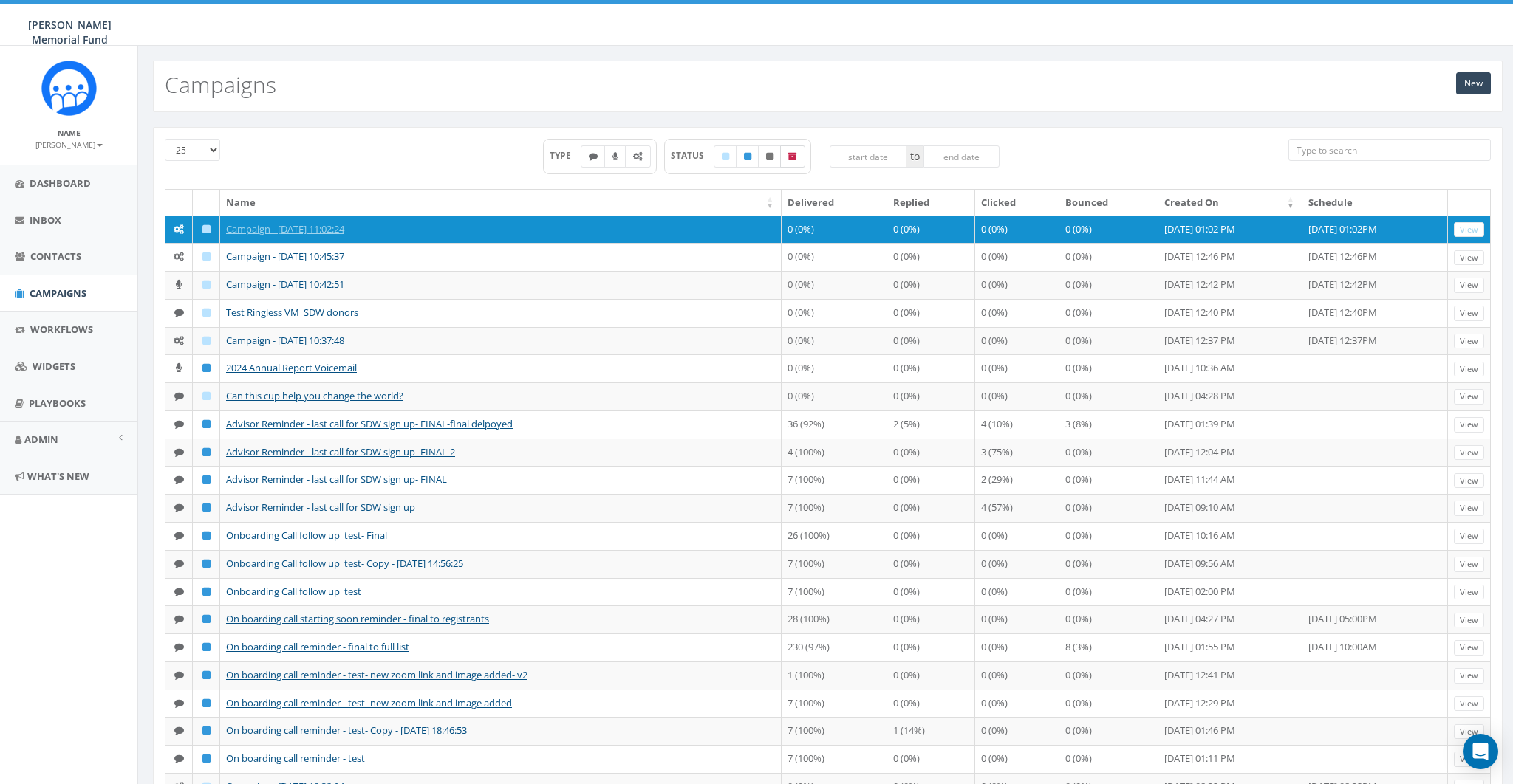
click at [786, 157] on label at bounding box center [792, 157] width 25 height 22
checkbox input "true"
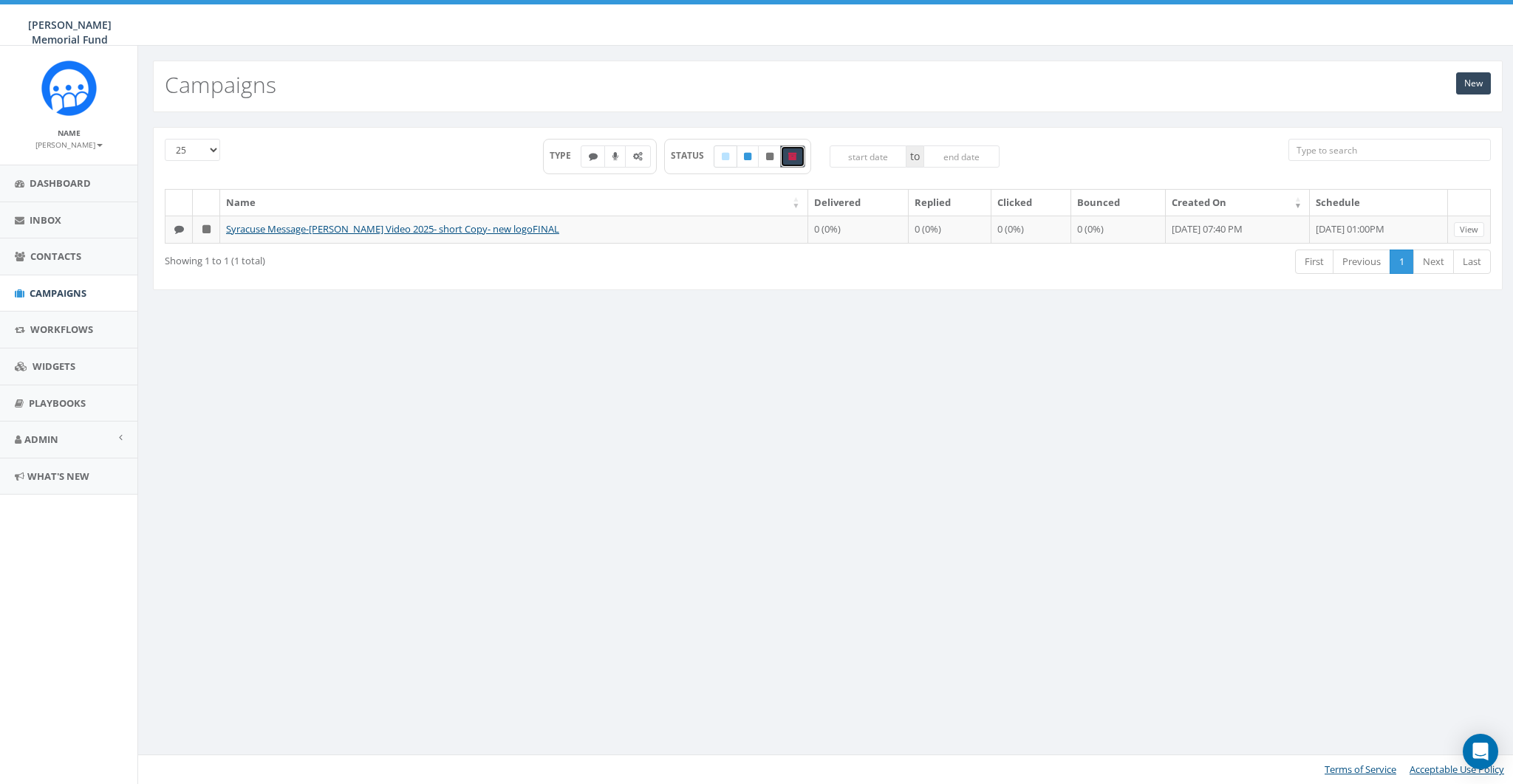
click at [724, 151] on label at bounding box center [726, 157] width 24 height 22
checkbox input "true"
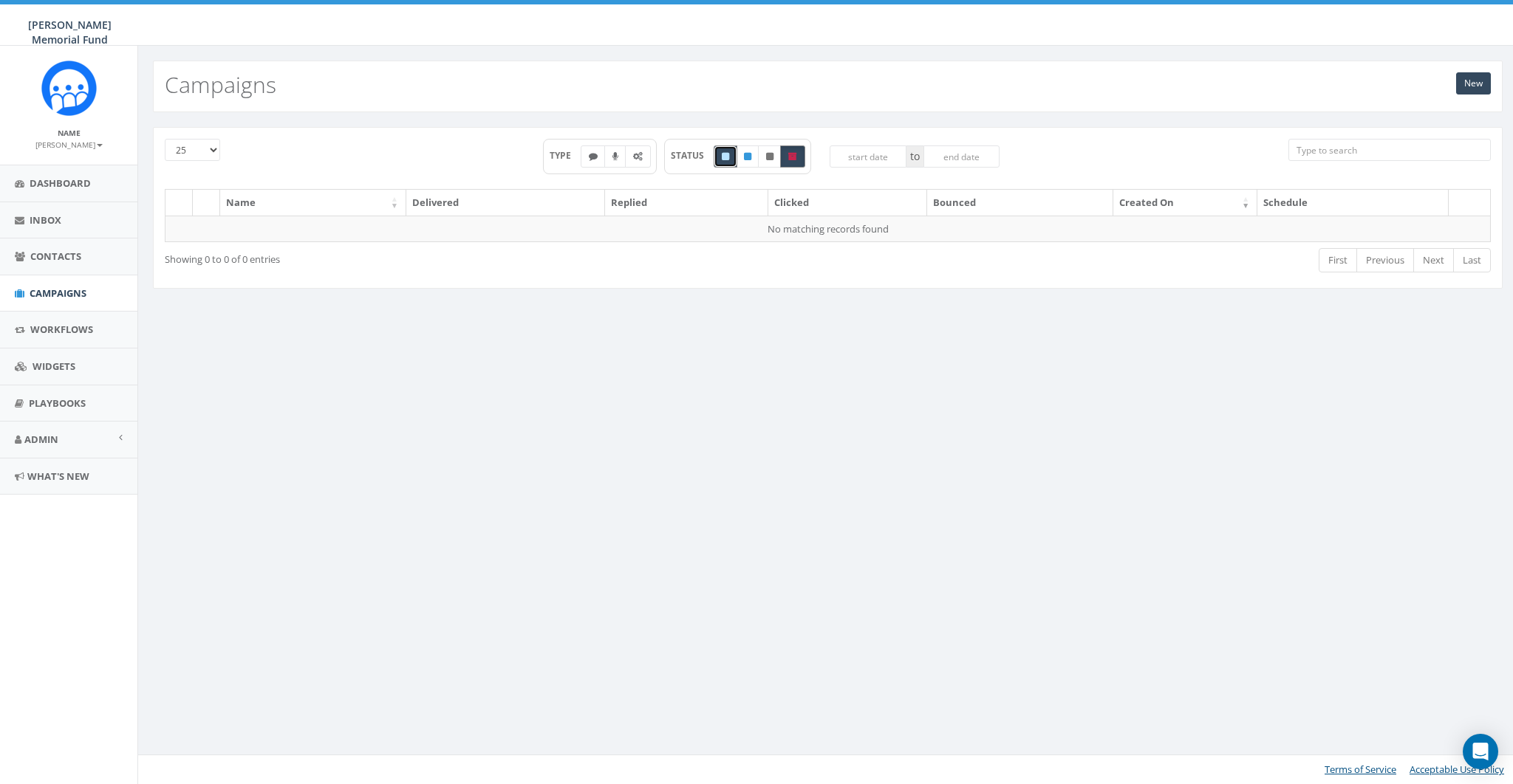
click at [801, 153] on label at bounding box center [792, 157] width 25 height 22
checkbox input "false"
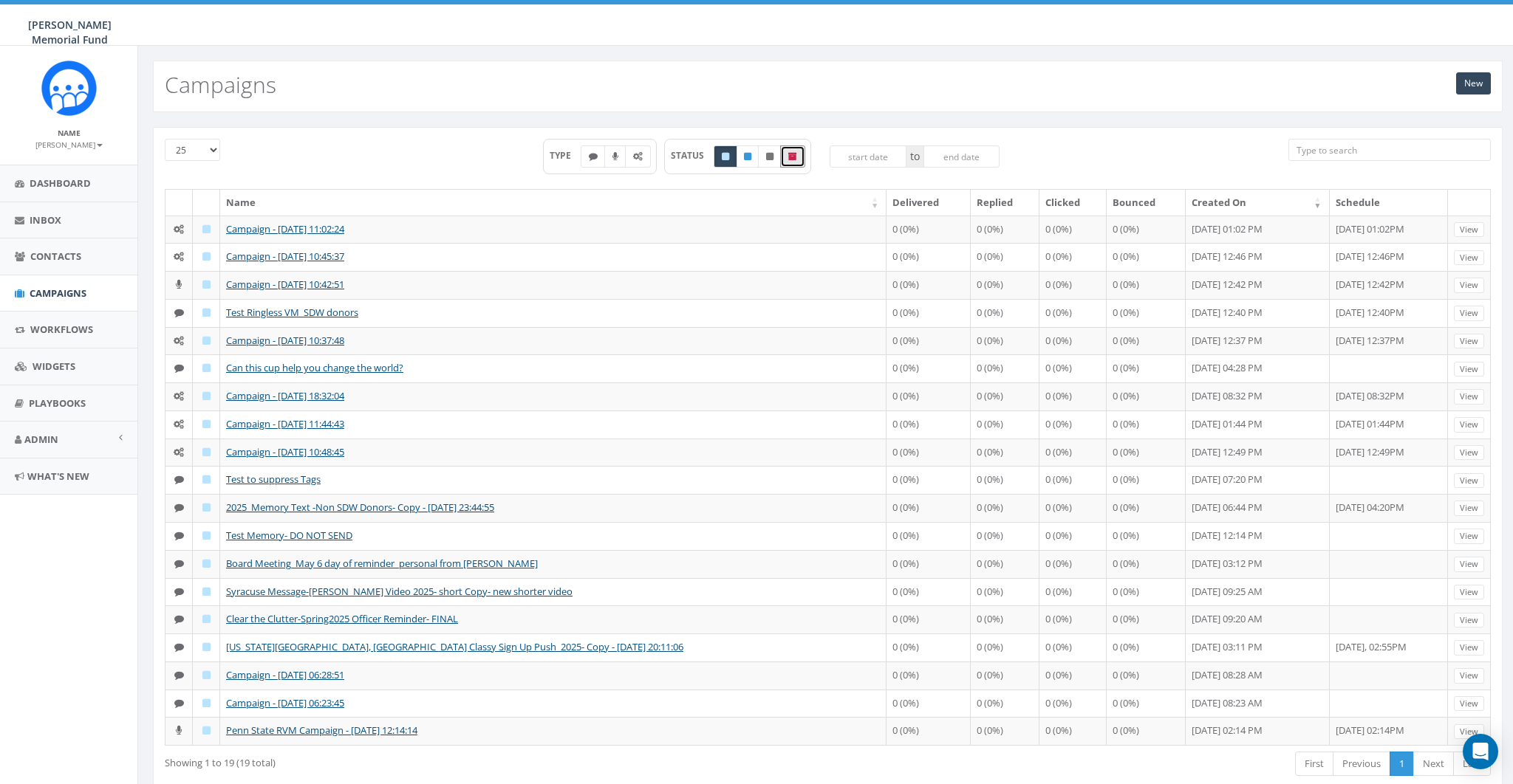
click at [444, 171] on div "TYPE STATUS to" at bounding box center [772, 164] width 1012 height 51
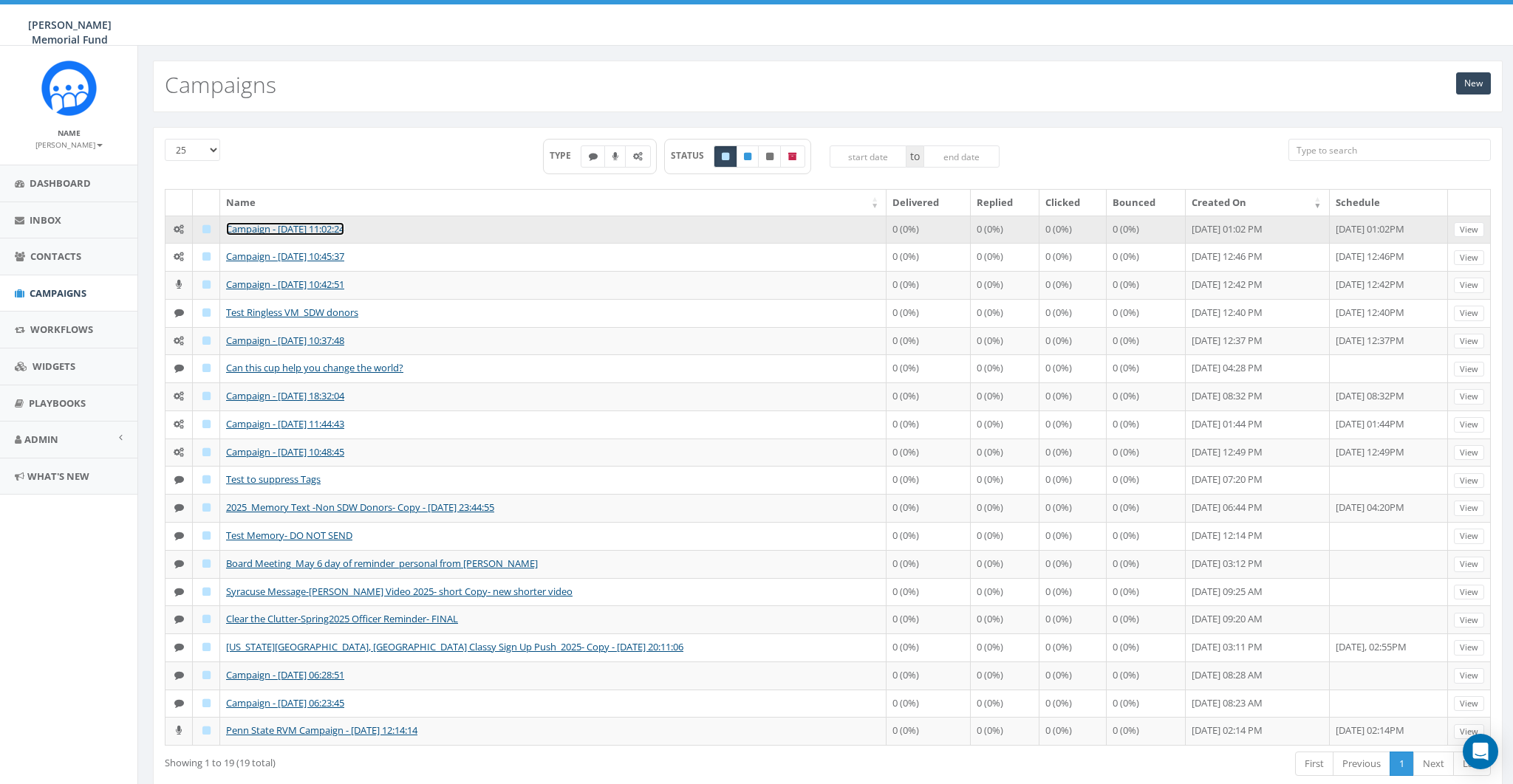
click at [331, 222] on link "Campaign - [DATE] 11:02:24" at bounding box center [285, 228] width 118 height 13
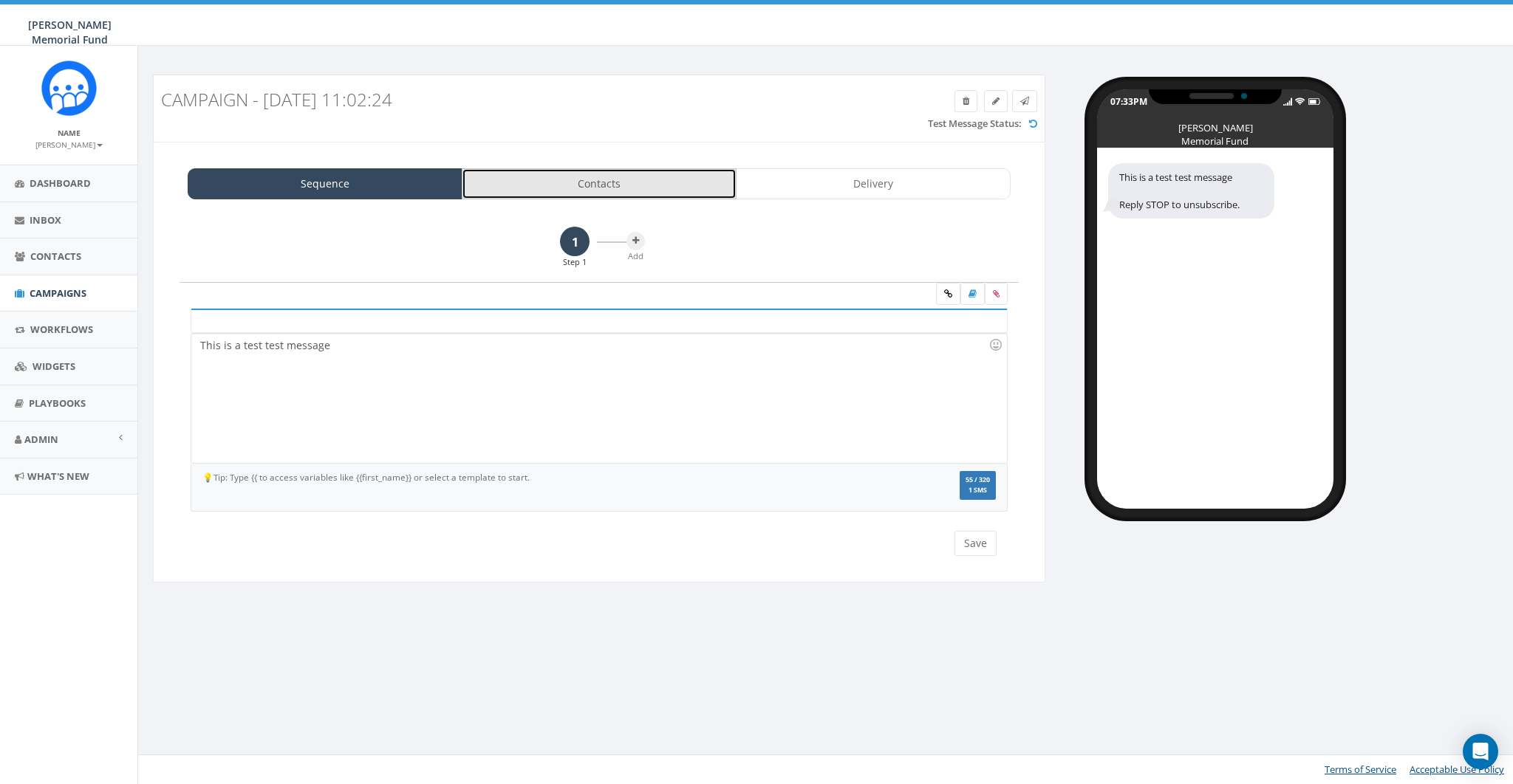
click at [585, 177] on link "Contacts" at bounding box center [599, 184] width 275 height 31
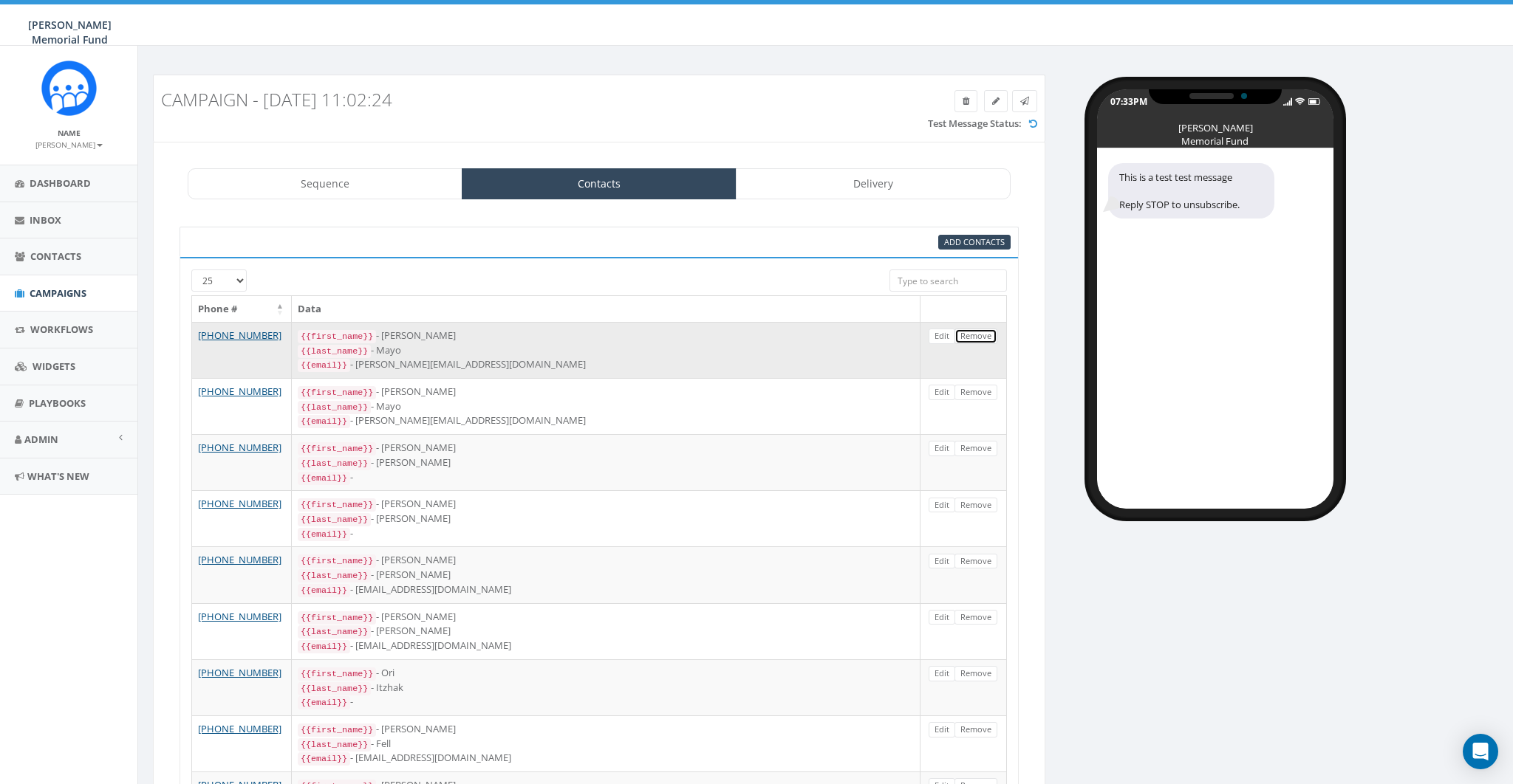
click at [976, 330] on link "Remove" at bounding box center [976, 336] width 43 height 15
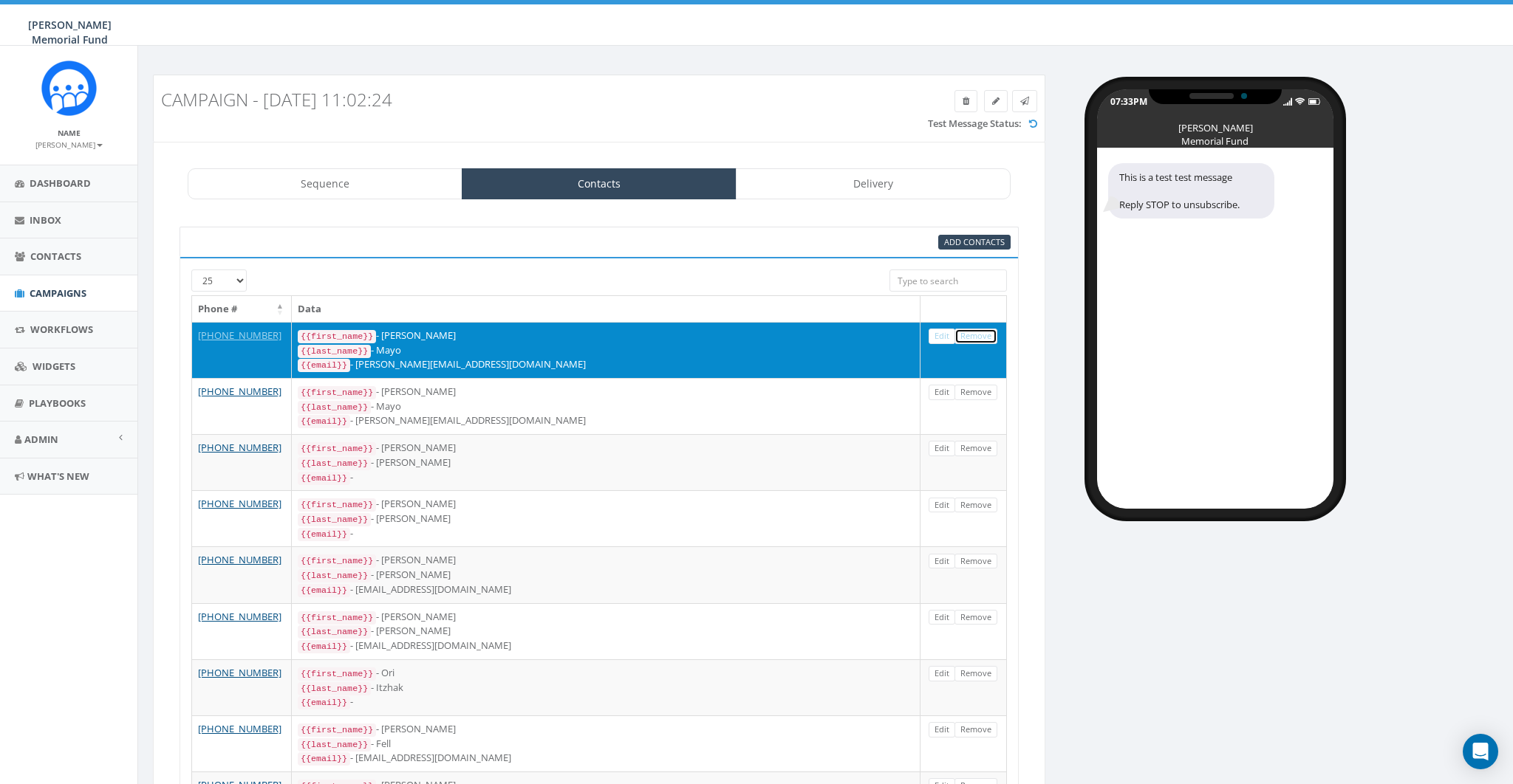
click at [978, 333] on link "Remove" at bounding box center [976, 336] width 43 height 15
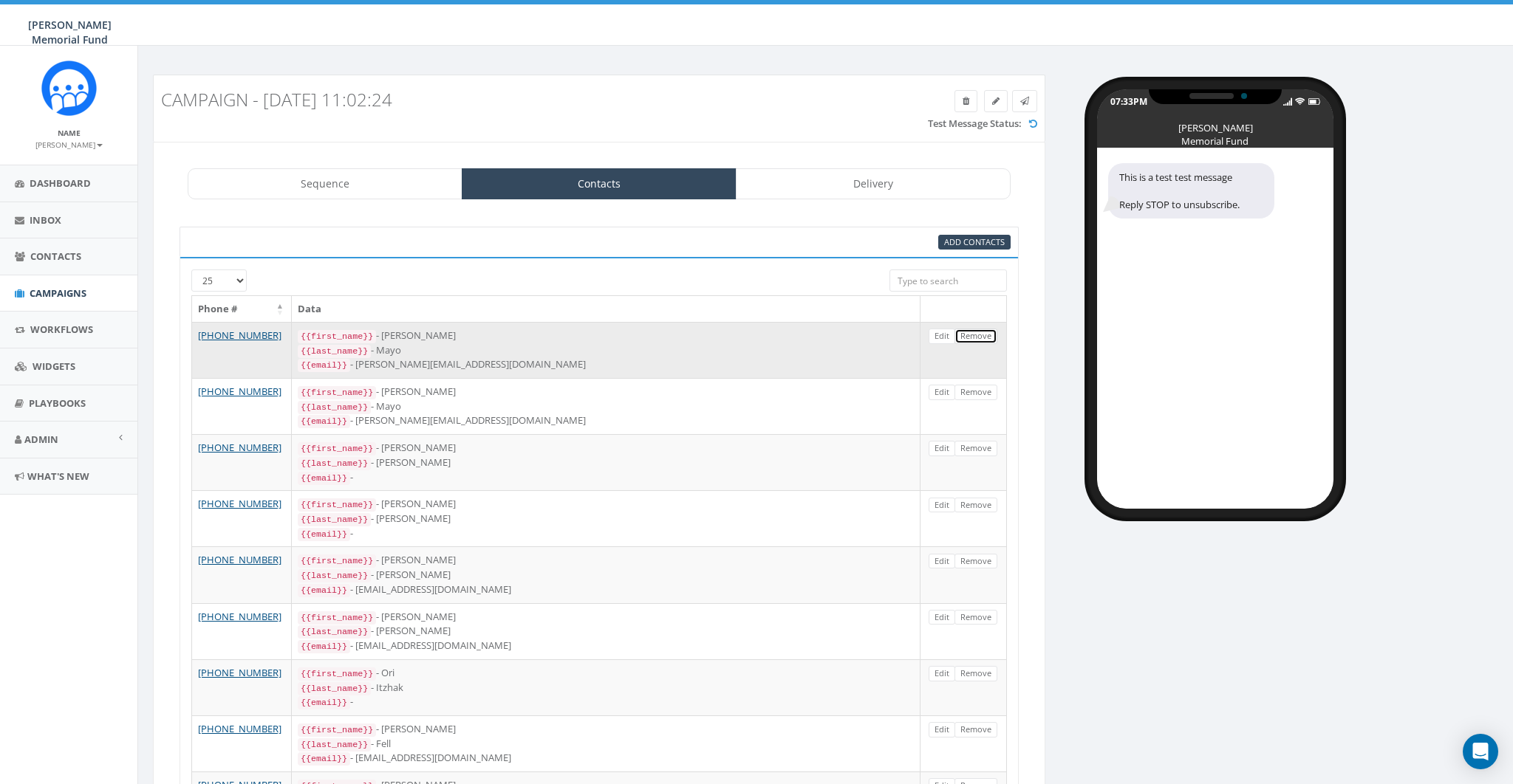
click at [978, 333] on link "Remove" at bounding box center [976, 336] width 43 height 15
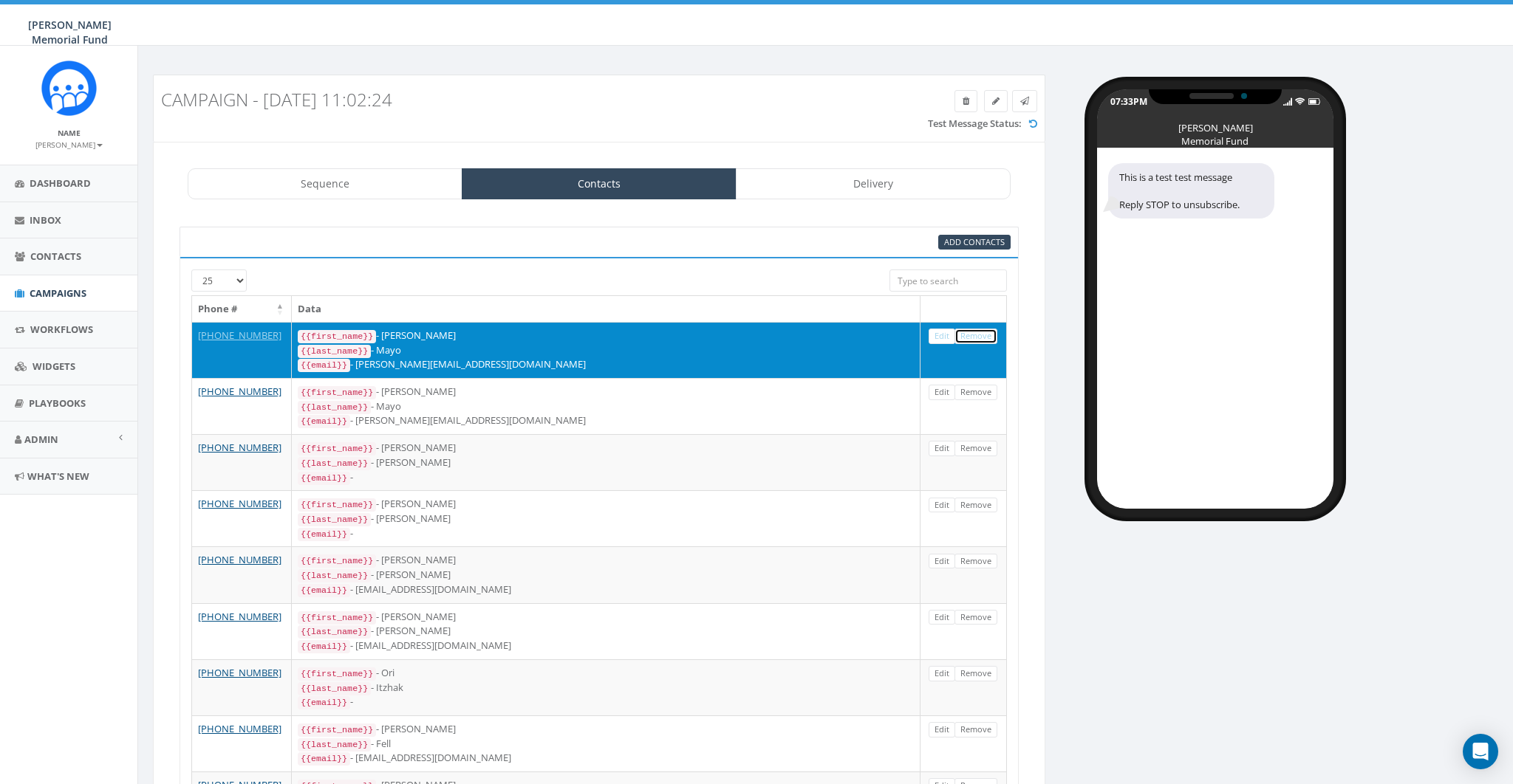
click at [978, 333] on link "Remove" at bounding box center [976, 336] width 43 height 15
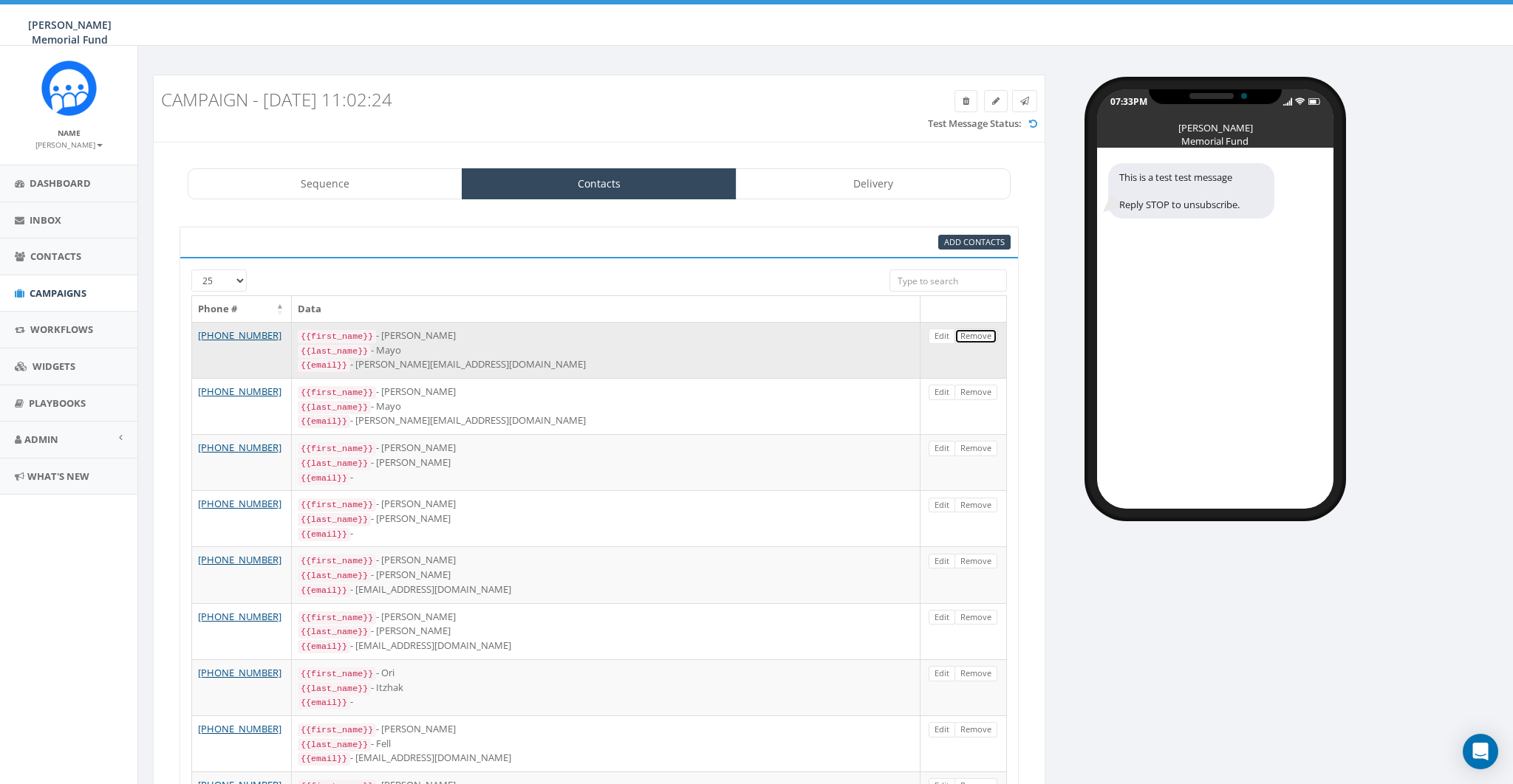
click at [978, 333] on link "Remove" at bounding box center [976, 336] width 43 height 15
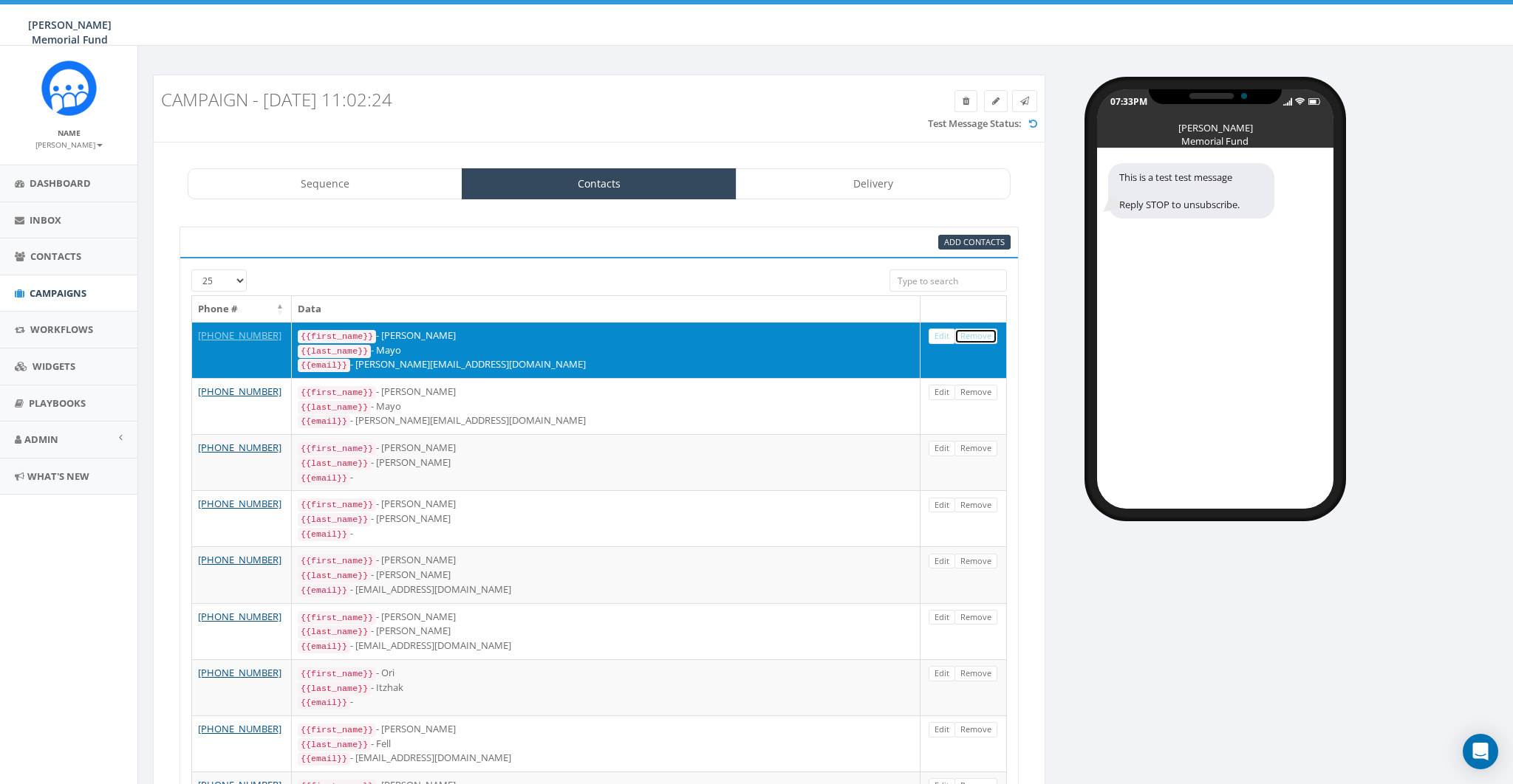
click at [978, 333] on link "Remove" at bounding box center [976, 336] width 43 height 15
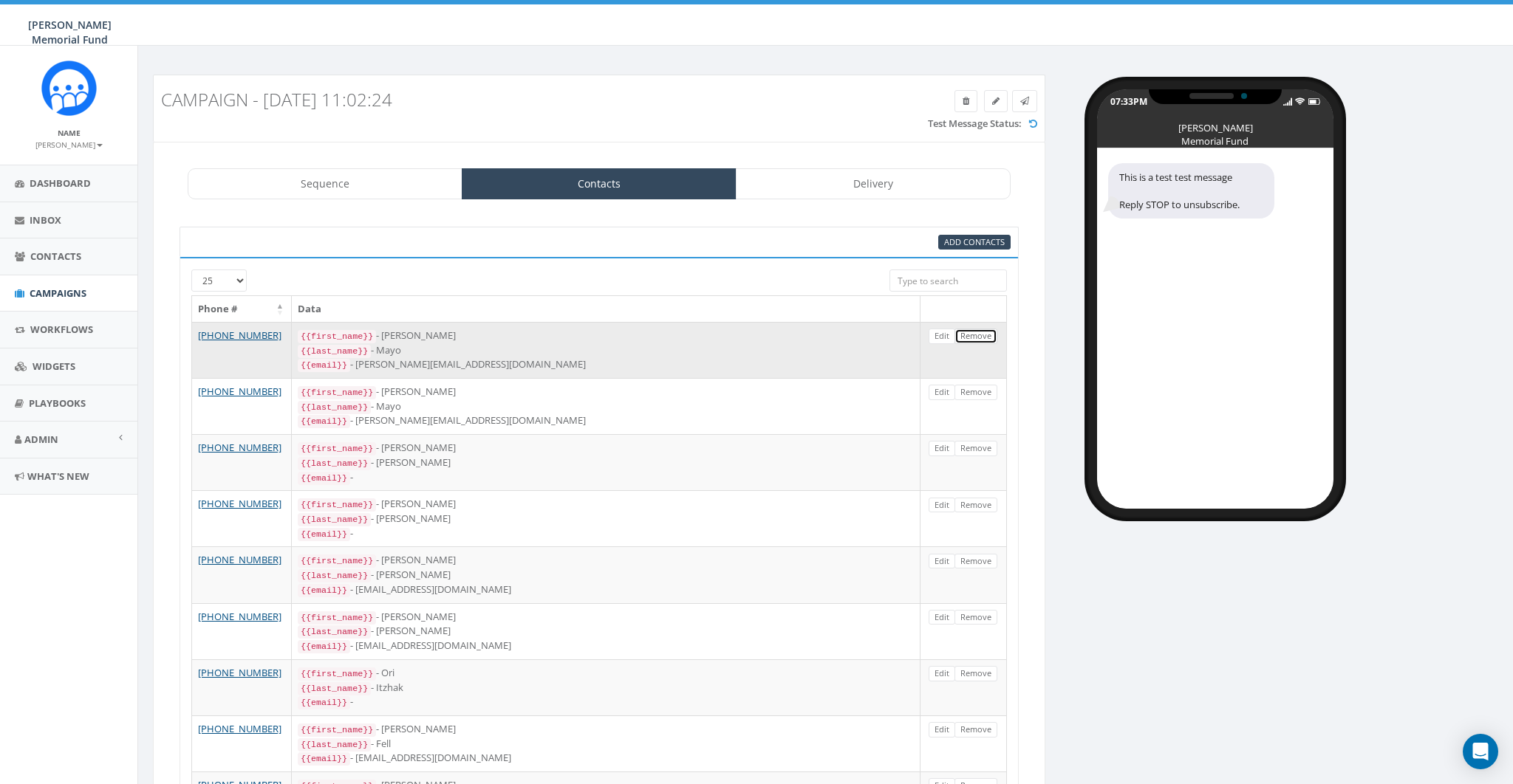
click at [978, 333] on link "Remove" at bounding box center [976, 336] width 43 height 15
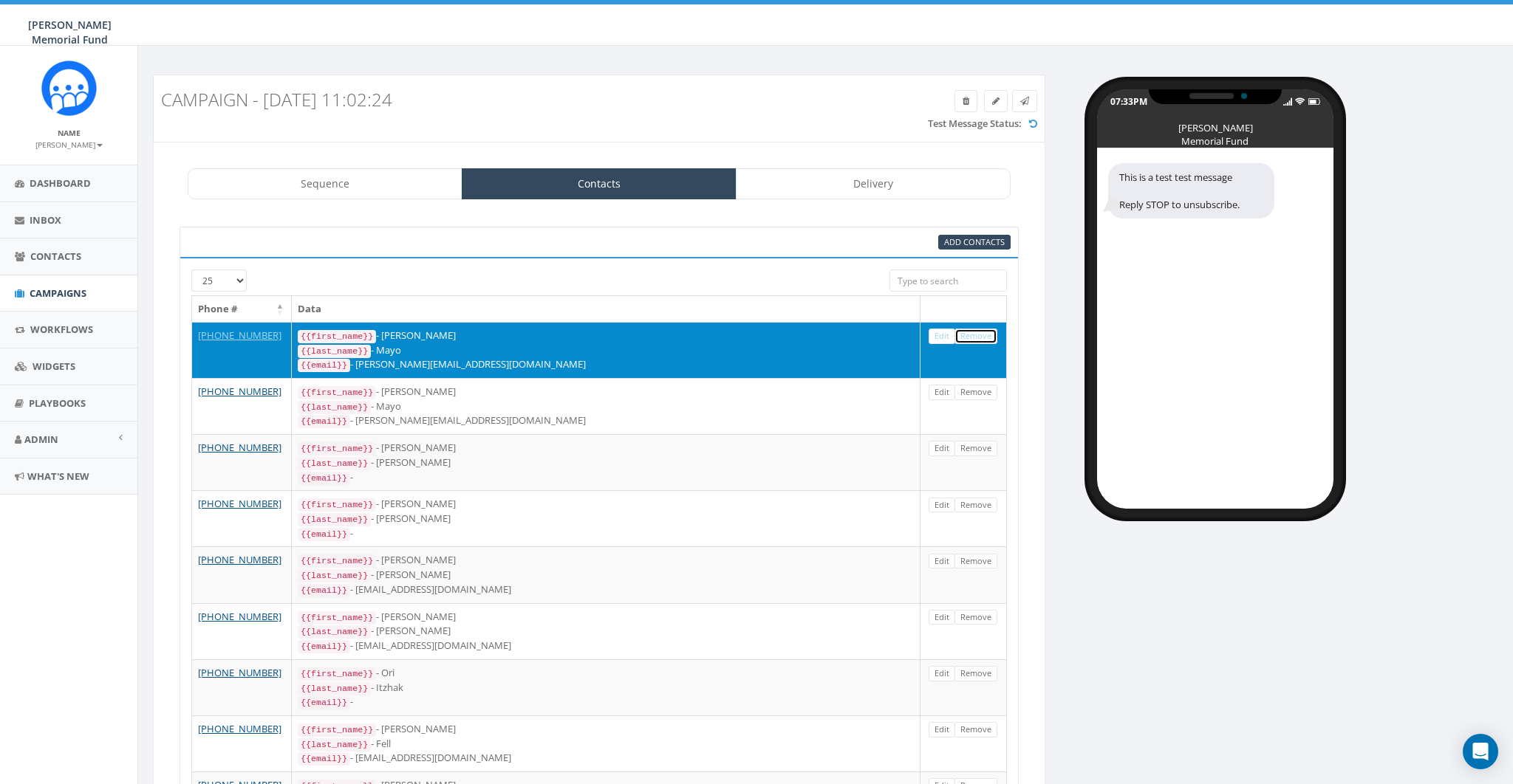
click at [978, 333] on link "Remove" at bounding box center [976, 336] width 43 height 15
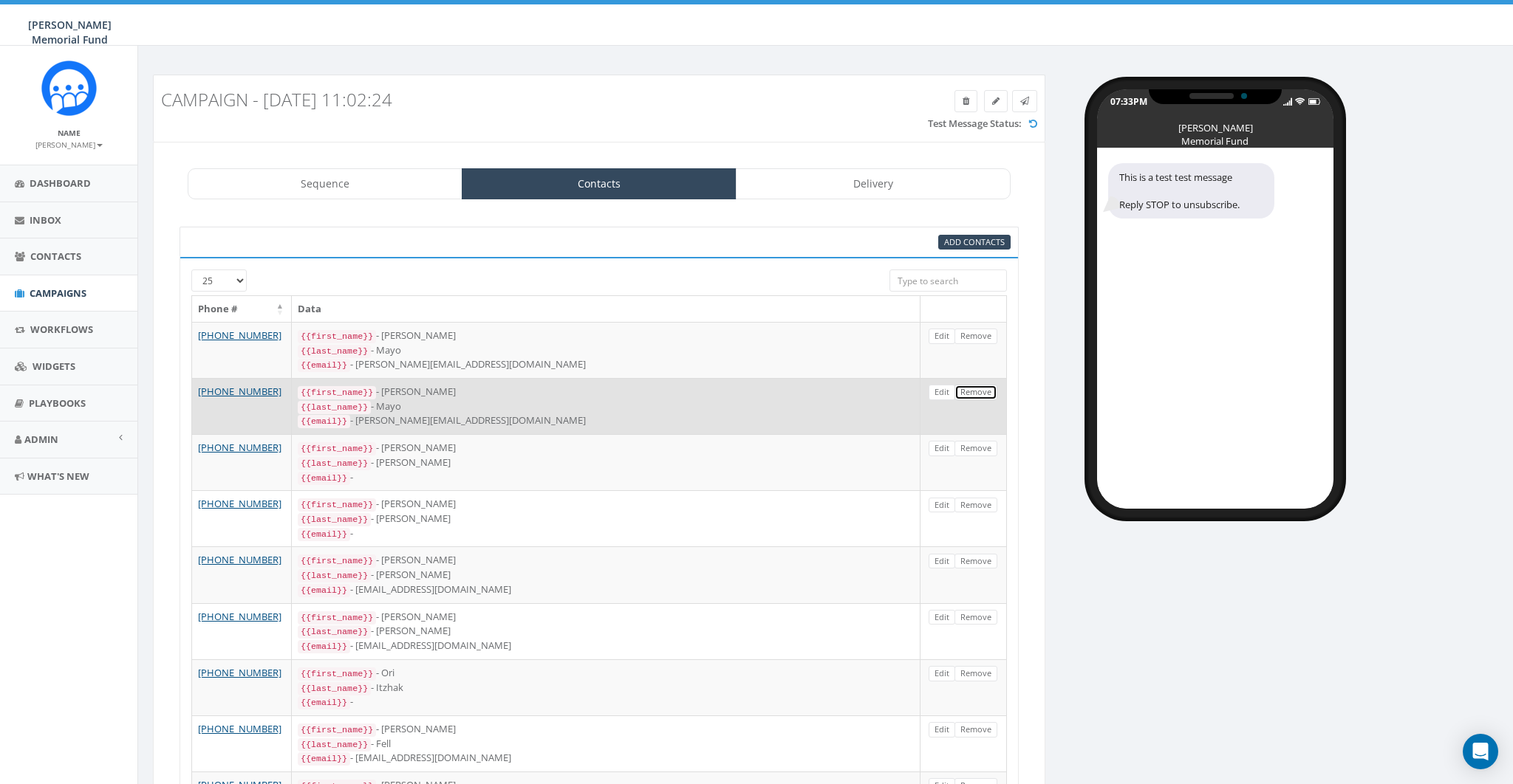
click at [978, 385] on link "Remove" at bounding box center [976, 393] width 43 height 15
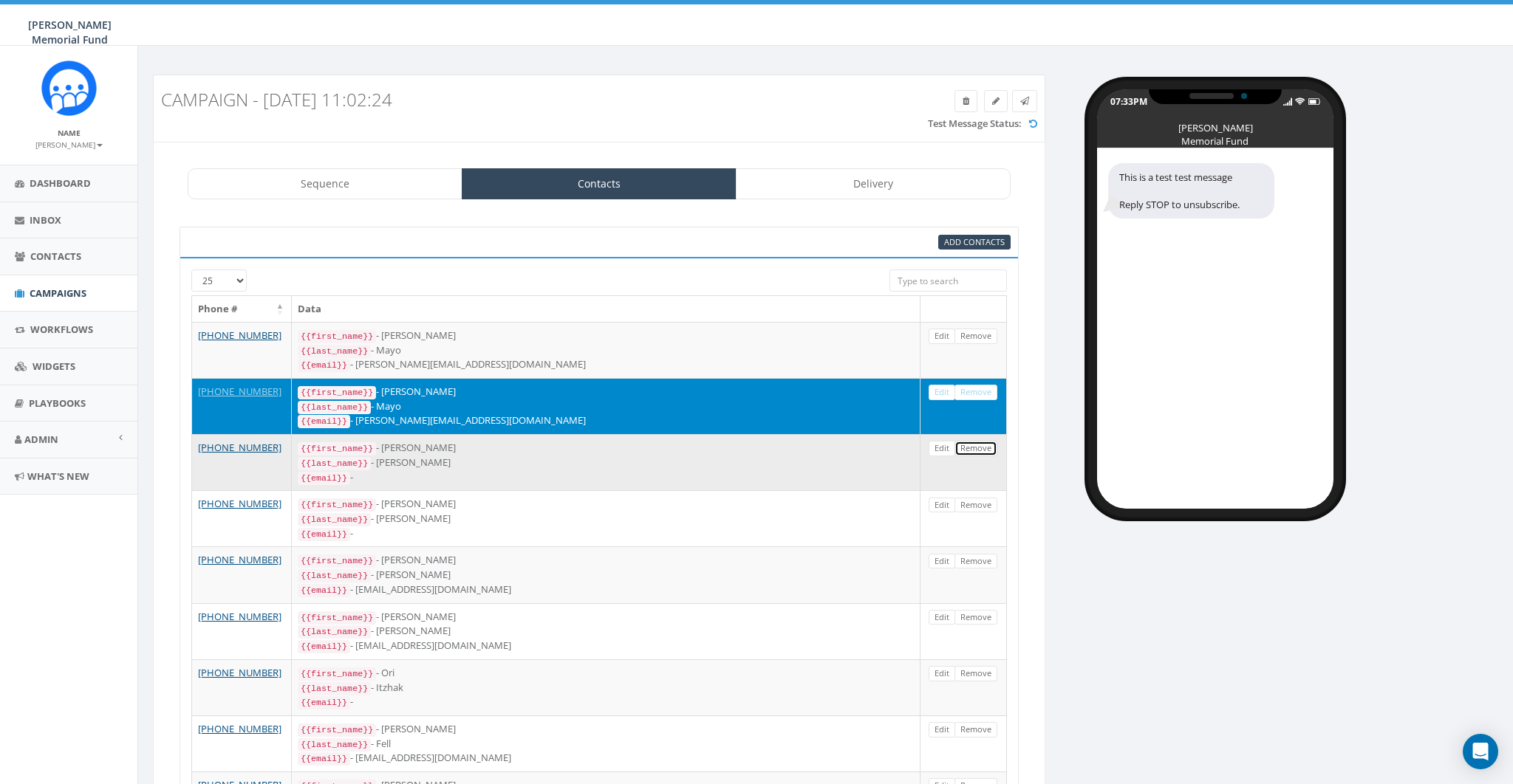
click at [982, 441] on link "Remove" at bounding box center [976, 449] width 43 height 15
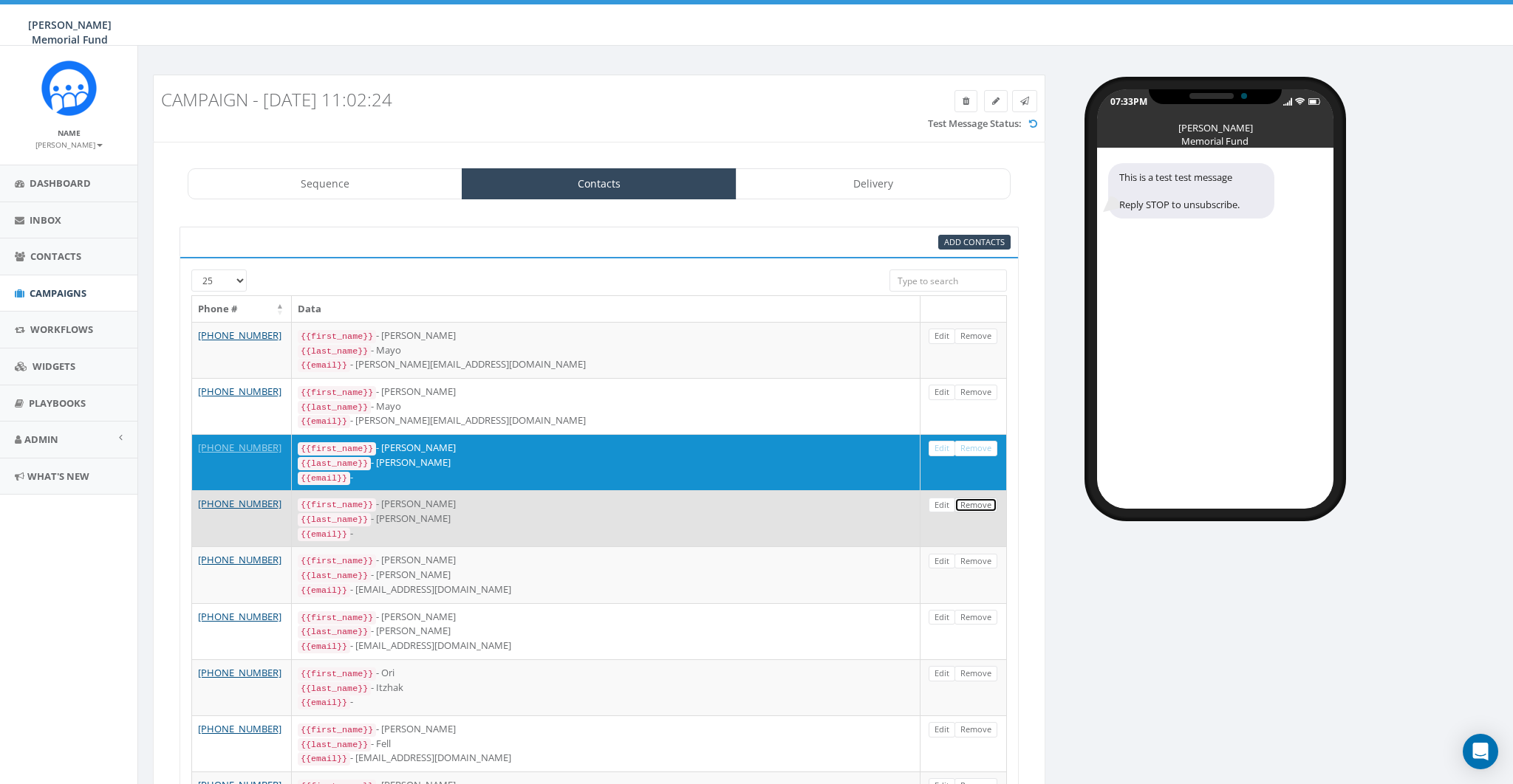
click at [980, 498] on link "Remove" at bounding box center [976, 505] width 43 height 15
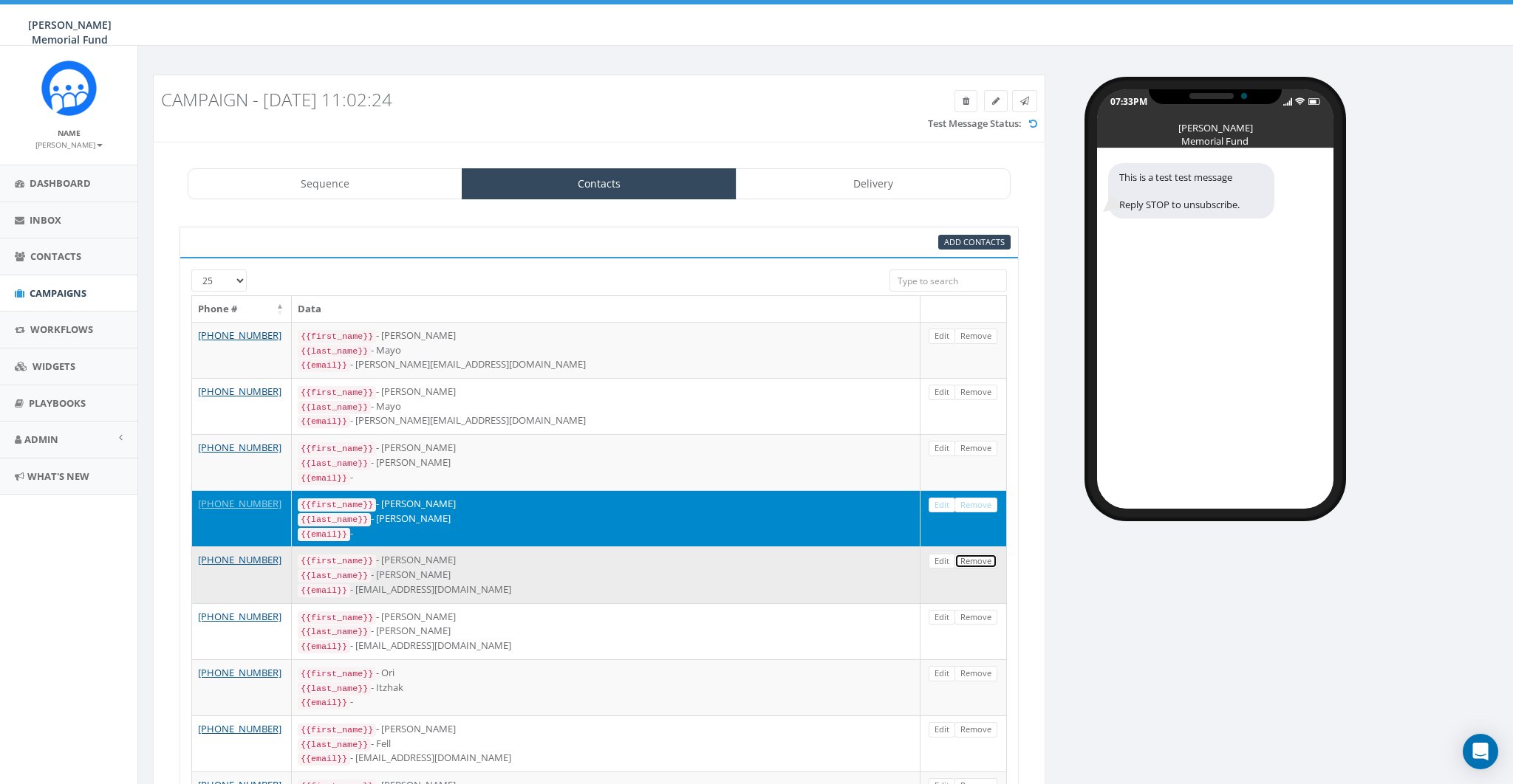
click at [977, 554] on link "Remove" at bounding box center [976, 562] width 43 height 15
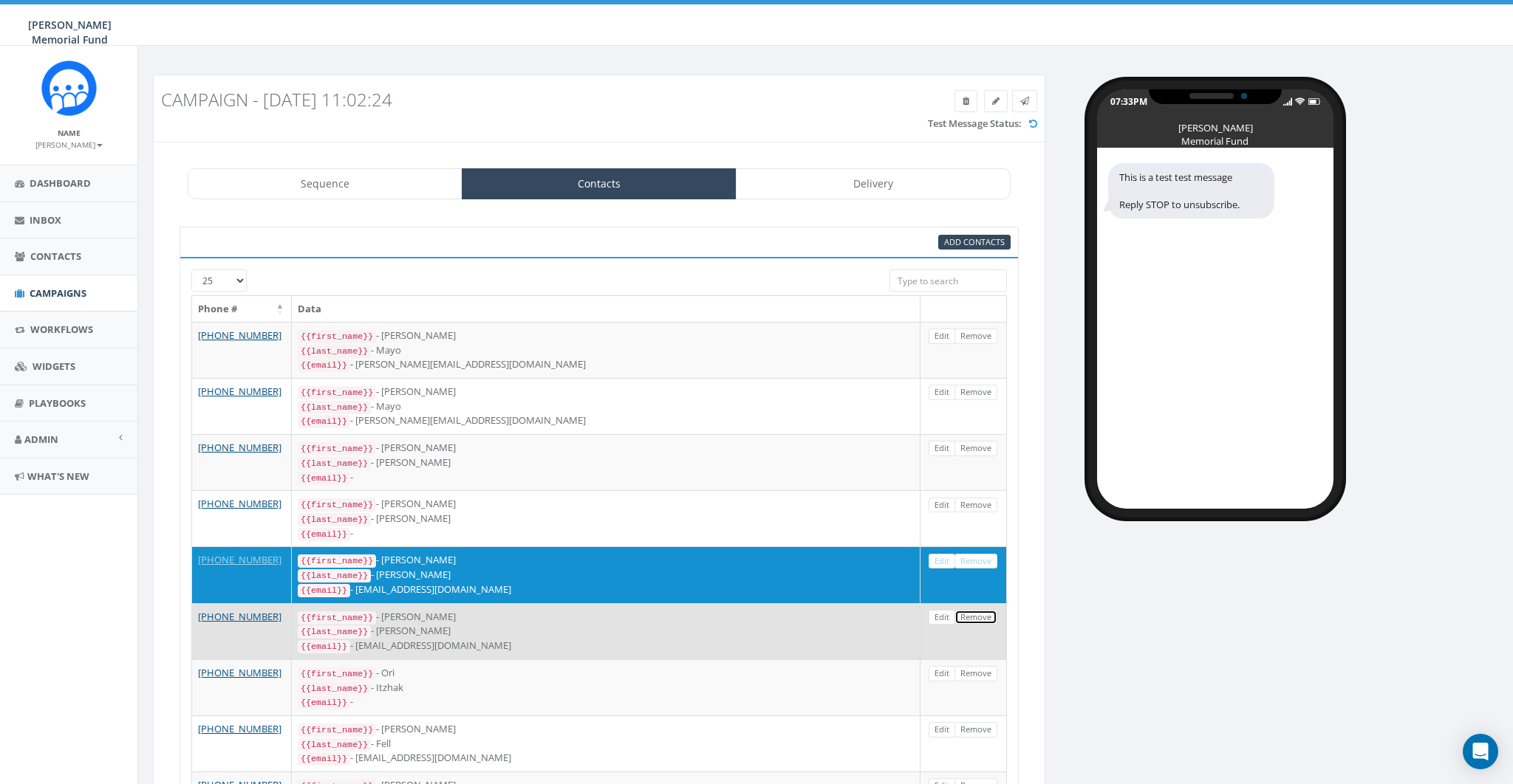
click at [977, 610] on link "Remove" at bounding box center [976, 618] width 43 height 15
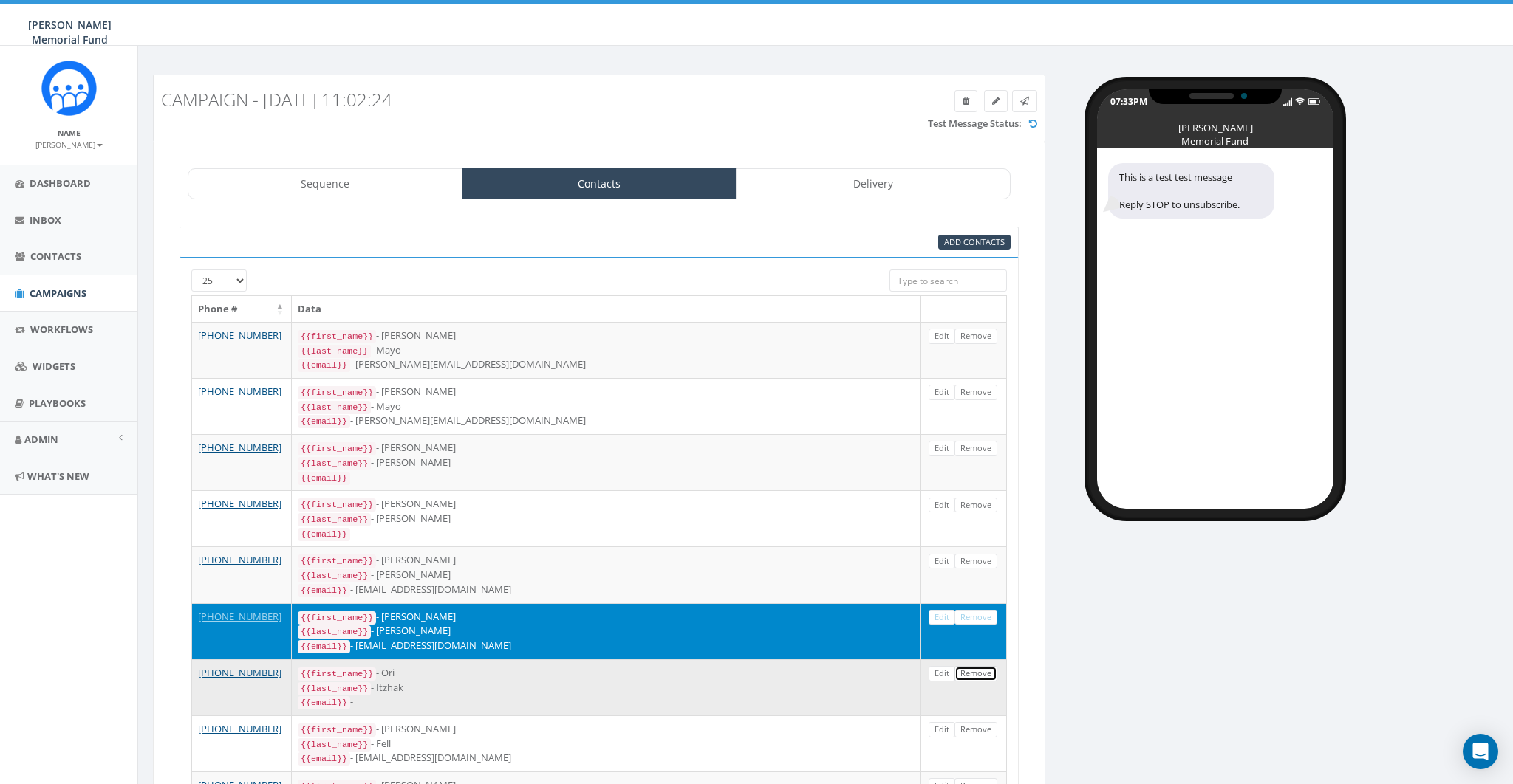
click at [981, 666] on link "Remove" at bounding box center [976, 674] width 43 height 15
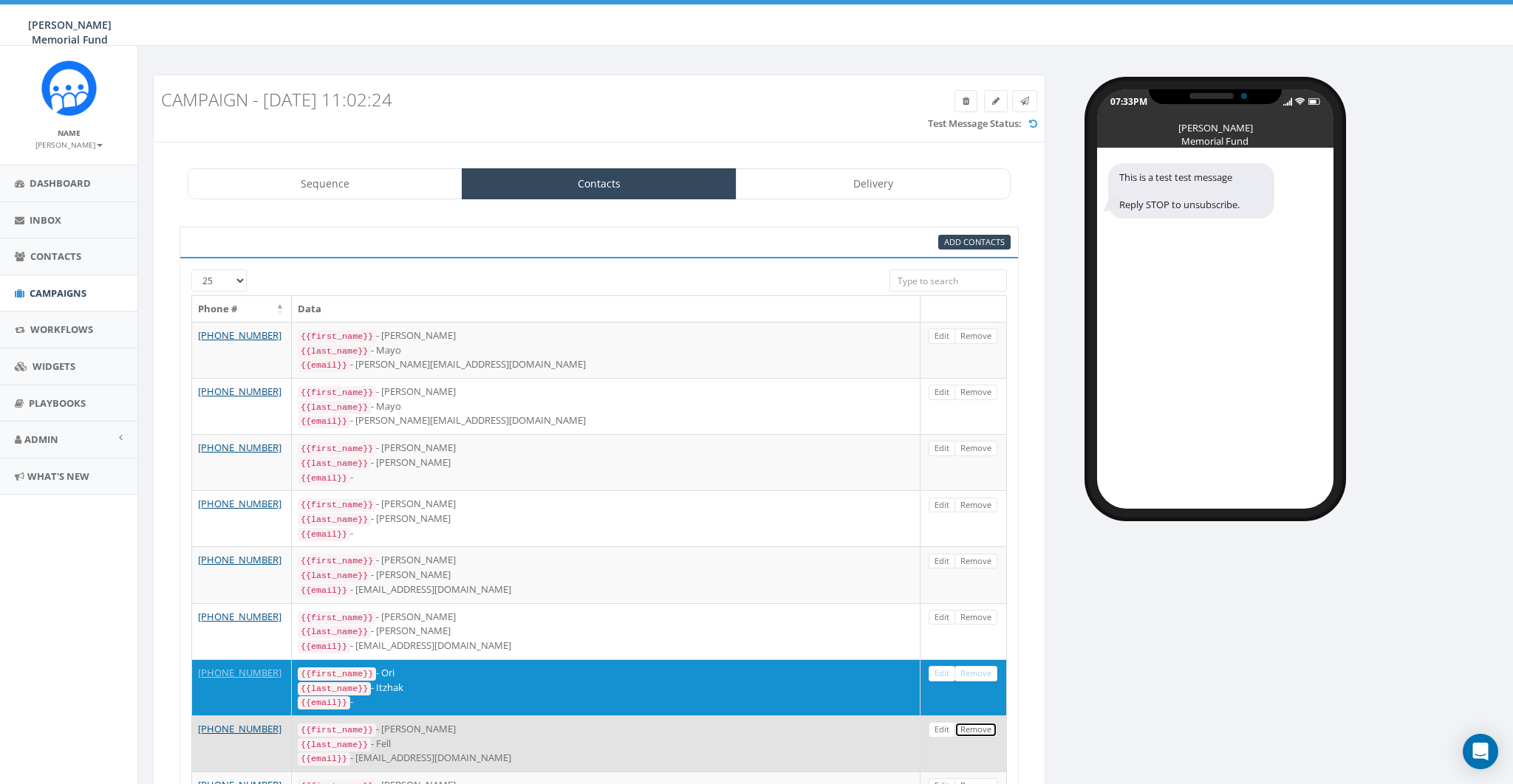
click at [981, 722] on link "Remove" at bounding box center [976, 730] width 43 height 15
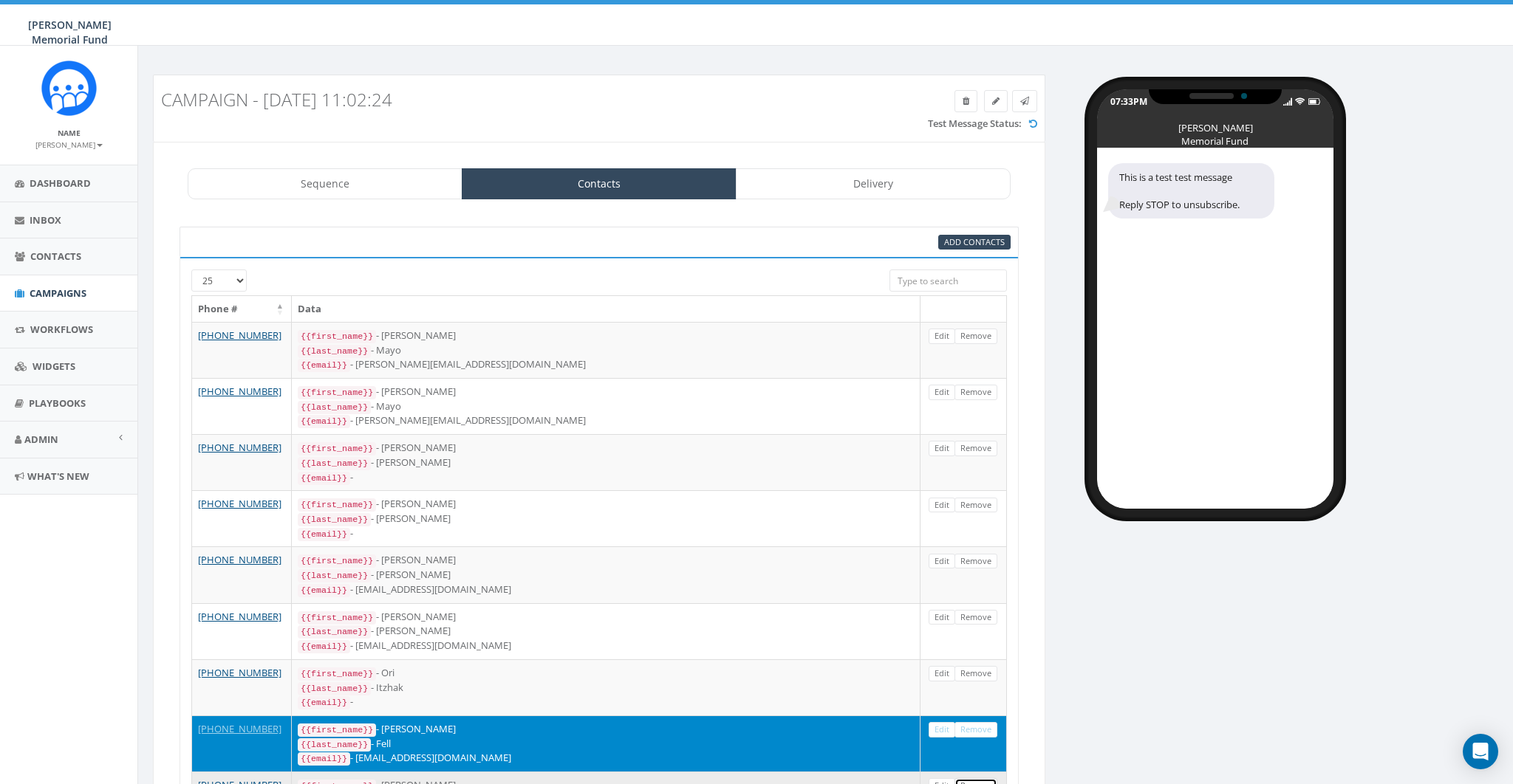
click at [976, 779] on link "Remove" at bounding box center [976, 787] width 43 height 15
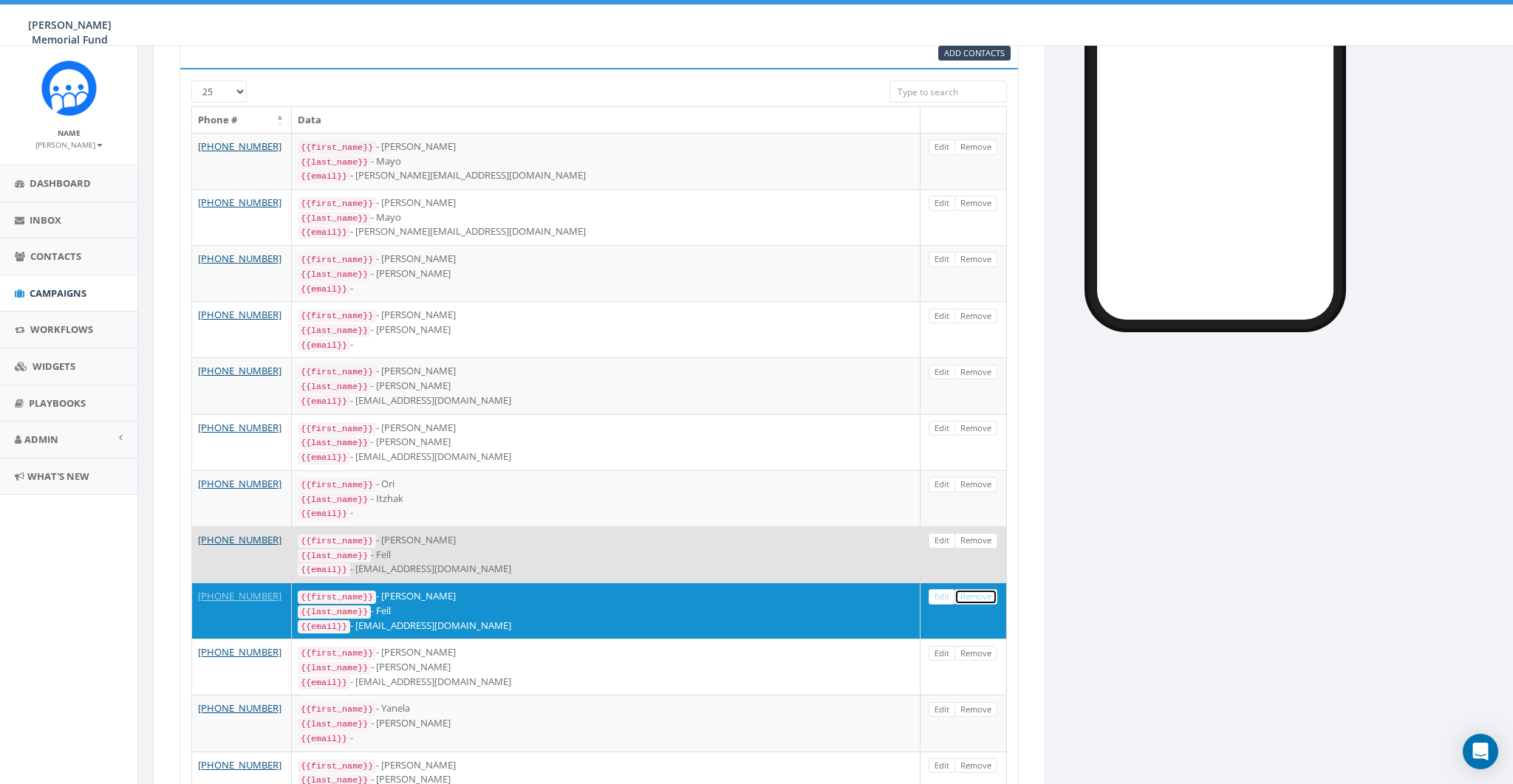
scroll to position [233, 0]
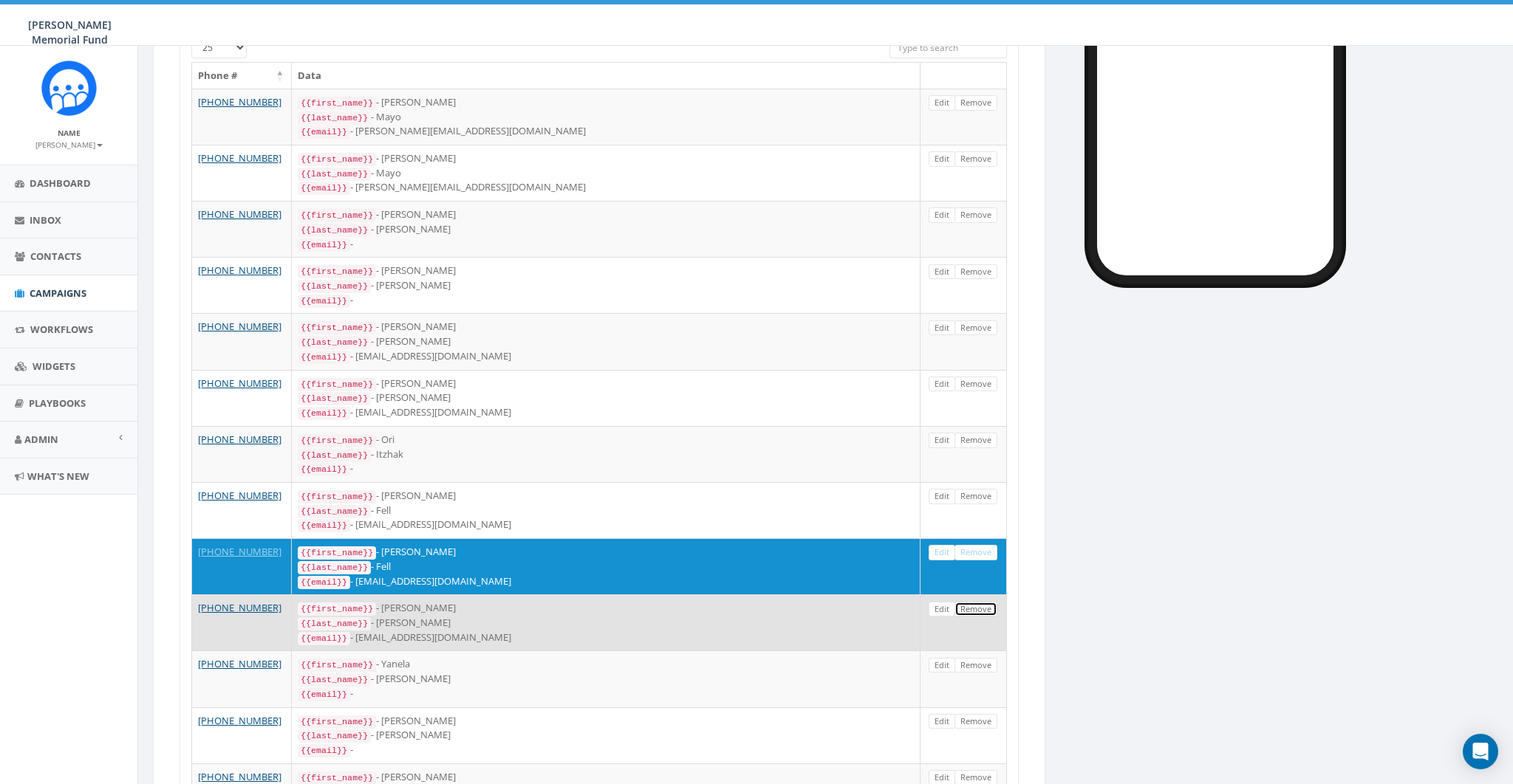
click at [983, 602] on link "Remove" at bounding box center [976, 610] width 43 height 15
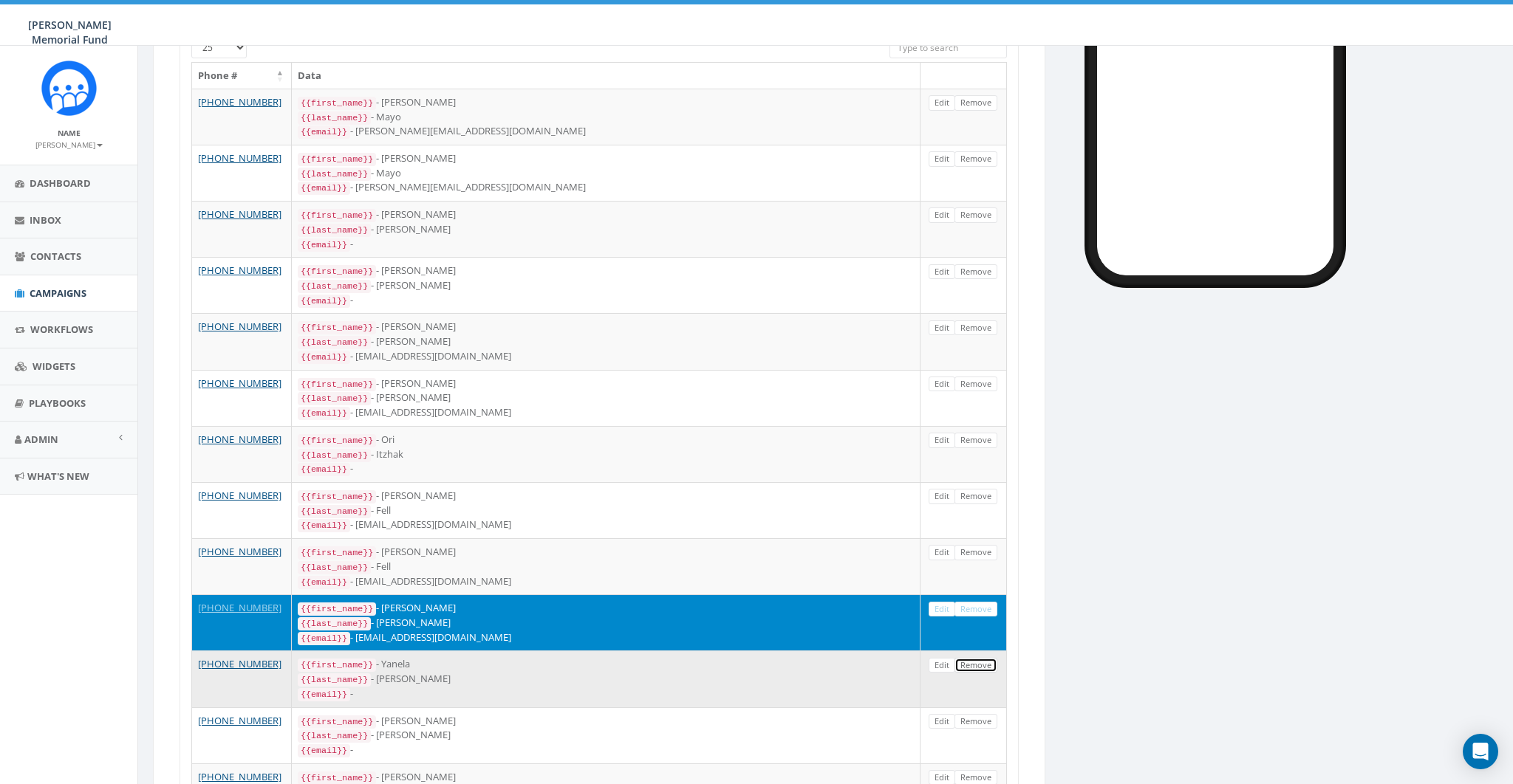
click at [976, 658] on link "Remove" at bounding box center [976, 666] width 43 height 15
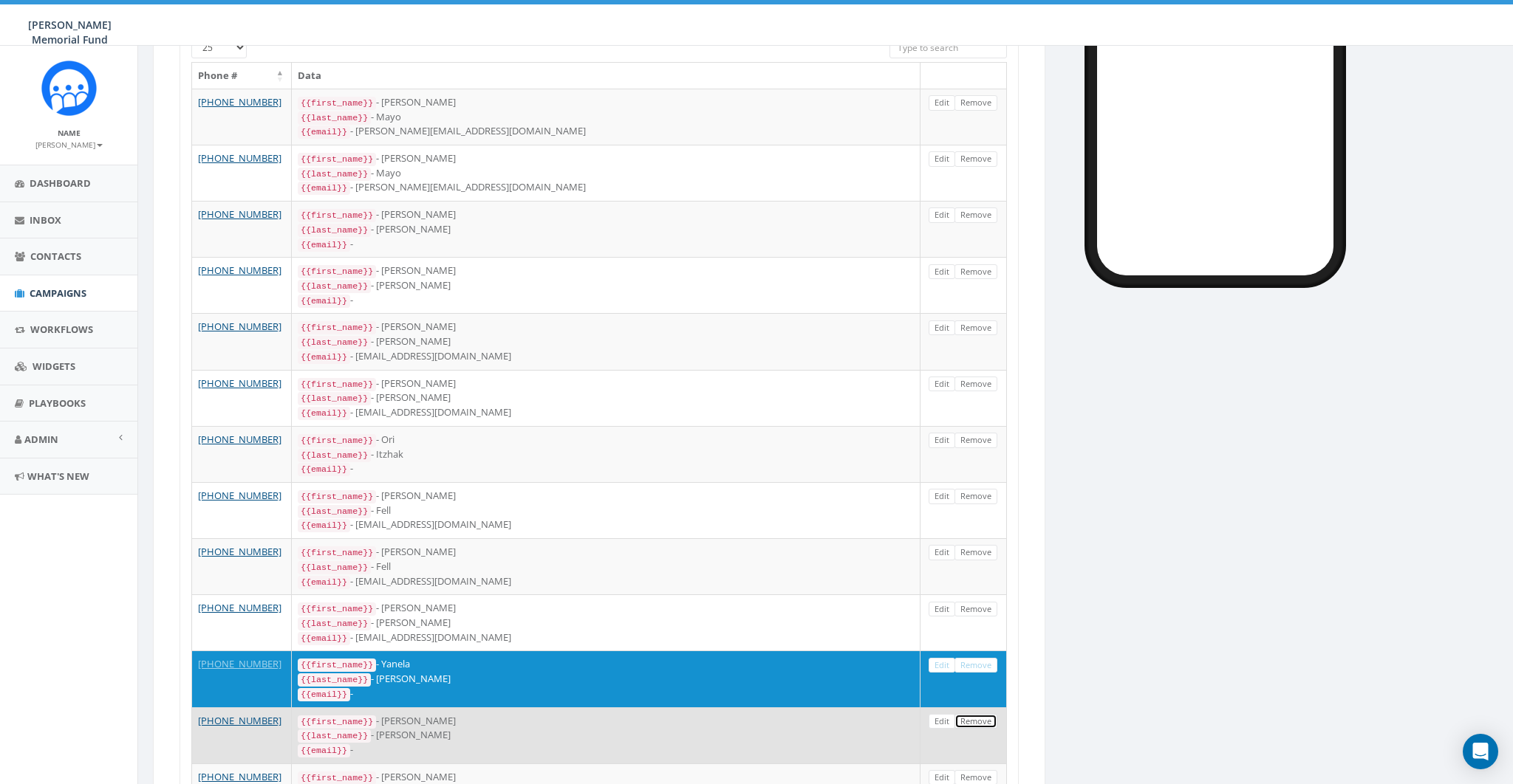
click at [974, 715] on link "Remove" at bounding box center [976, 722] width 43 height 15
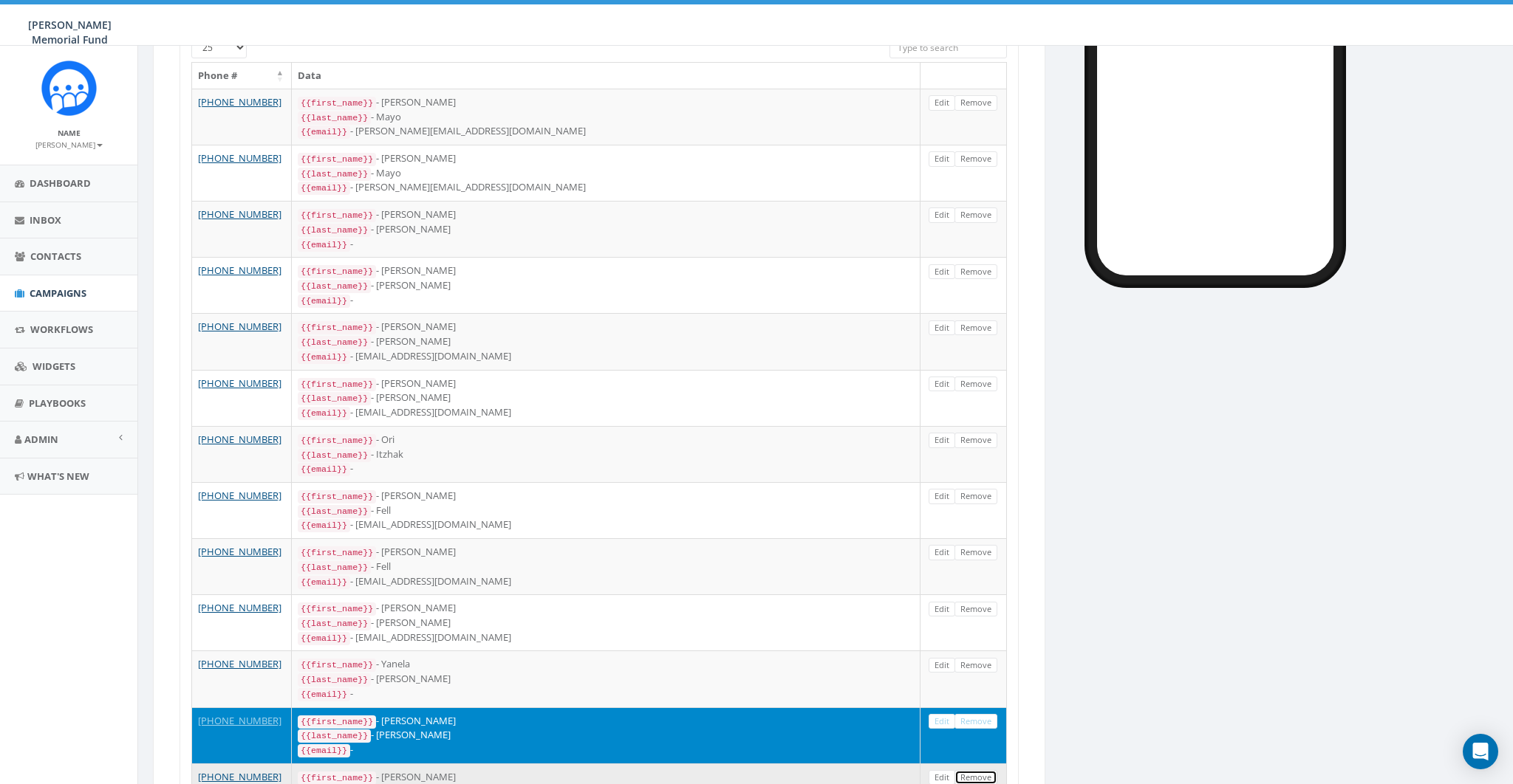
click at [981, 770] on link "Remove" at bounding box center [976, 778] width 43 height 15
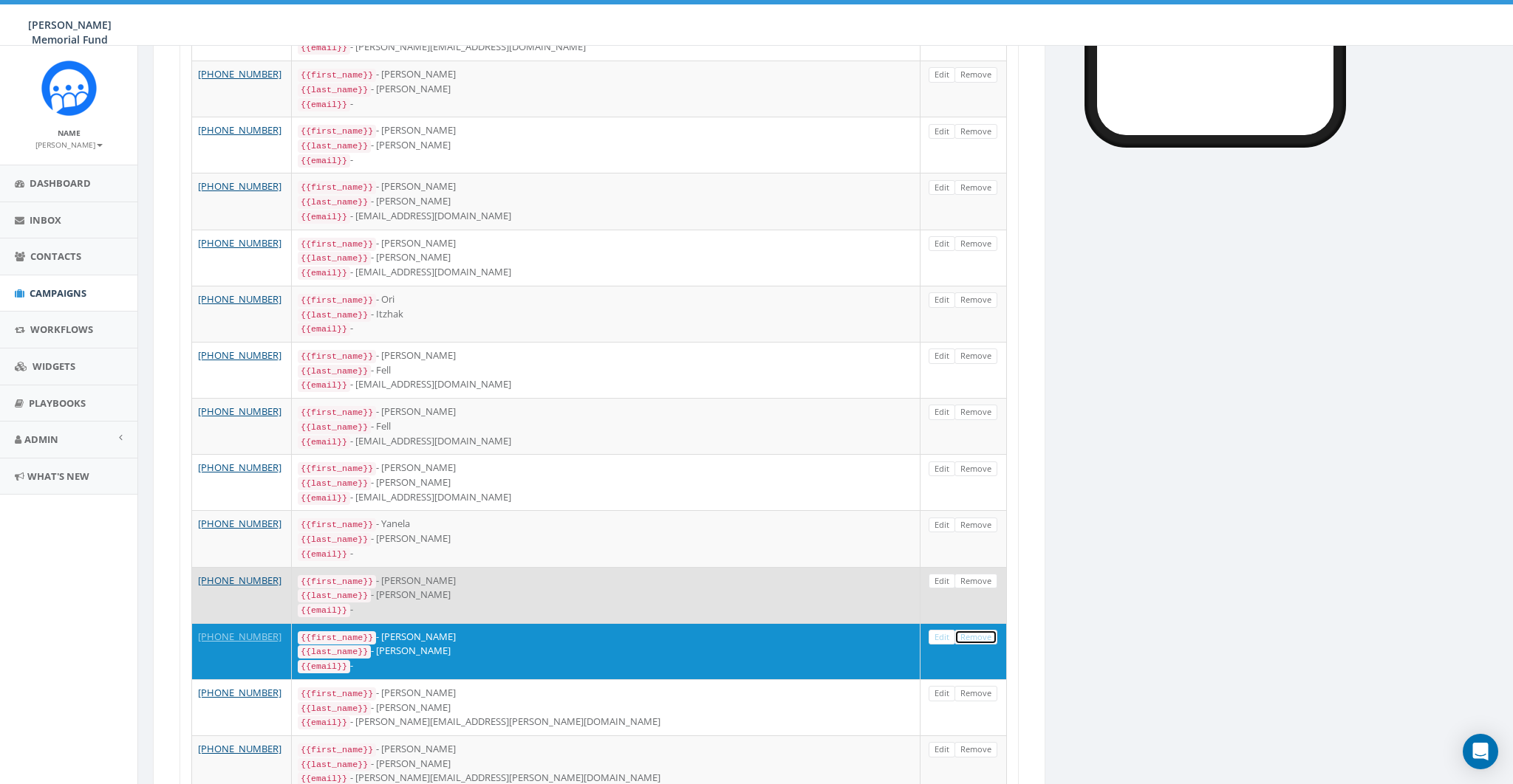
scroll to position [563, 0]
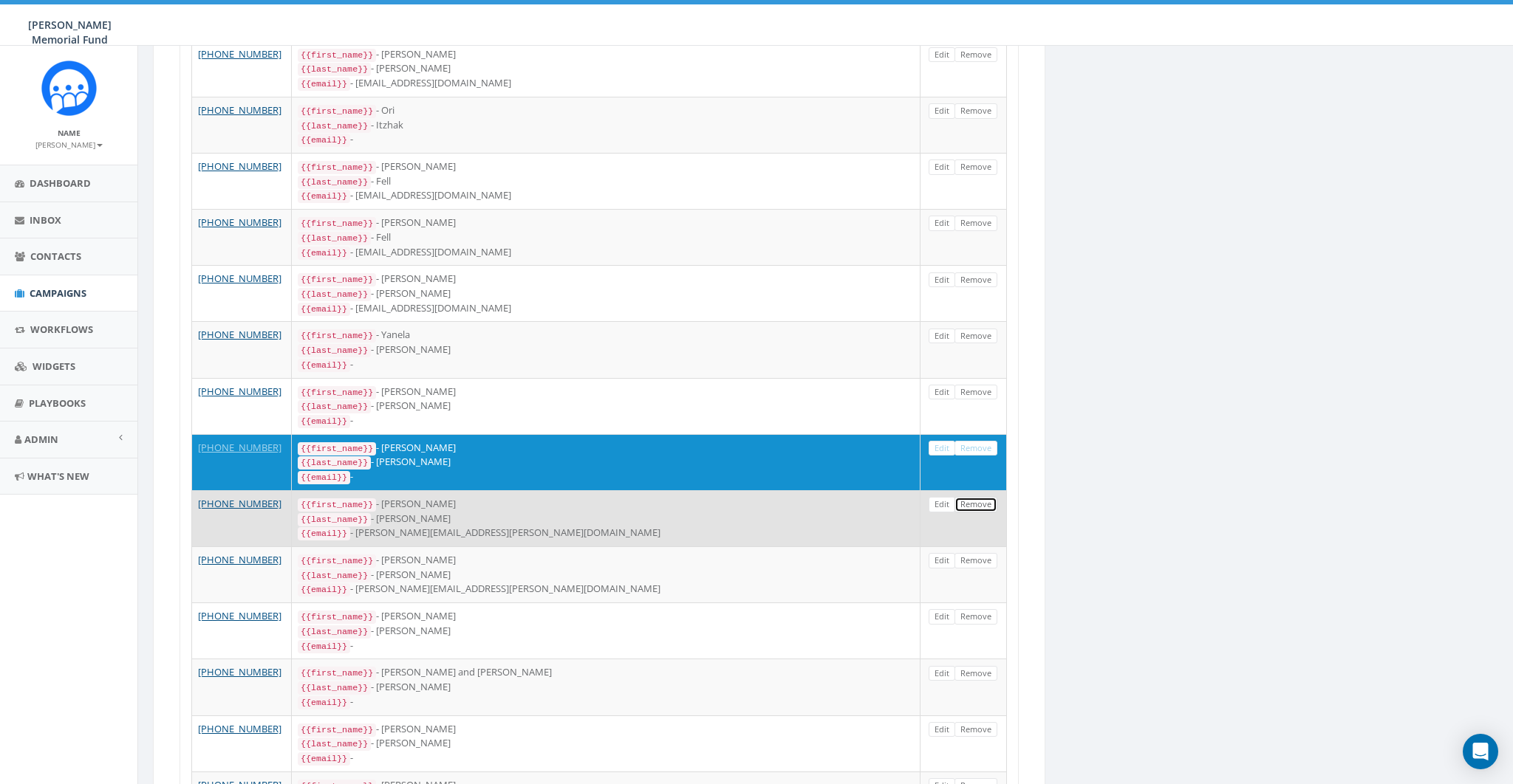
click at [980, 497] on link "Remove" at bounding box center [976, 504] width 43 height 15
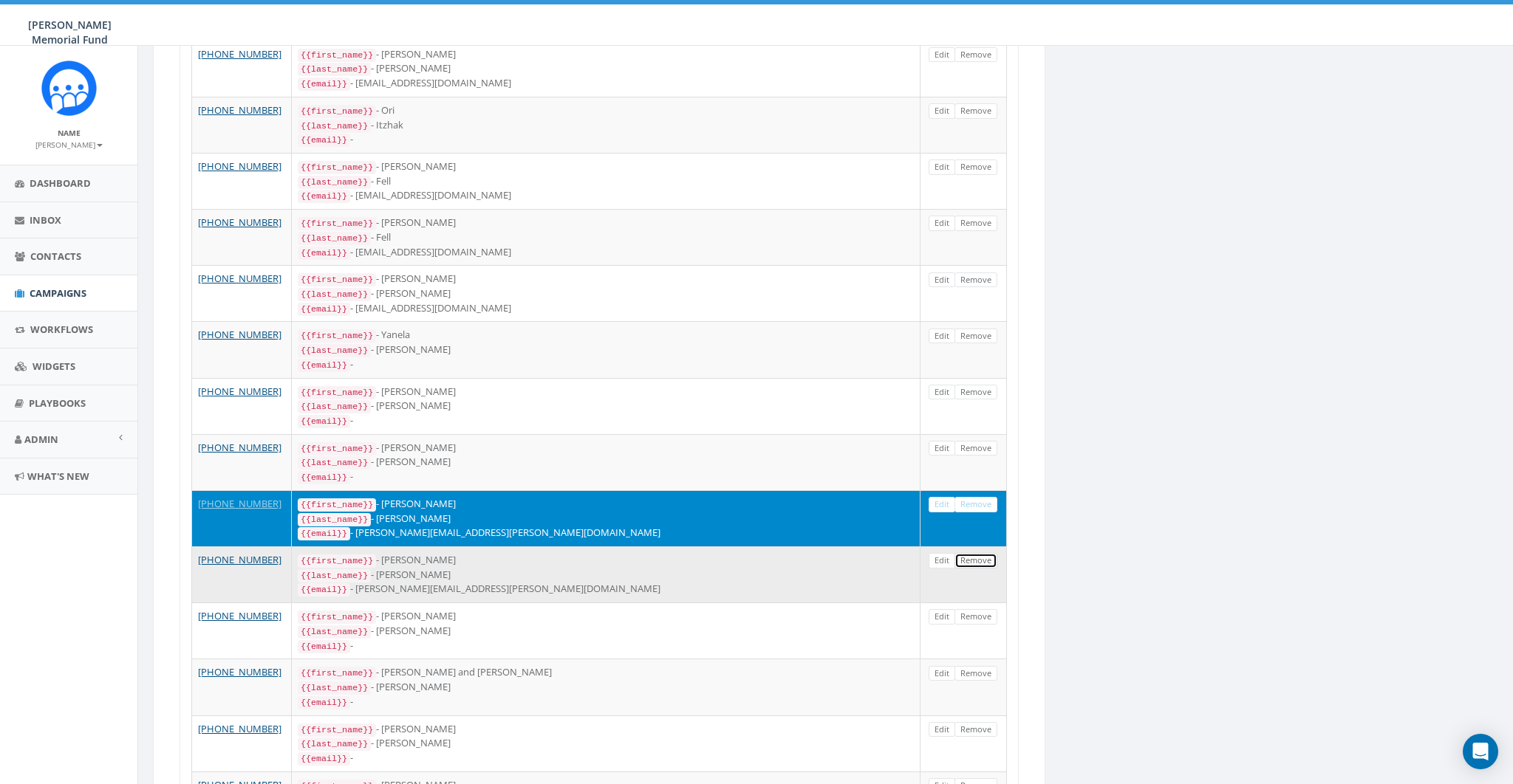
click at [979, 553] on link "Remove" at bounding box center [976, 561] width 43 height 15
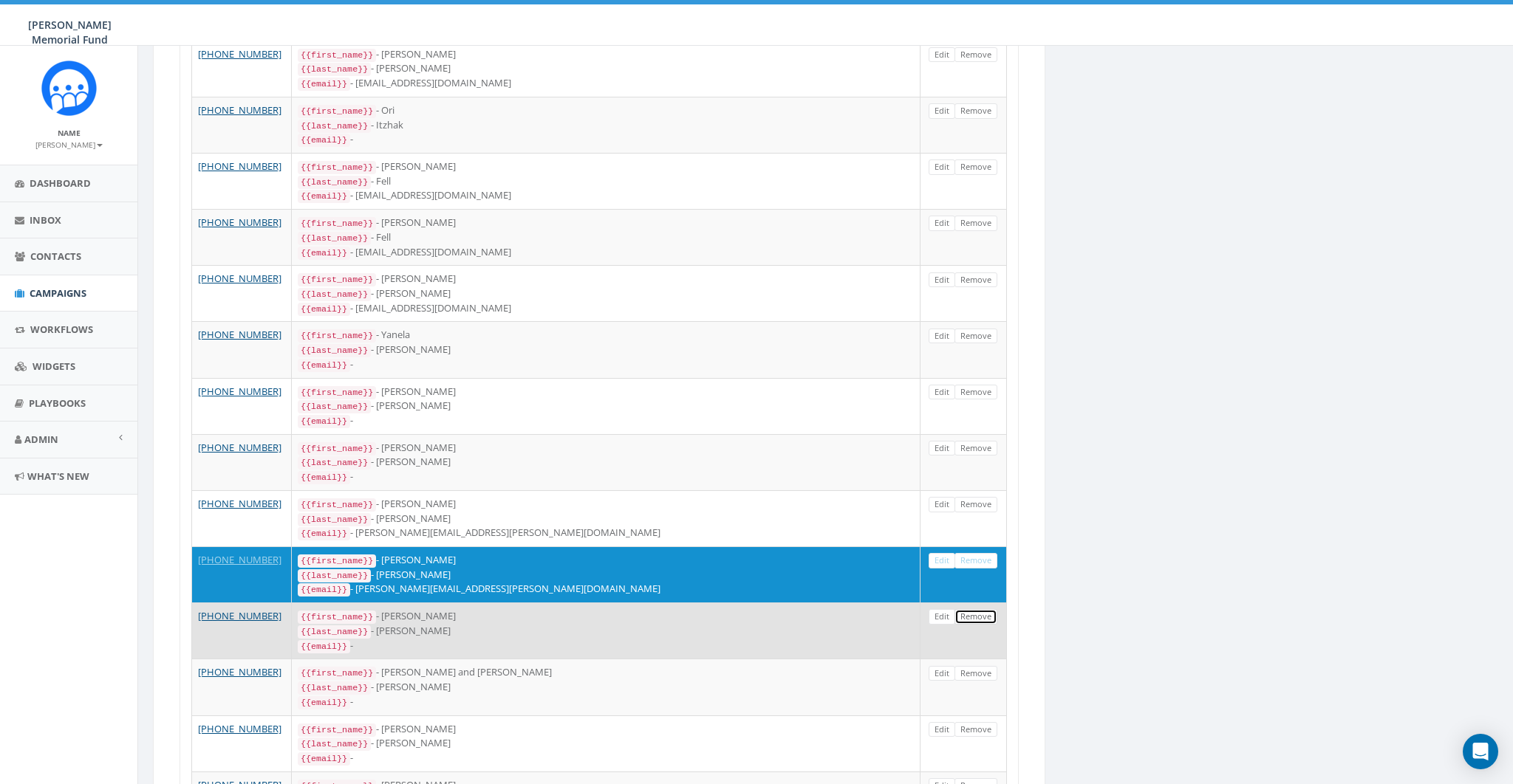
click at [977, 609] on link "Remove" at bounding box center [976, 617] width 43 height 15
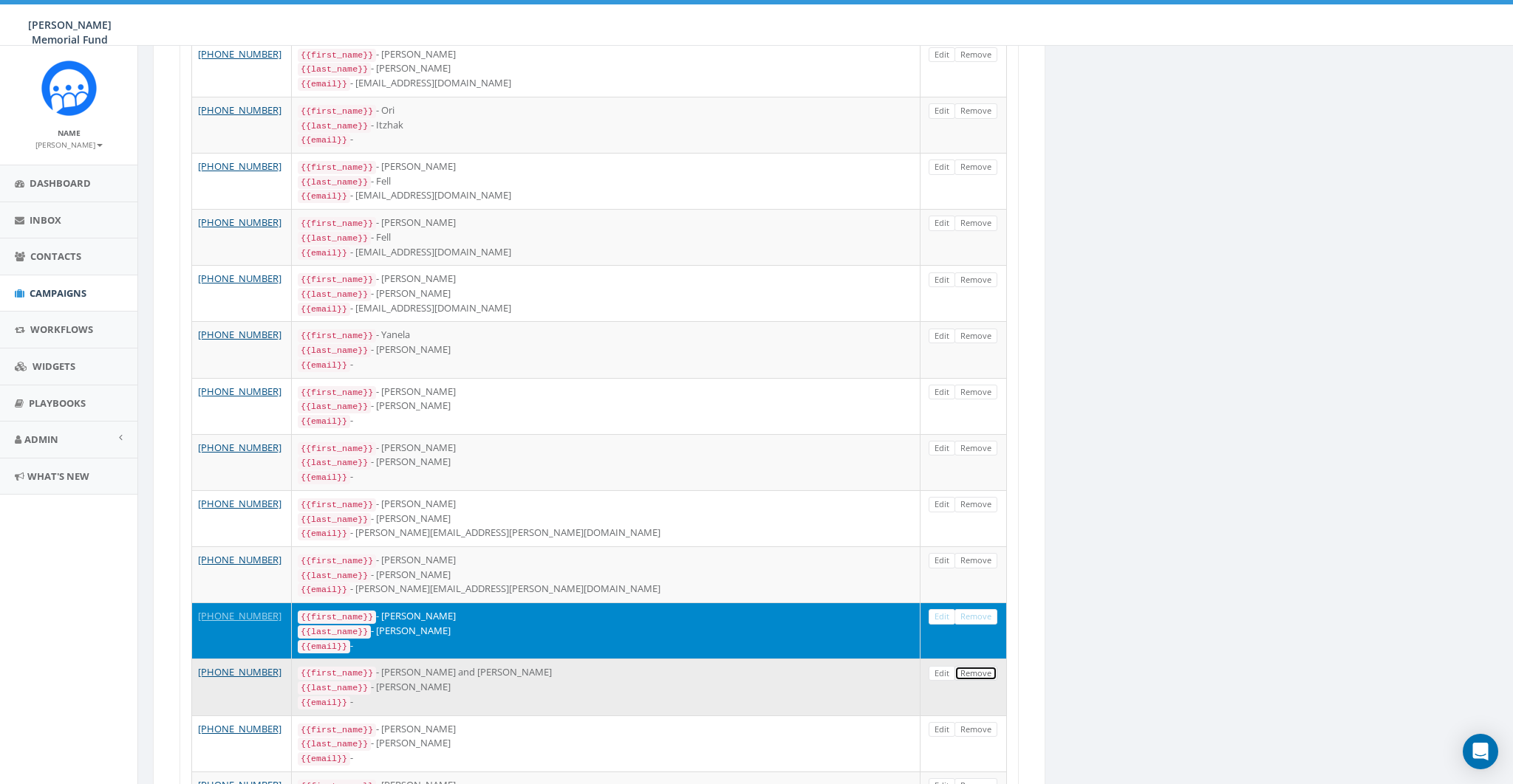
click at [981, 666] on link "Remove" at bounding box center [976, 674] width 43 height 15
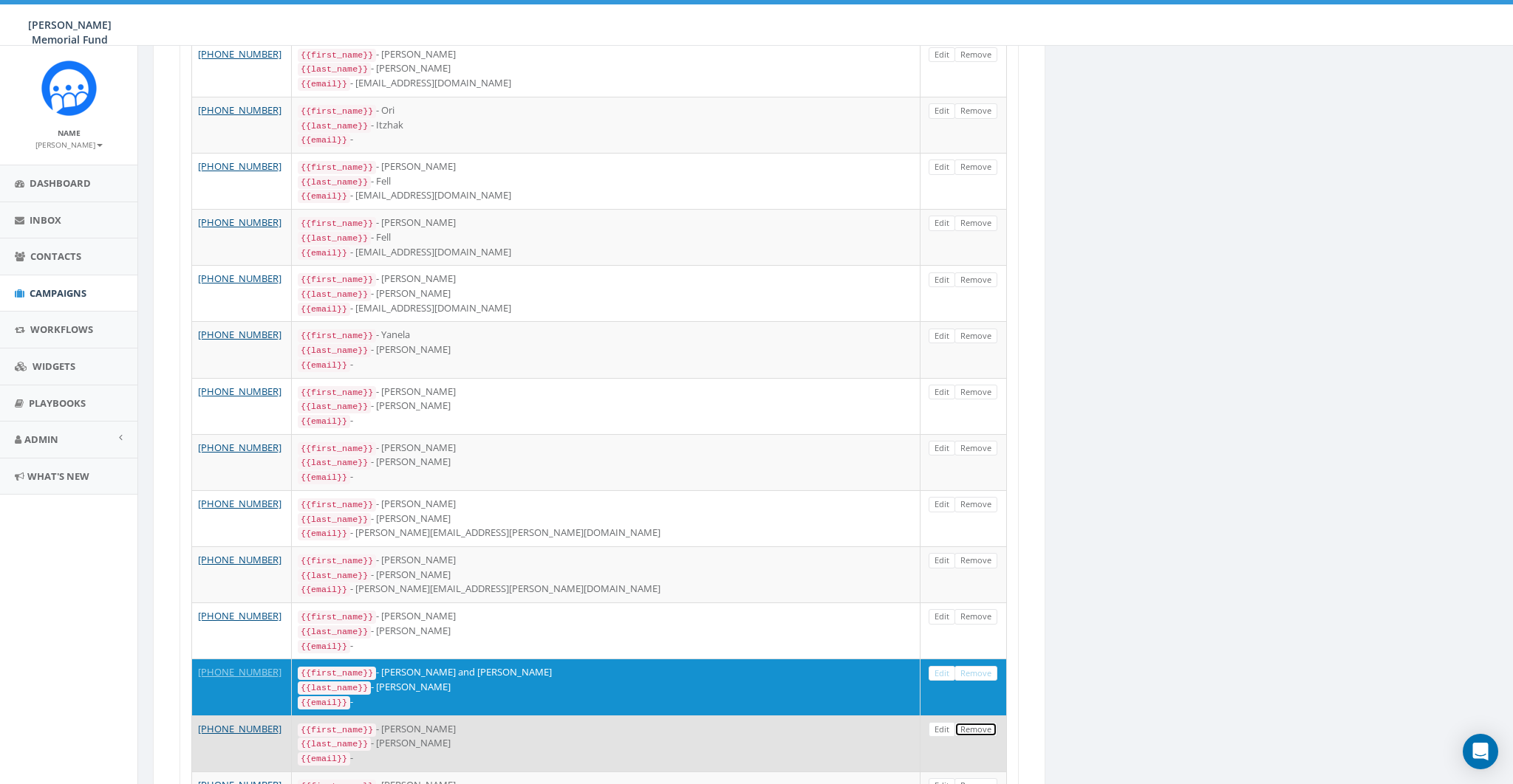
click at [973, 722] on link "Remove" at bounding box center [976, 730] width 43 height 15
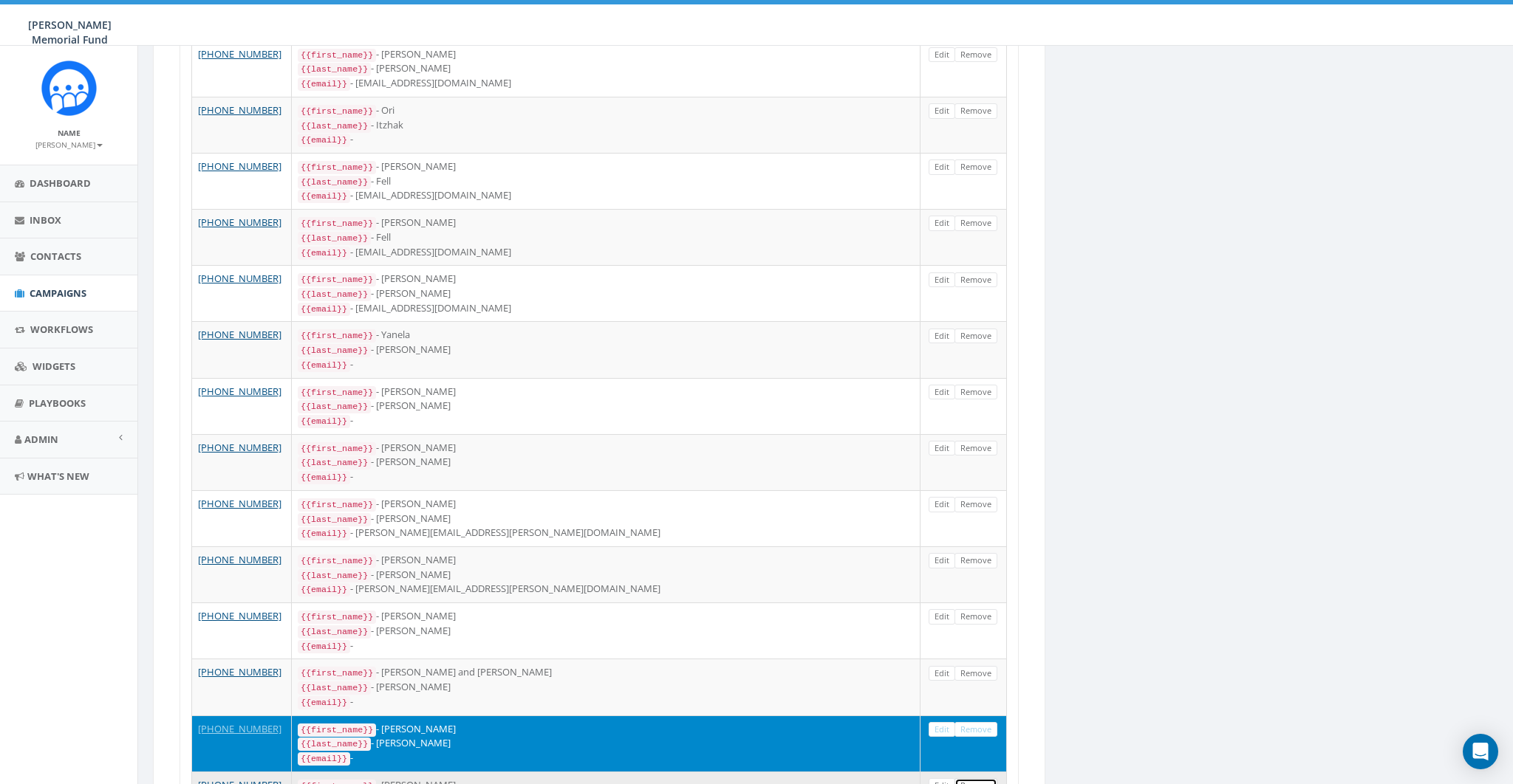
click at [986, 779] on link "Remove" at bounding box center [976, 787] width 43 height 15
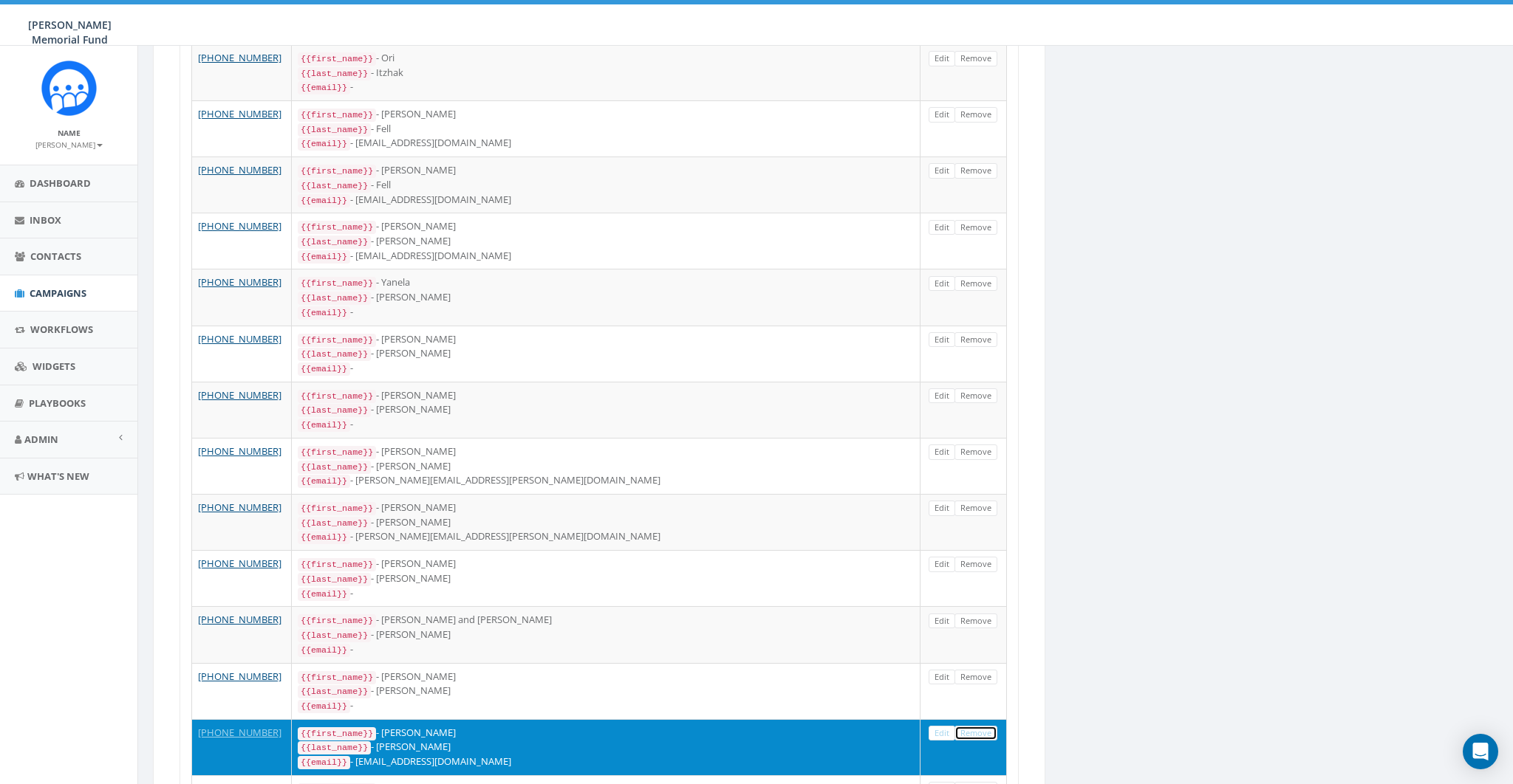
scroll to position [766, 0]
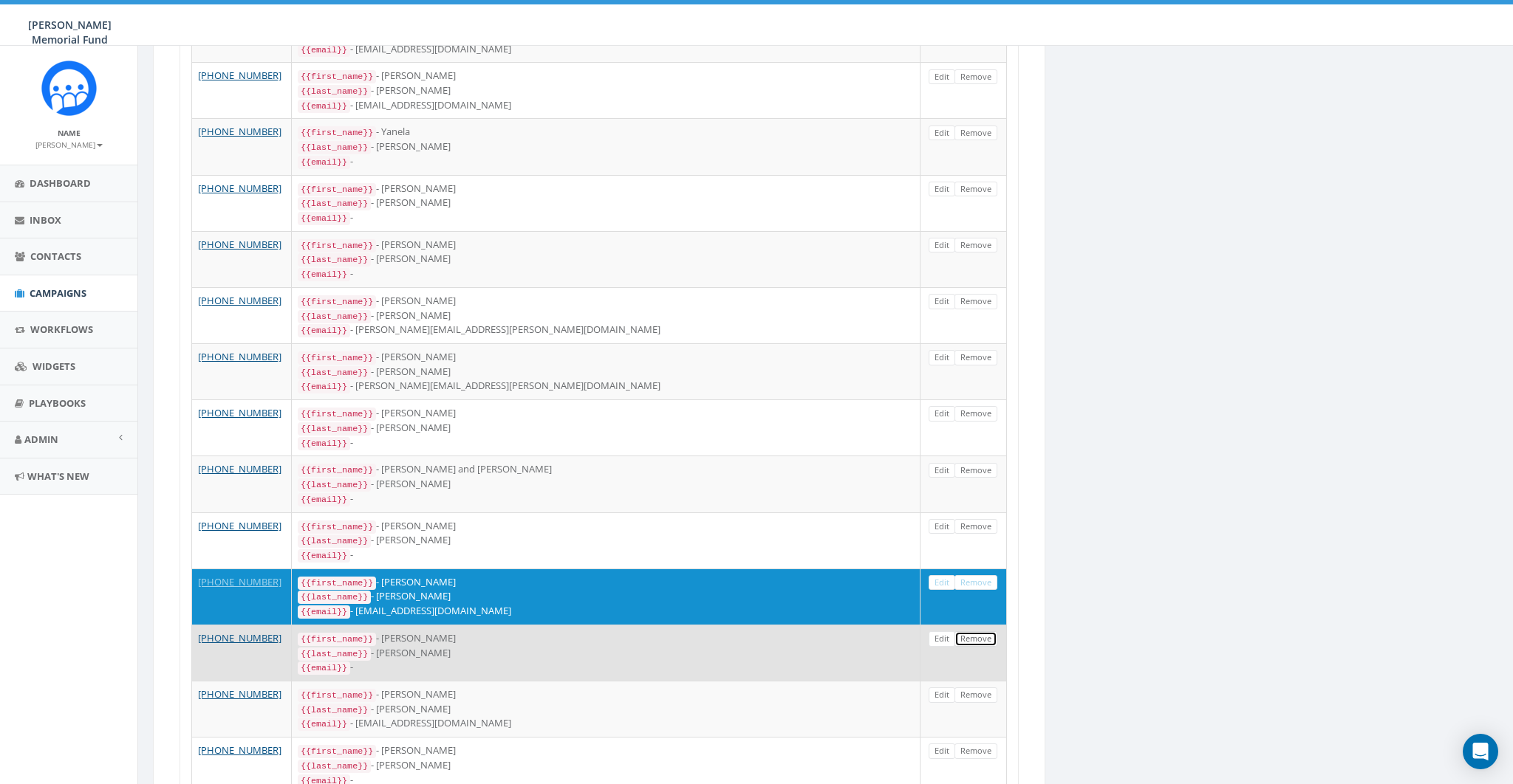
click at [975, 631] on link "Remove" at bounding box center [976, 639] width 43 height 15
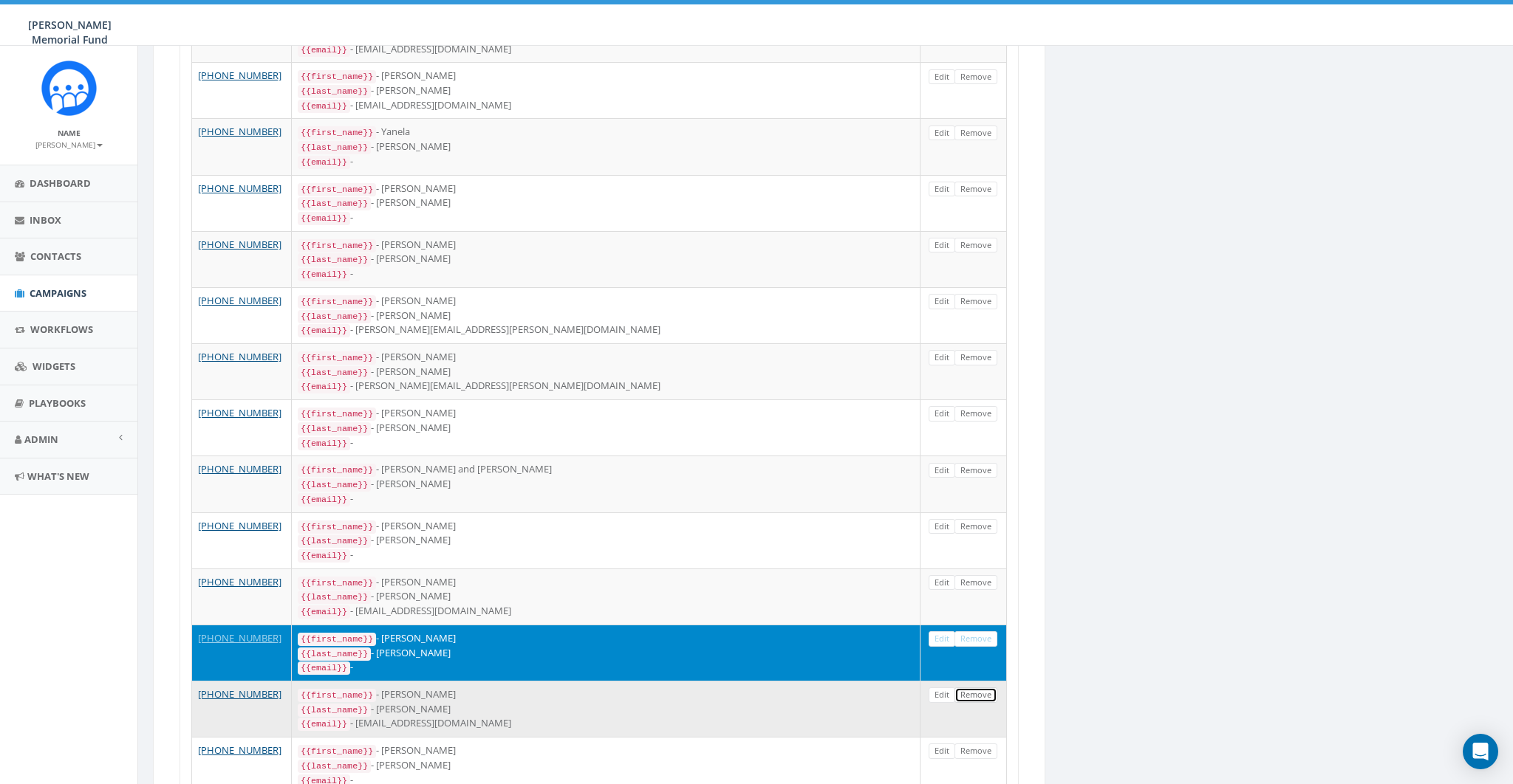
click at [971, 688] on link "Remove" at bounding box center [976, 696] width 43 height 15
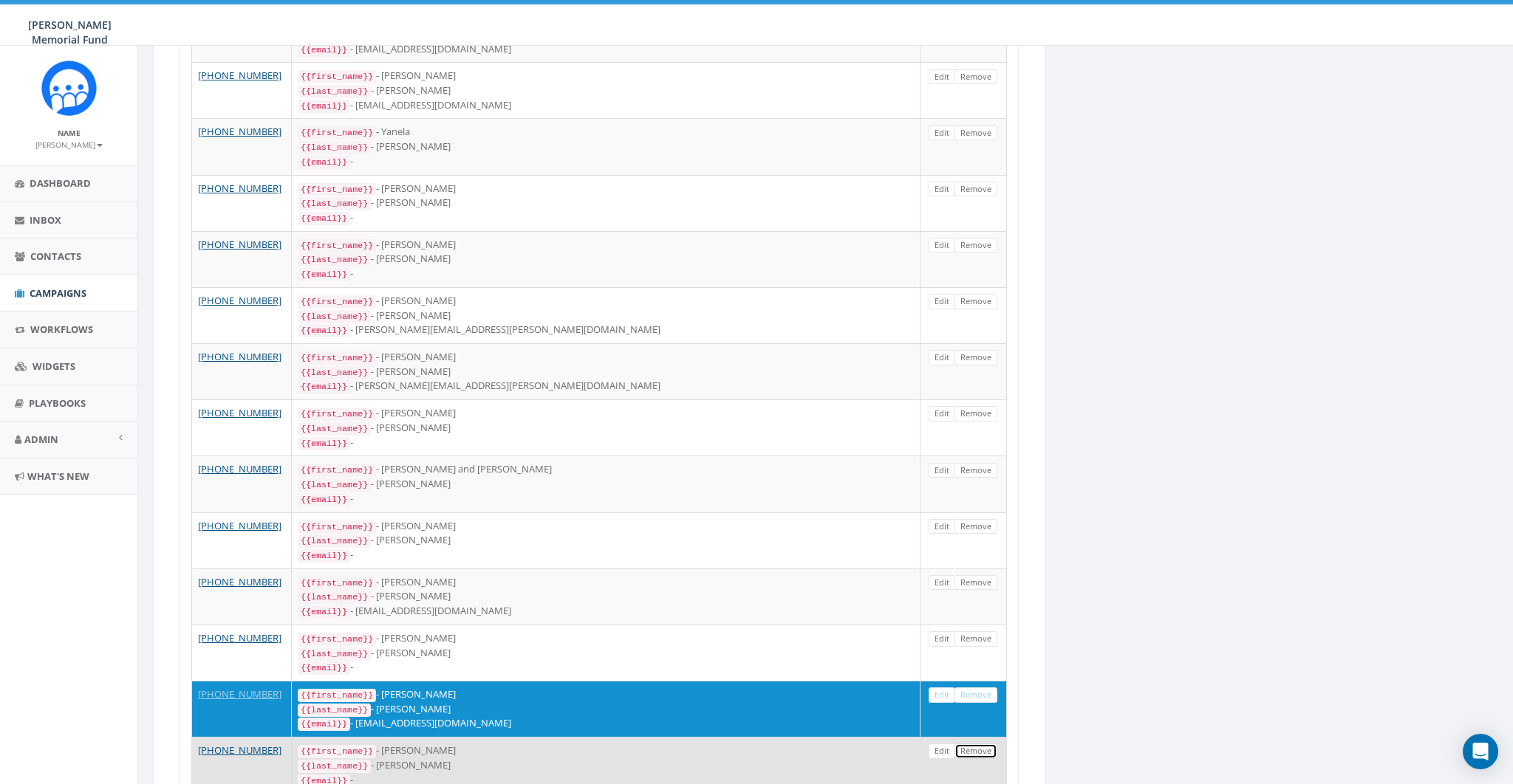
click at [981, 744] on link "Remove" at bounding box center [976, 751] width 43 height 15
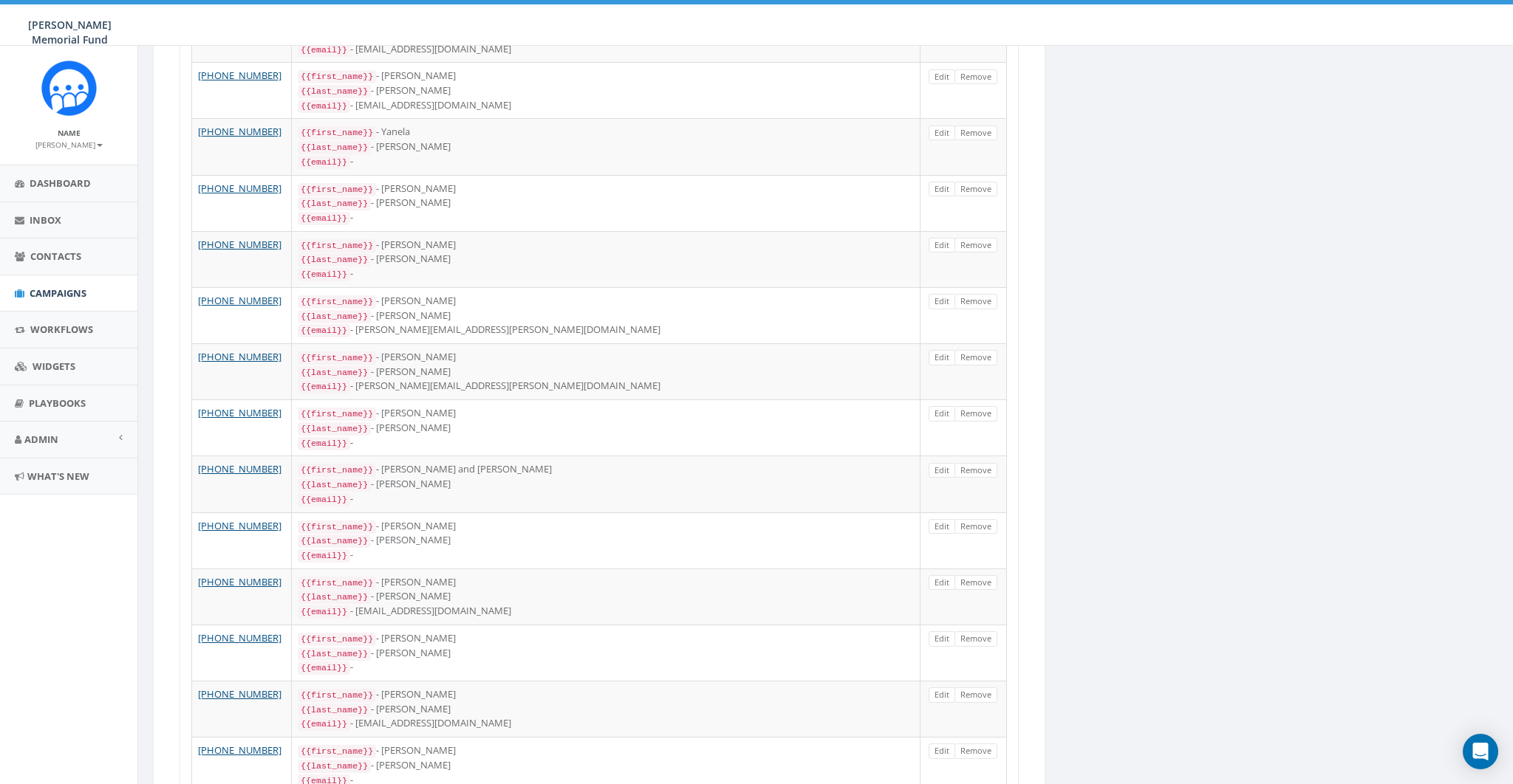
scroll to position [992, 0]
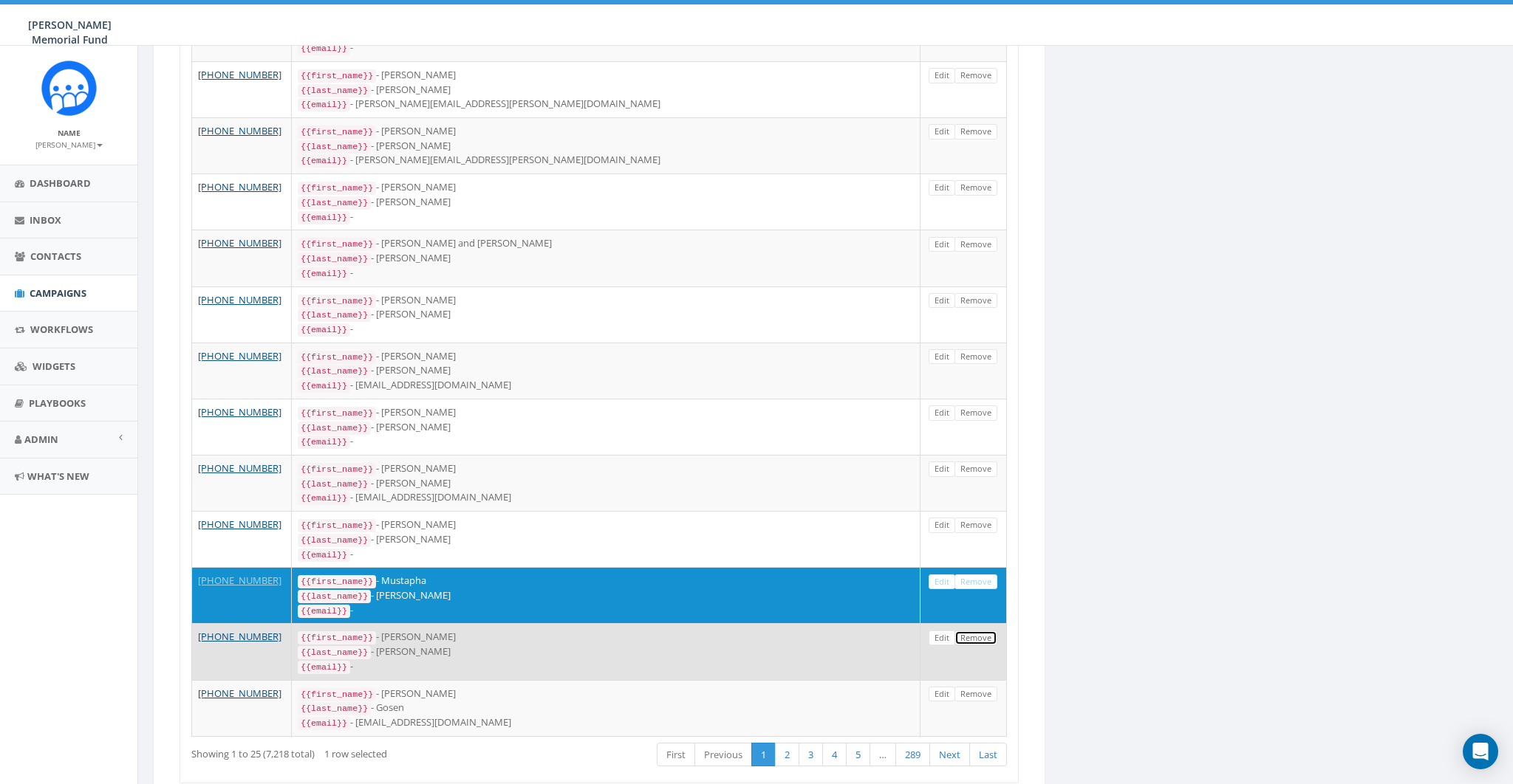
drag, startPoint x: 976, startPoint y: 581, endPoint x: 977, endPoint y: 594, distance: 13.0
click at [976, 630] on link "Remove" at bounding box center [976, 638] width 43 height 15
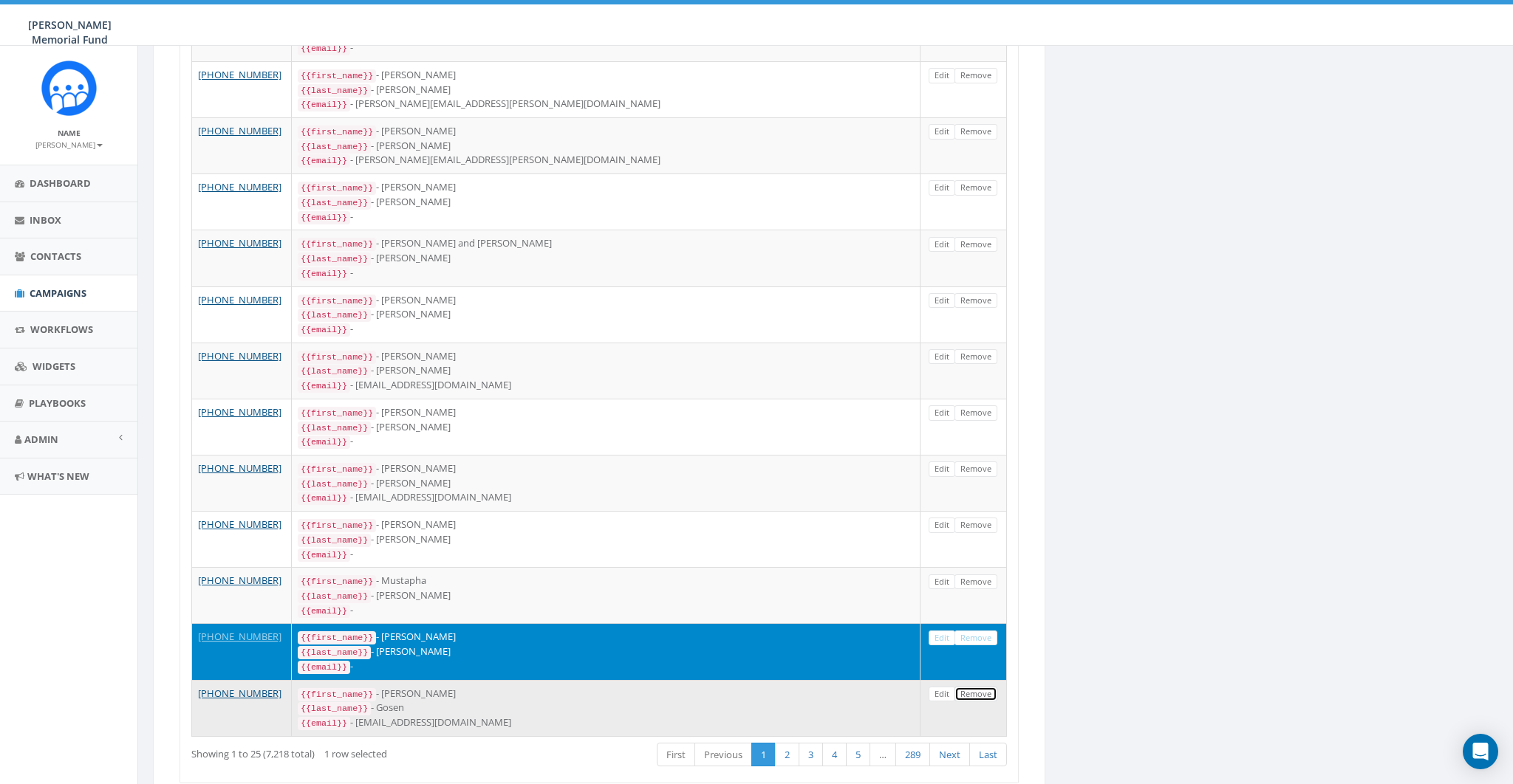
click at [978, 687] on link "Remove" at bounding box center [976, 695] width 43 height 15
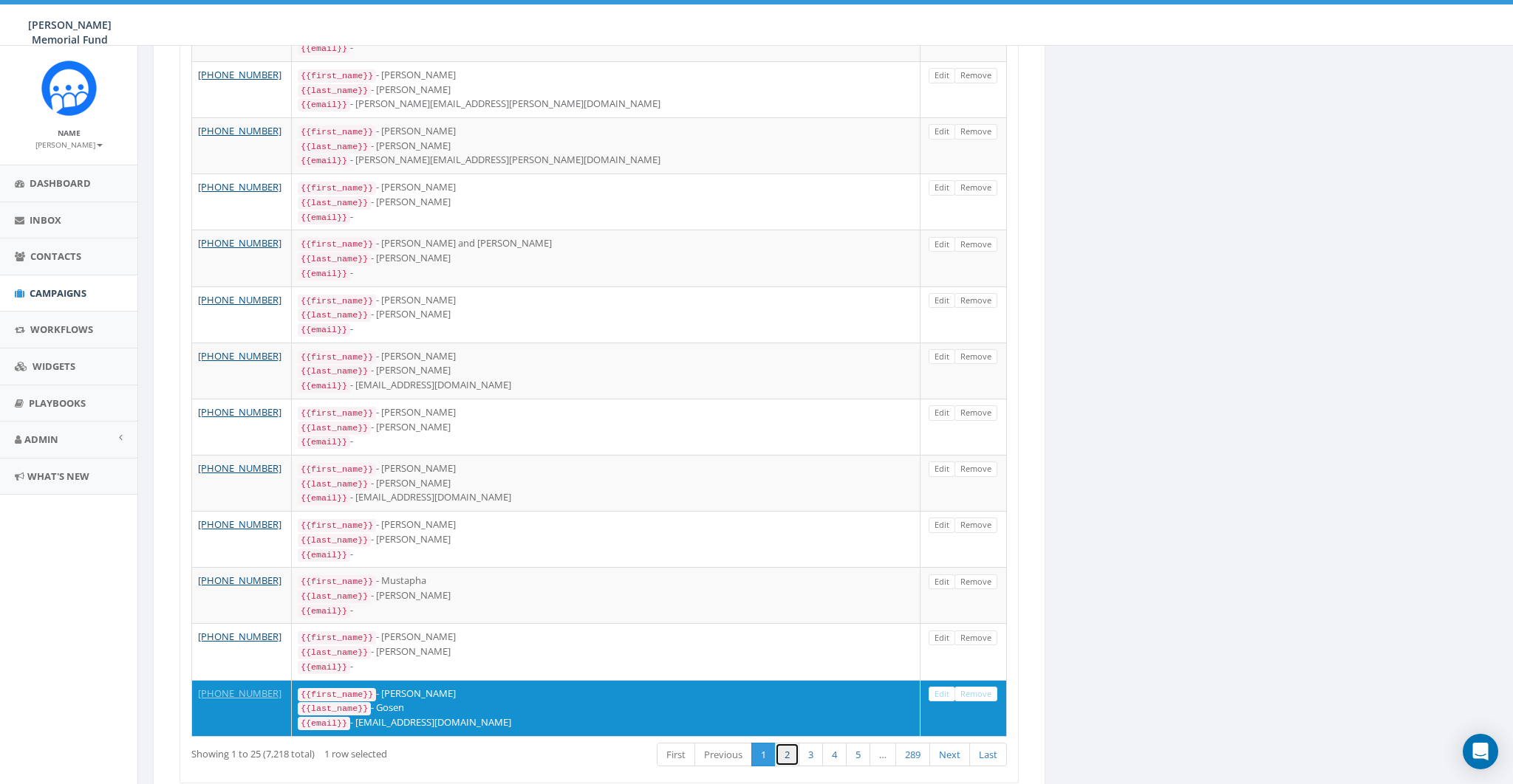
click at [787, 743] on link "2" at bounding box center [787, 755] width 24 height 24
click at [45, 178] on span "Dashboard" at bounding box center [59, 183] width 61 height 13
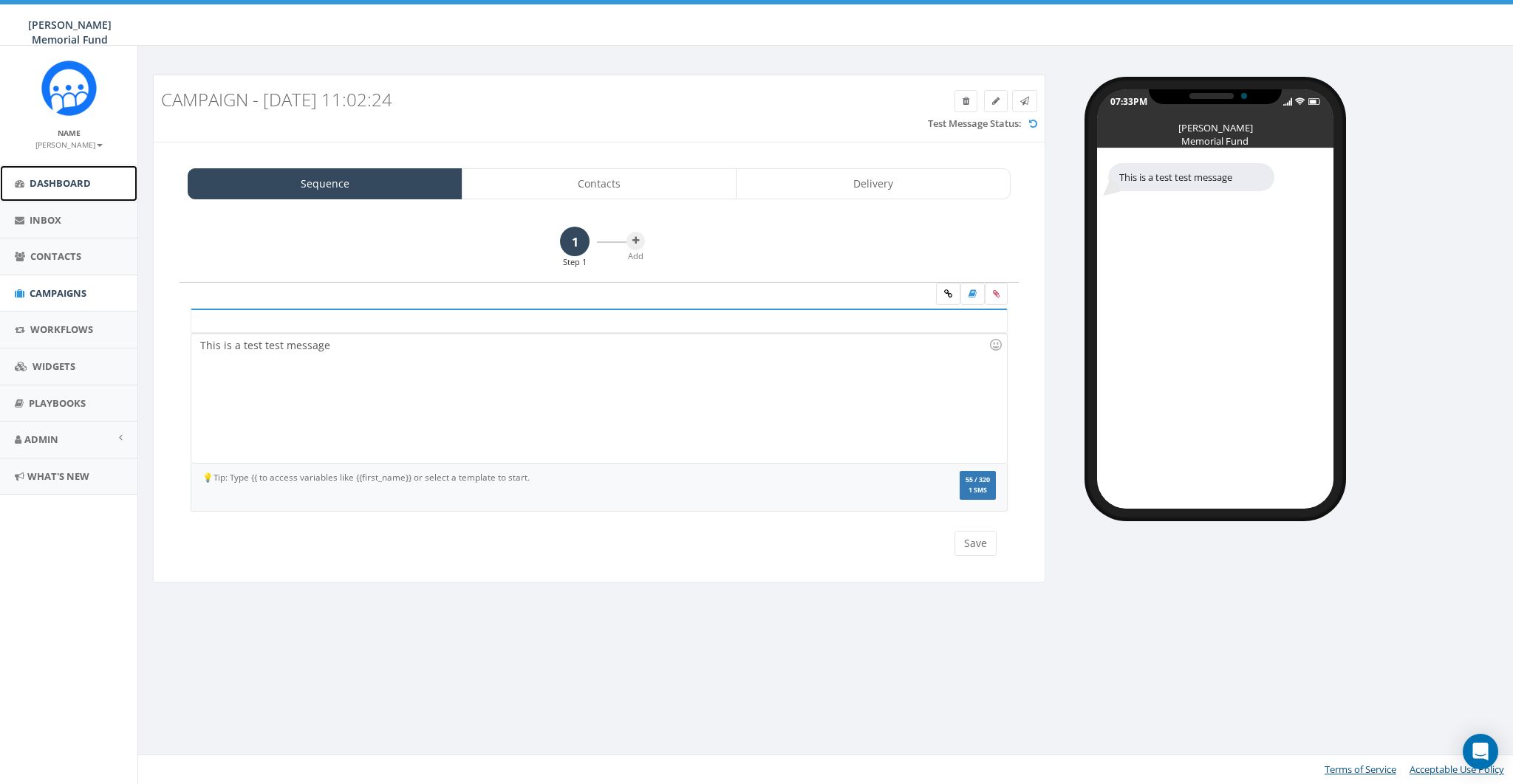
click at [70, 199] on link "Dashboard" at bounding box center [69, 184] width 137 height 36
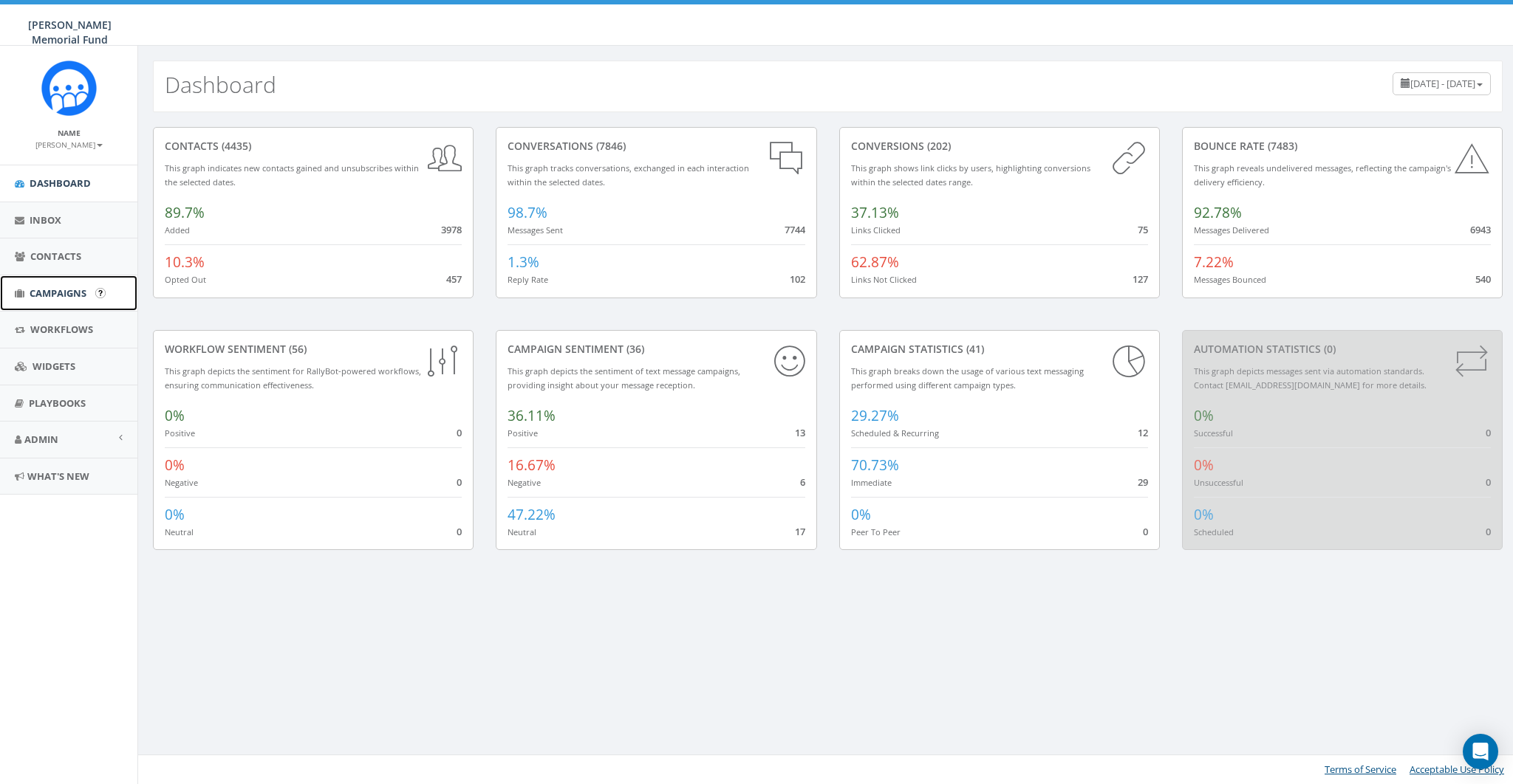
click at [45, 286] on span "Campaigns" at bounding box center [57, 292] width 57 height 13
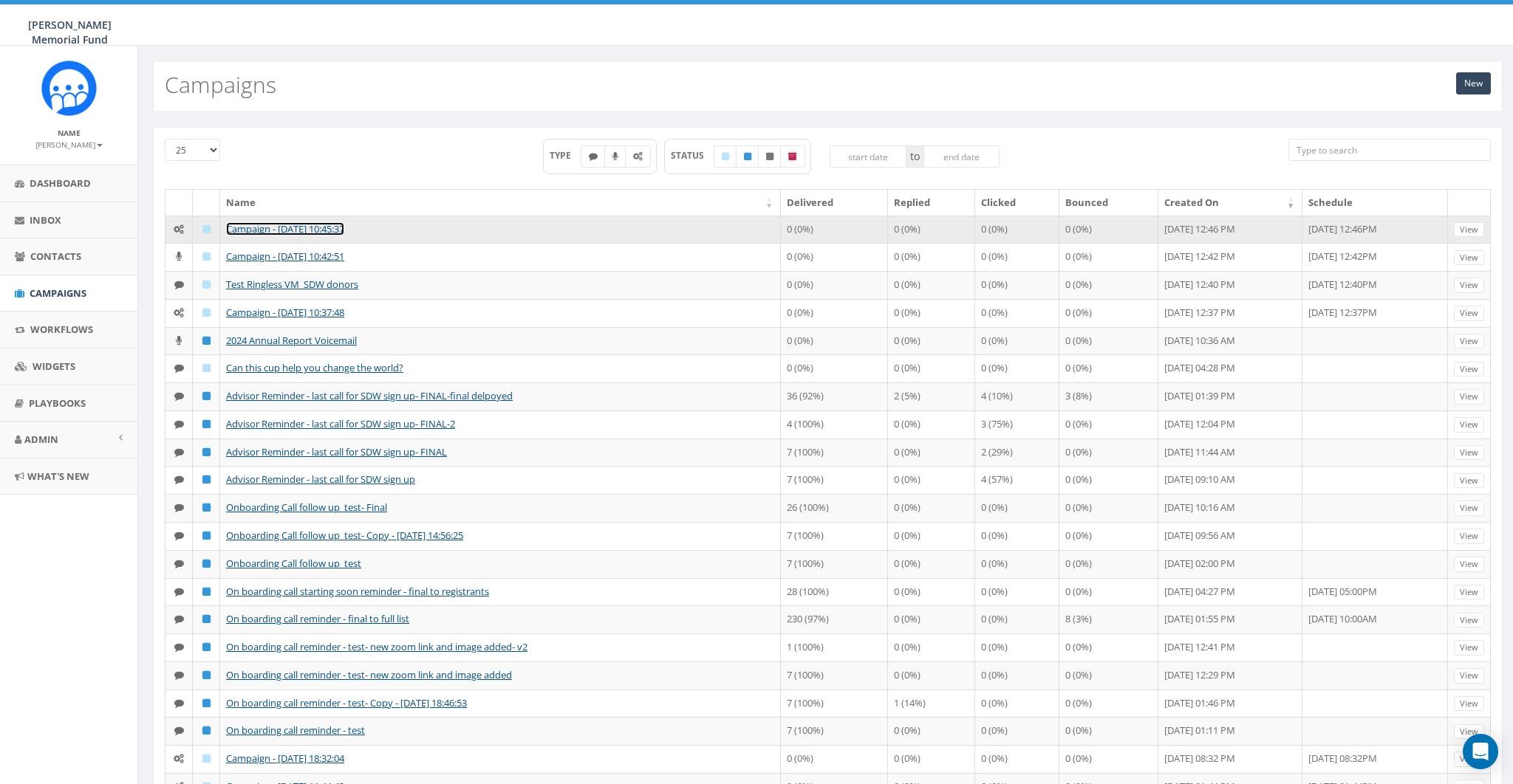
click at [299, 227] on link "Campaign - [DATE] 10:45:37" at bounding box center [285, 228] width 118 height 13
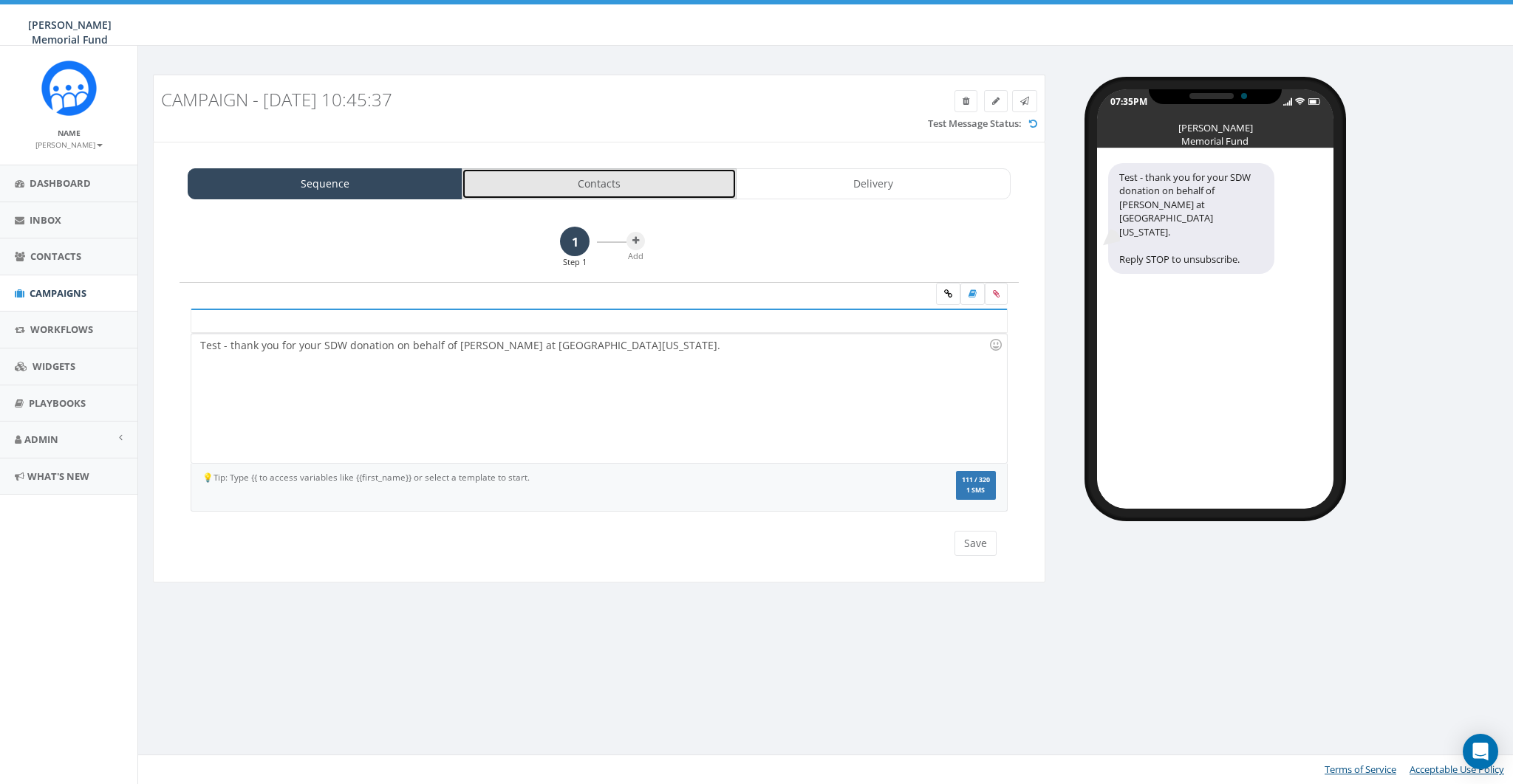
click at [626, 176] on link "Contacts" at bounding box center [599, 184] width 275 height 31
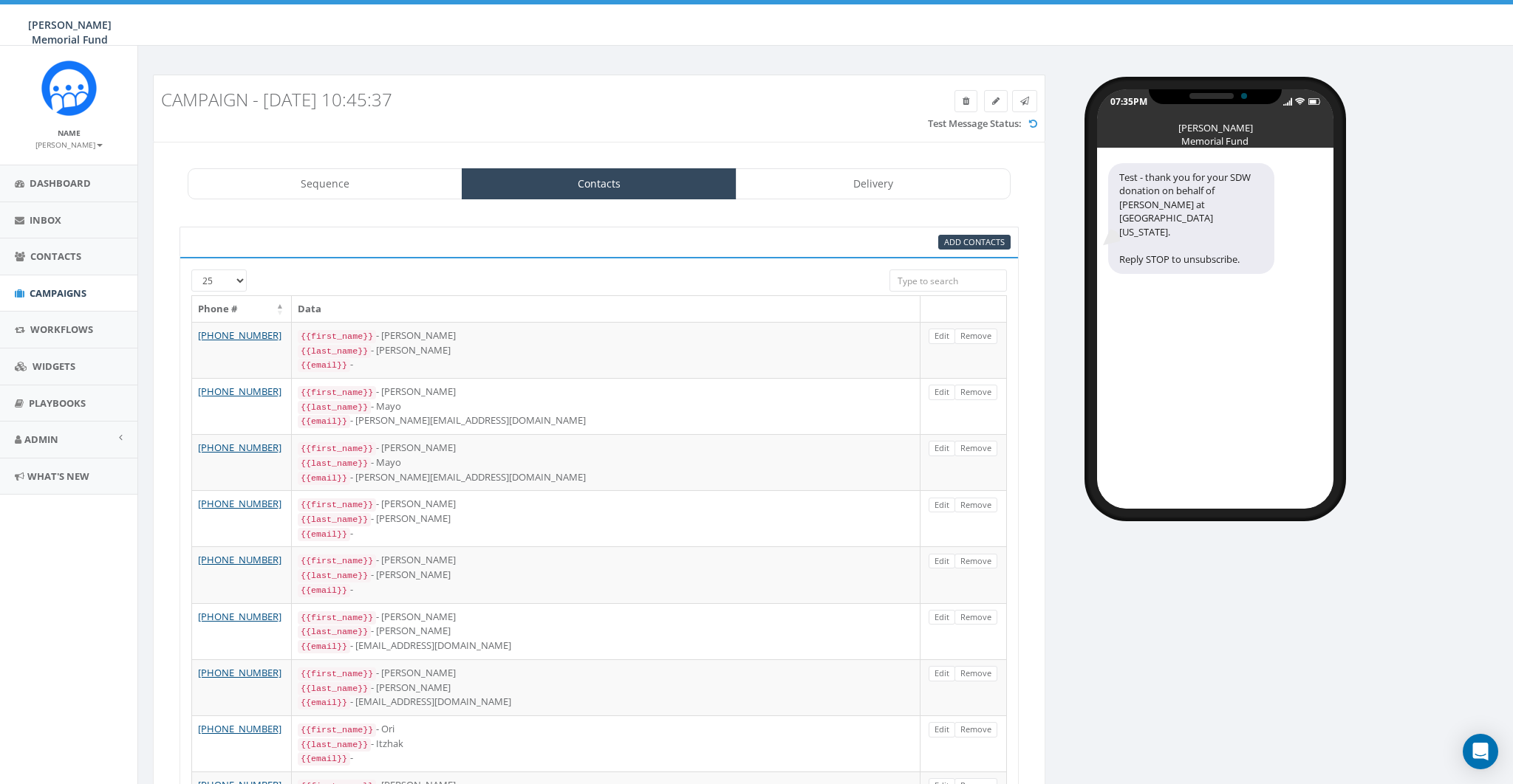
click at [565, 134] on div "Campaign - [DATE] 10:45:37 Test Message Status:" at bounding box center [599, 108] width 893 height 67
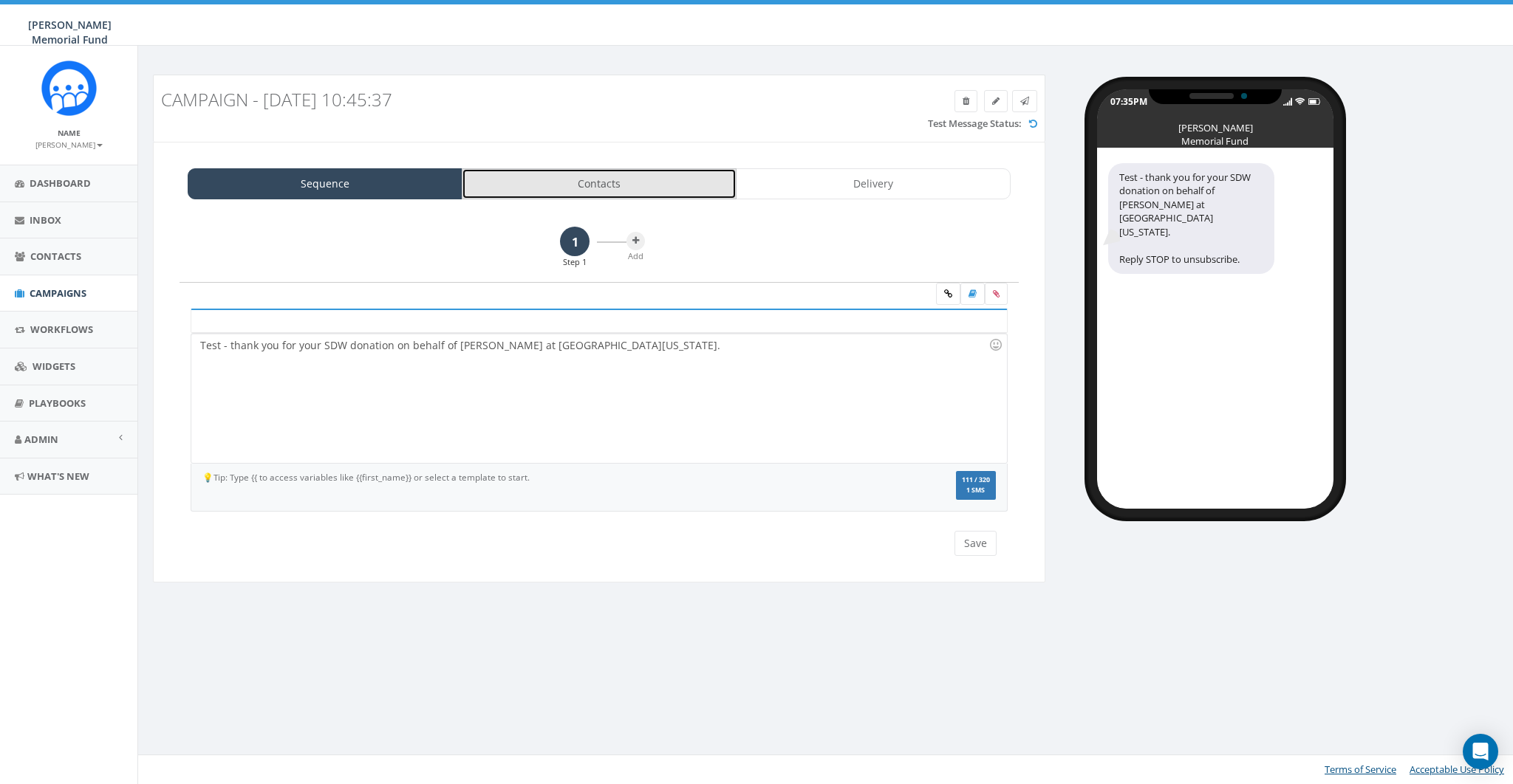
click at [587, 173] on link "Contacts" at bounding box center [599, 184] width 275 height 31
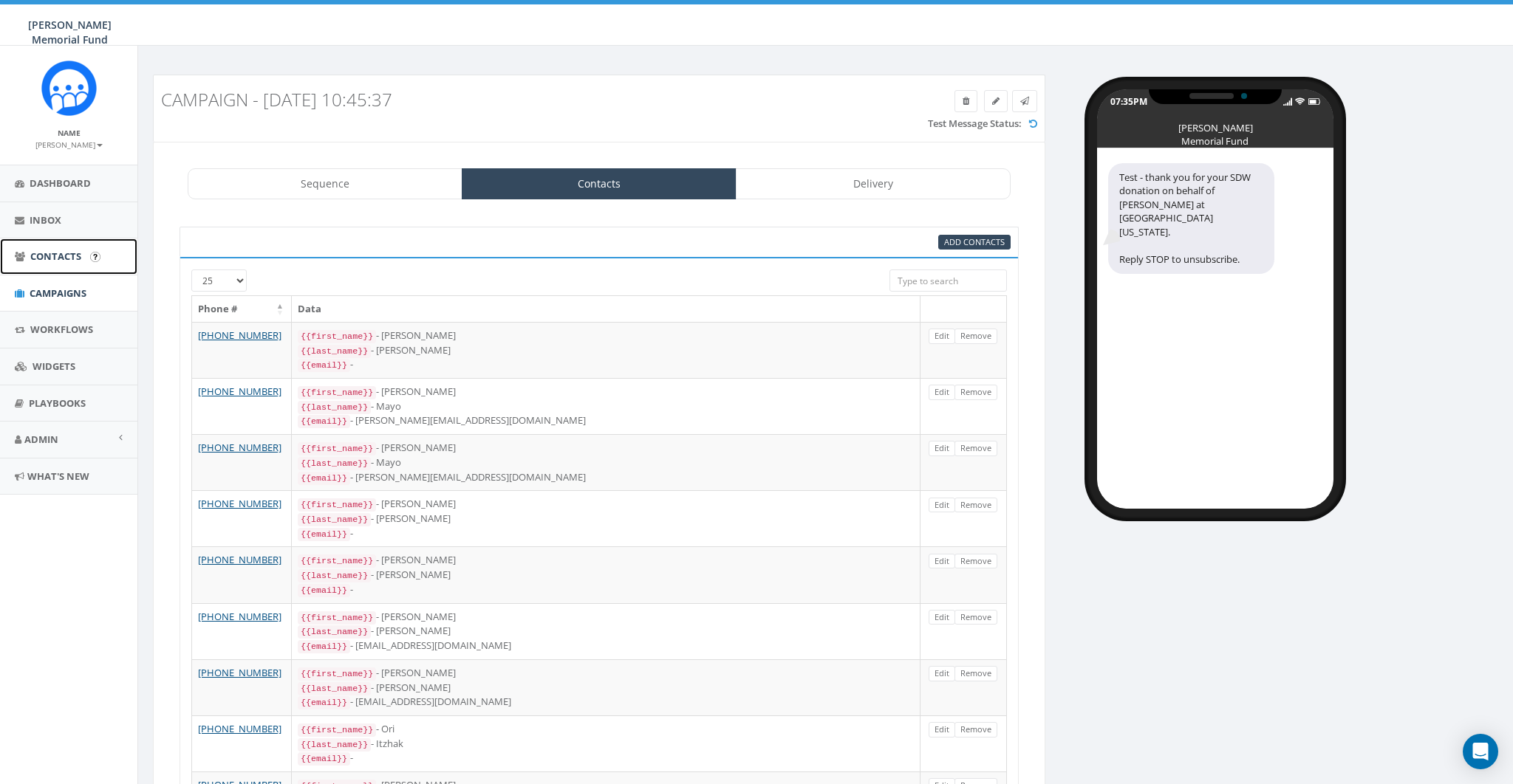
click at [53, 248] on link "Contacts" at bounding box center [69, 256] width 137 height 36
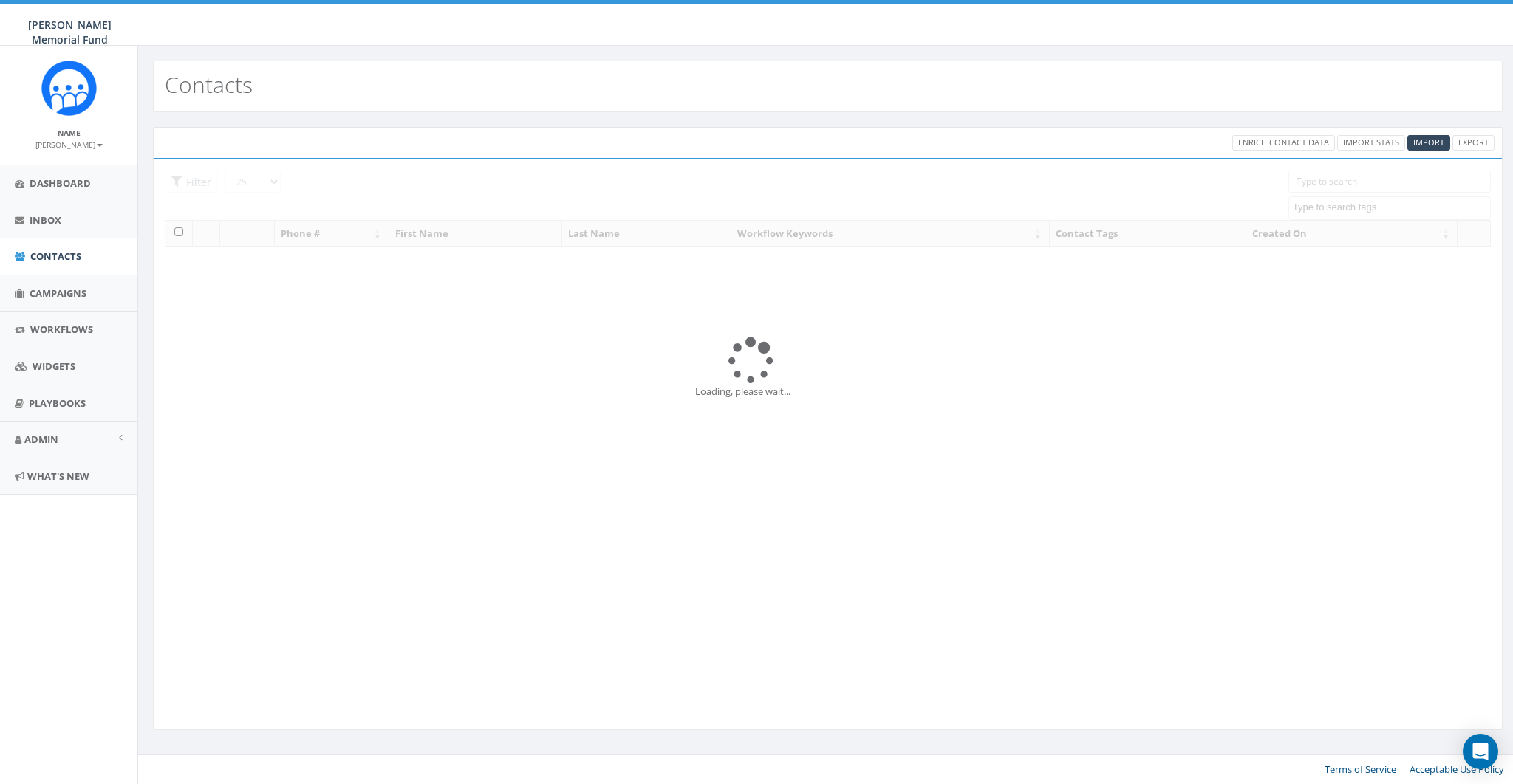
select select
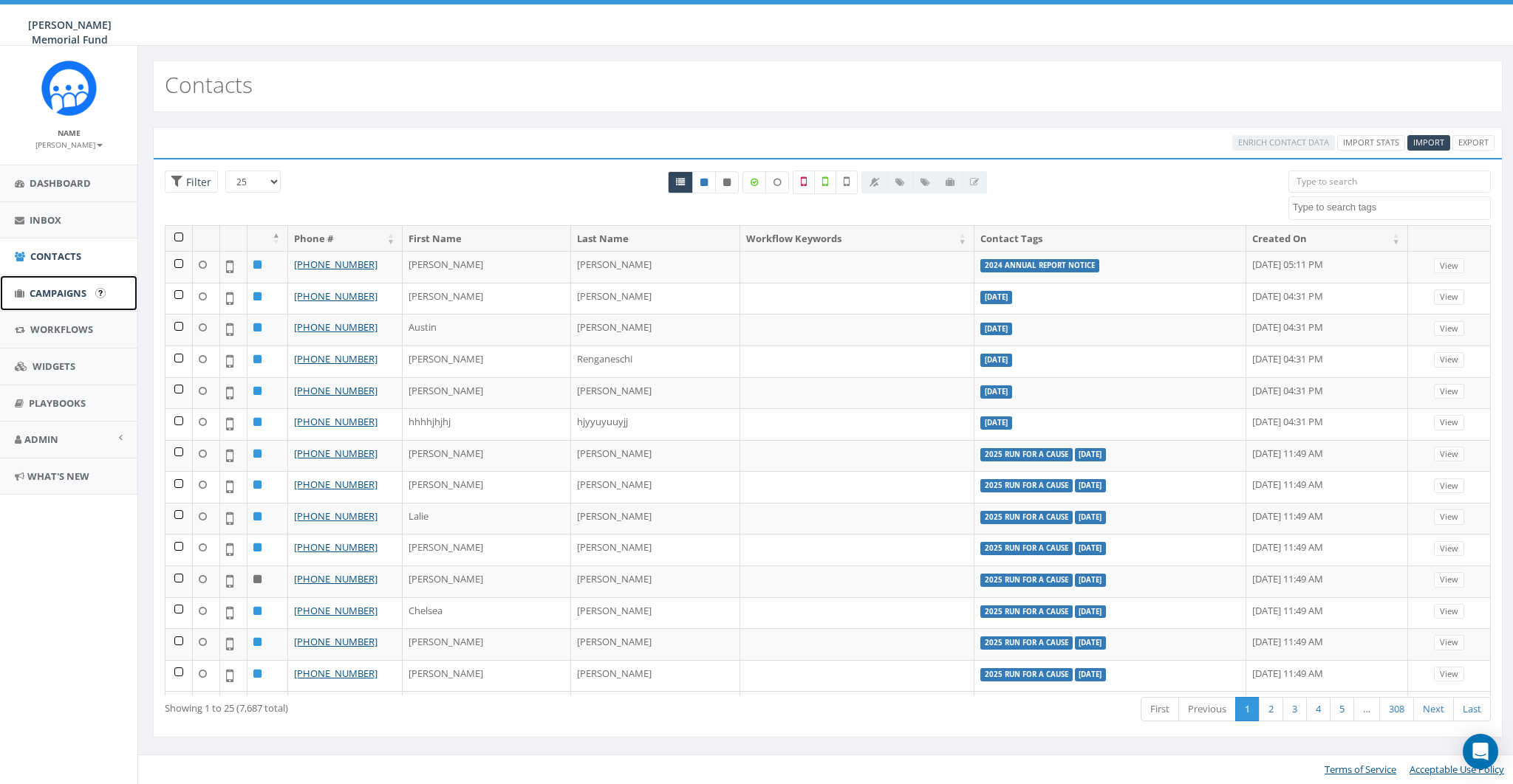
click at [51, 286] on span "Campaigns" at bounding box center [57, 292] width 57 height 13
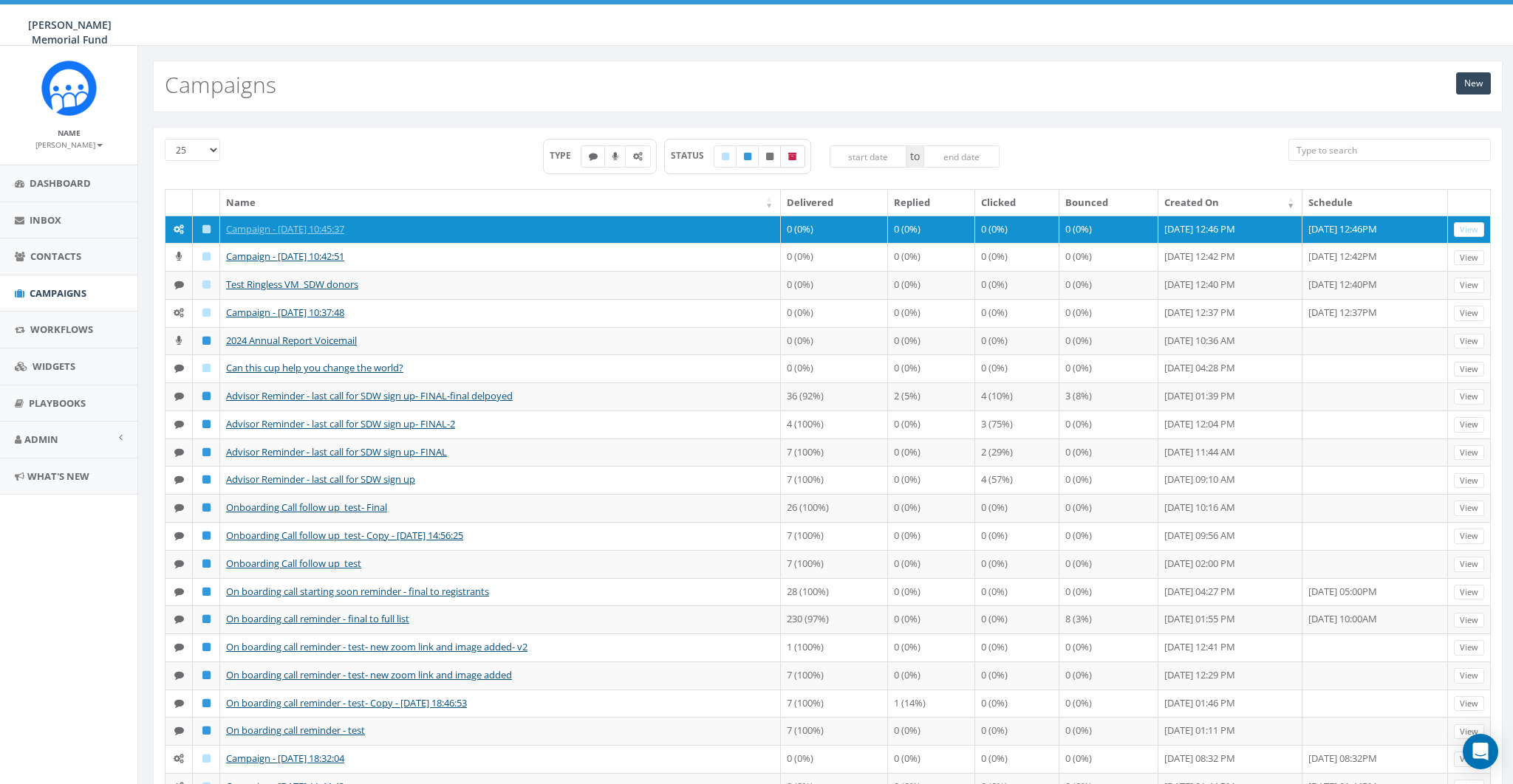
click at [799, 158] on label at bounding box center [792, 157] width 25 height 22
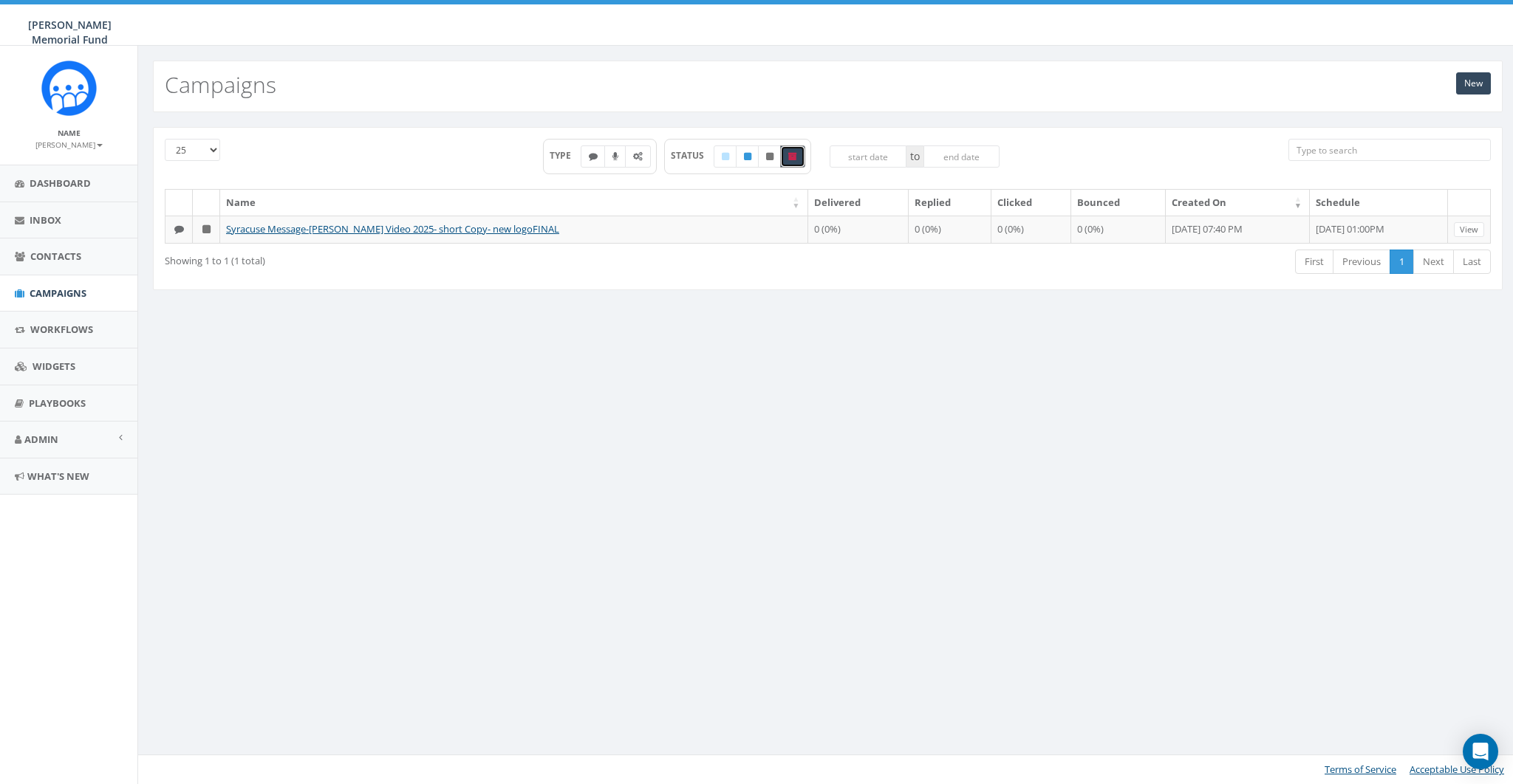
click at [799, 158] on label at bounding box center [792, 157] width 25 height 22
checkbox input "false"
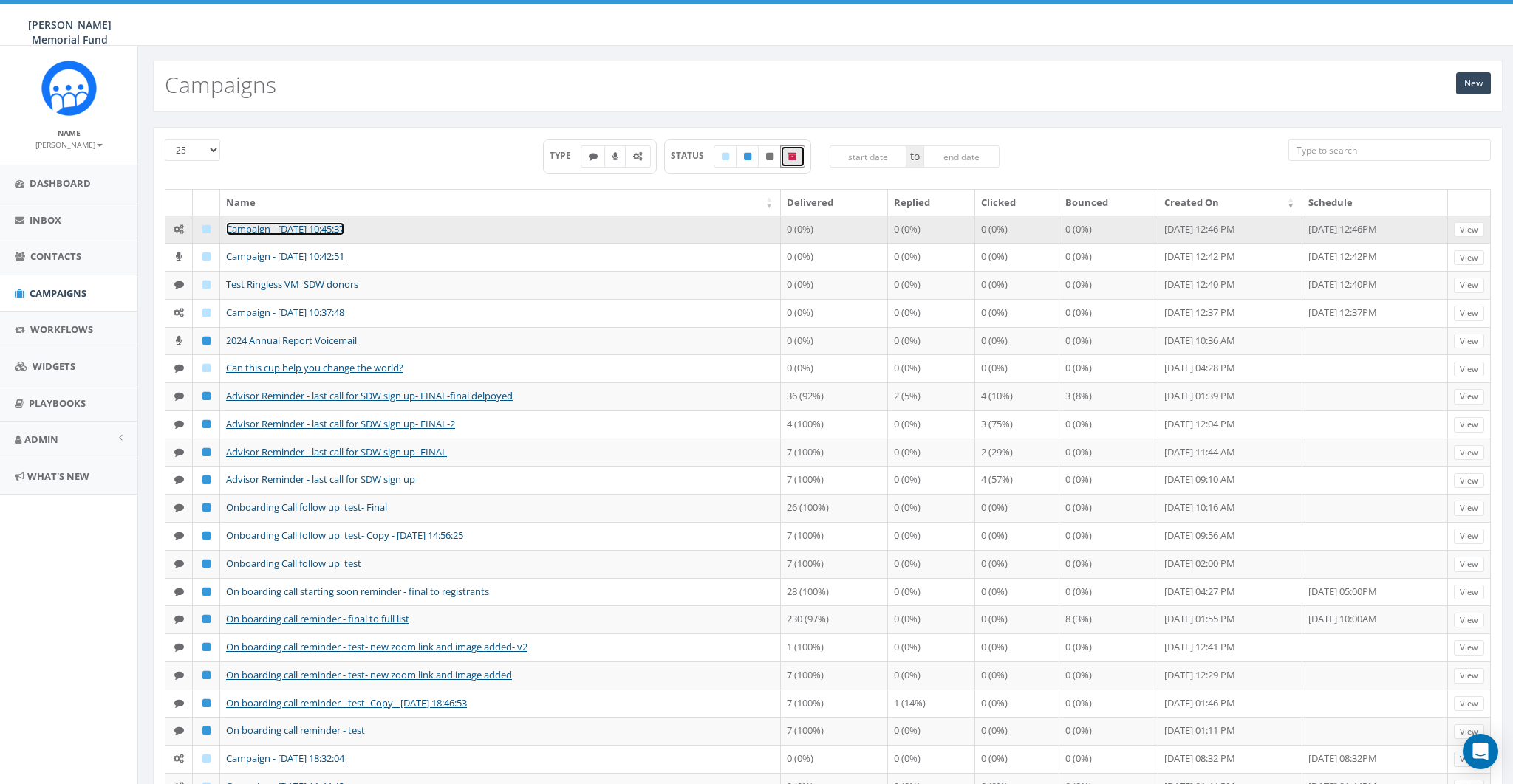
click at [249, 230] on link "Campaign - [DATE] 10:45:37" at bounding box center [285, 228] width 118 height 13
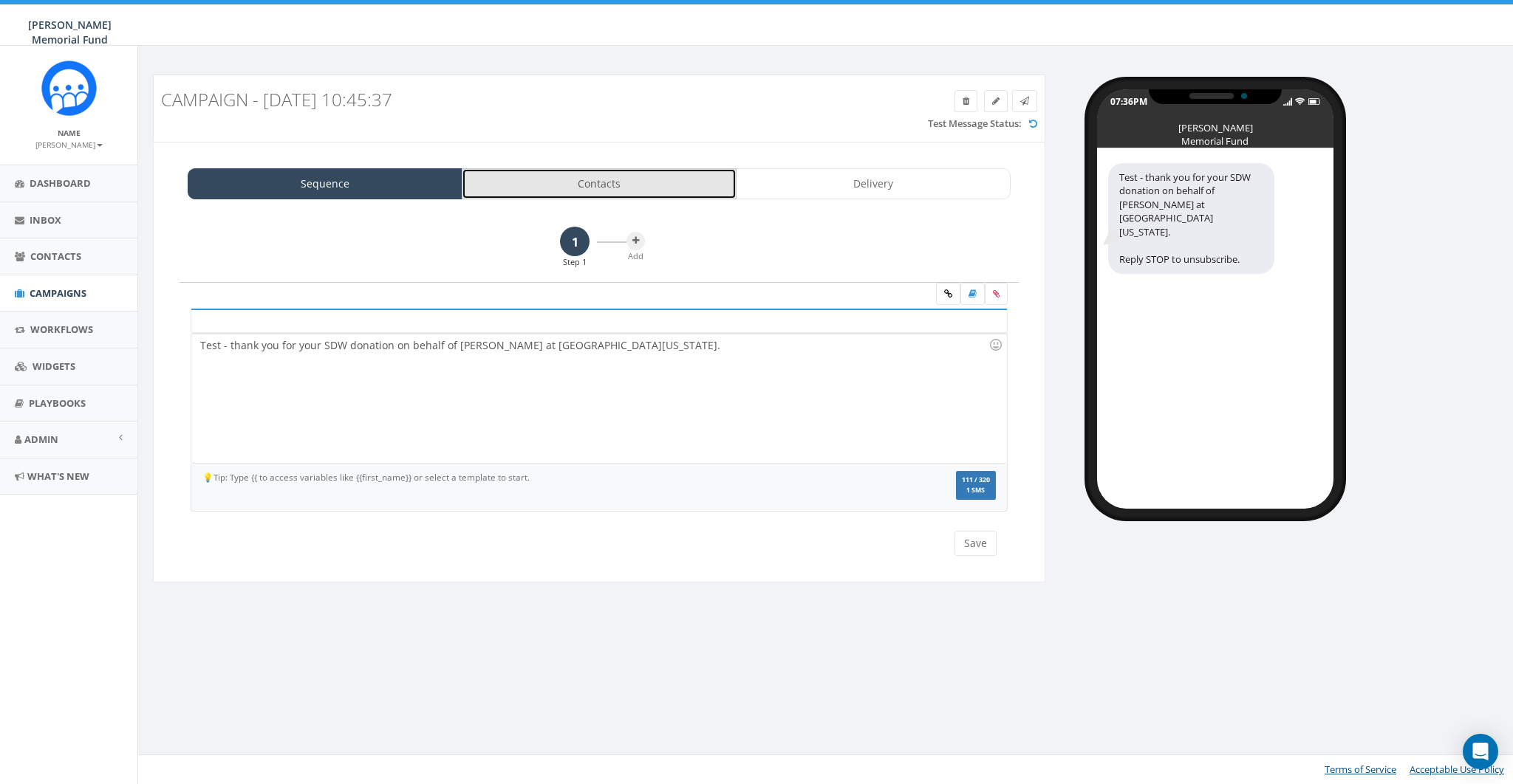
click at [536, 189] on link "Contacts" at bounding box center [599, 184] width 275 height 31
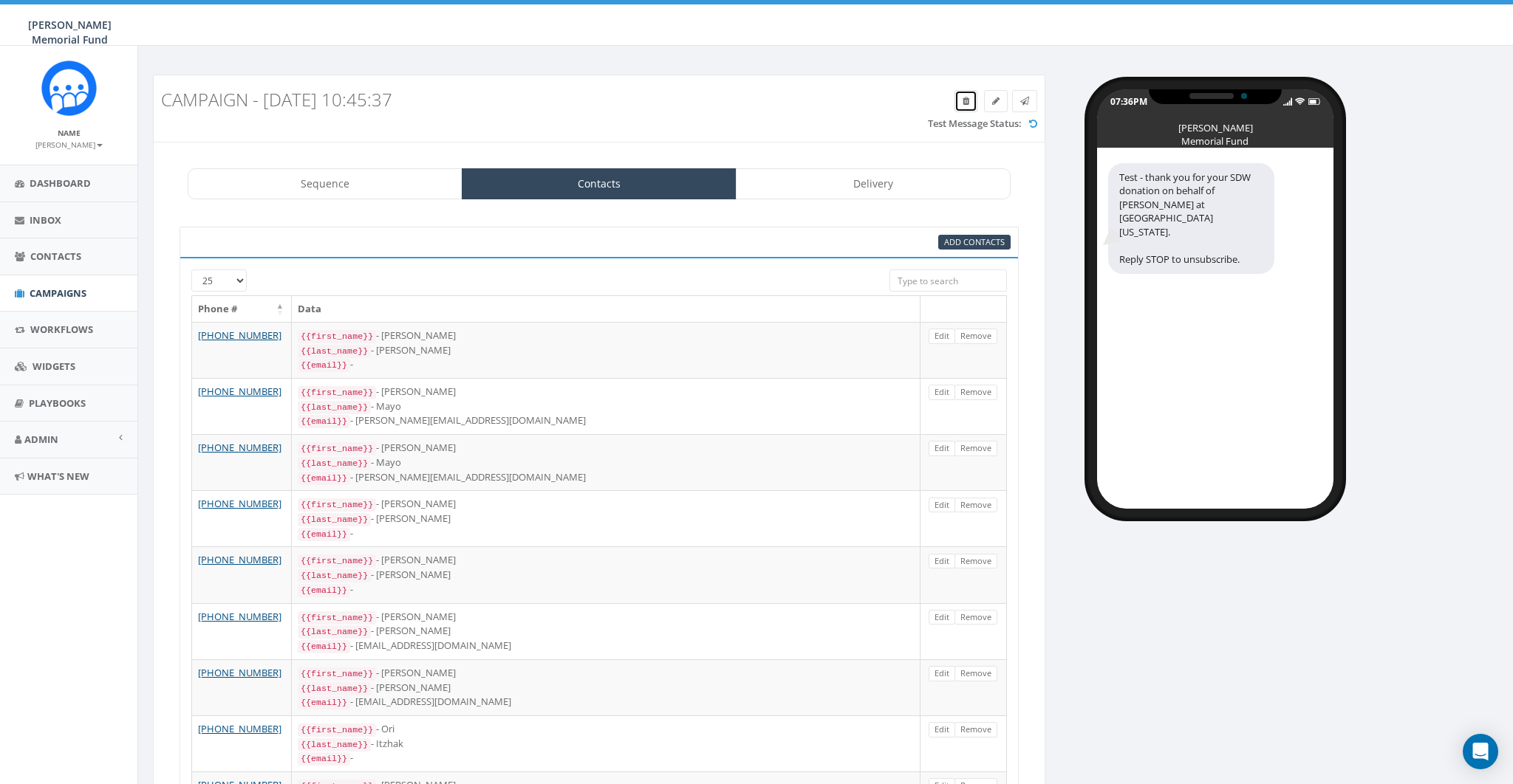
click at [965, 99] on icon at bounding box center [966, 101] width 7 height 9
click at [380, 181] on link "Sequence" at bounding box center [325, 184] width 275 height 31
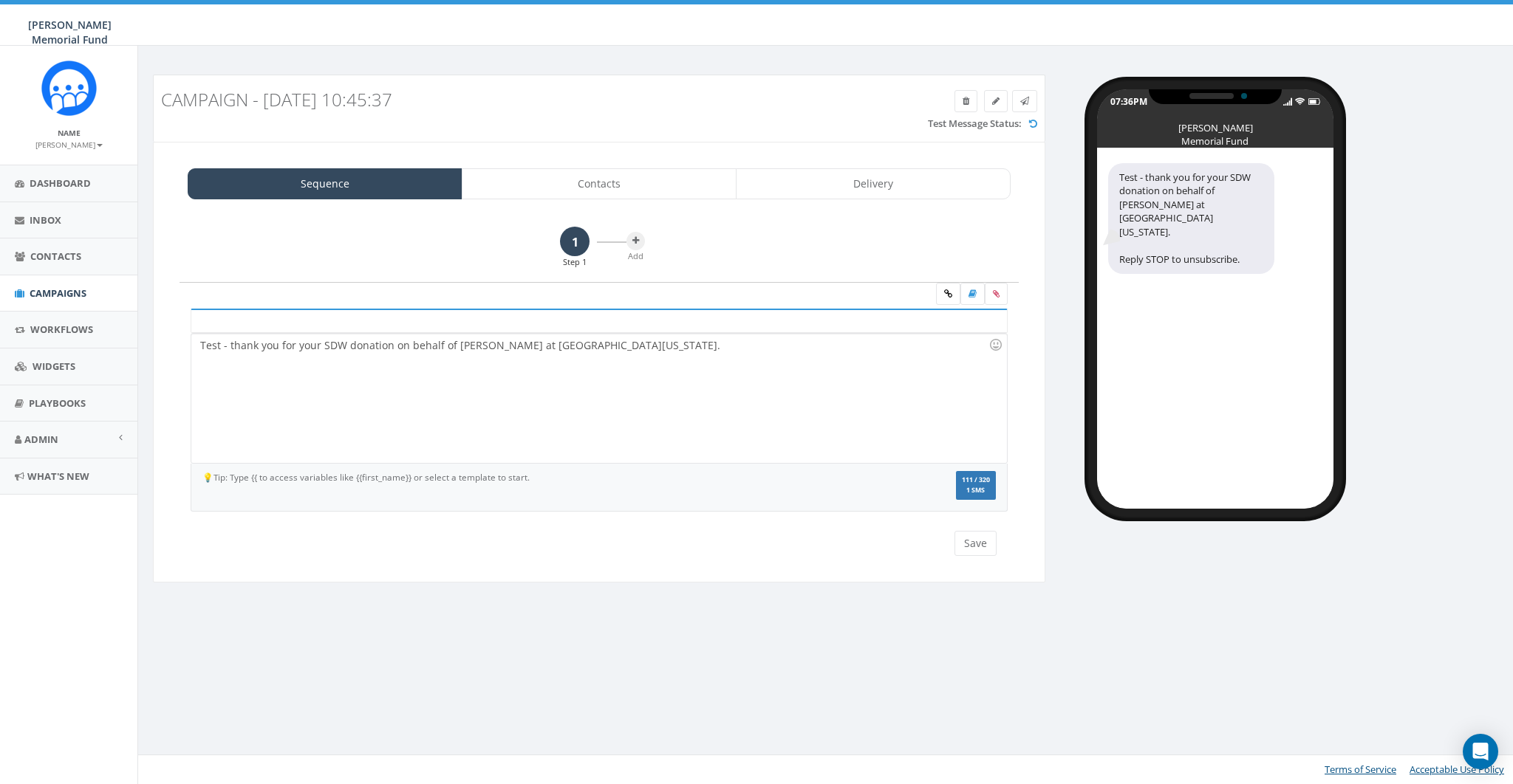
click at [370, 67] on div "Campaign - 08/13/2025, 10:45:37 Test Message Status: Sequence Contacts Delivery…" at bounding box center [828, 330] width 1380 height 570
click at [72, 178] on span "Dashboard" at bounding box center [59, 183] width 61 height 13
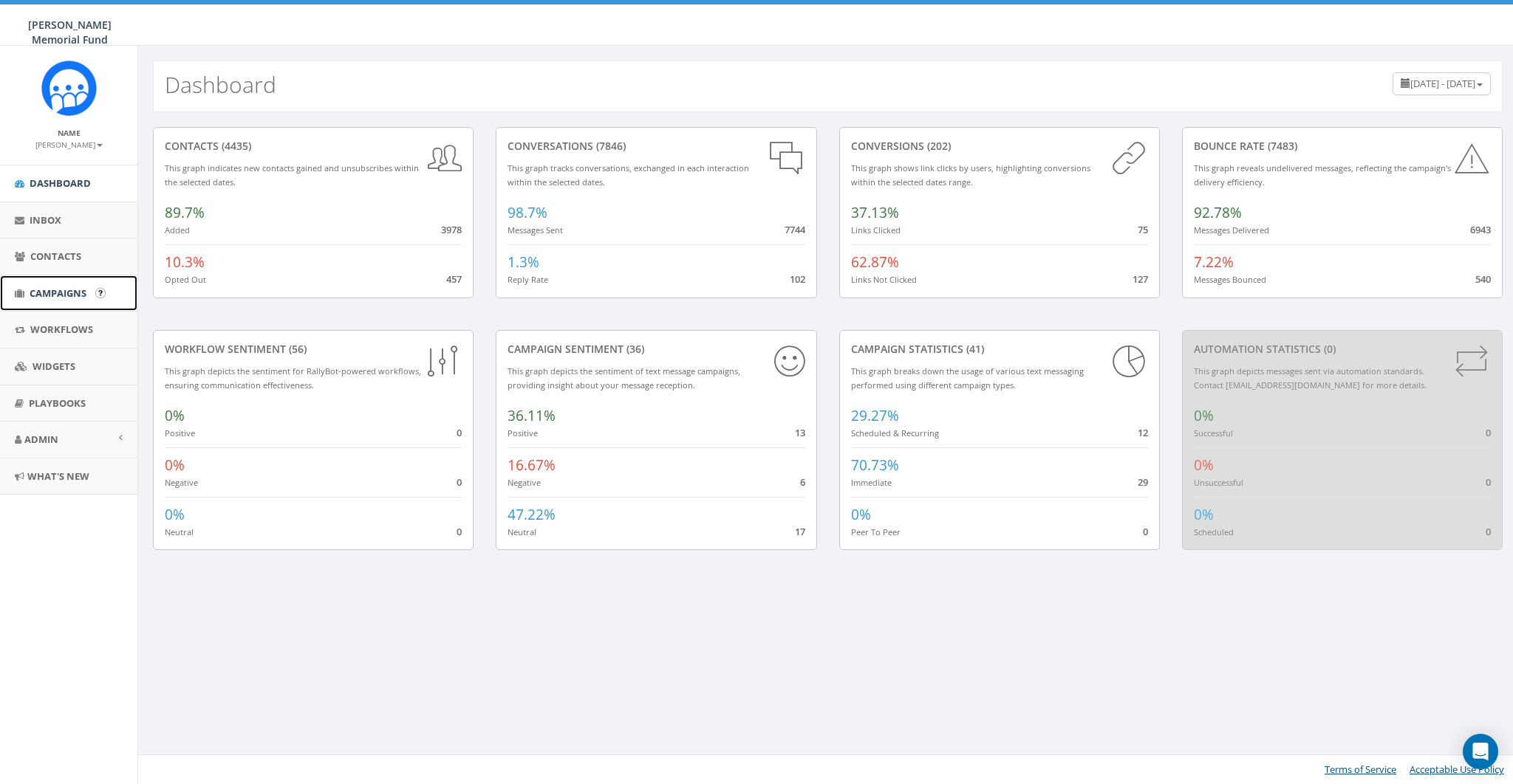
click at [45, 291] on span "Campaigns" at bounding box center [57, 292] width 57 height 13
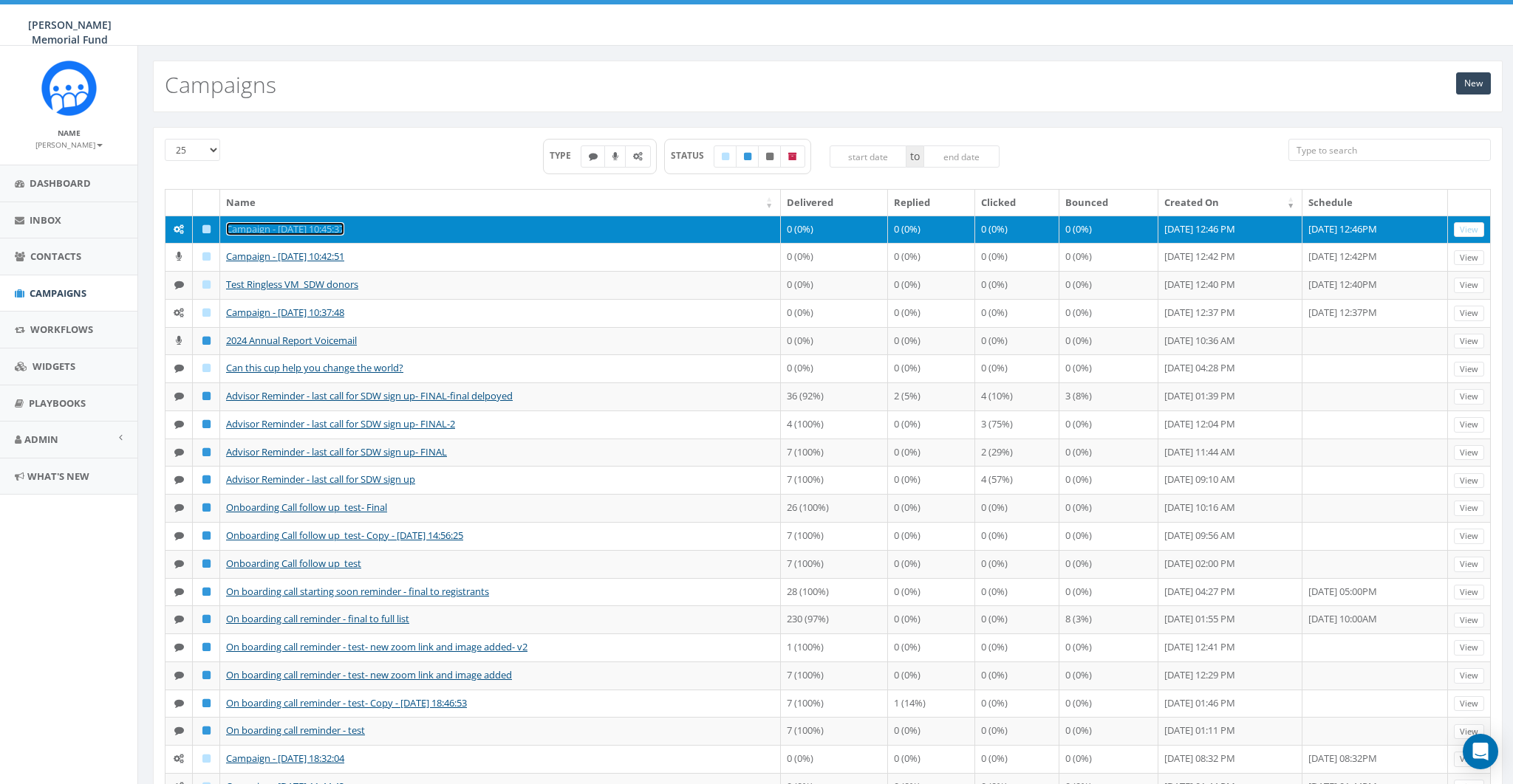
click at [297, 227] on link "Campaign - [DATE] 10:45:37" at bounding box center [285, 228] width 118 height 13
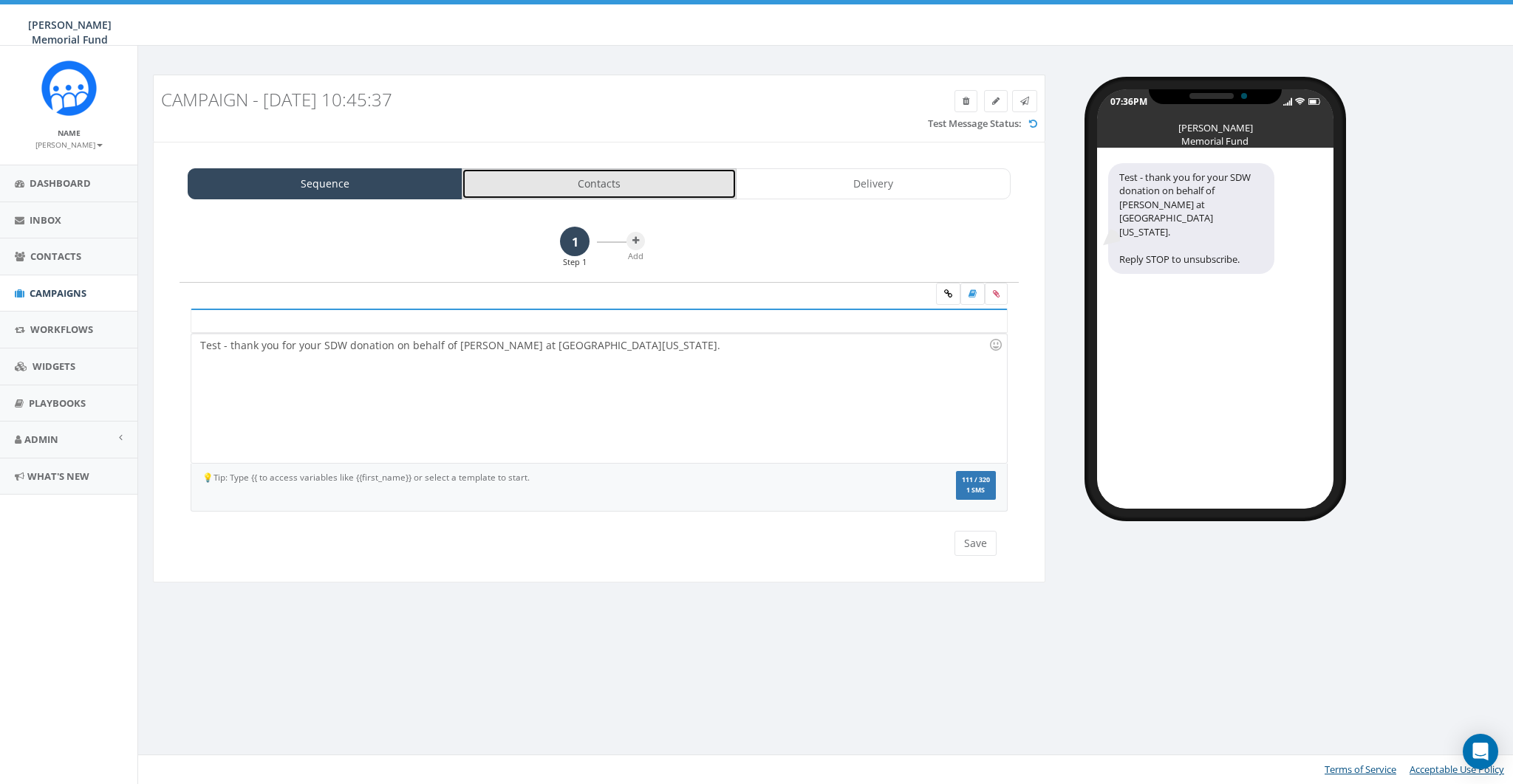
click at [552, 168] on link "Contacts" at bounding box center [599, 184] width 275 height 31
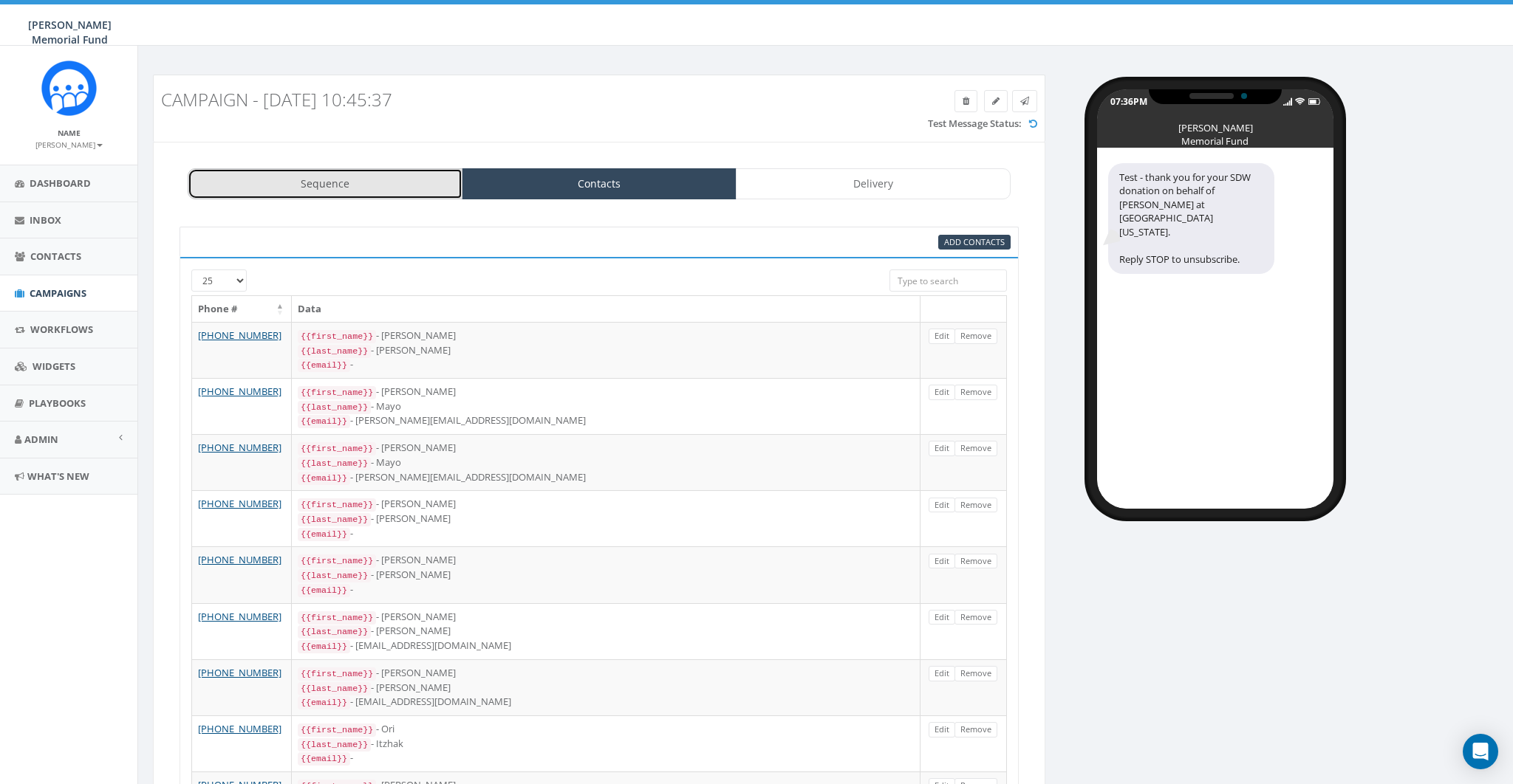
click at [390, 172] on link "Sequence" at bounding box center [325, 184] width 275 height 31
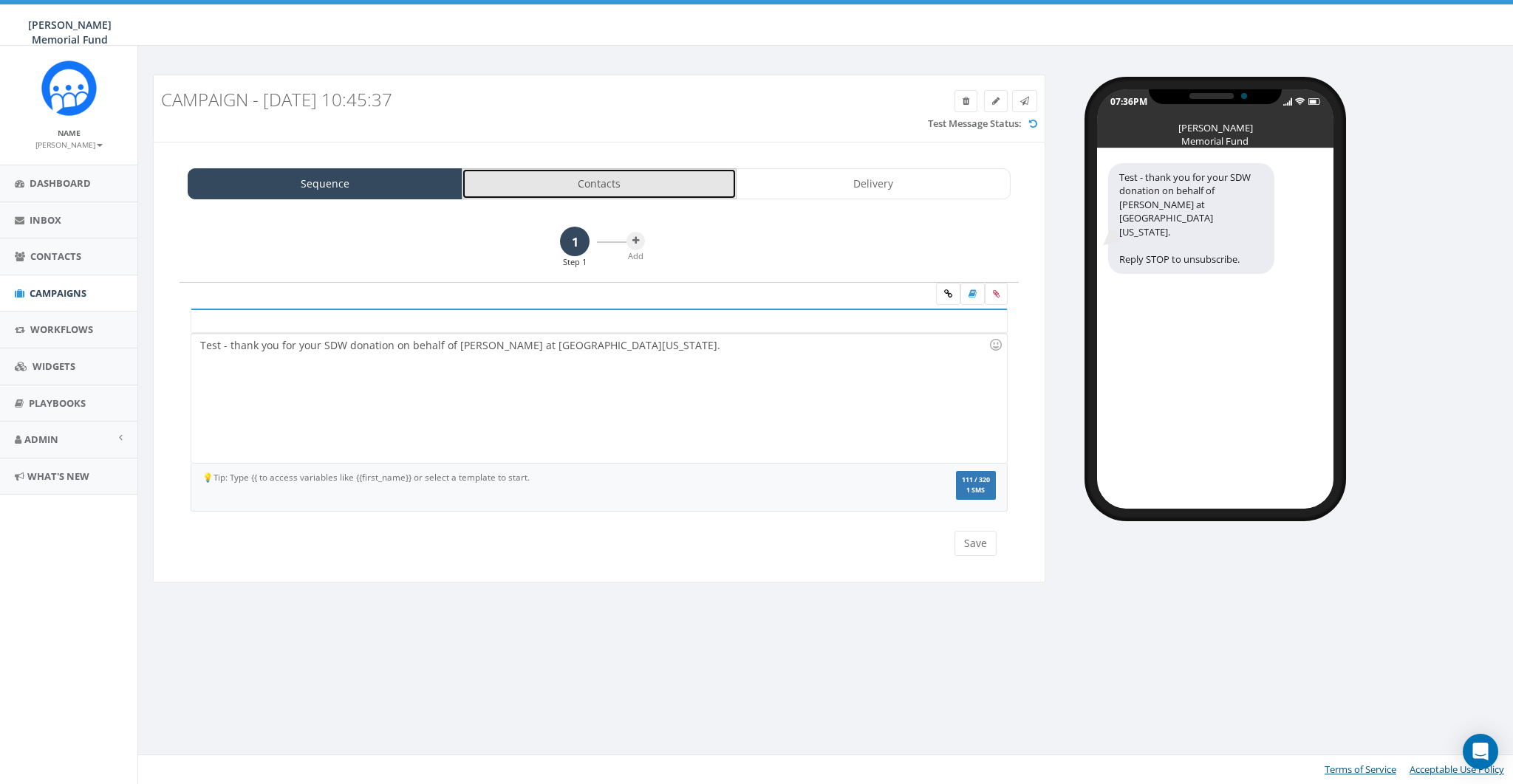
click at [566, 177] on link "Contacts" at bounding box center [599, 184] width 275 height 31
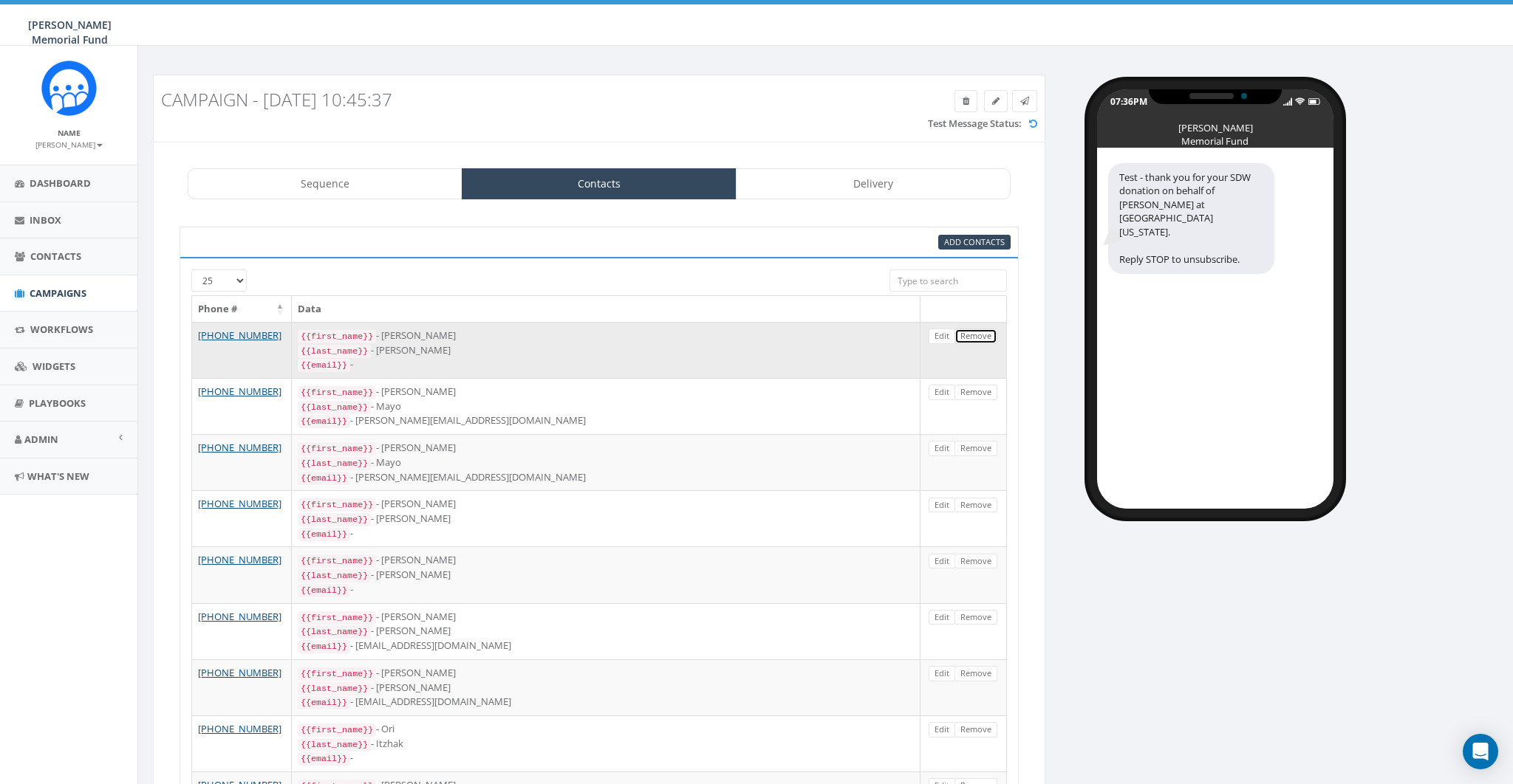
click at [969, 335] on link "Remove" at bounding box center [976, 336] width 43 height 15
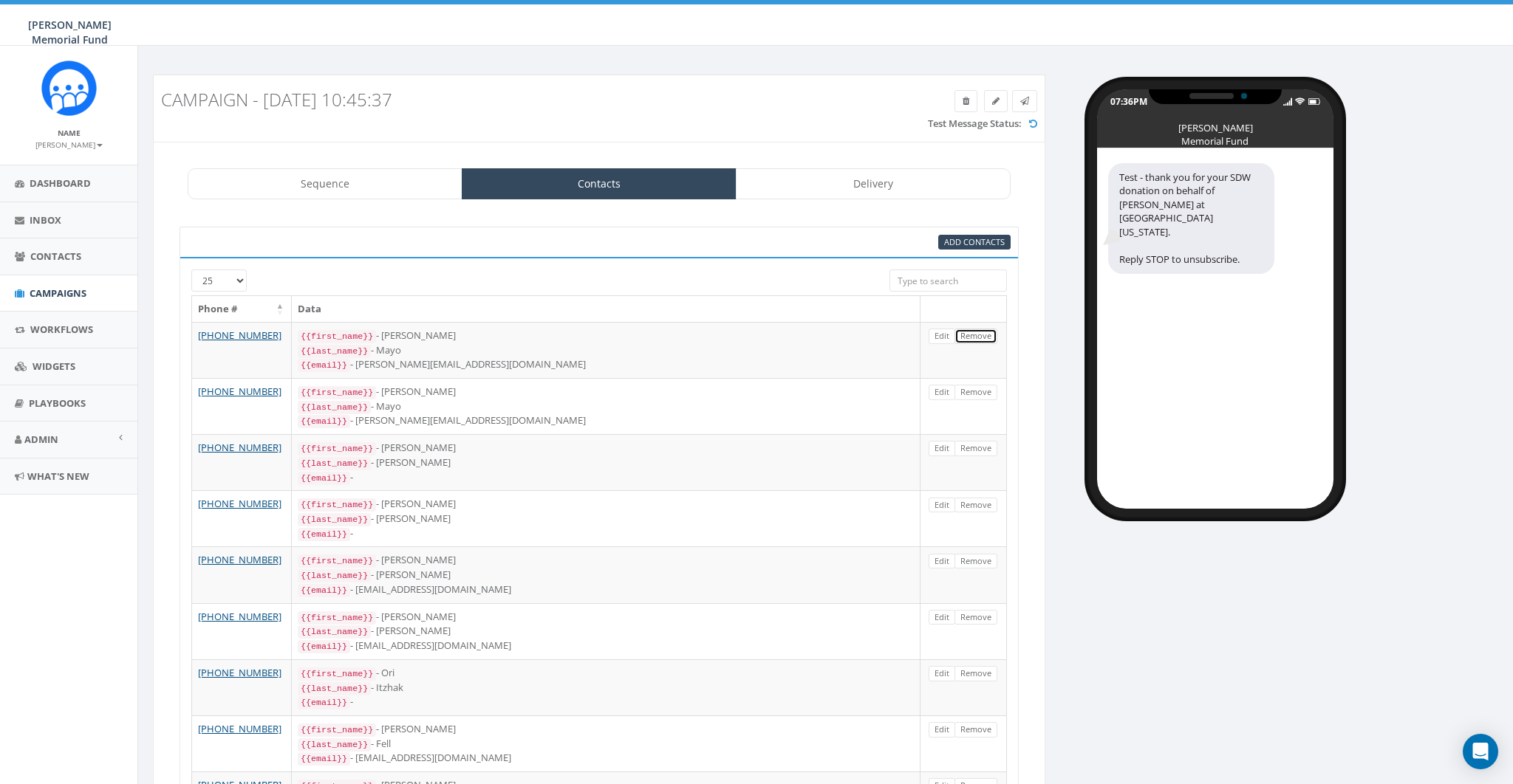
click at [969, 335] on link "Remove" at bounding box center [976, 336] width 43 height 15
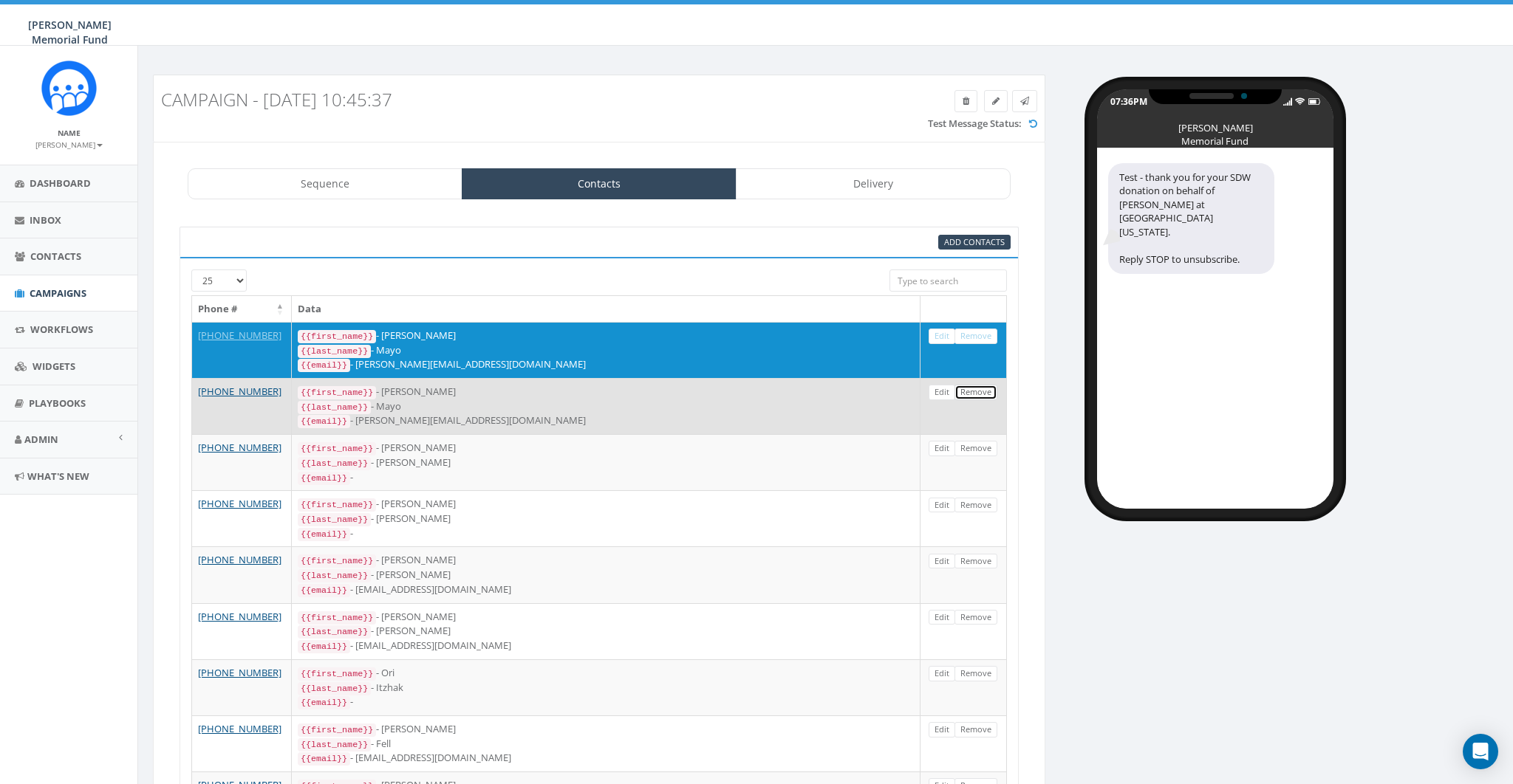
click at [979, 386] on link "Remove" at bounding box center [976, 393] width 43 height 15
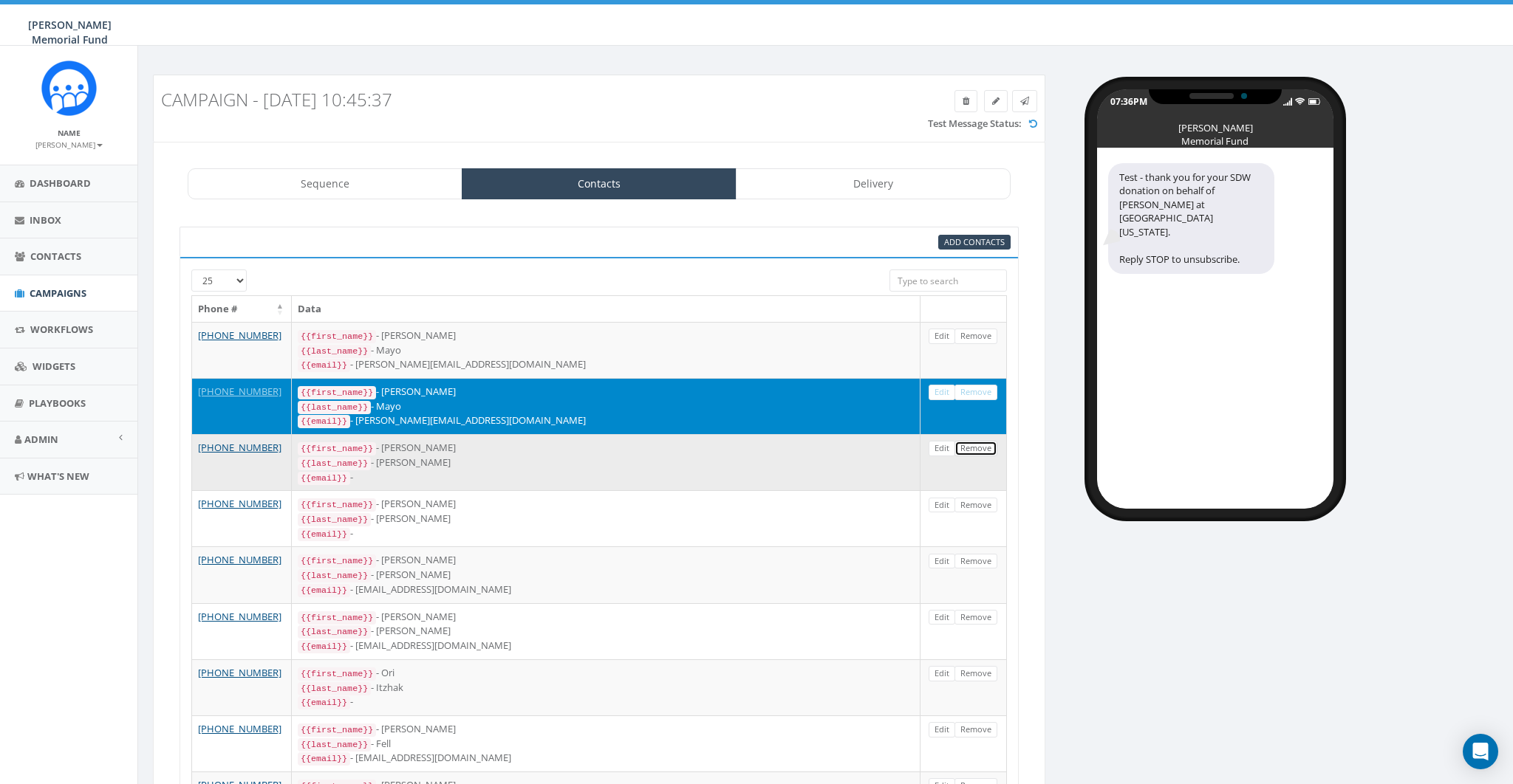
click at [981, 443] on link "Remove" at bounding box center [976, 449] width 43 height 15
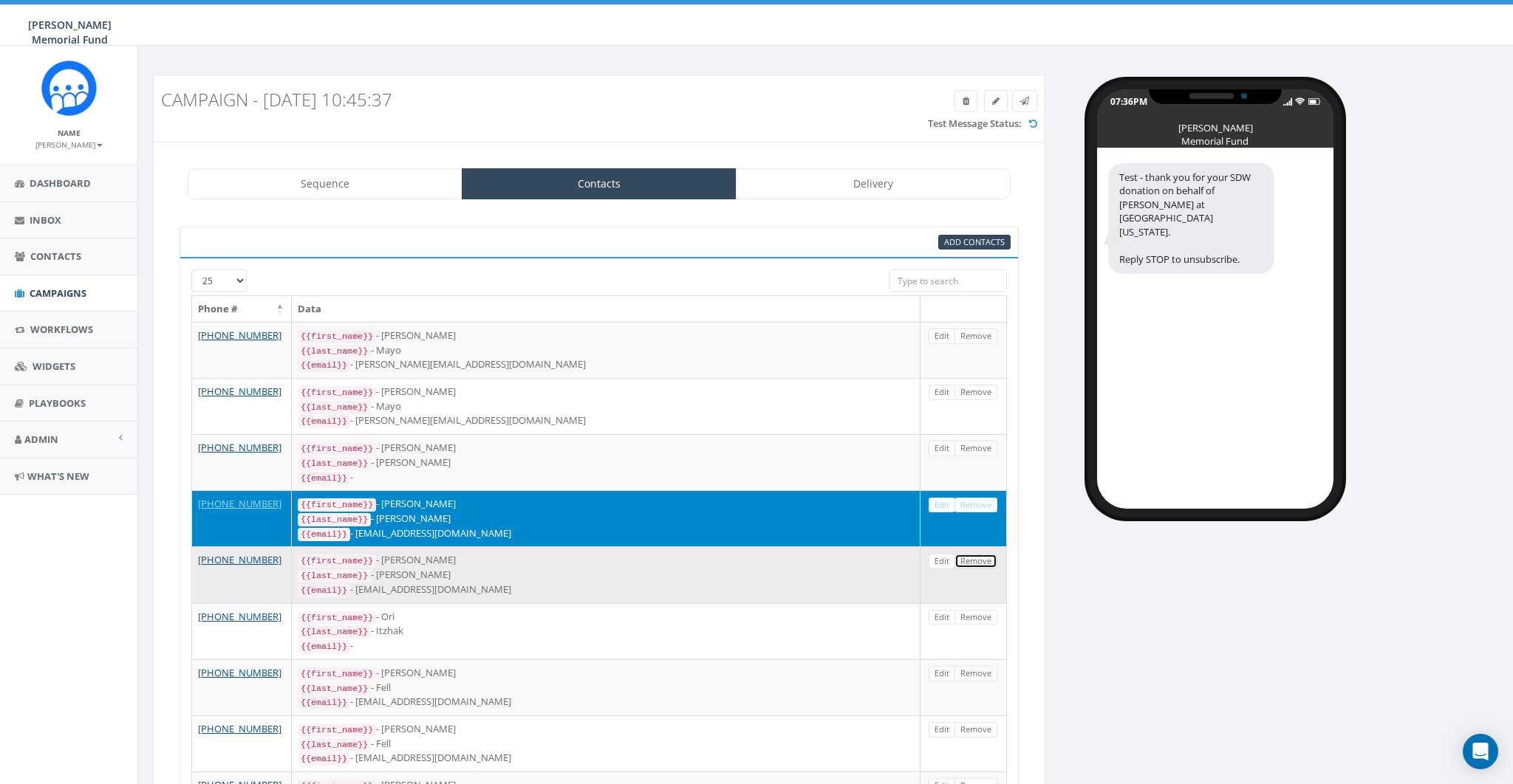
click at [985, 554] on link "Remove" at bounding box center [976, 562] width 43 height 15
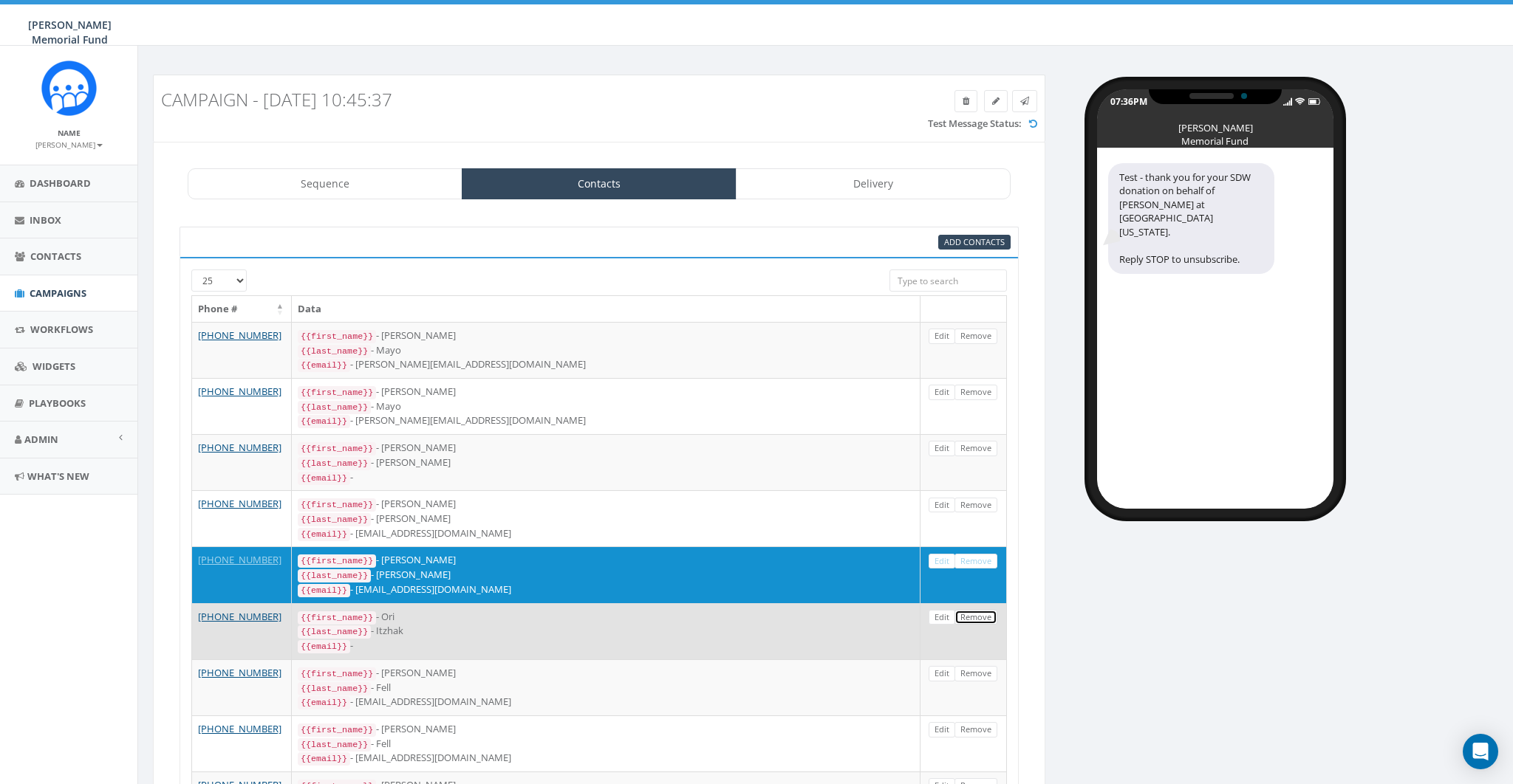
click at [972, 610] on link "Remove" at bounding box center [976, 618] width 43 height 15
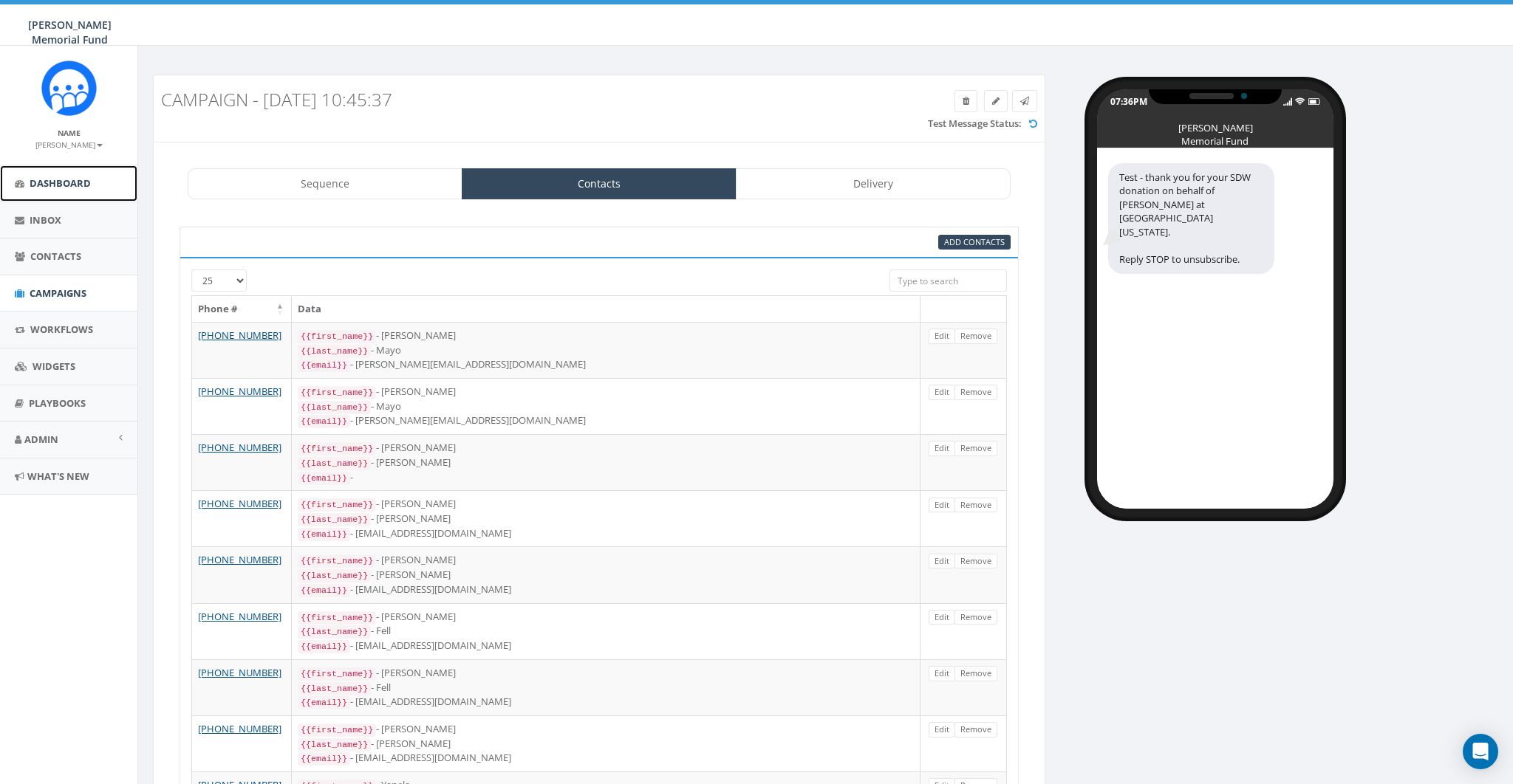
click at [87, 173] on link "Dashboard" at bounding box center [69, 184] width 137 height 36
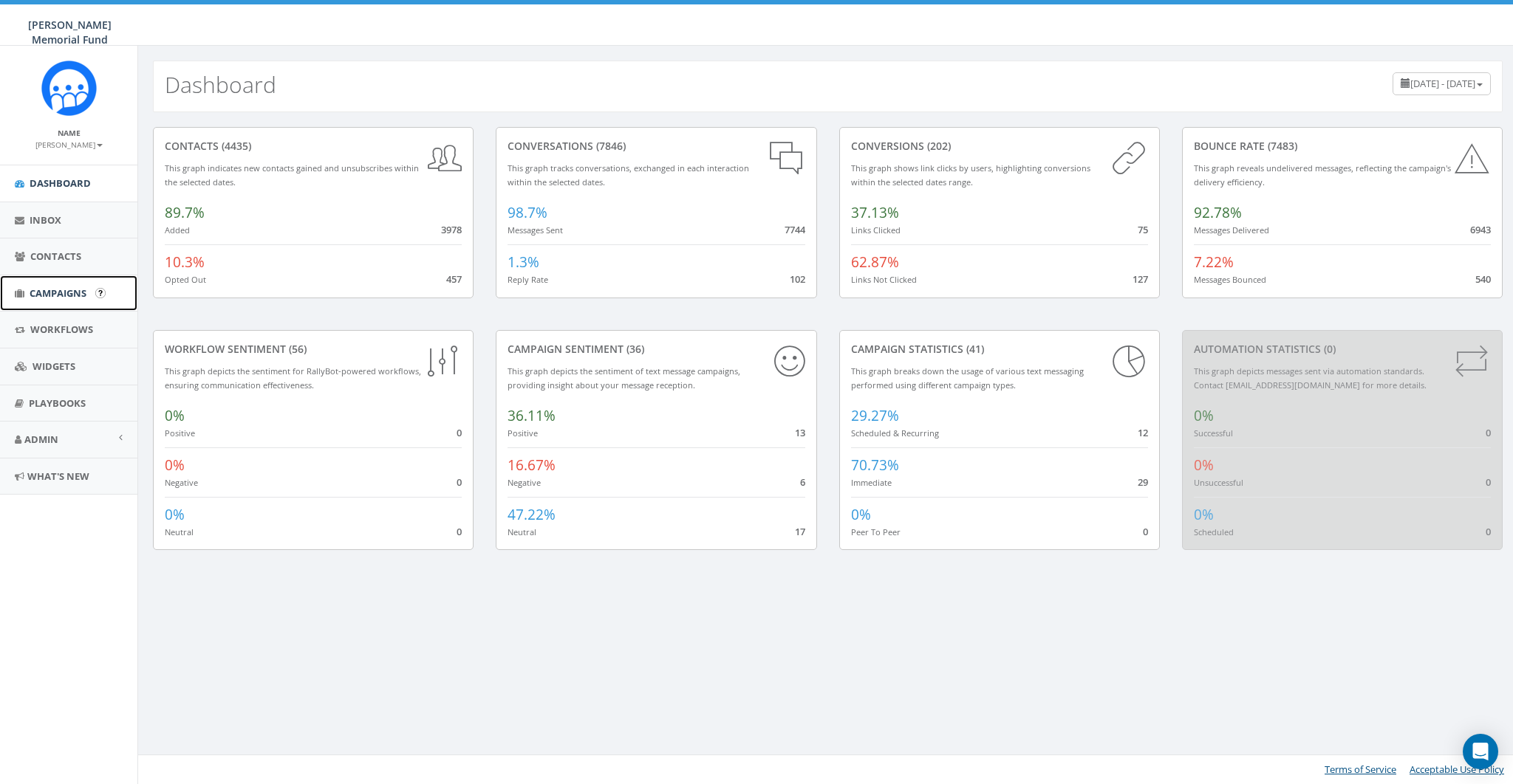
click at [49, 288] on span "Campaigns" at bounding box center [57, 292] width 57 height 13
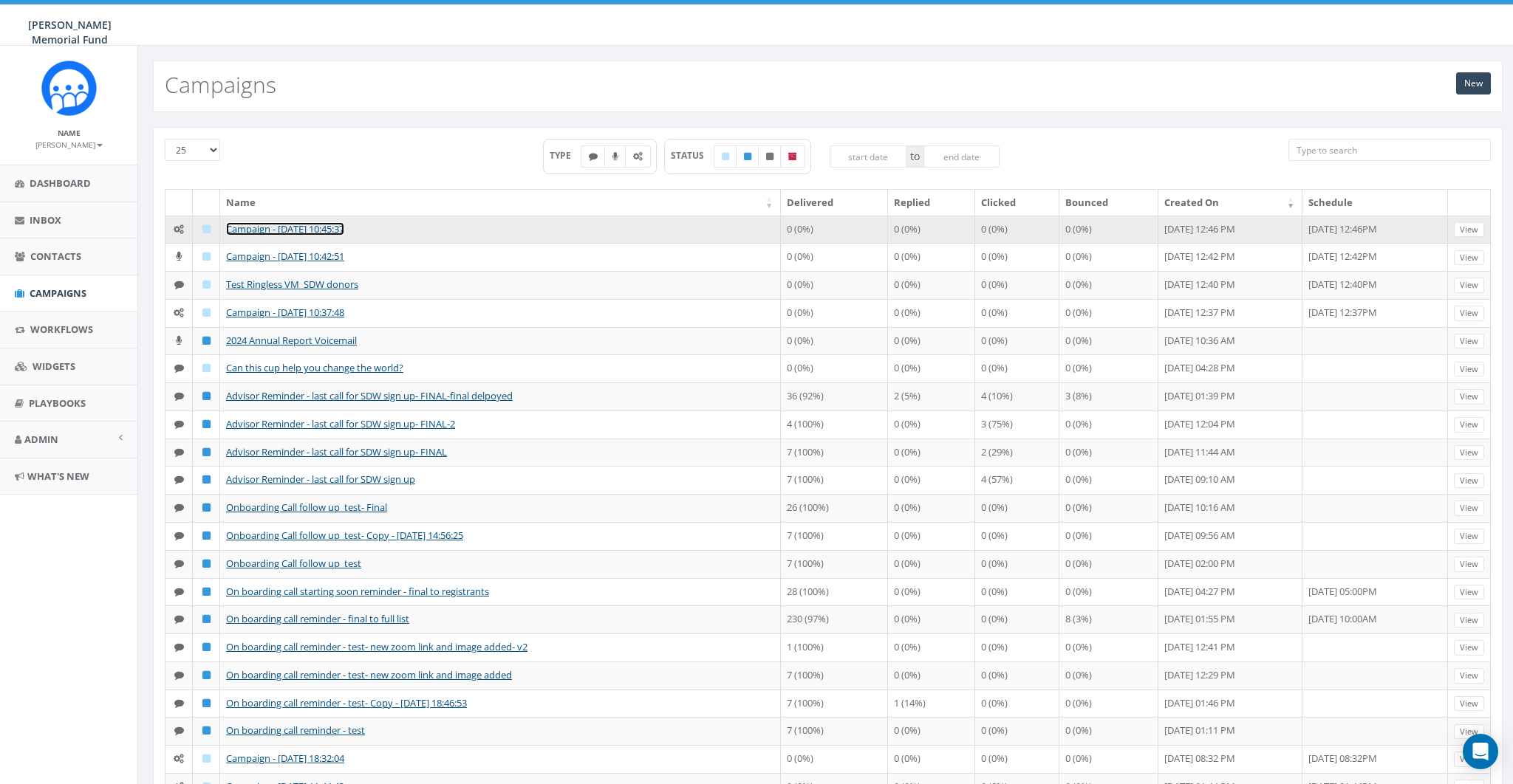
click at [290, 225] on link "Campaign - [DATE] 10:45:37" at bounding box center [285, 228] width 118 height 13
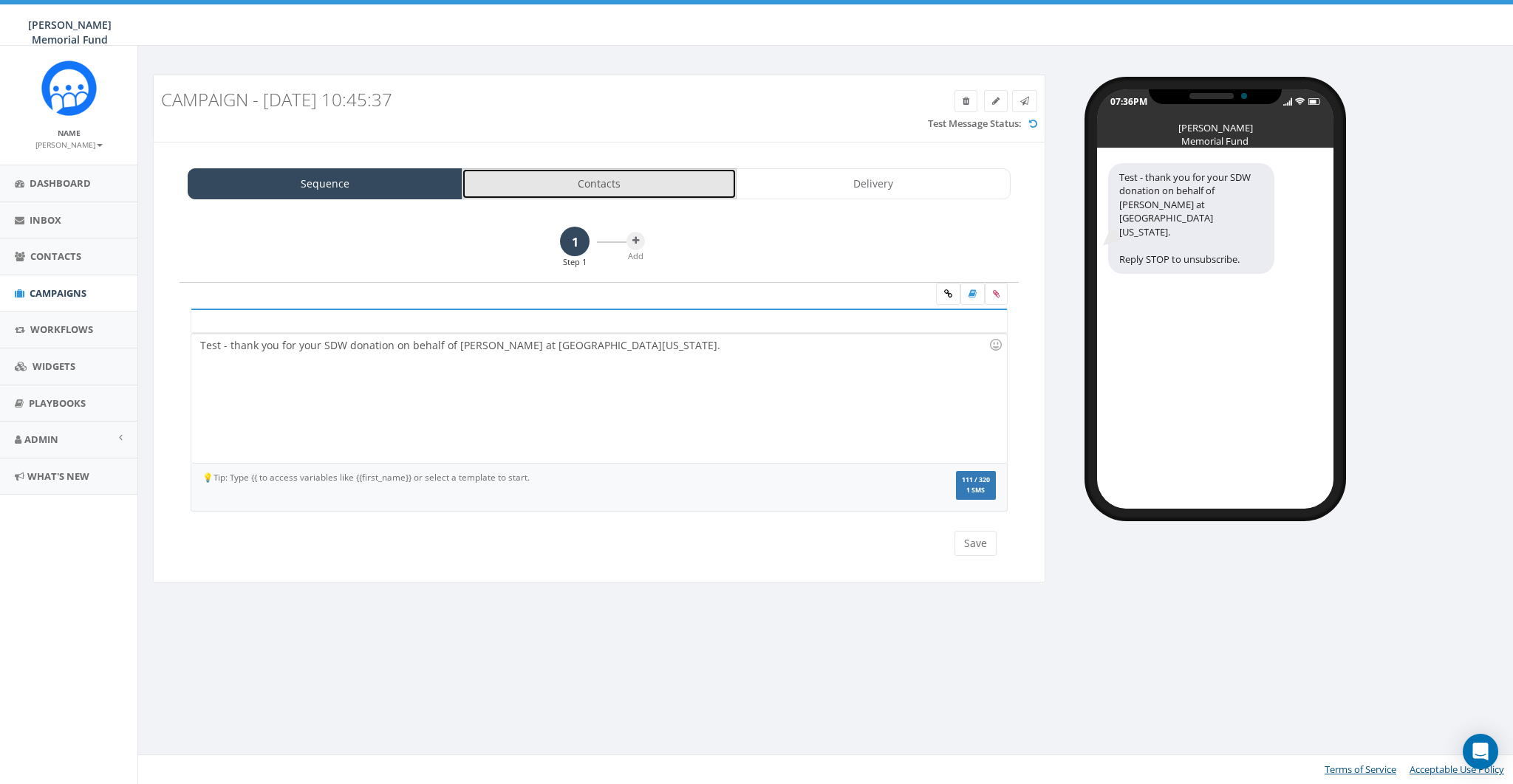
click at [578, 174] on link "Contacts" at bounding box center [599, 184] width 275 height 31
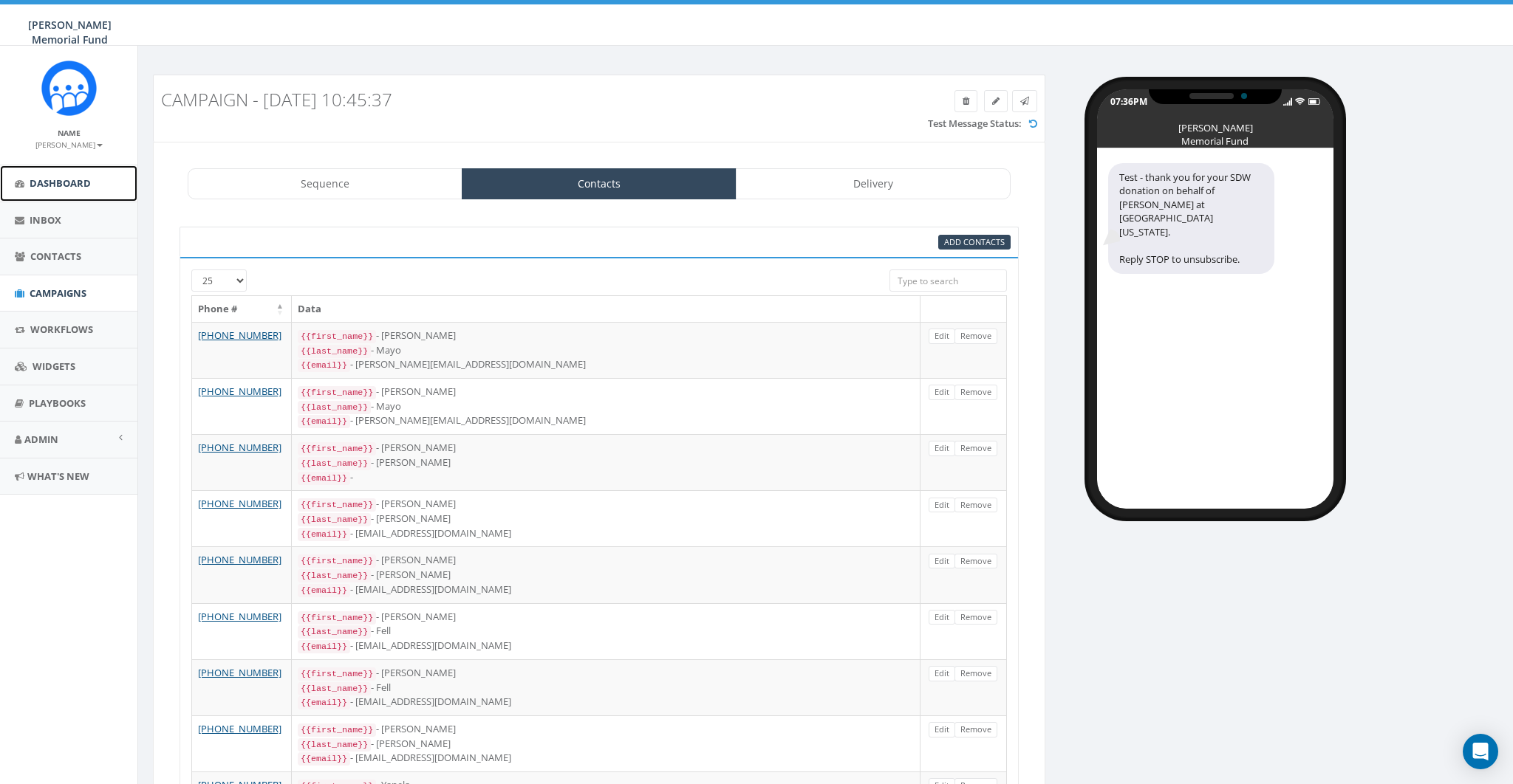
click at [64, 179] on span "Dashboard" at bounding box center [59, 183] width 61 height 13
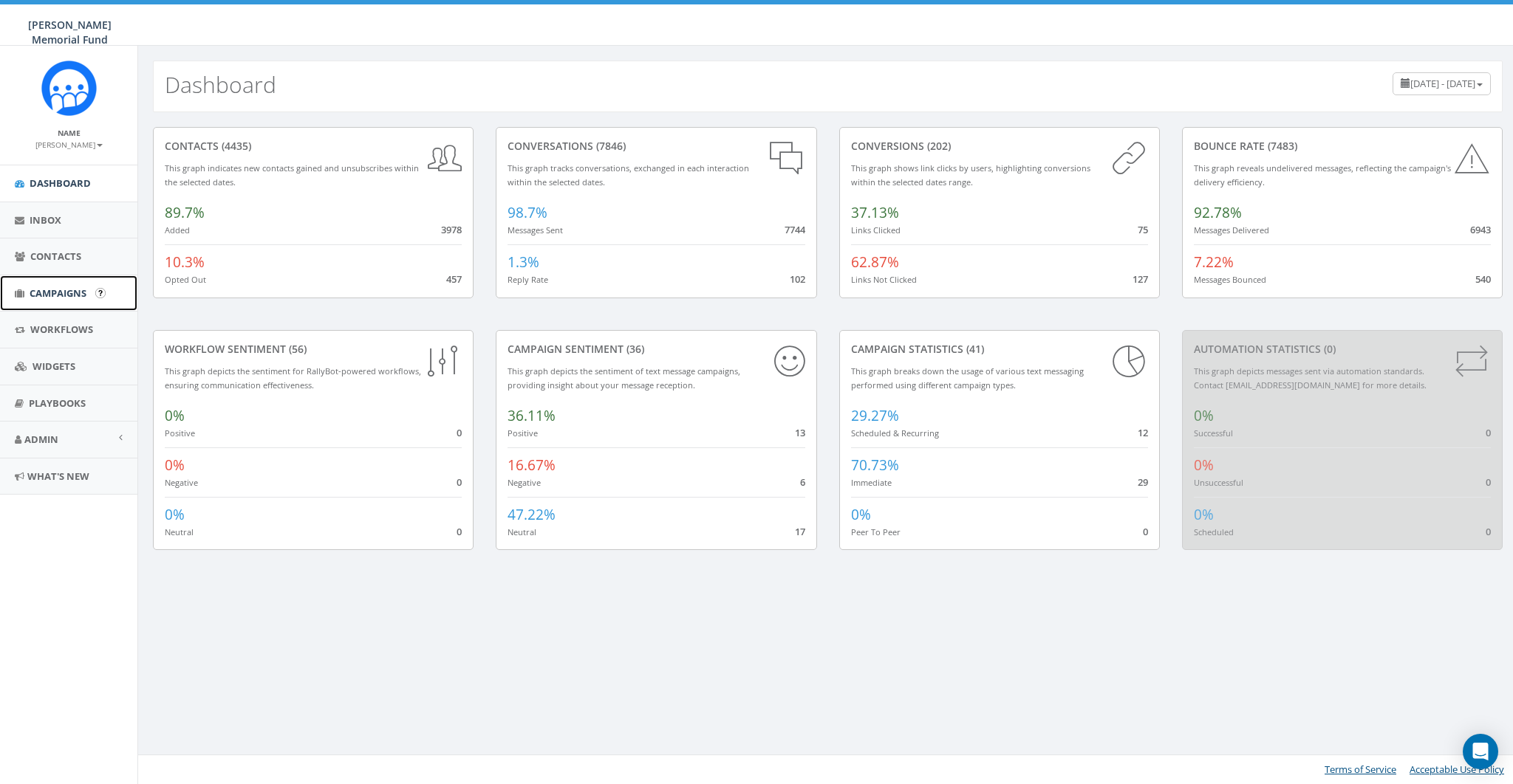
click at [50, 292] on span "Campaigns" at bounding box center [57, 292] width 57 height 13
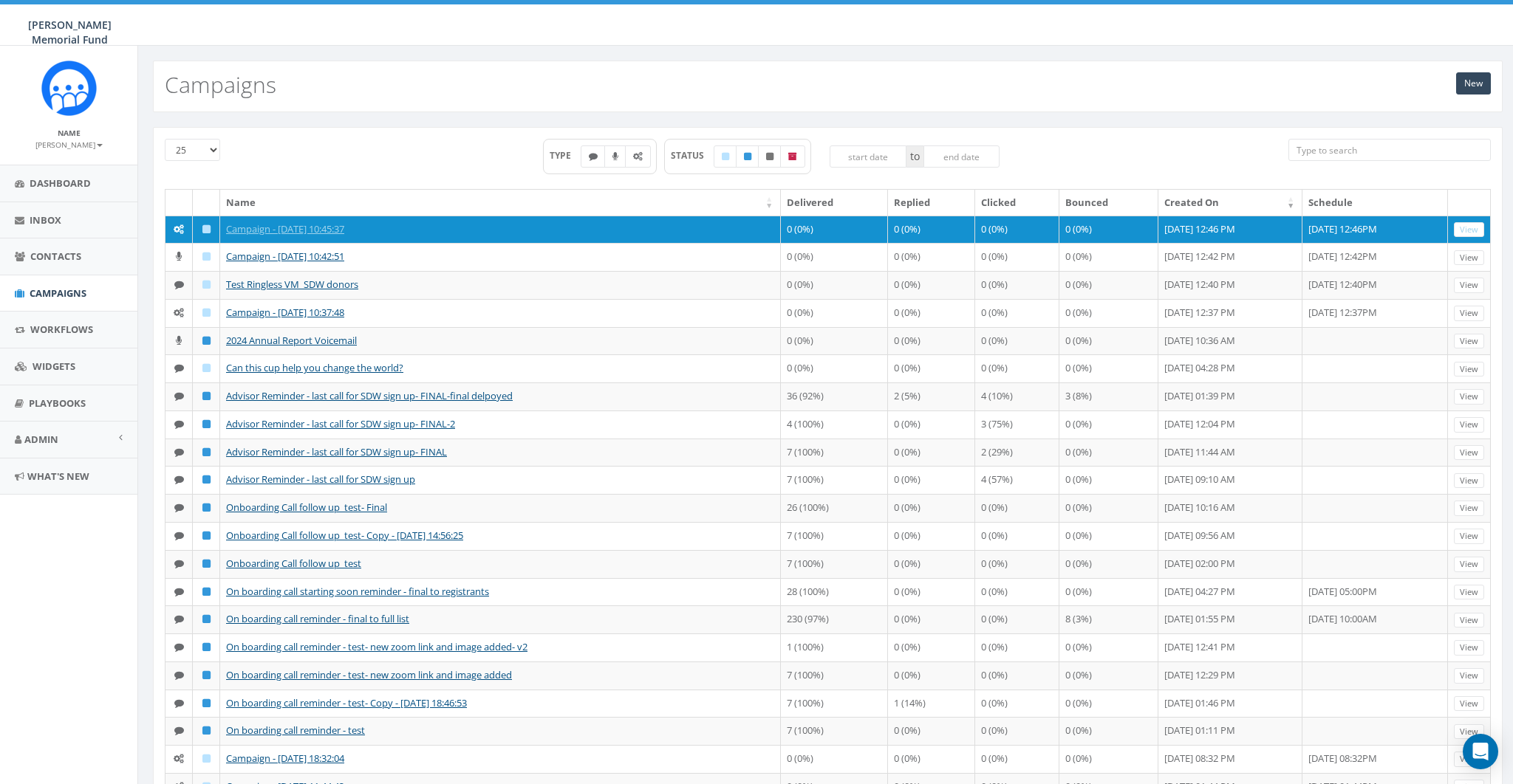
click at [430, 112] on div "25 50 100 TYPE STATUS to Name Delivered Replied Clicked Bounced Created On Sche…" at bounding box center [828, 552] width 1380 height 881
click at [75, 143] on small "James Martin" at bounding box center [69, 145] width 67 height 10
click at [78, 184] on link "Sign Out" at bounding box center [74, 186] width 117 height 19
